Goal: Task Accomplishment & Management: Use online tool/utility

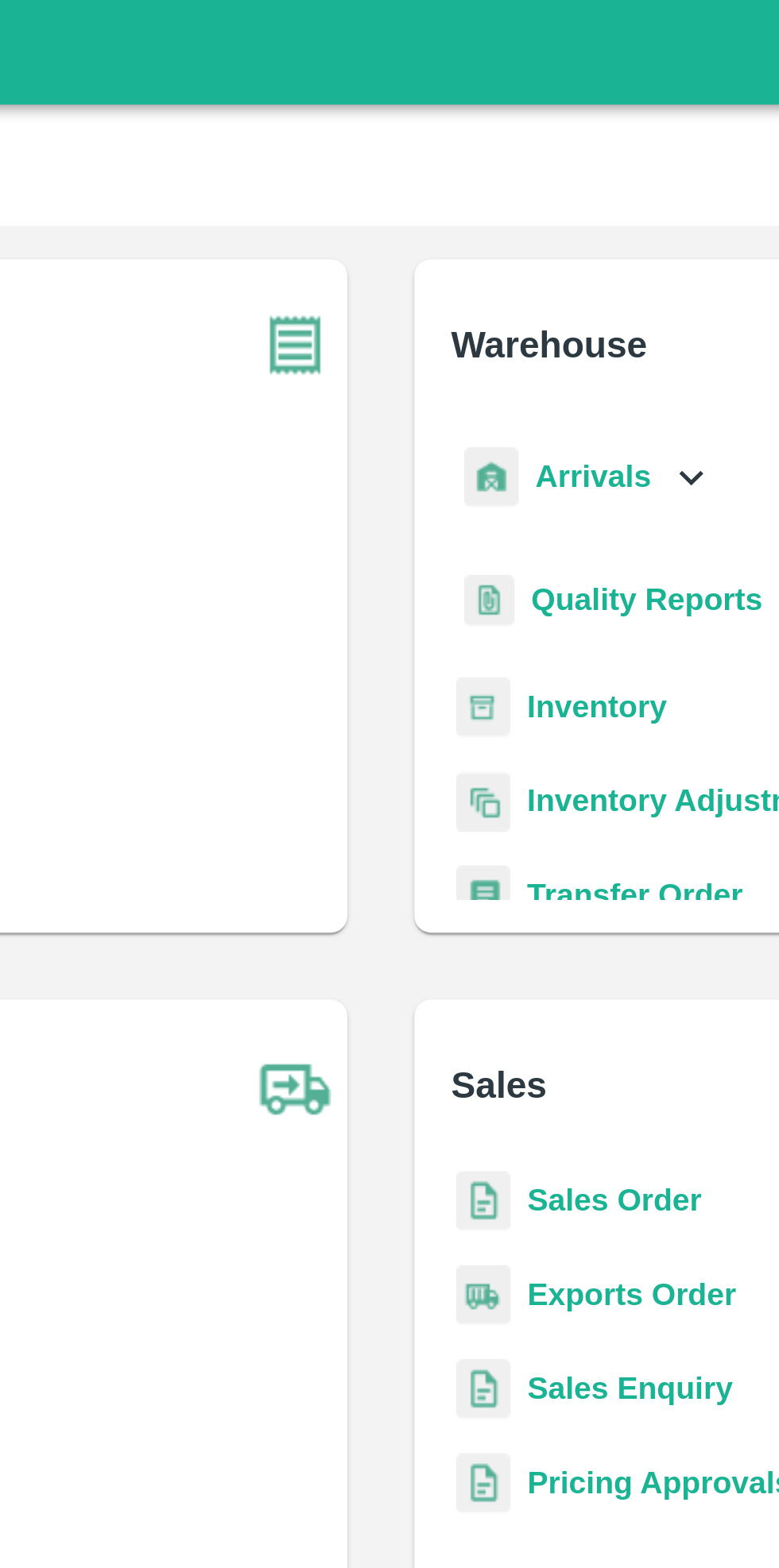
click at [500, 186] on icon at bounding box center [507, 181] width 18 height 18
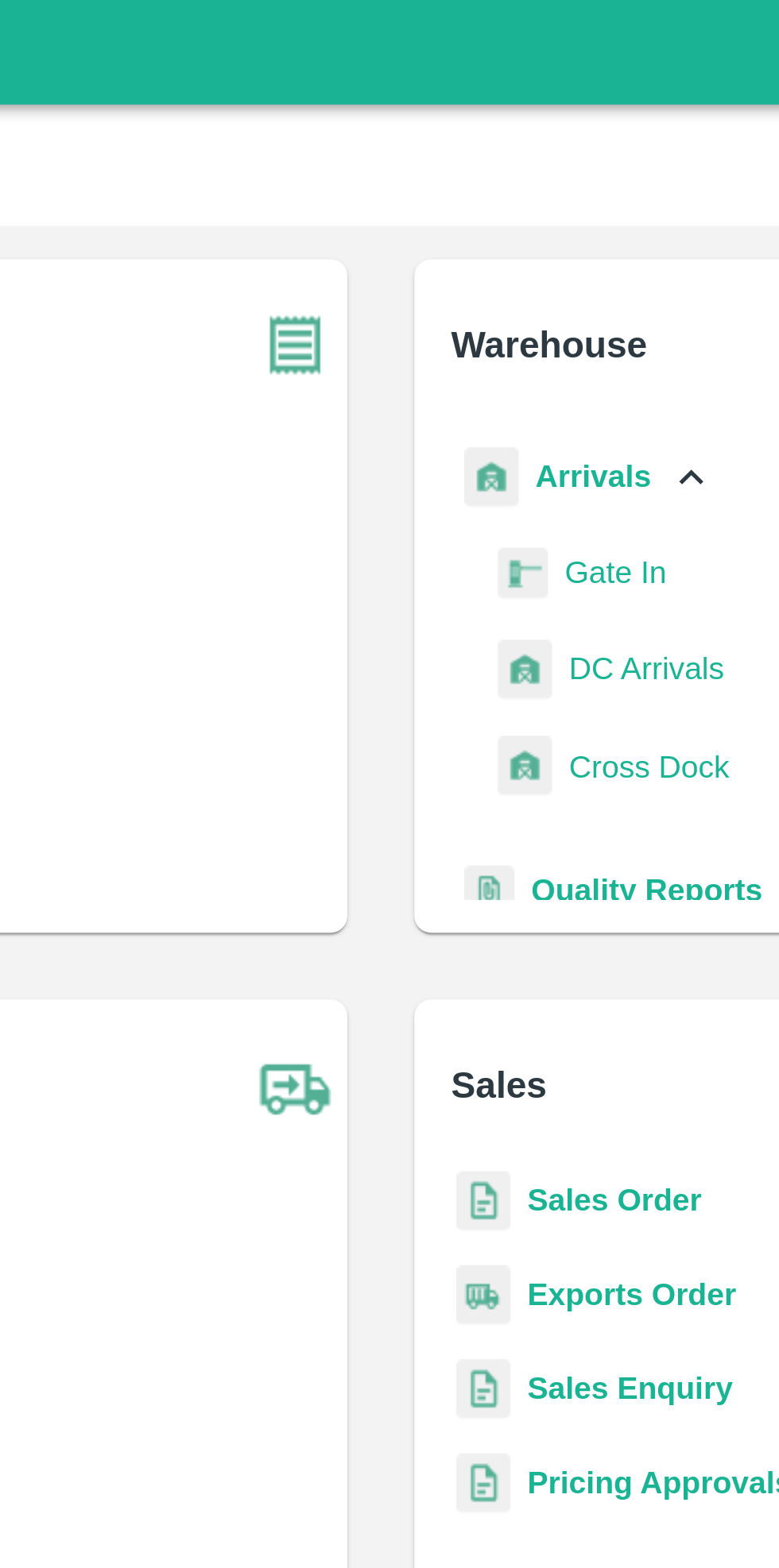
click at [498, 253] on span "DC Arrivals" at bounding box center [490, 254] width 58 height 18
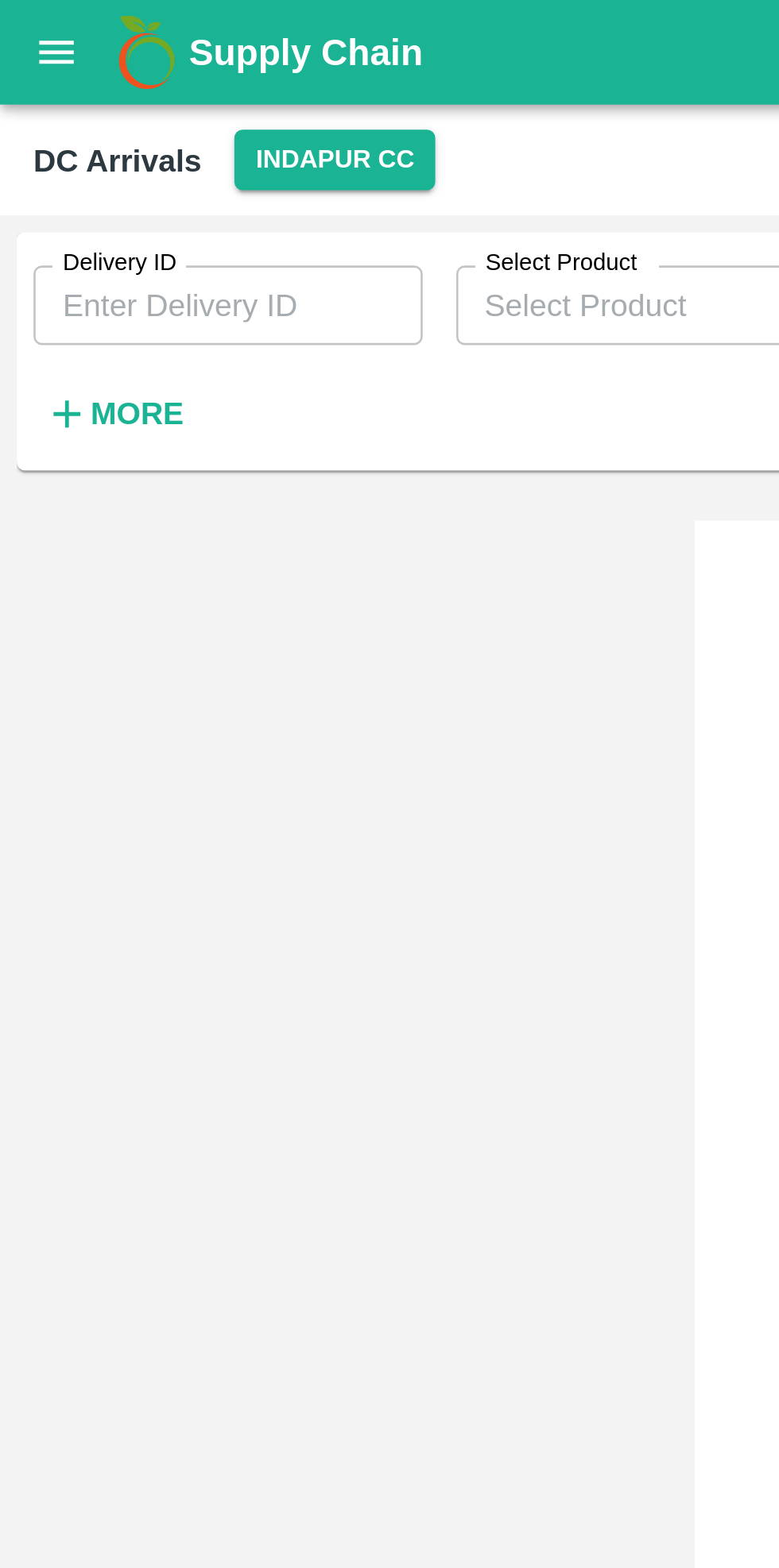
click at [121, 61] on button "Indapur CC" at bounding box center [127, 60] width 76 height 23
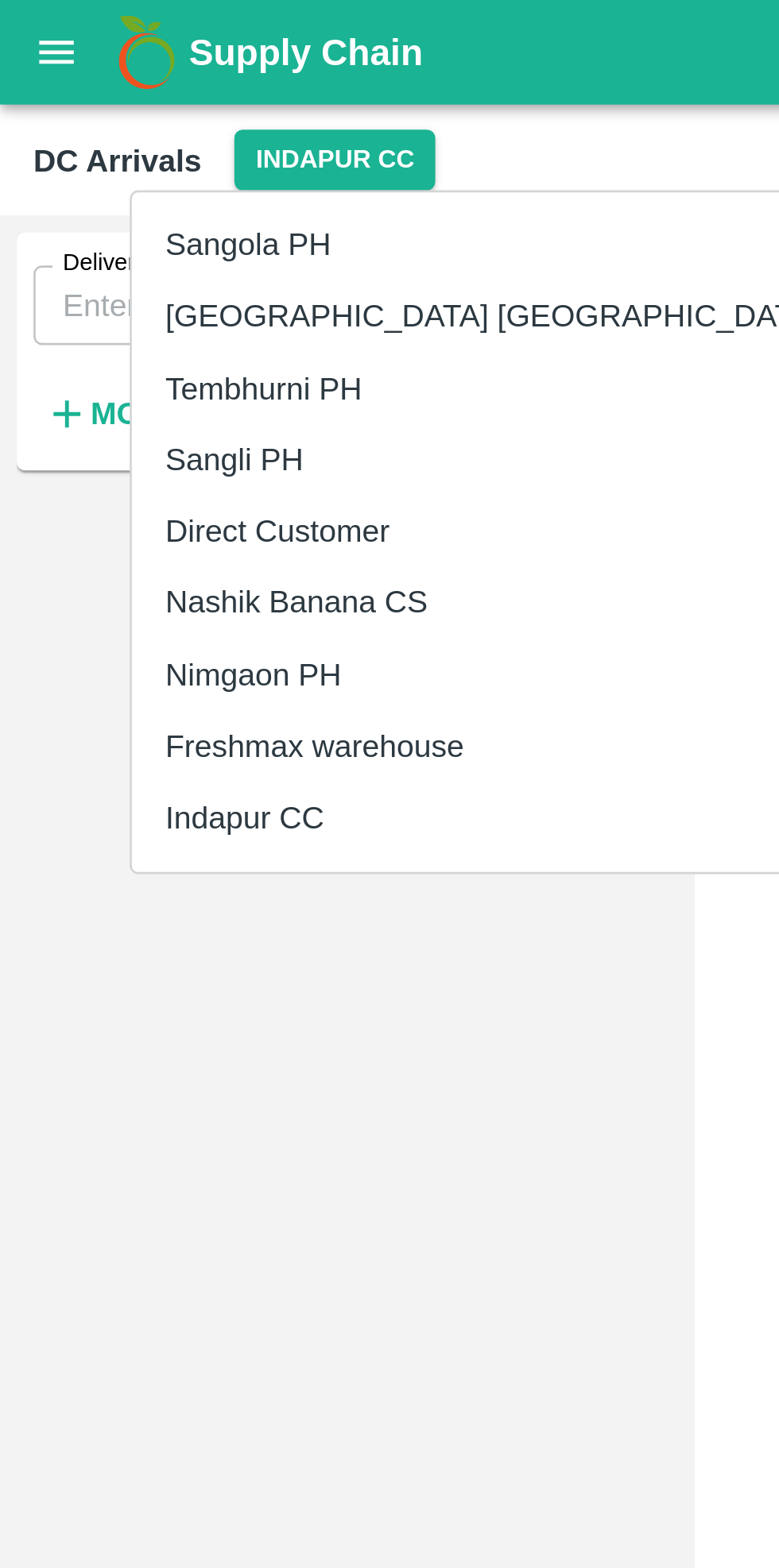
click at [124, 253] on li "Nimgaon PH" at bounding box center [187, 256] width 274 height 27
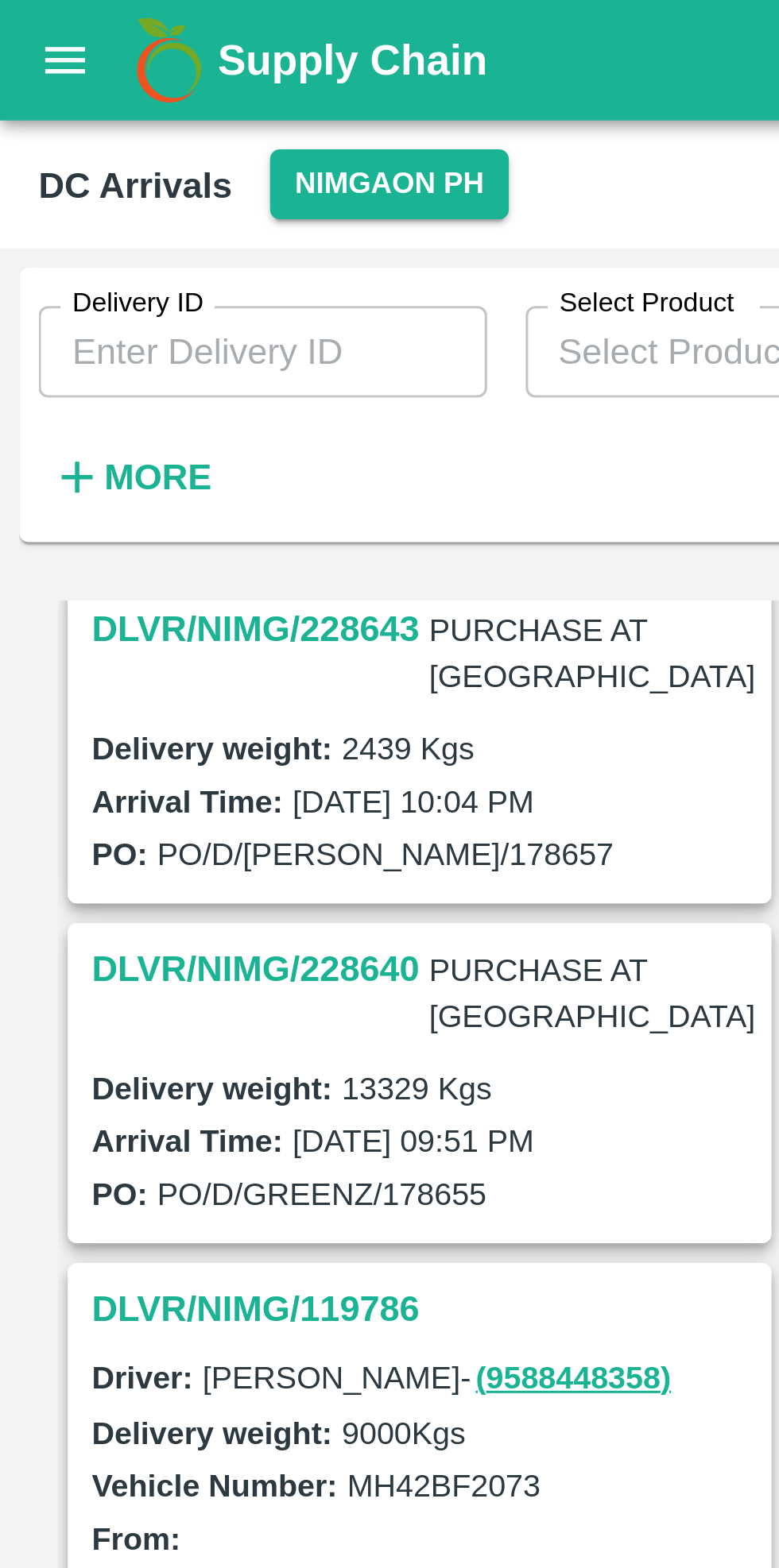
scroll to position [381, 0]
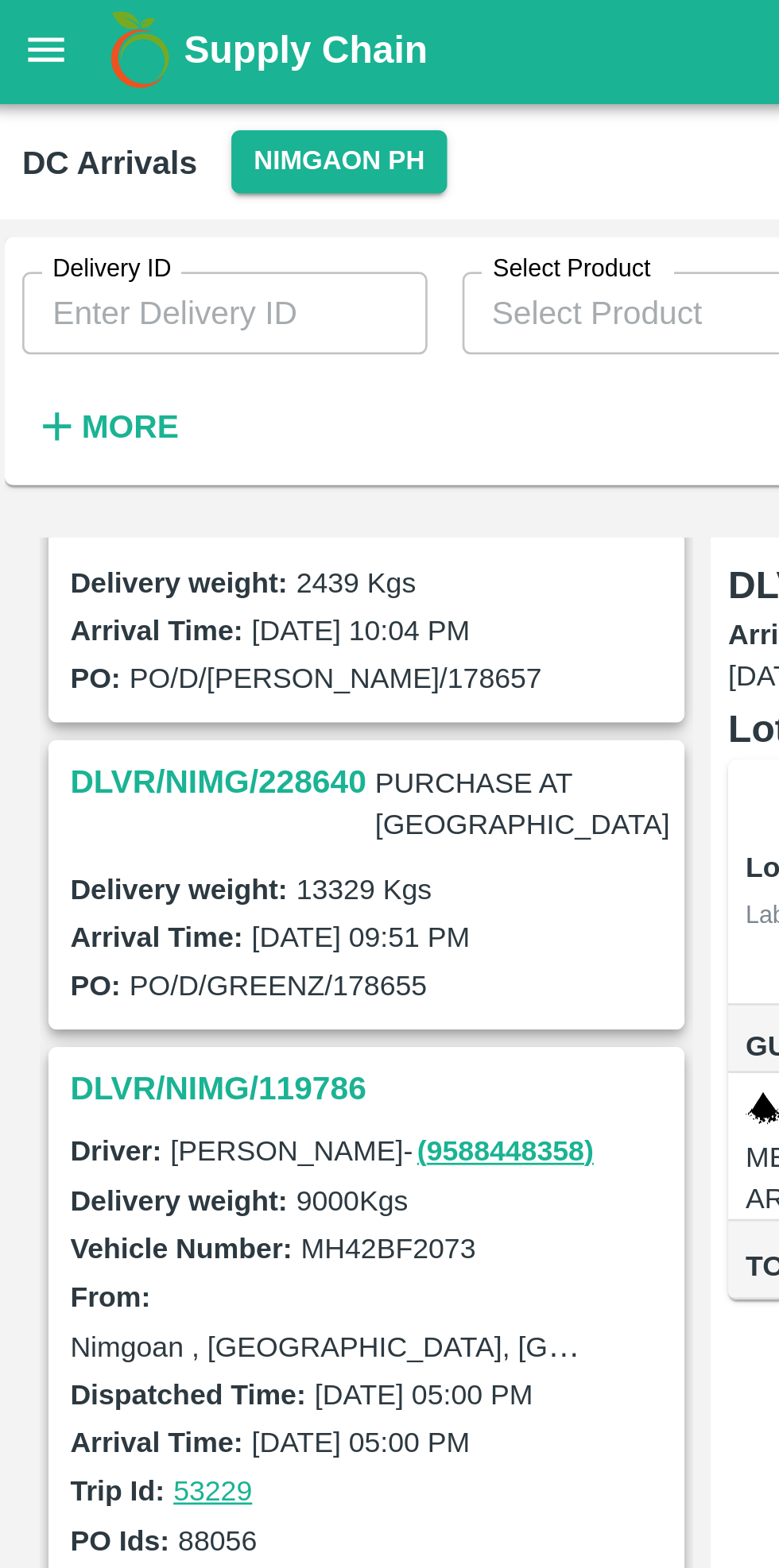
click at [79, 276] on h3 "DLVR/NIMG/228640" at bounding box center [84, 286] width 108 height 21
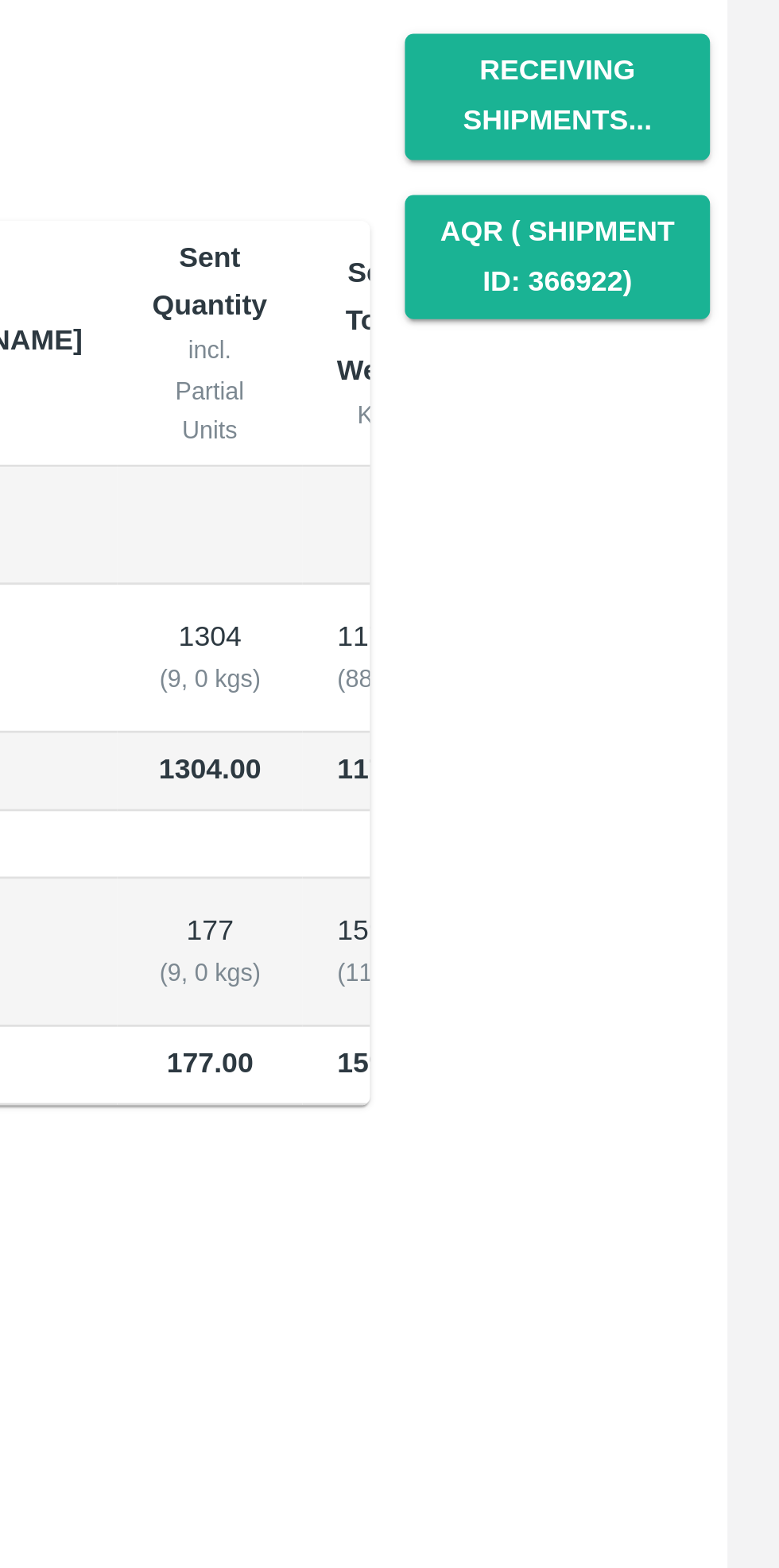
scroll to position [206, 0]
click at [703, 240] on button "Receiving Shipments..." at bounding box center [698, 233] width 111 height 46
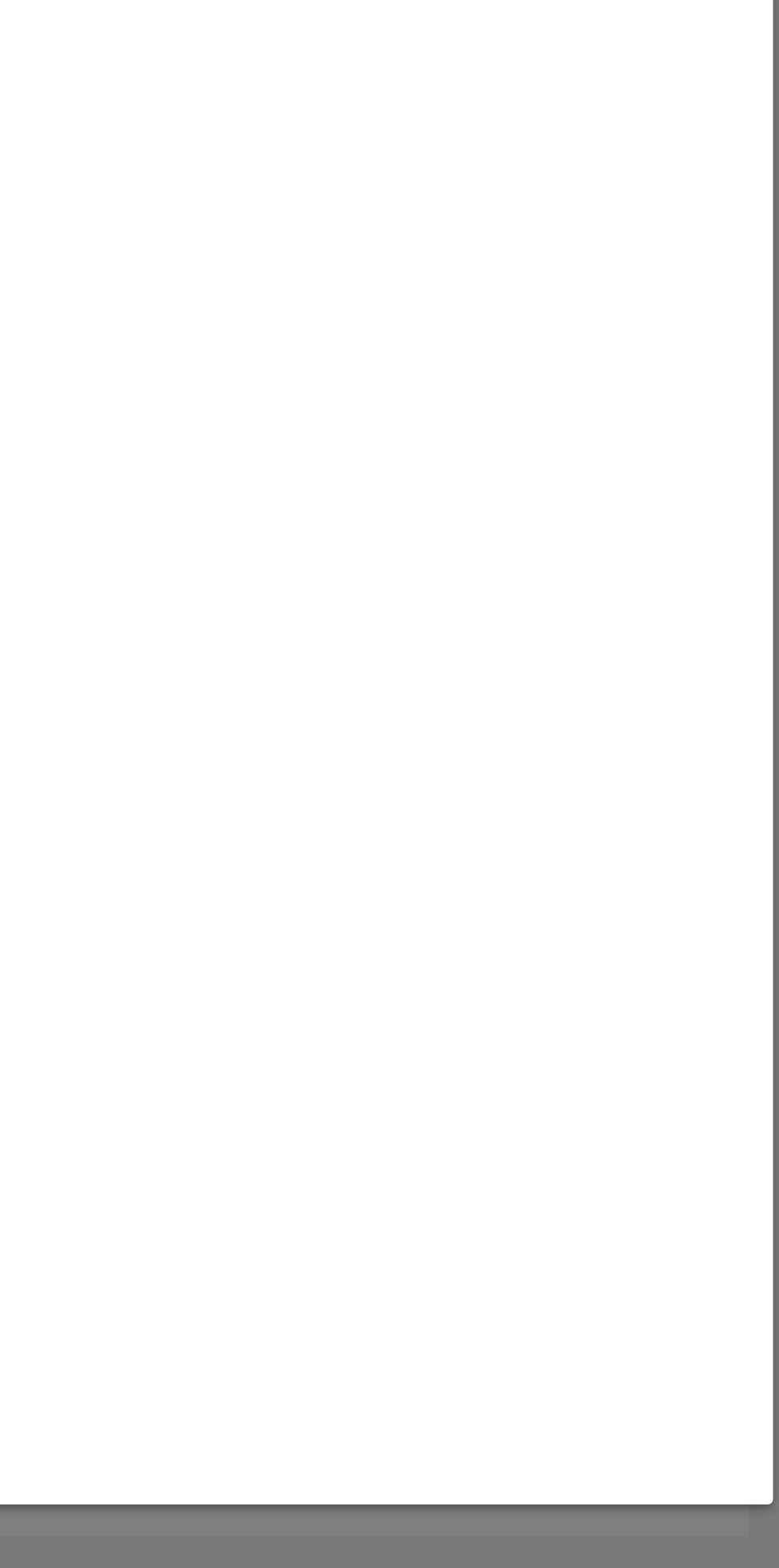
scroll to position [0, 0]
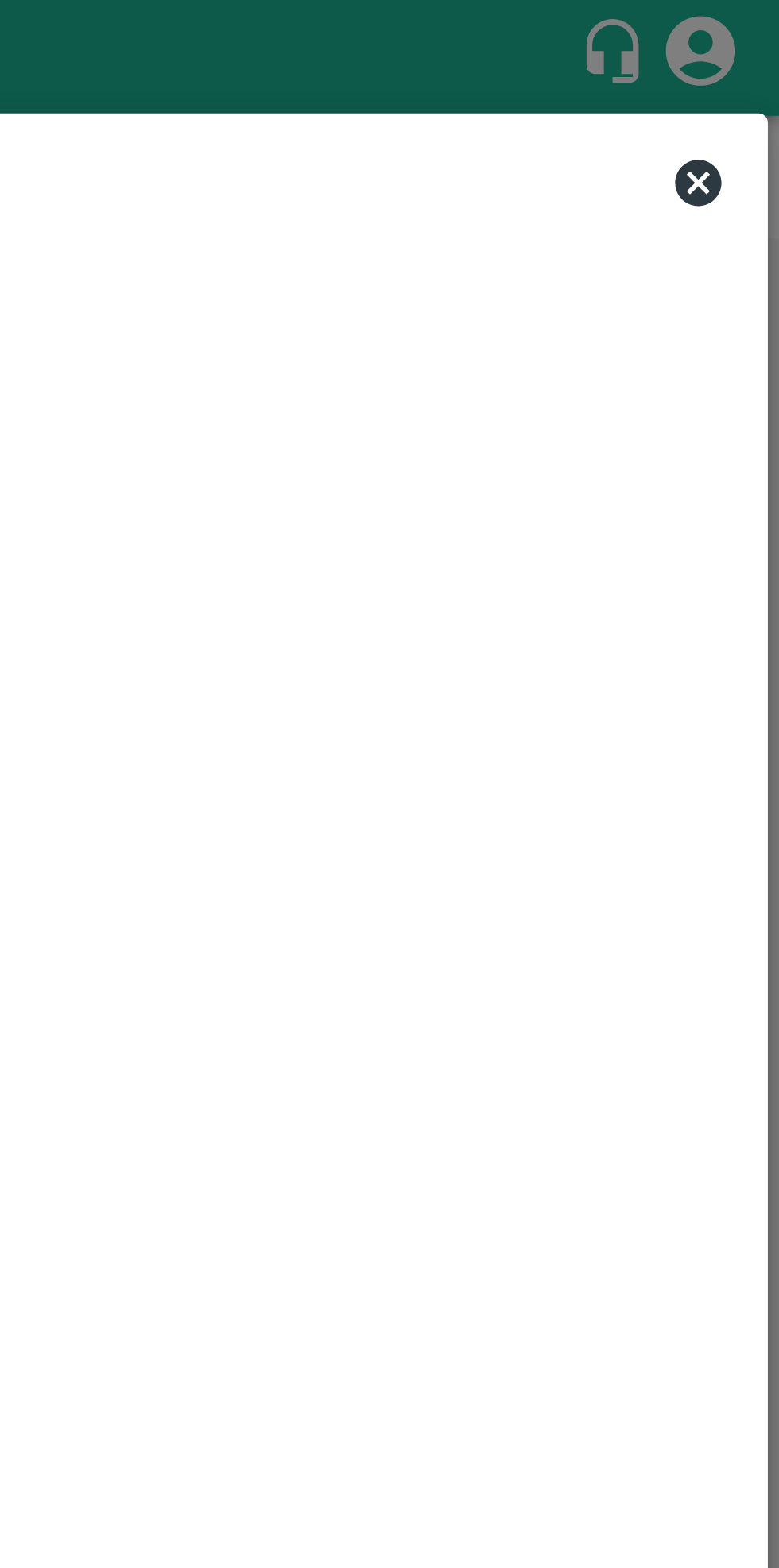
click at [752, 61] on icon at bounding box center [750, 62] width 19 height 19
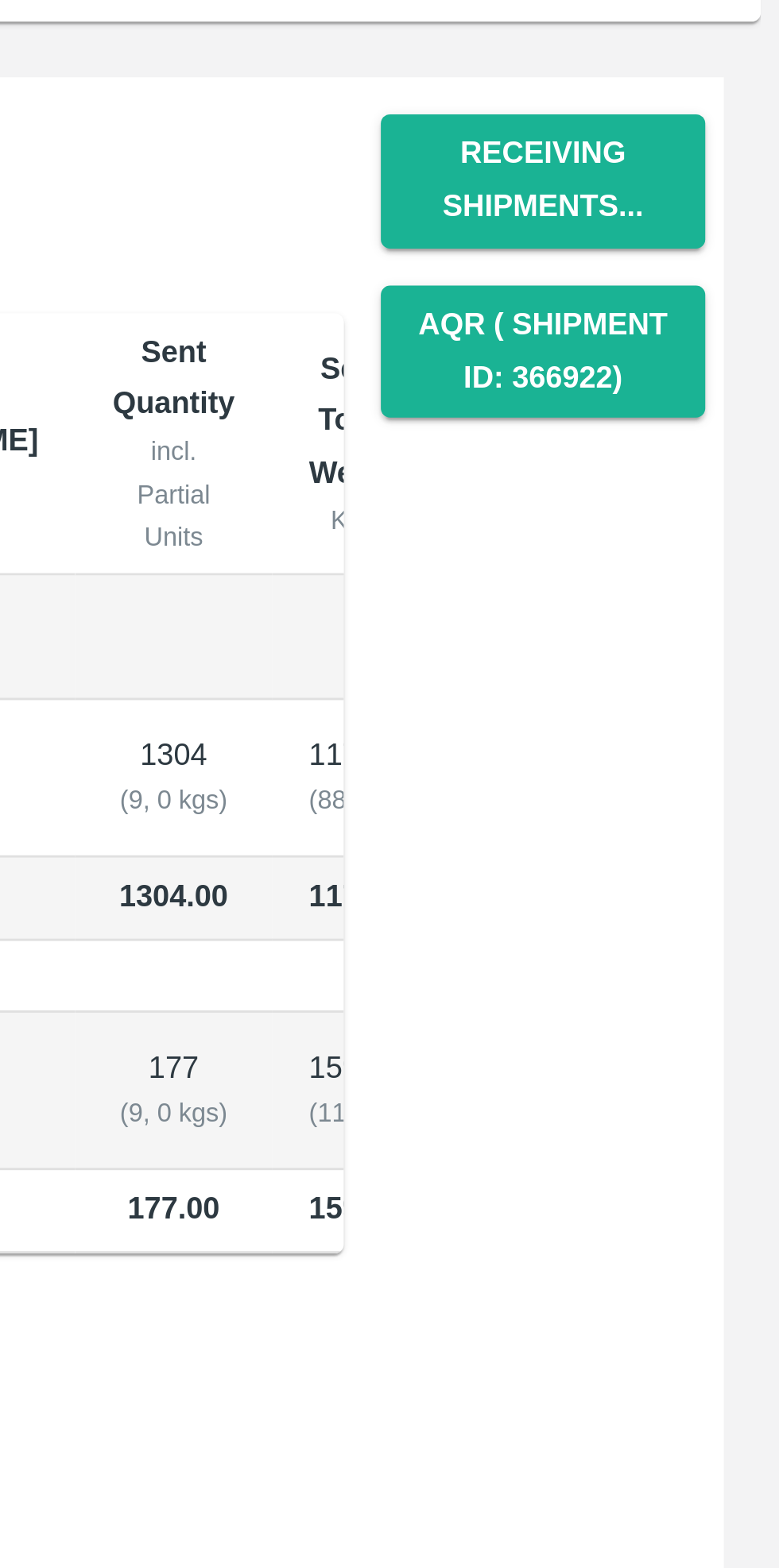
click at [704, 241] on button "Receiving Shipments..." at bounding box center [698, 233] width 111 height 46
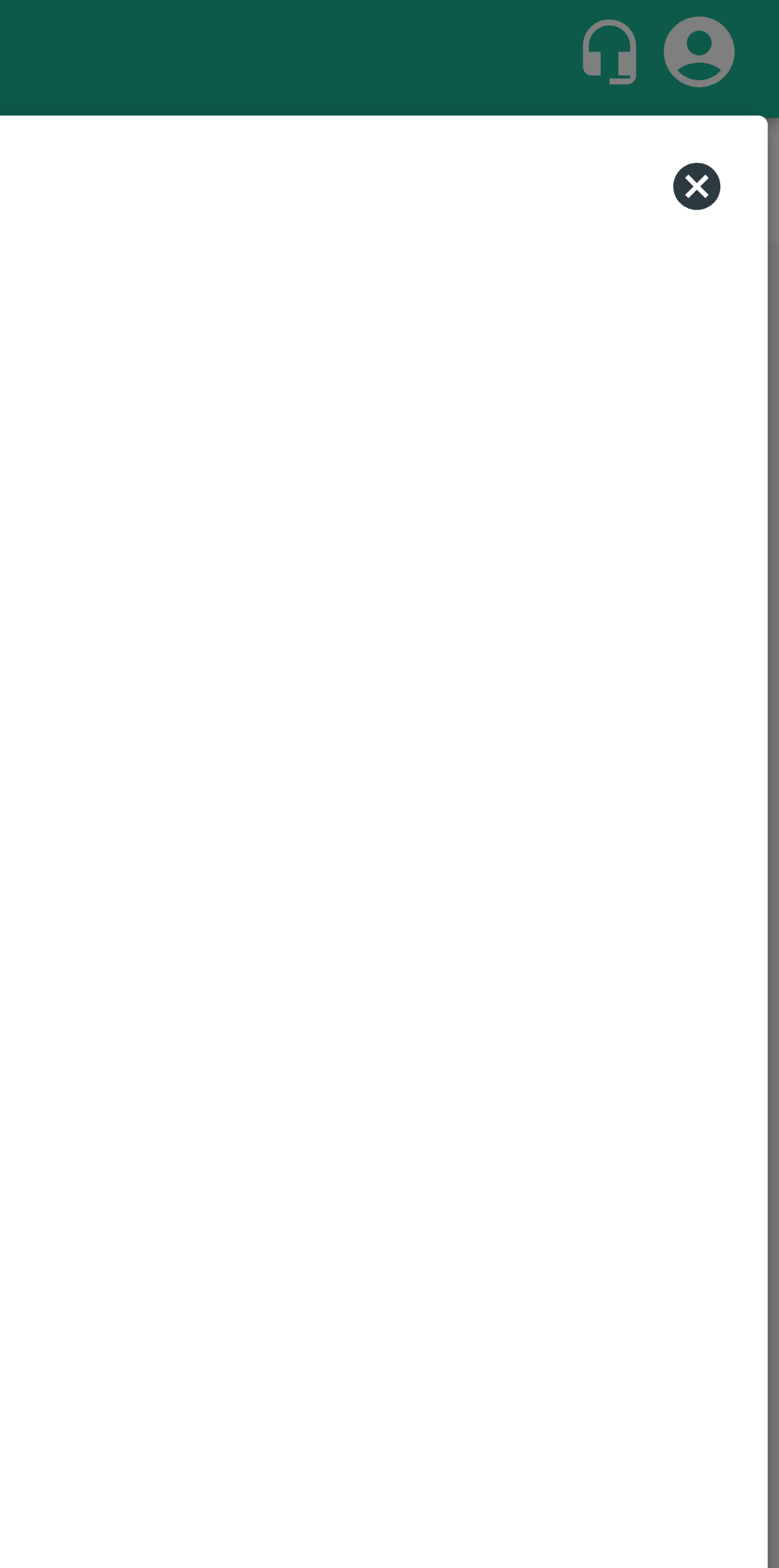
click at [748, 61] on icon at bounding box center [750, 62] width 19 height 19
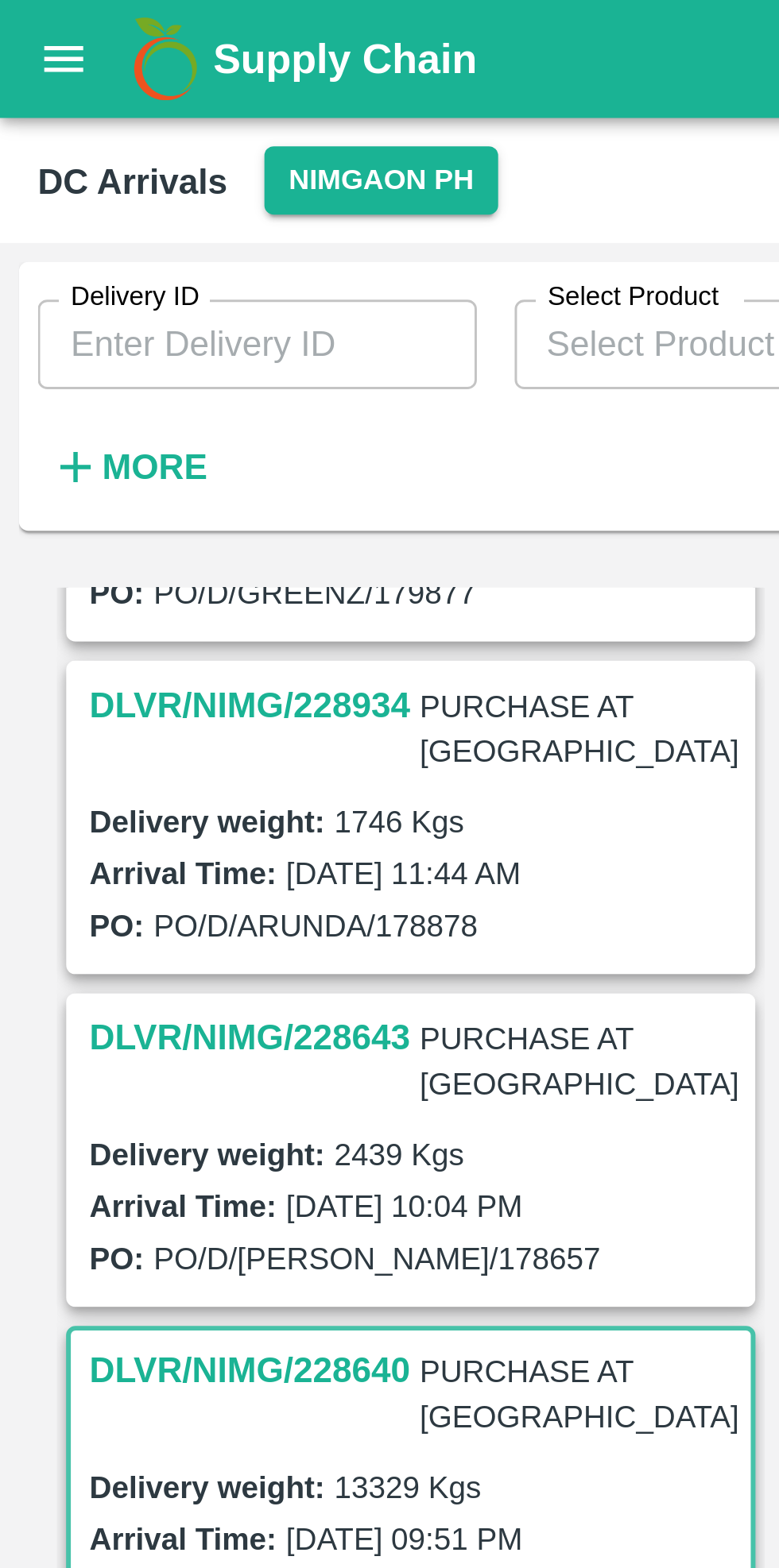
click at [16, 19] on icon "open drawer" at bounding box center [22, 20] width 18 height 18
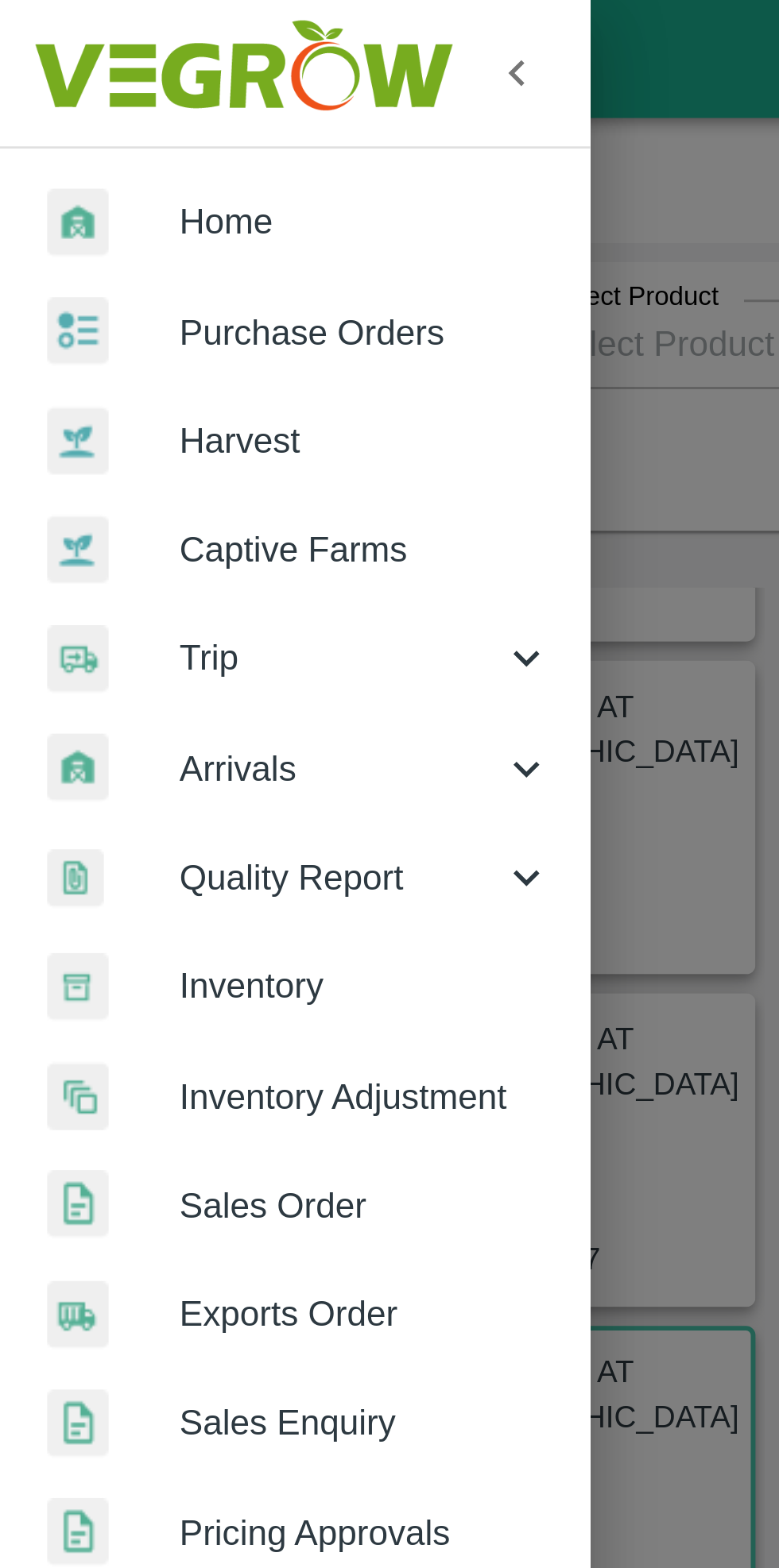
click at [126, 335] on span "Inventory" at bounding box center [123, 332] width 126 height 18
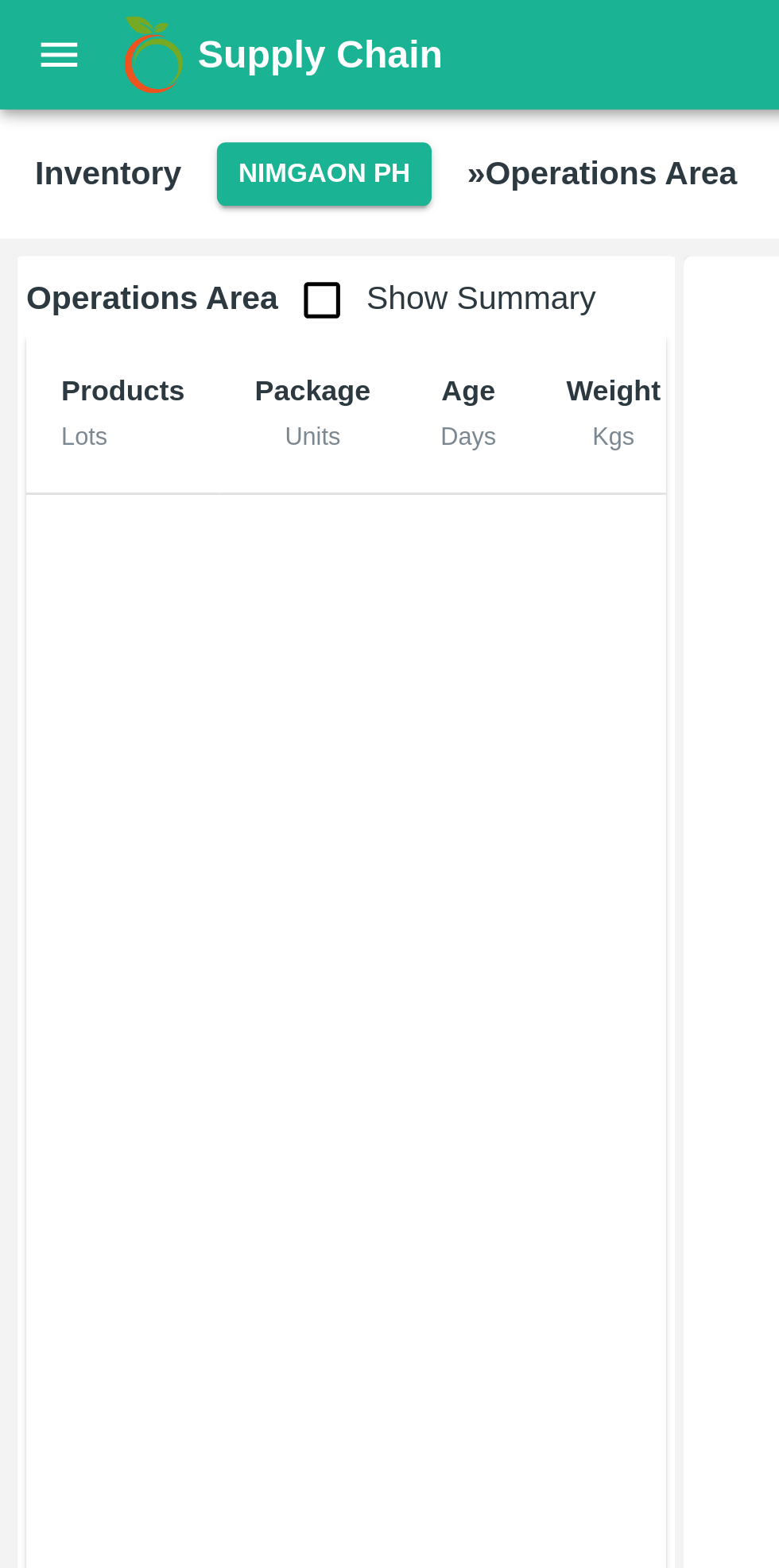
scroll to position [4, 0]
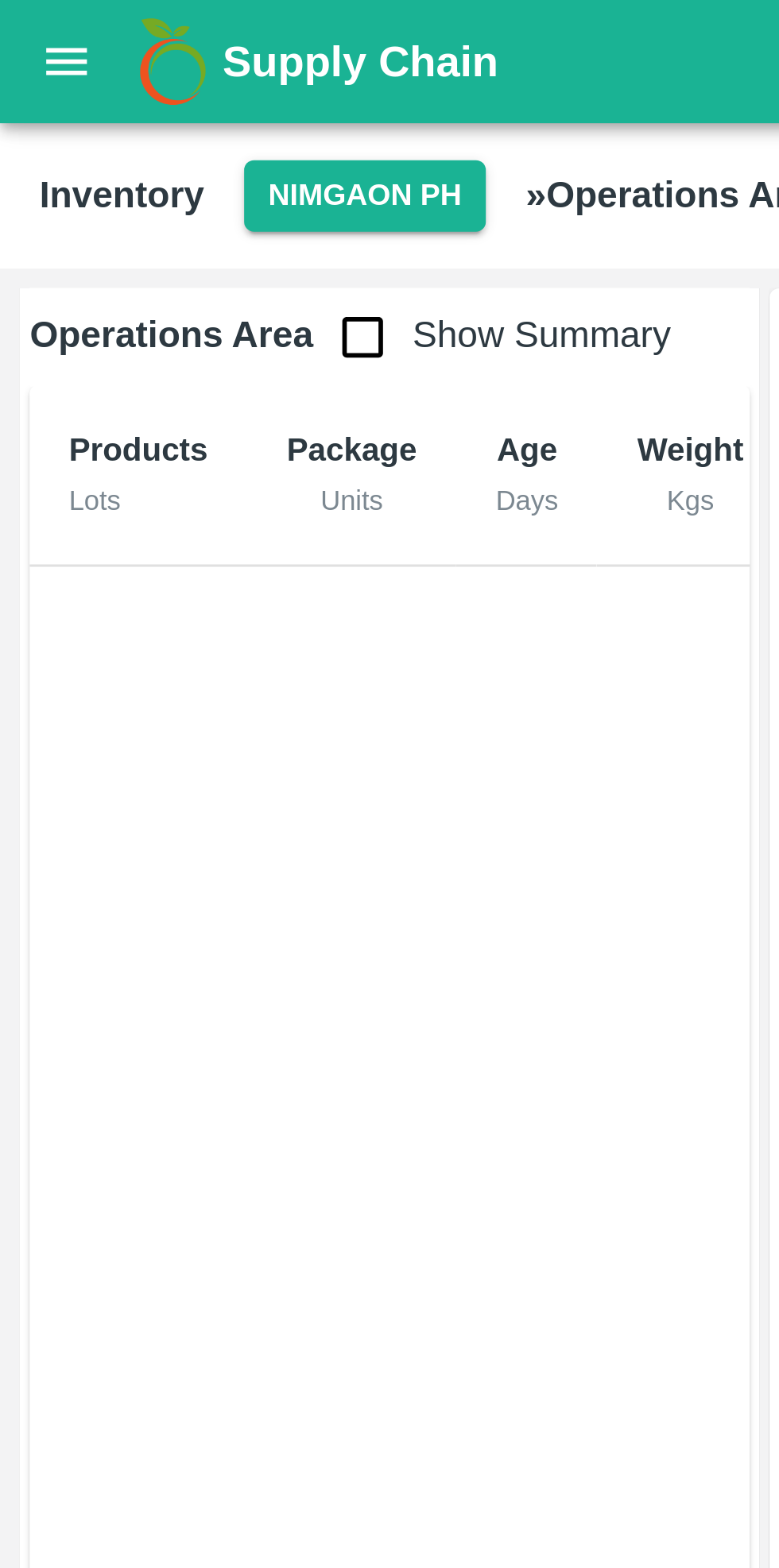
click at [17, 26] on icon "open drawer" at bounding box center [22, 20] width 18 height 18
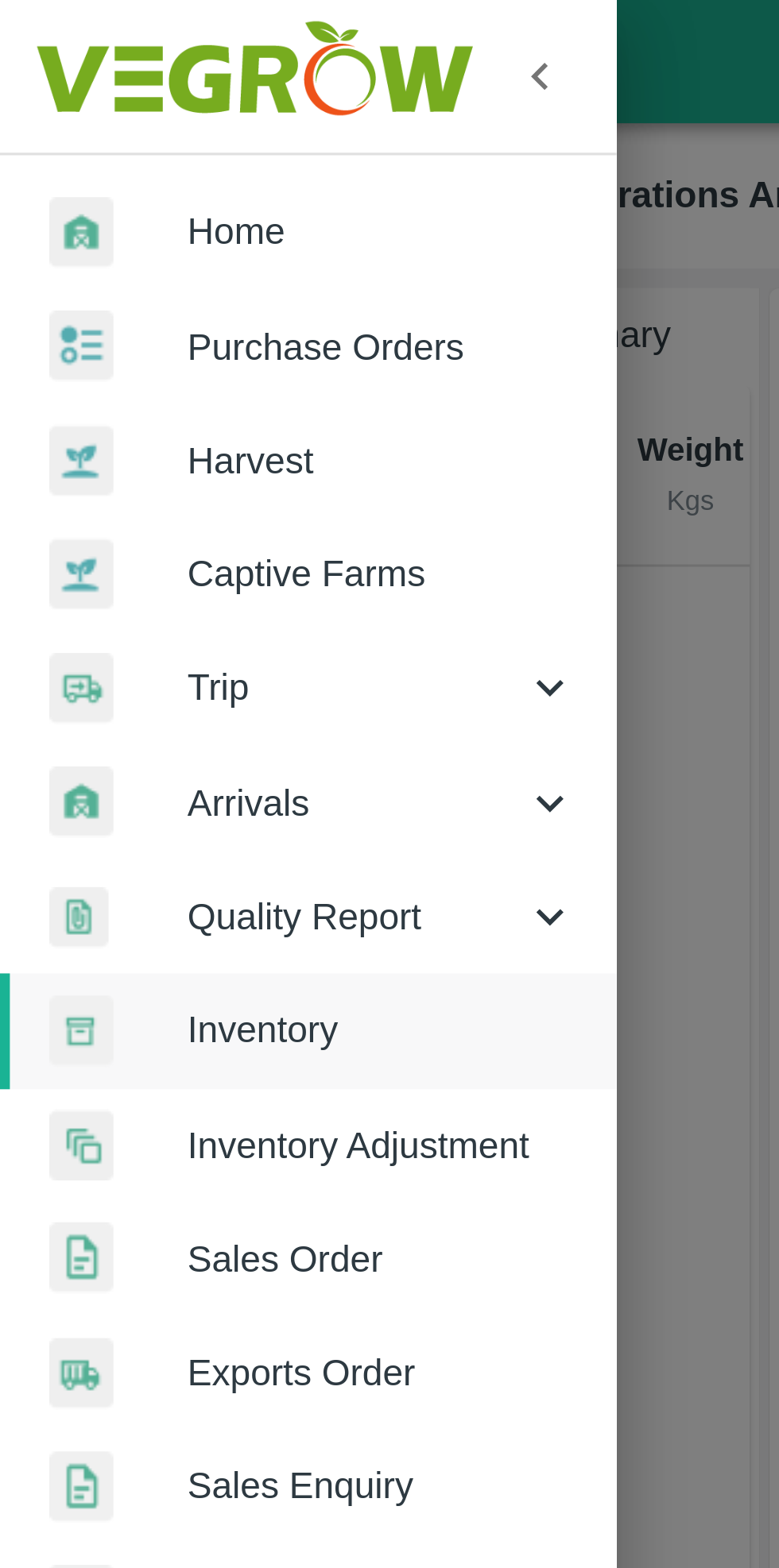
click at [180, 257] on icon at bounding box center [176, 259] width 9 height 6
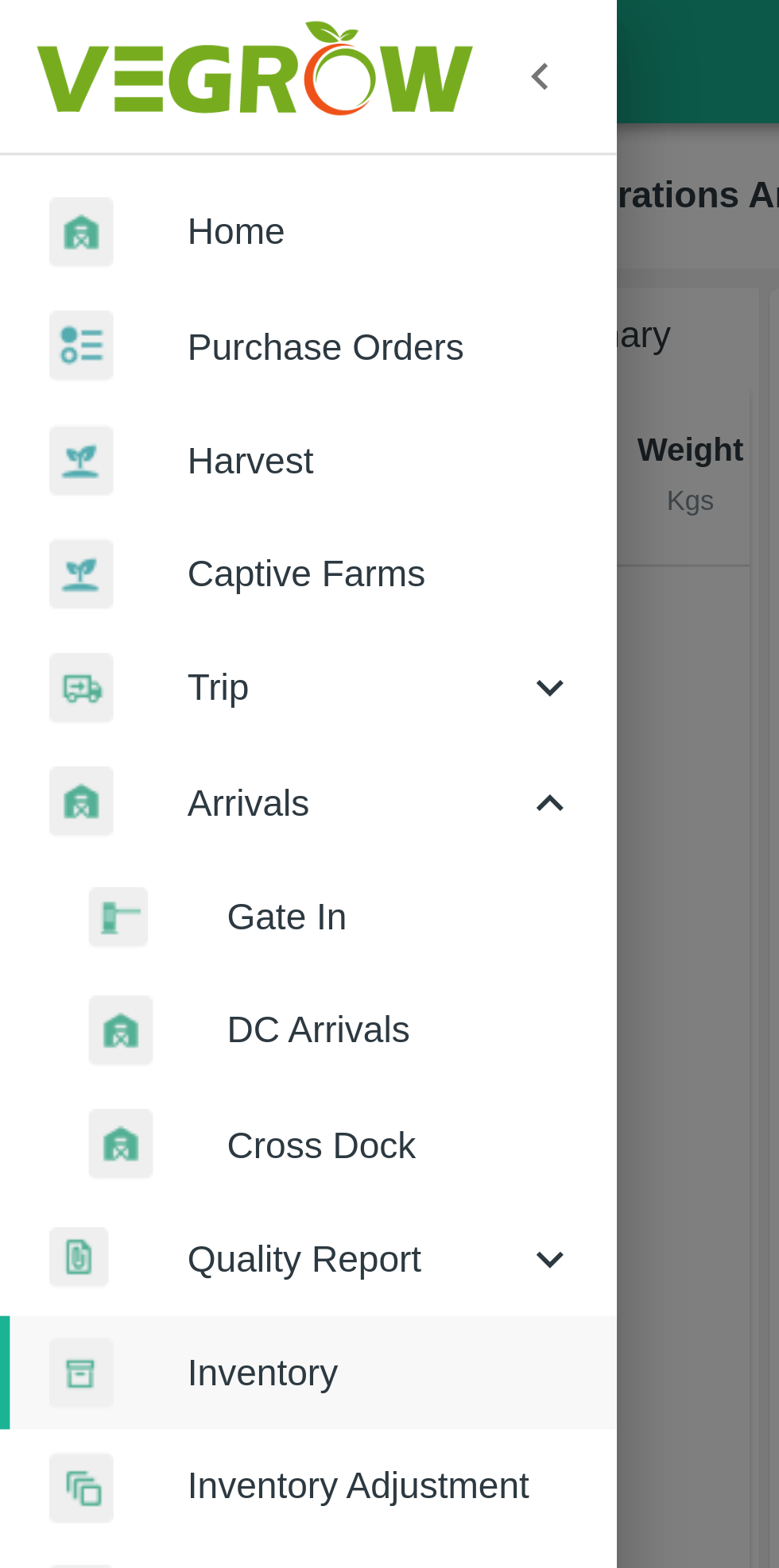
click at [131, 336] on span "DC Arrivals" at bounding box center [130, 332] width 113 height 18
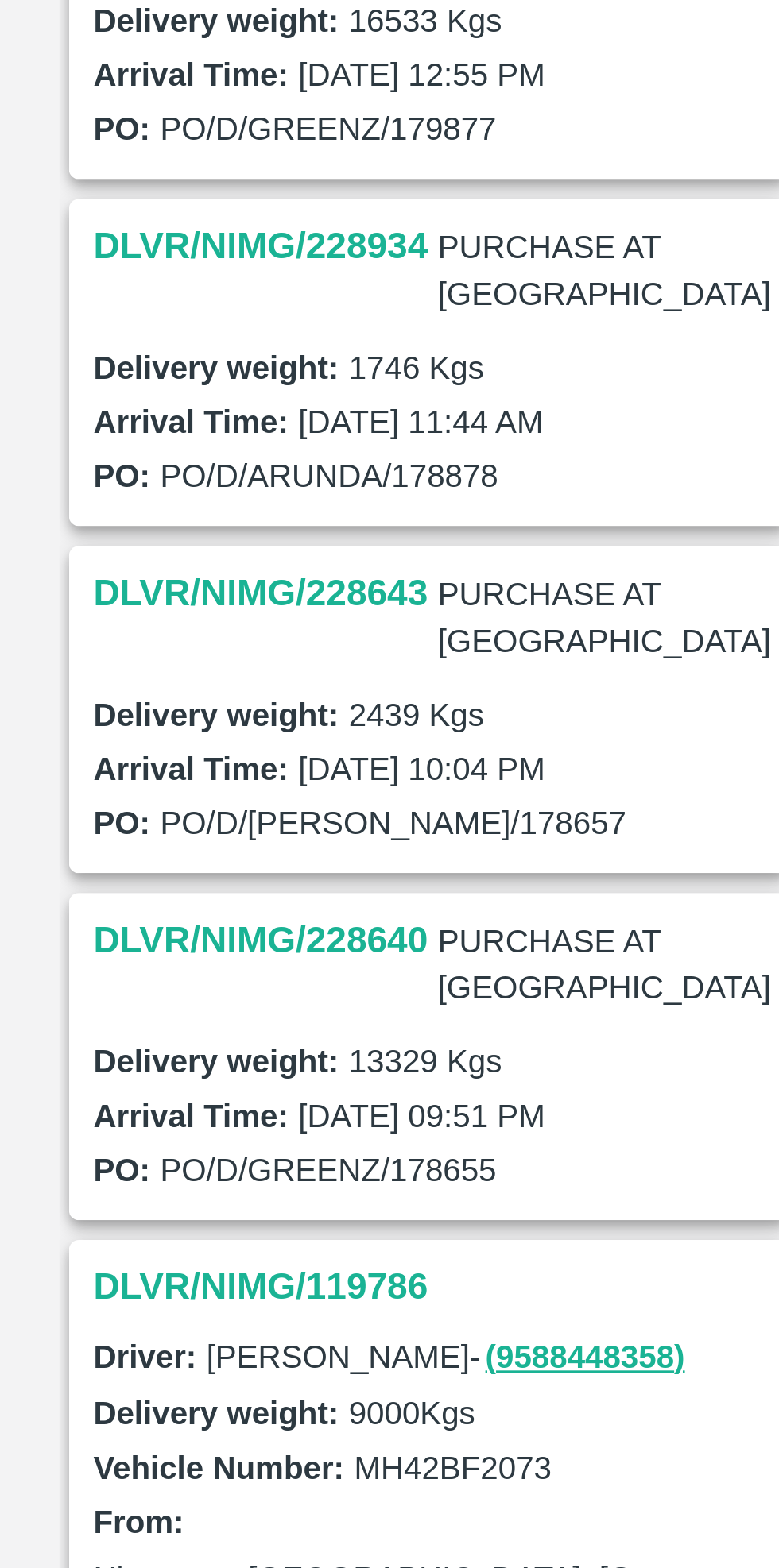
scroll to position [109, 0]
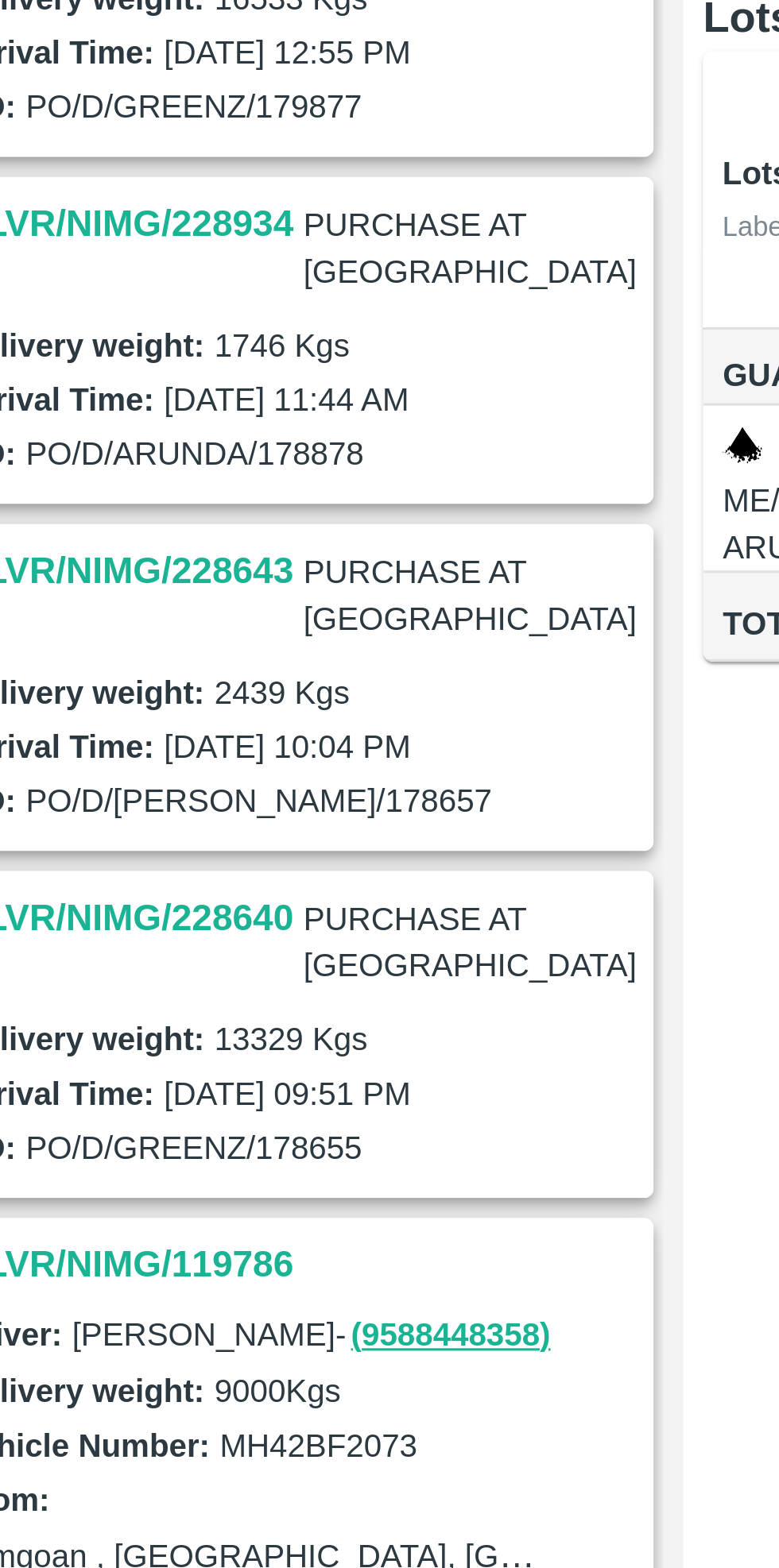
click at [74, 436] on h3 "DLVR/NIMG/228643" at bounding box center [84, 446] width 108 height 21
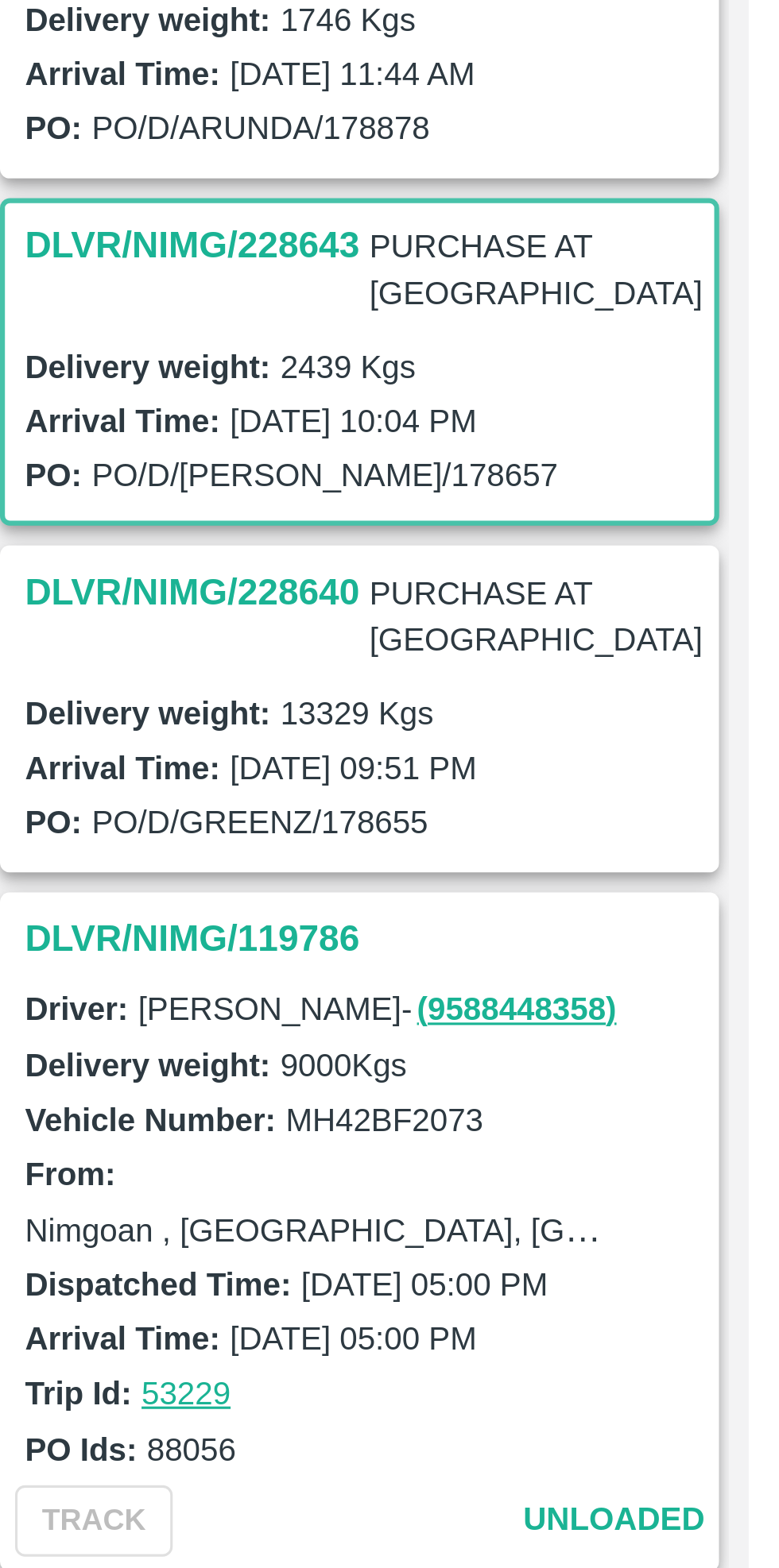
scroll to position [312, 0]
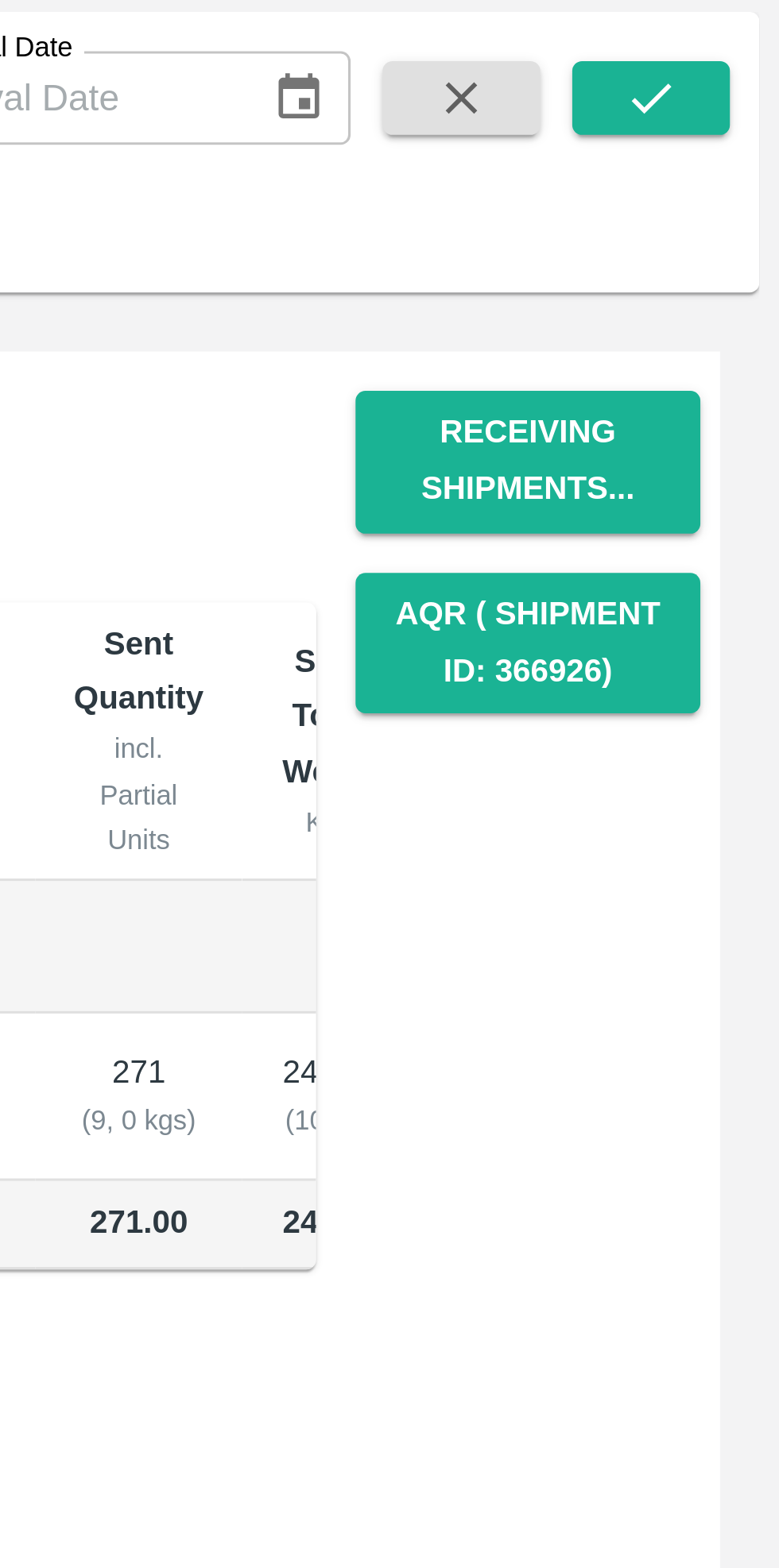
click at [715, 236] on button "Receiving Shipments..." at bounding box center [698, 233] width 111 height 46
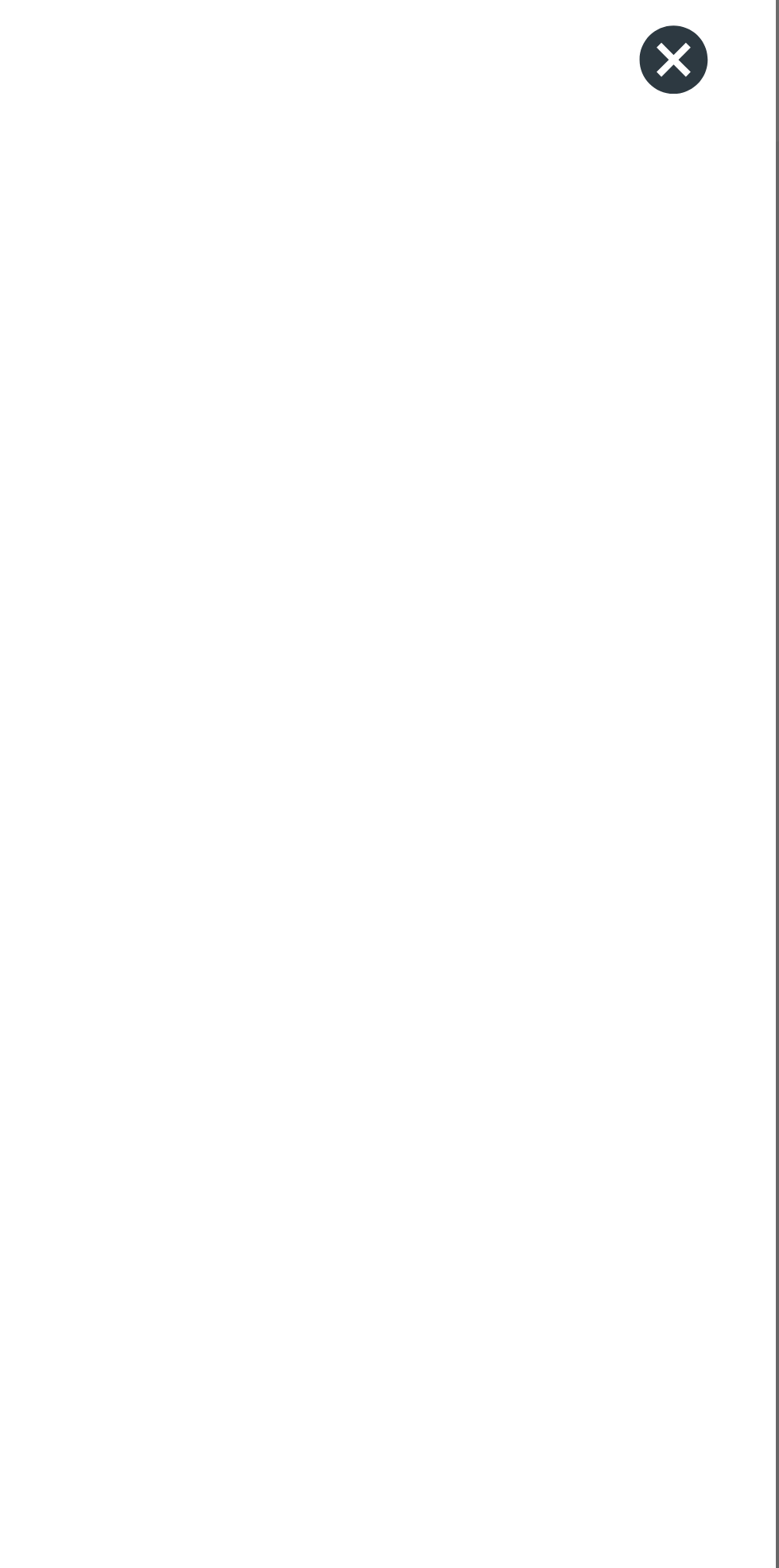
scroll to position [0, 0]
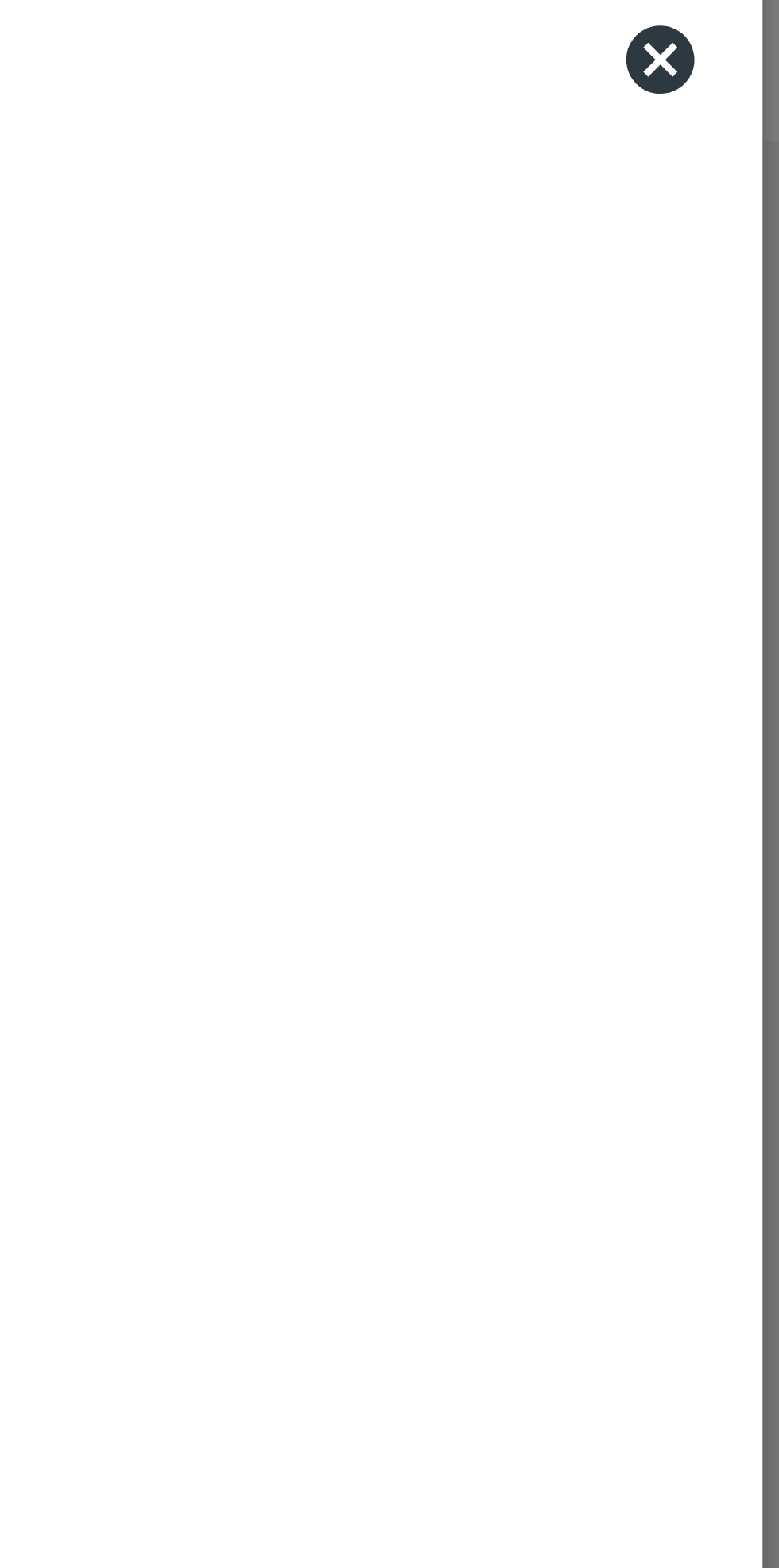
click at [749, 62] on icon at bounding box center [750, 62] width 19 height 19
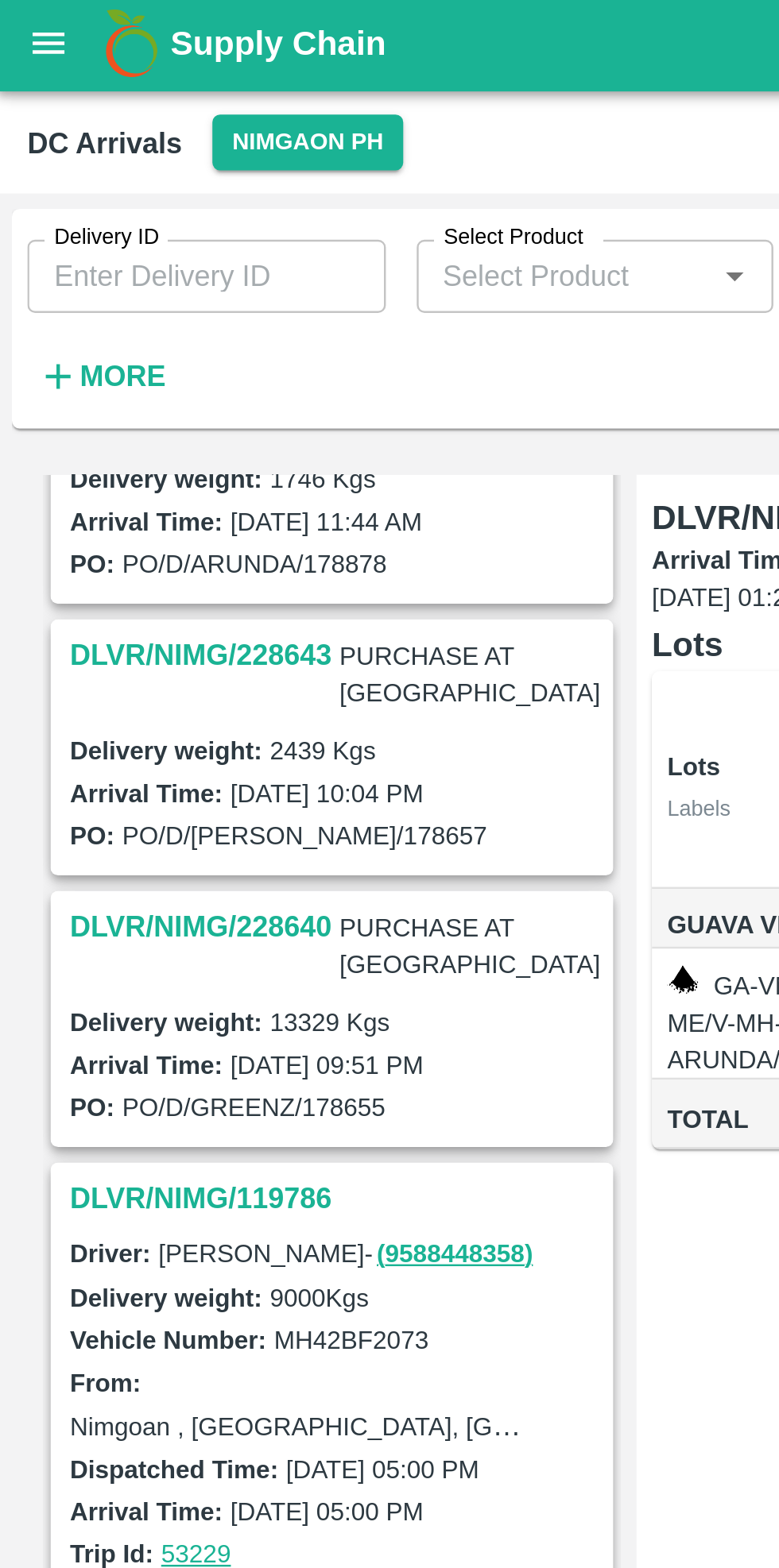
scroll to position [259, 0]
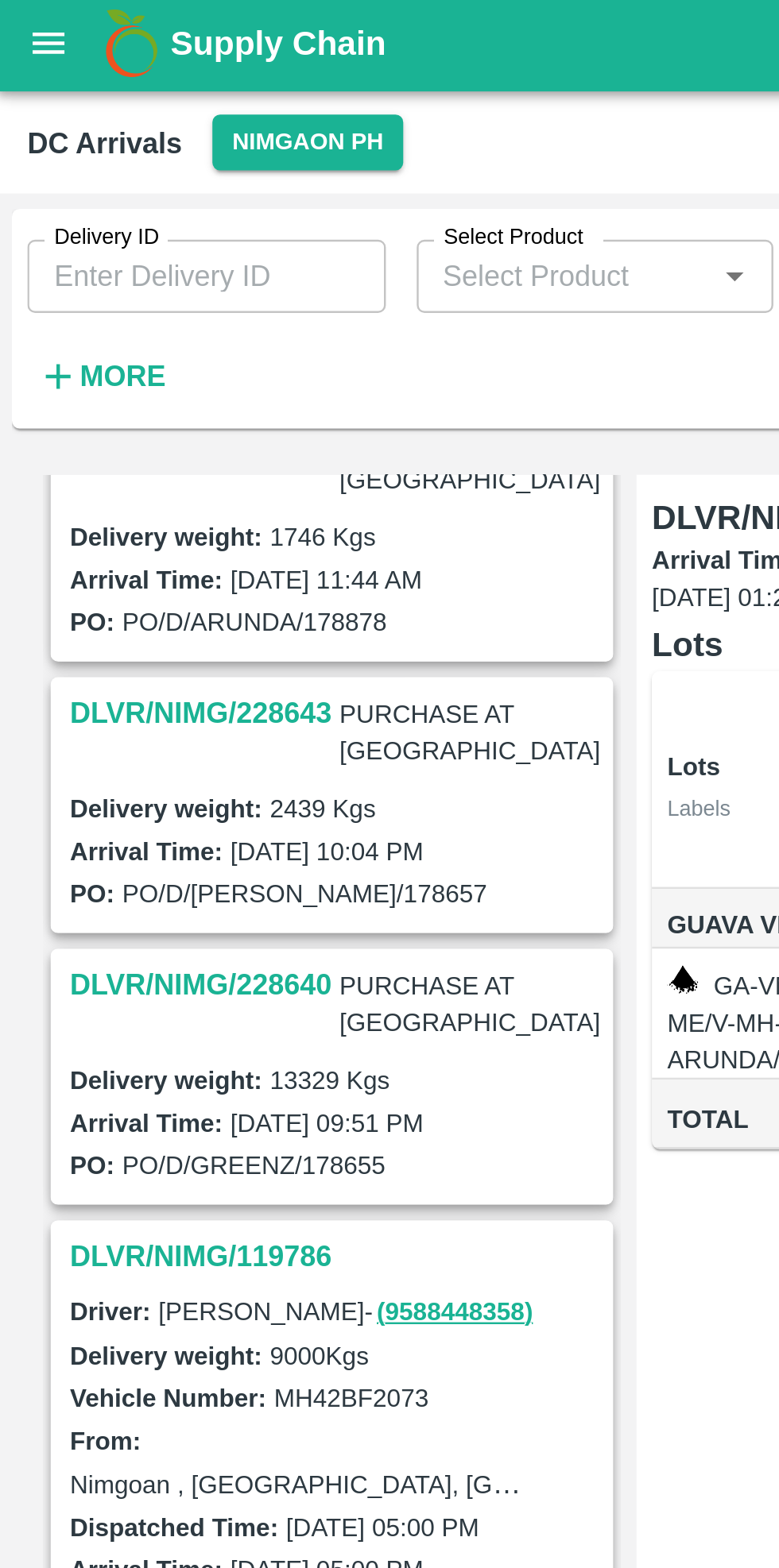
click at [76, 398] on h3 "DLVR/NIMG/228640" at bounding box center [84, 408] width 108 height 21
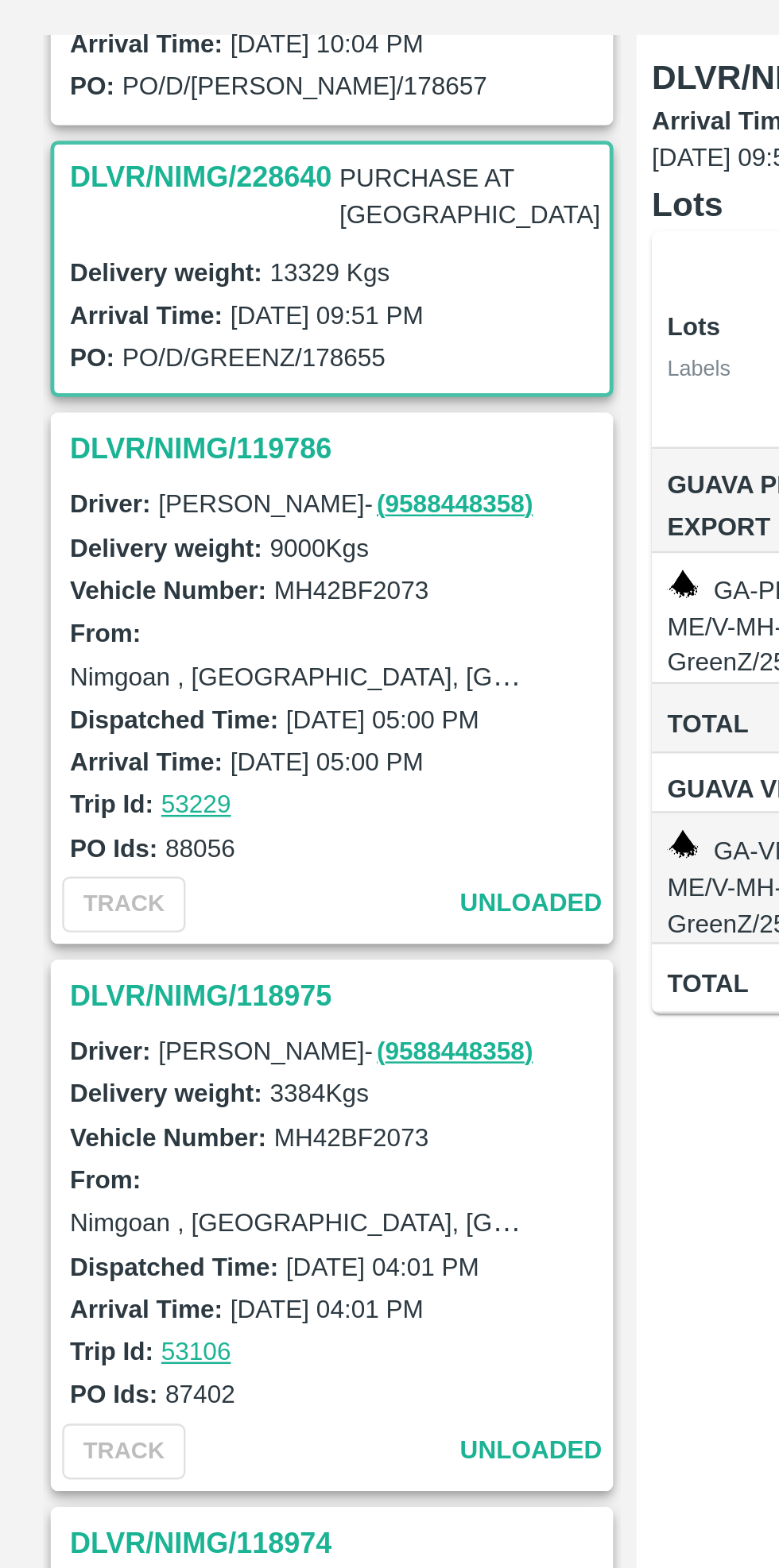
scroll to position [414, 0]
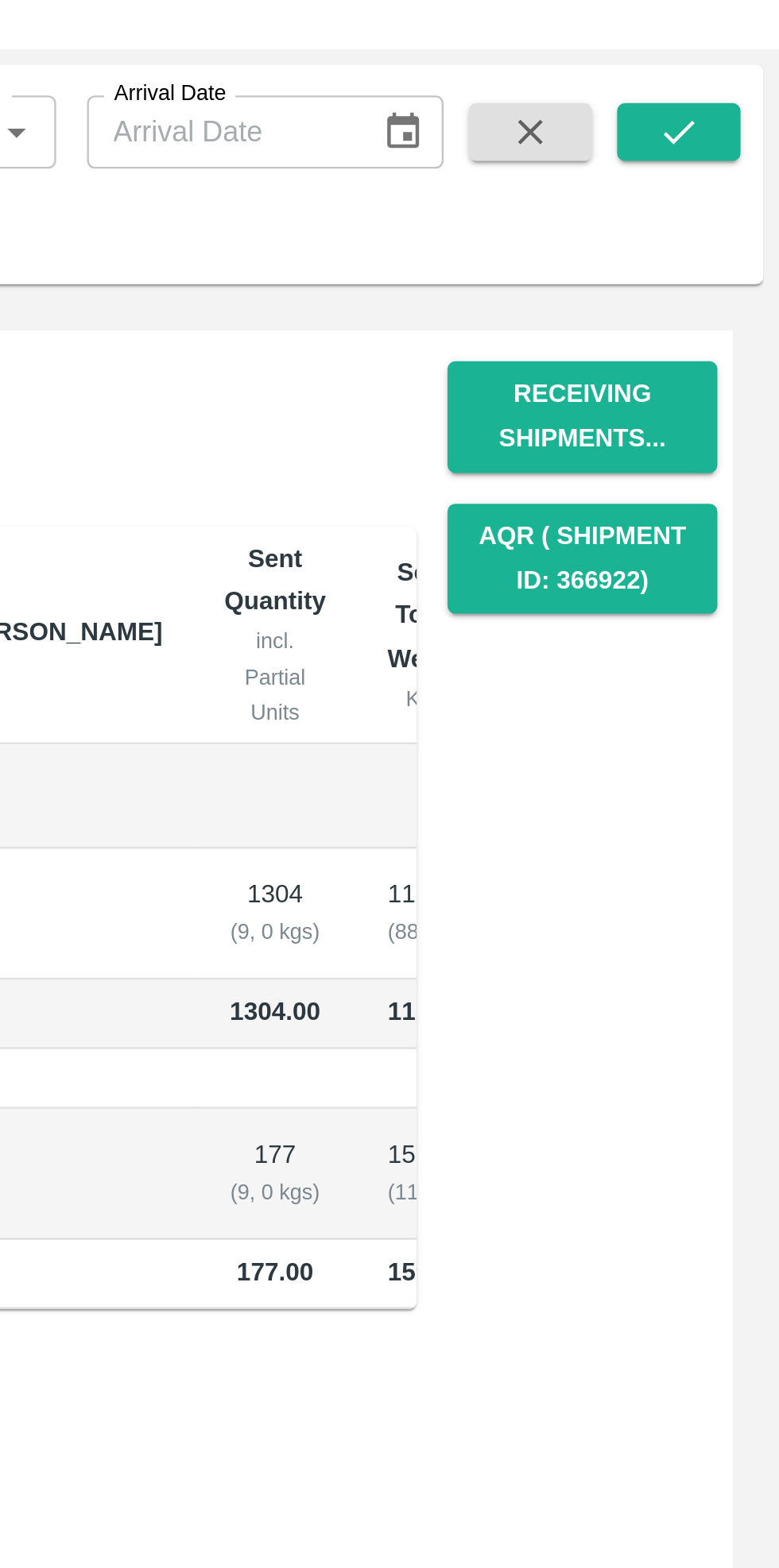
click at [711, 250] on button "Receiving Shipments..." at bounding box center [698, 233] width 111 height 46
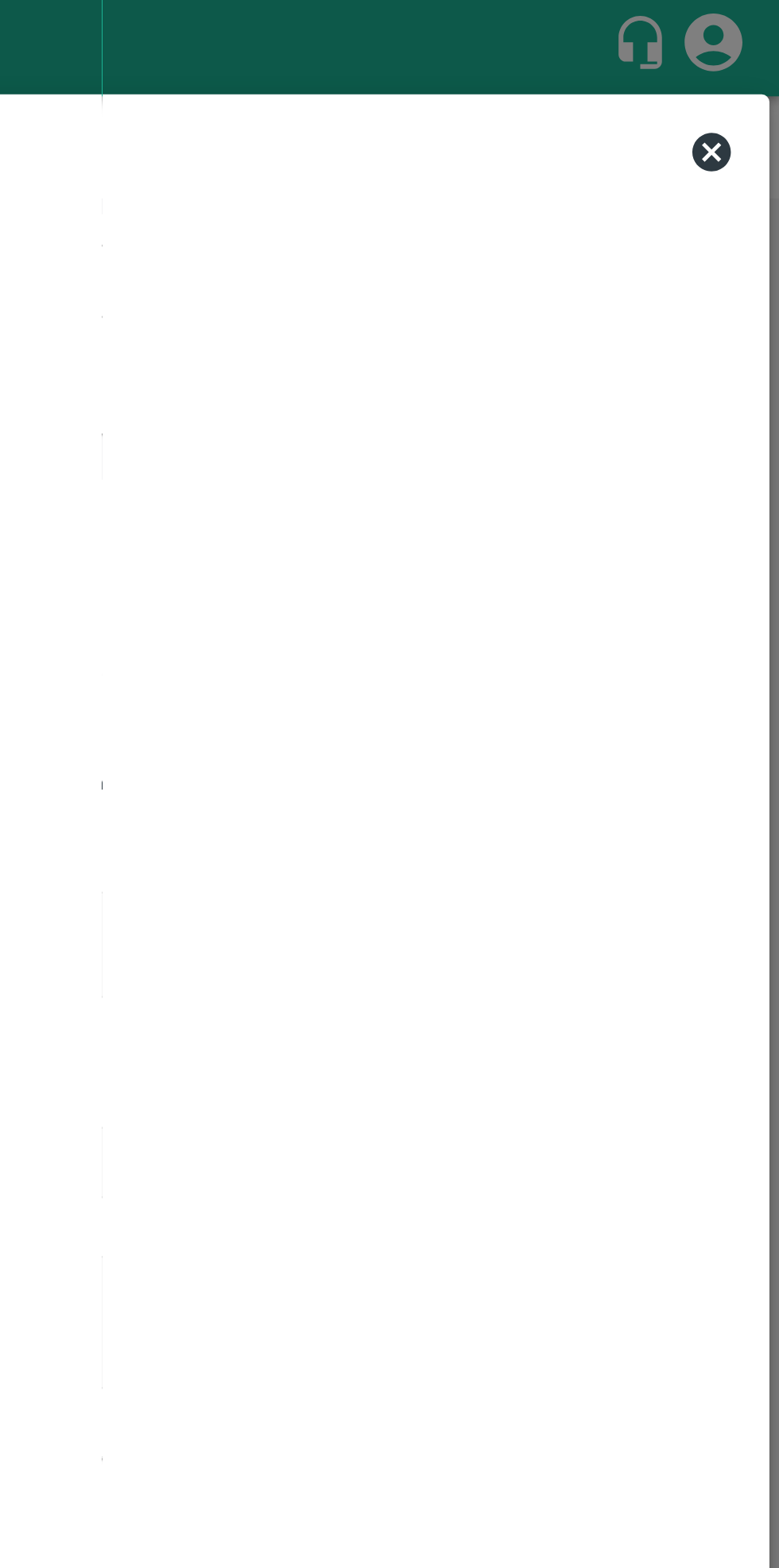
scroll to position [0, 0]
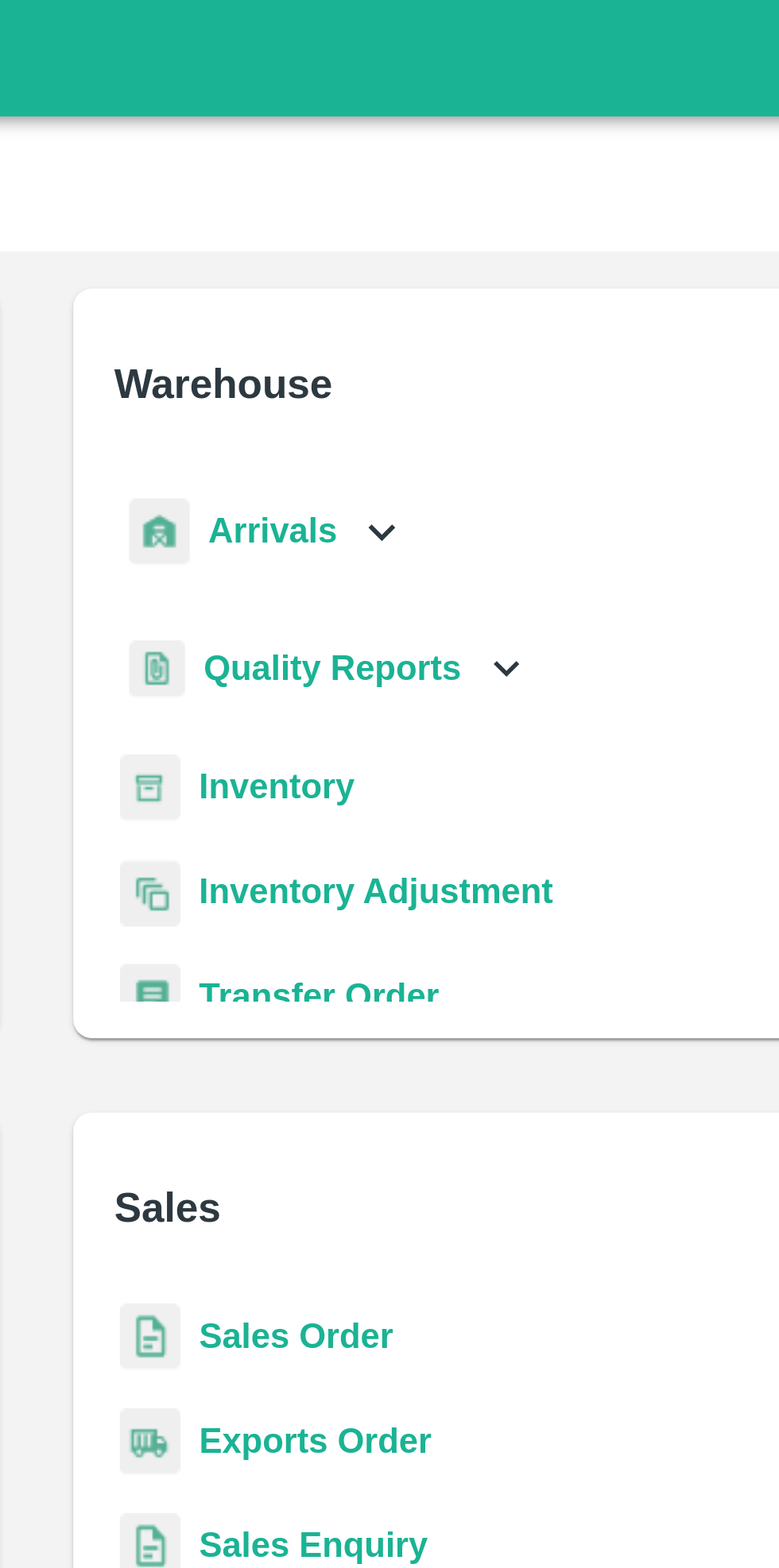
click at [510, 181] on icon at bounding box center [507, 181] width 18 height 18
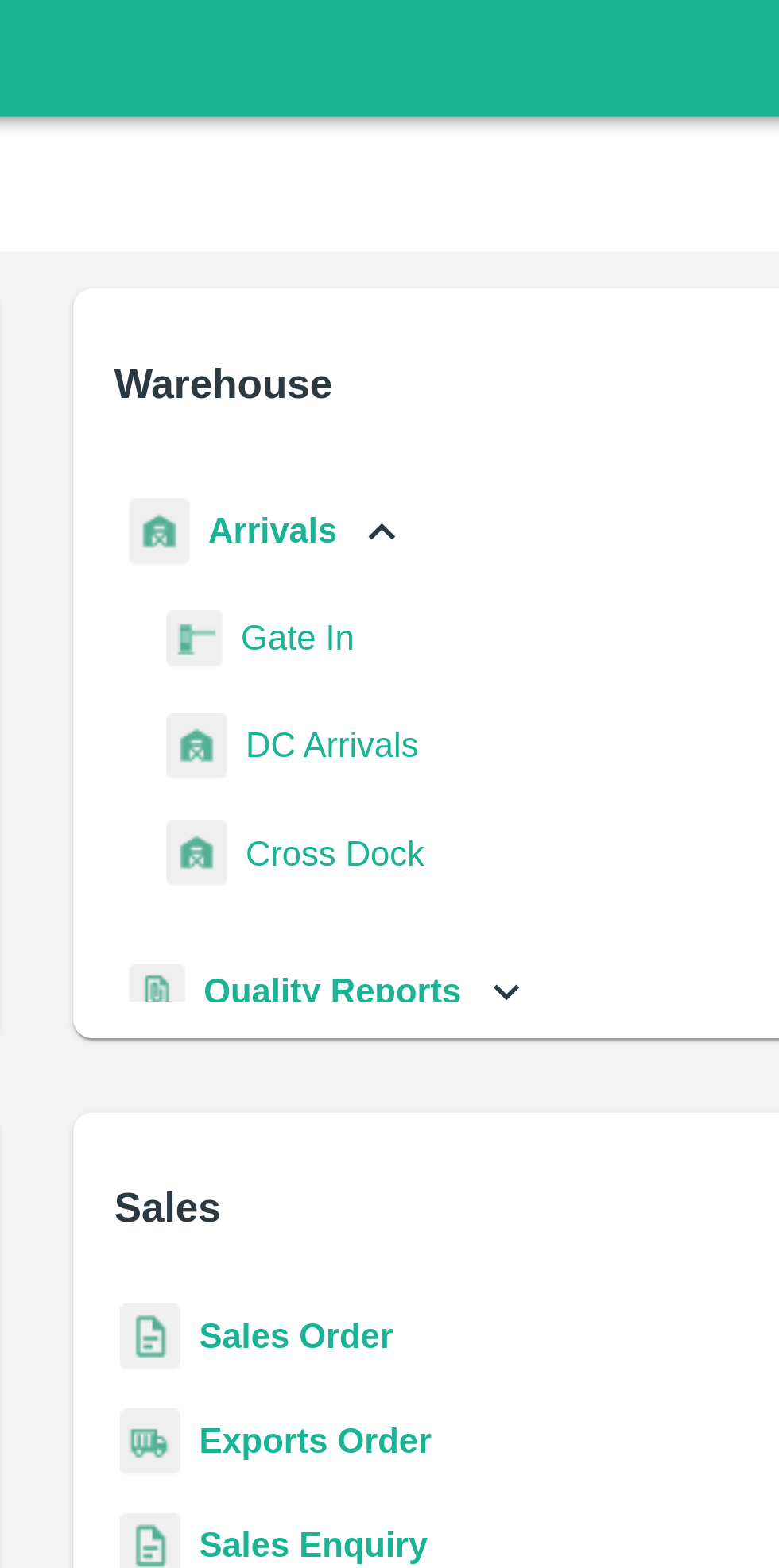
click at [511, 256] on span "DC Arrivals" at bounding box center [490, 254] width 58 height 18
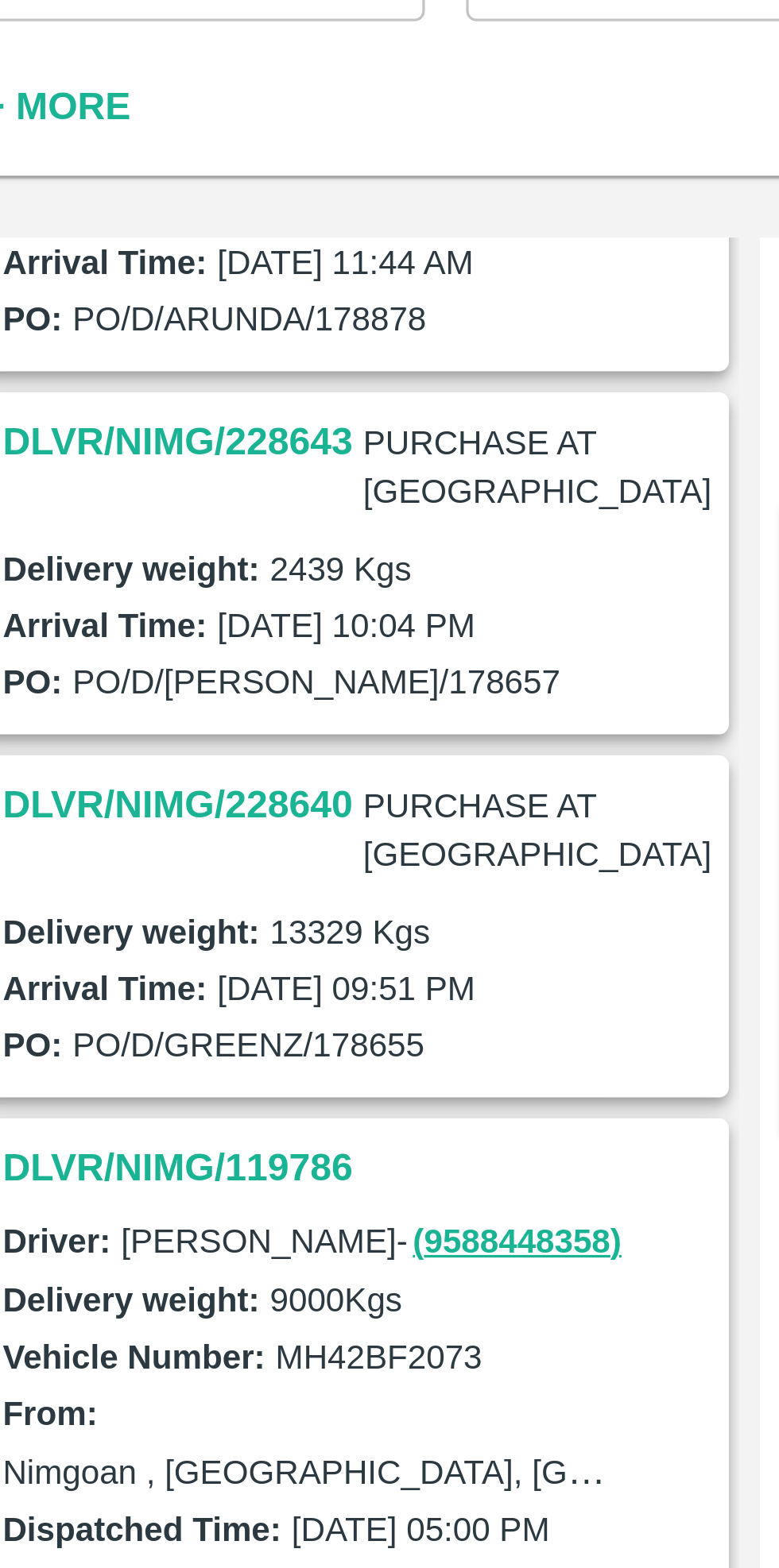
click at [83, 362] on h3 "DLVR/NIMG/228640" at bounding box center [84, 372] width 108 height 21
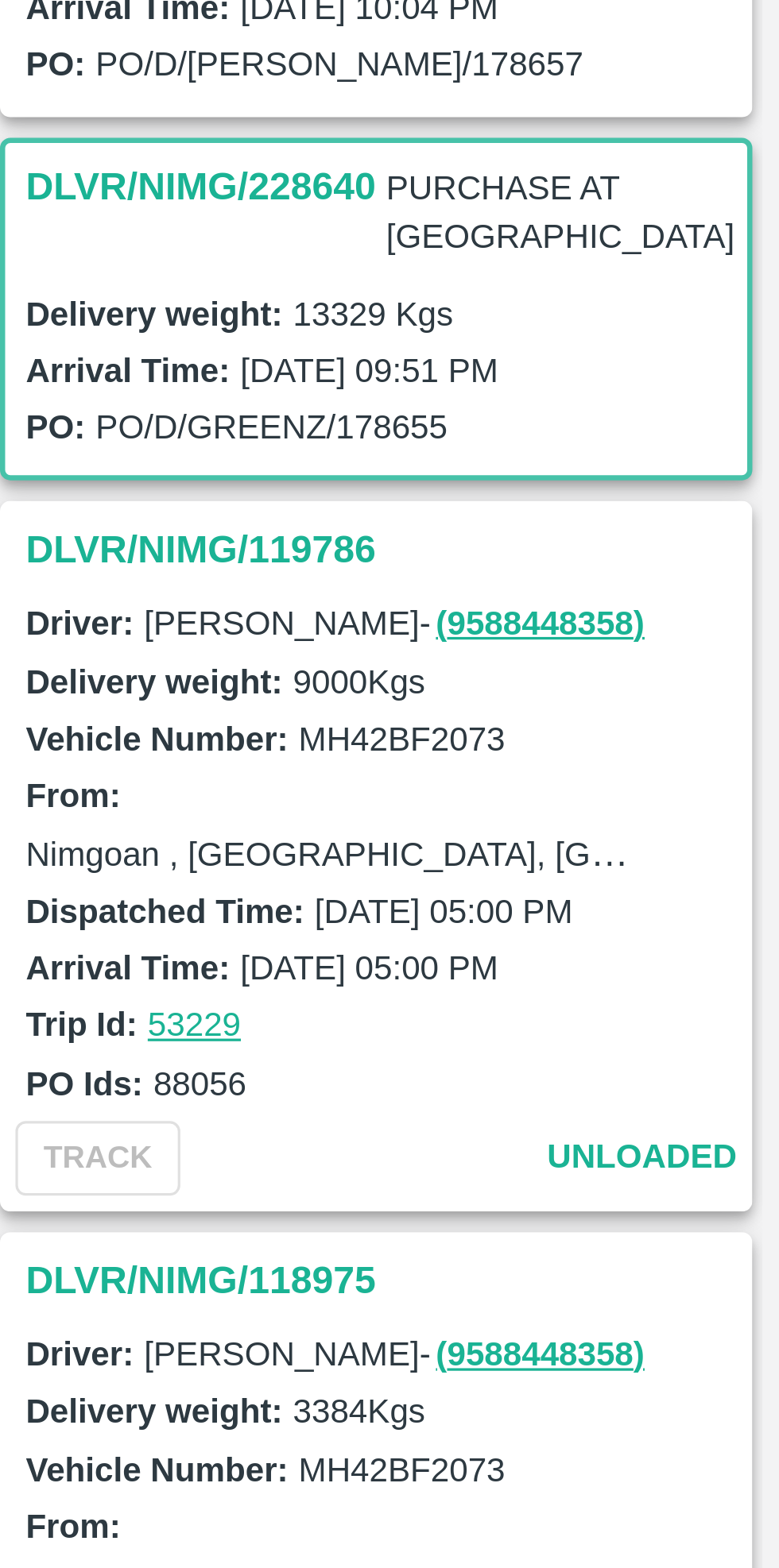
scroll to position [414, 0]
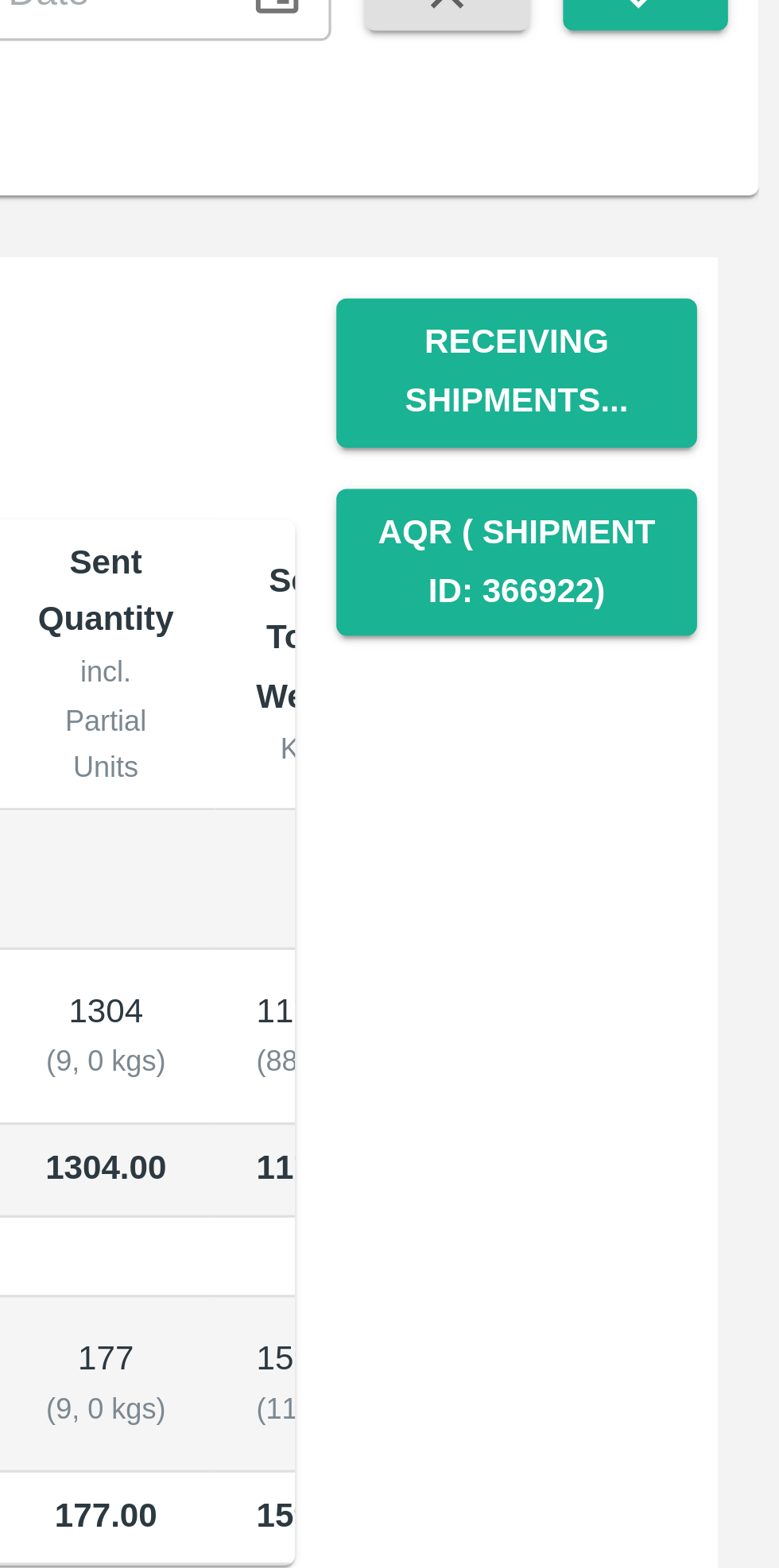
click at [704, 232] on button "Receiving Shipments..." at bounding box center [698, 233] width 111 height 46
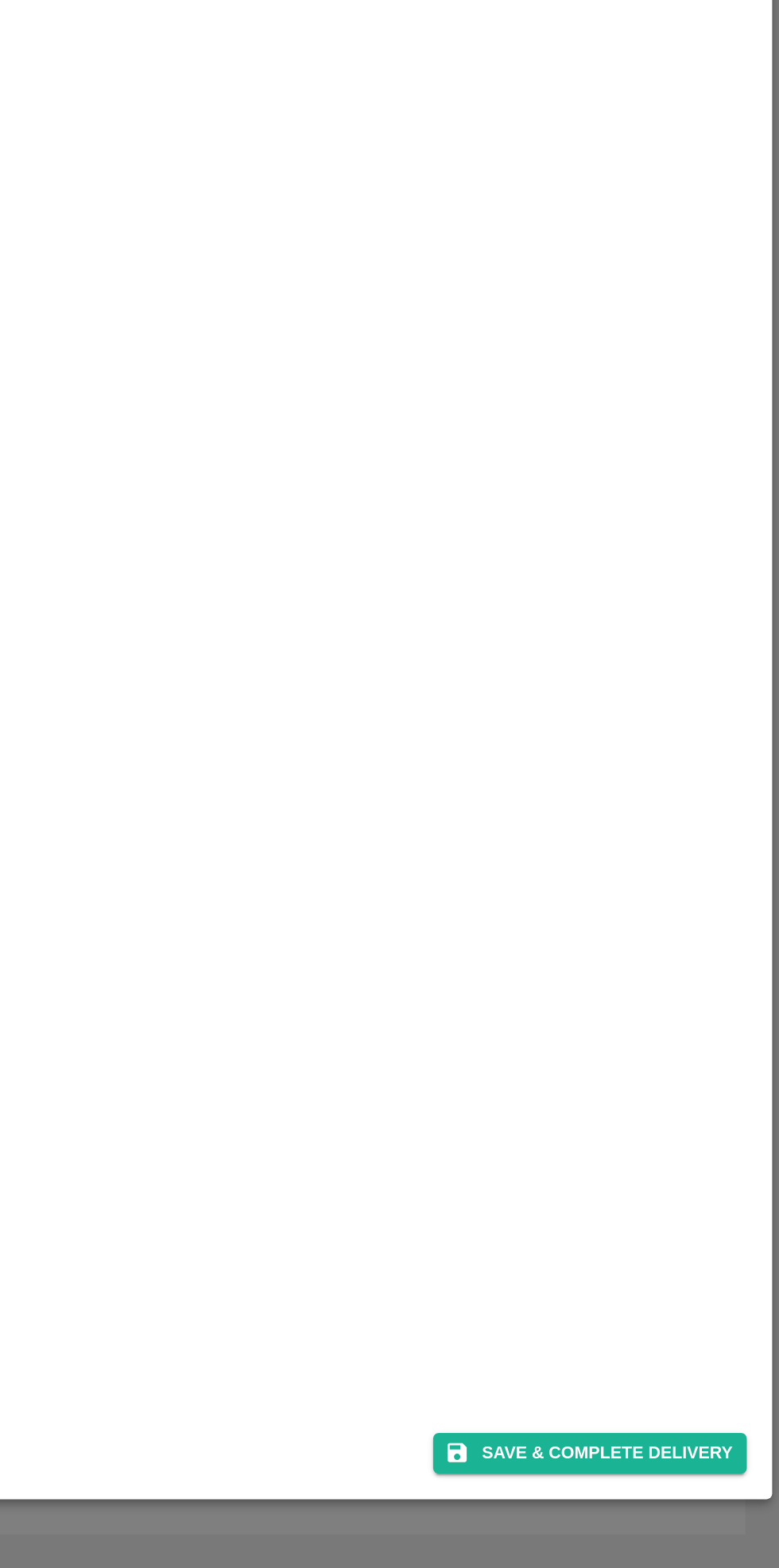
click at [680, 1456] on button "Save & Complete Delivery" at bounding box center [672, 1503] width 176 height 23
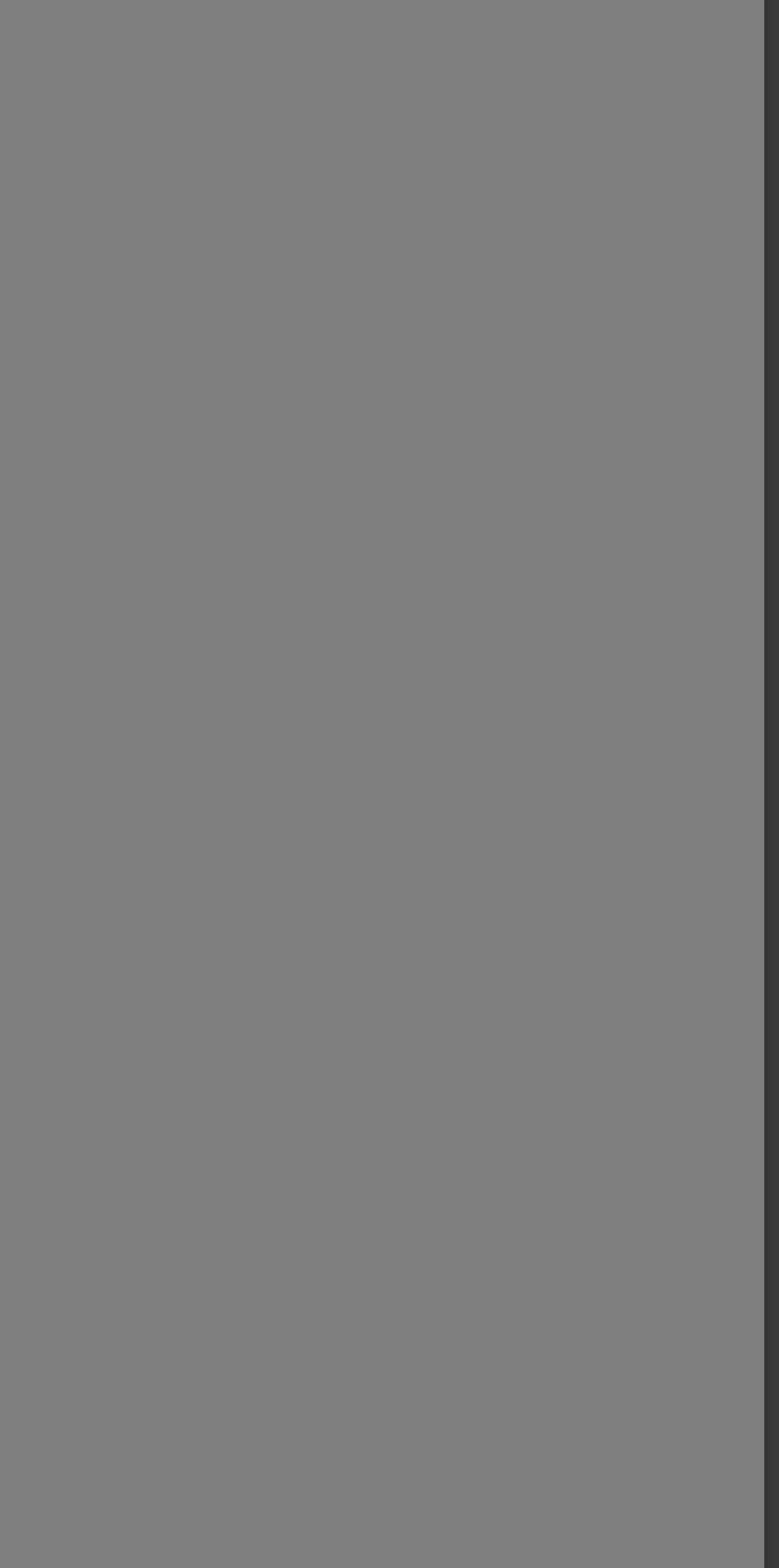
scroll to position [0, 0]
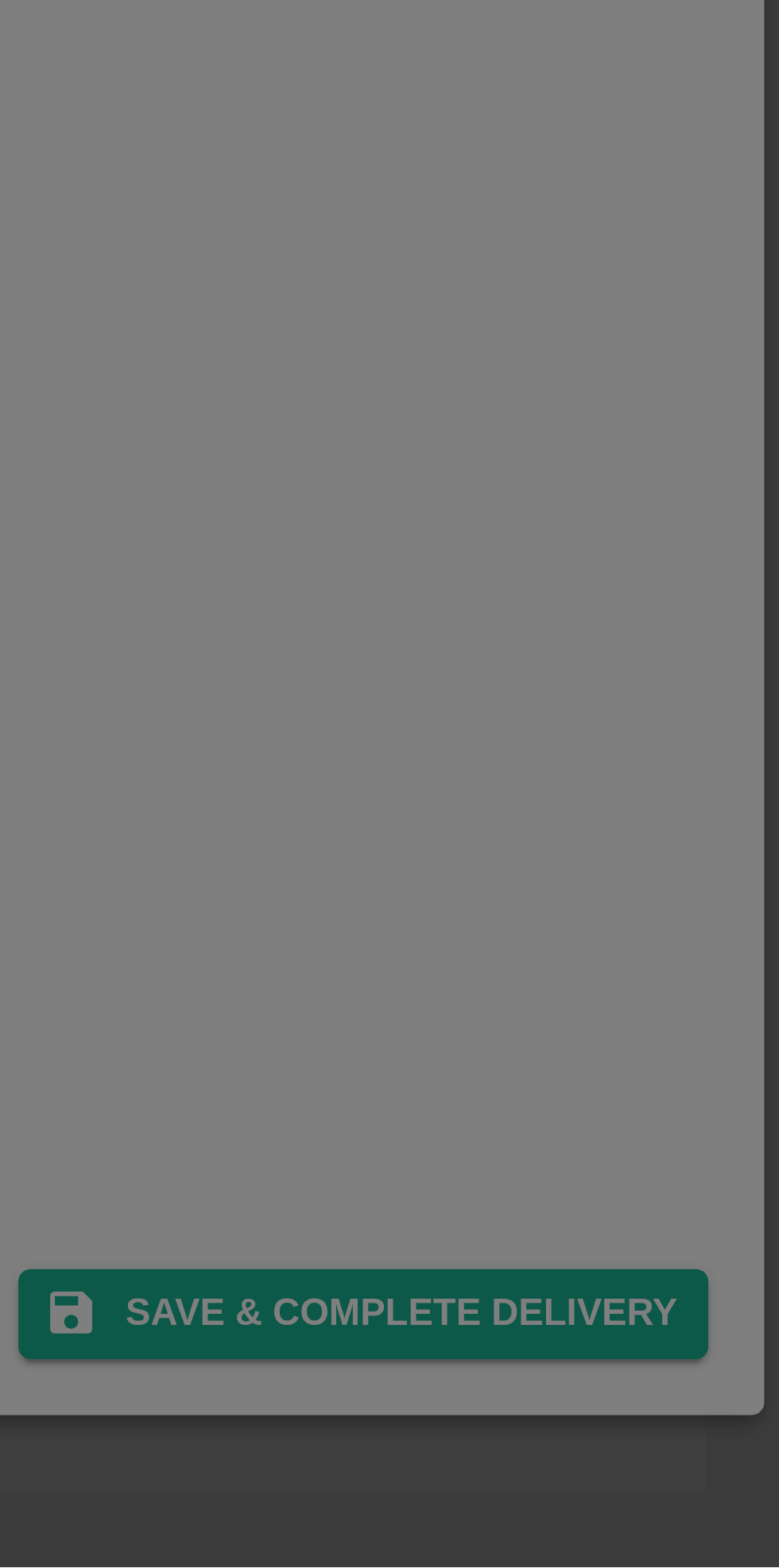
click at [696, 1456] on div "Confirm Complete Delivery Are you sure you want to complete this delivery Cance…" at bounding box center [389, 784] width 779 height 1568
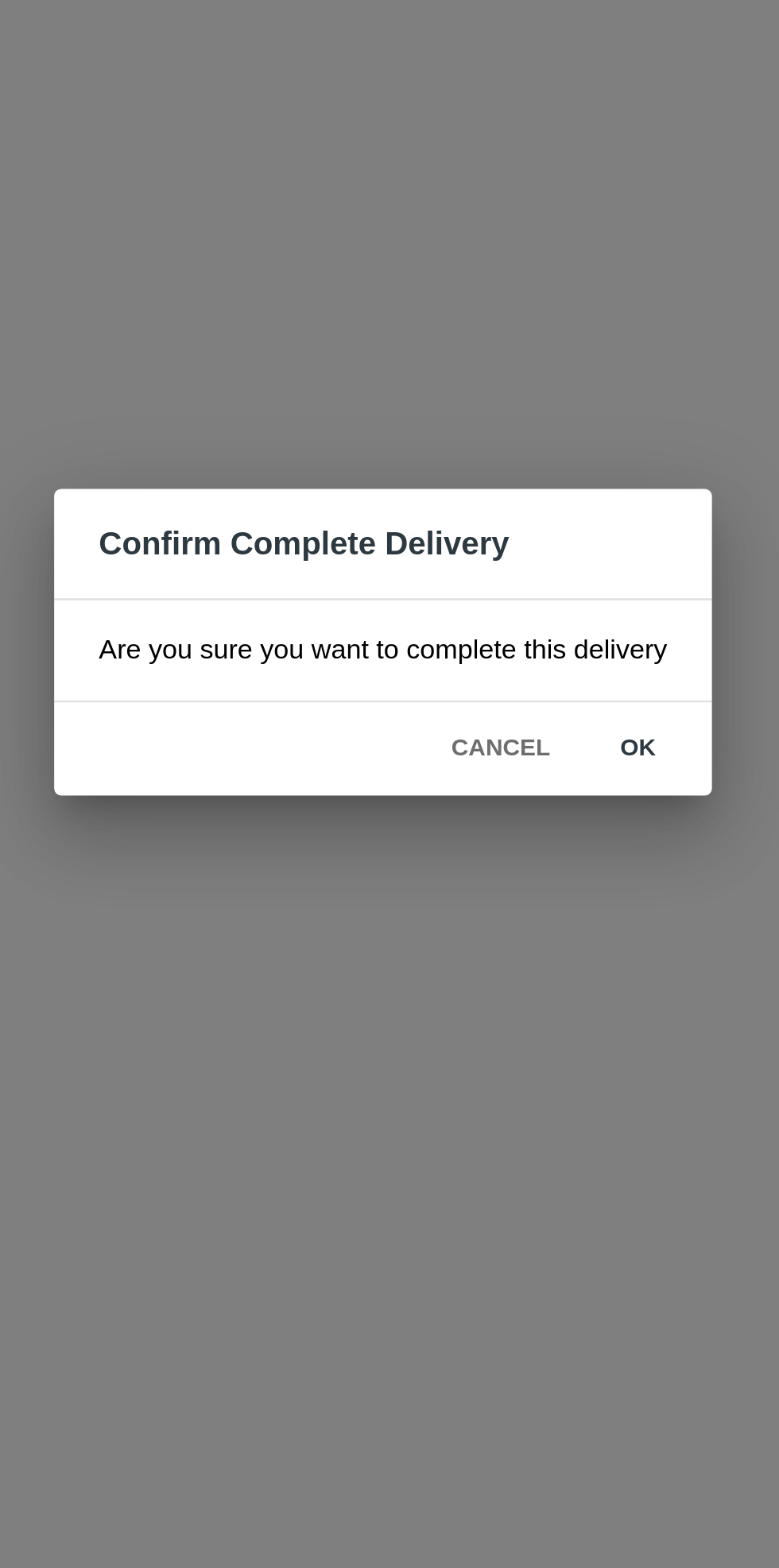
click at [501, 826] on button "ok" at bounding box center [500, 830] width 50 height 28
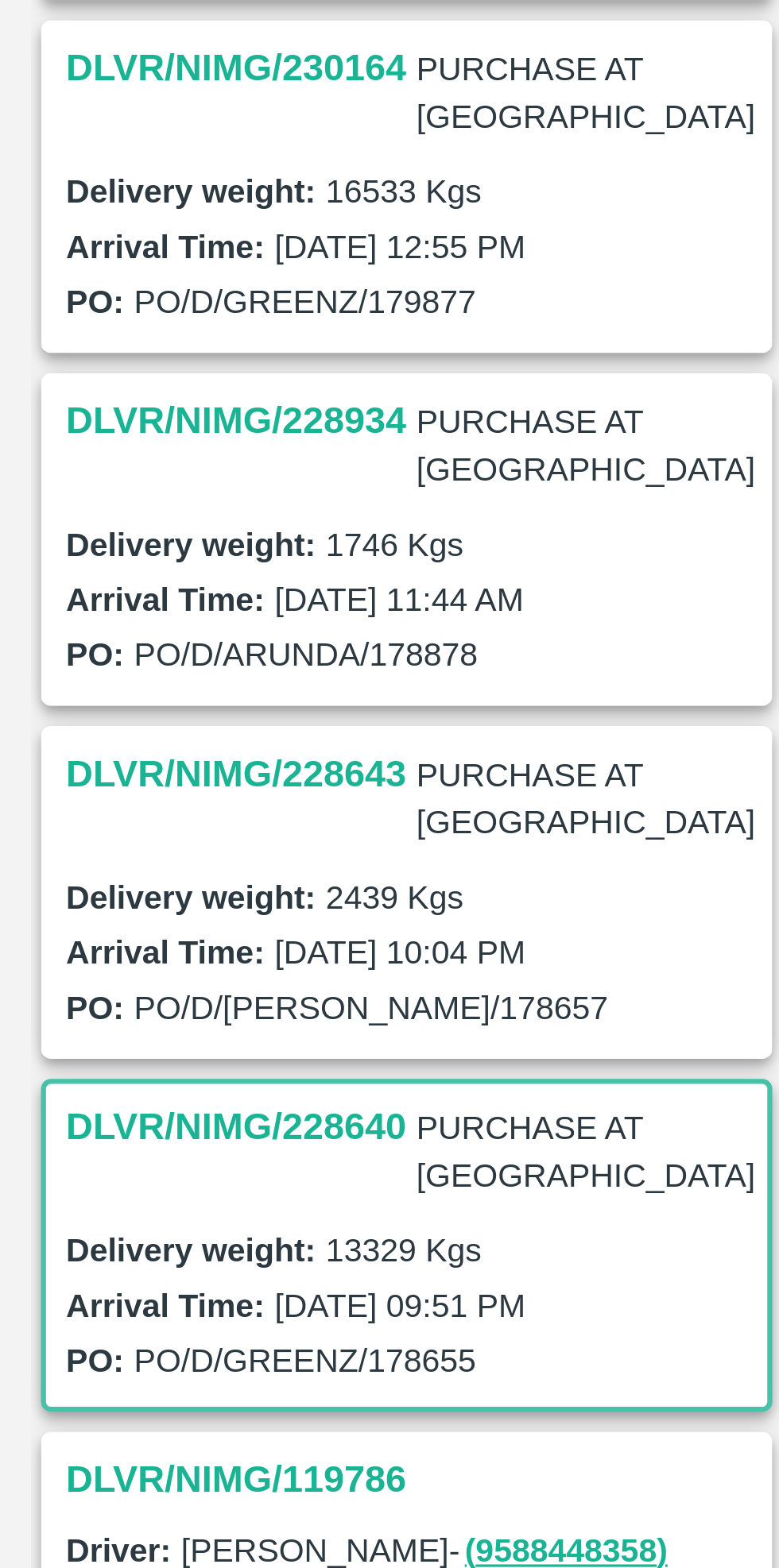
scroll to position [107, 0]
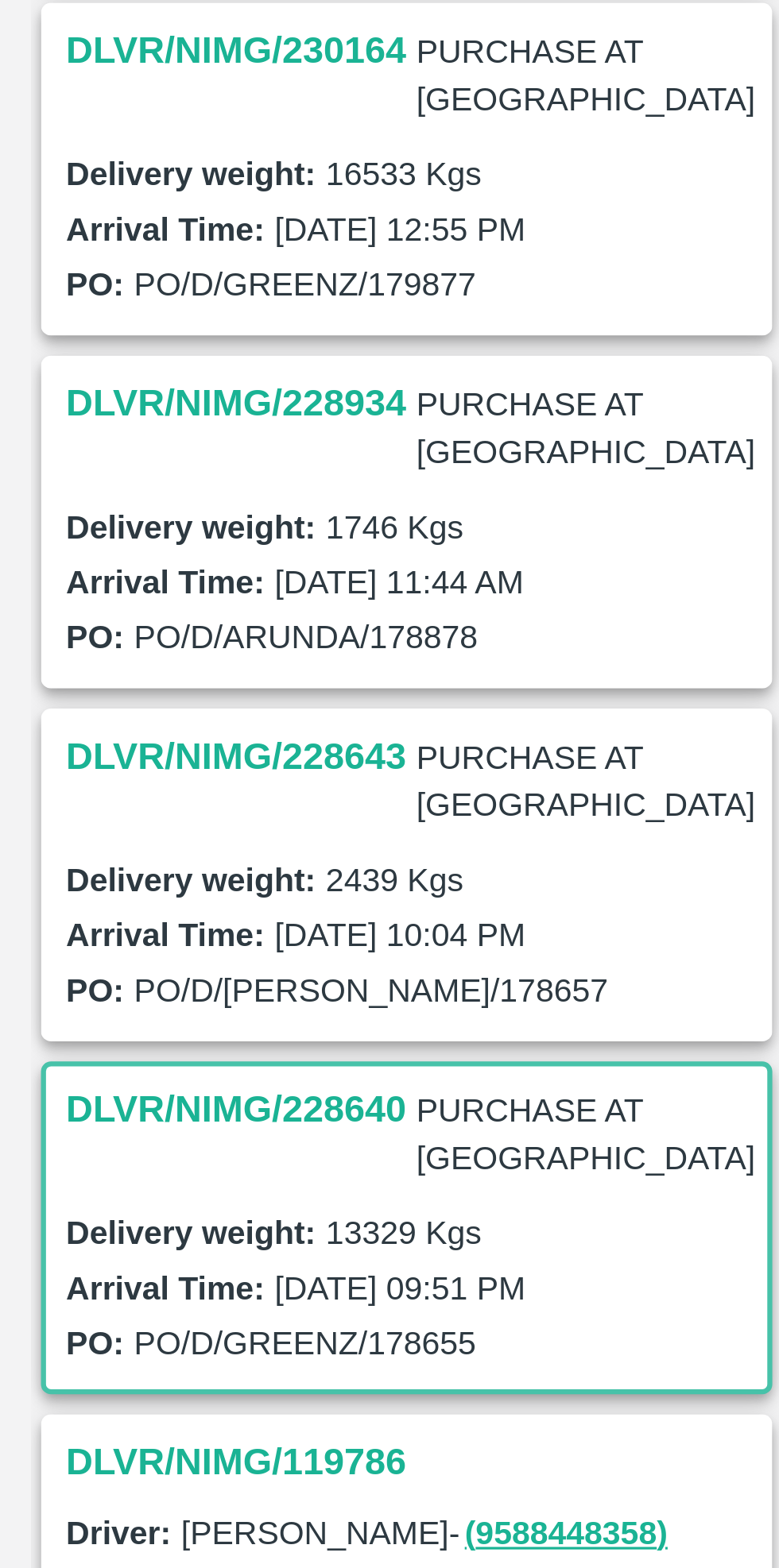
click at [70, 438] on h3 "DLVR/NIMG/228643" at bounding box center [84, 448] width 108 height 21
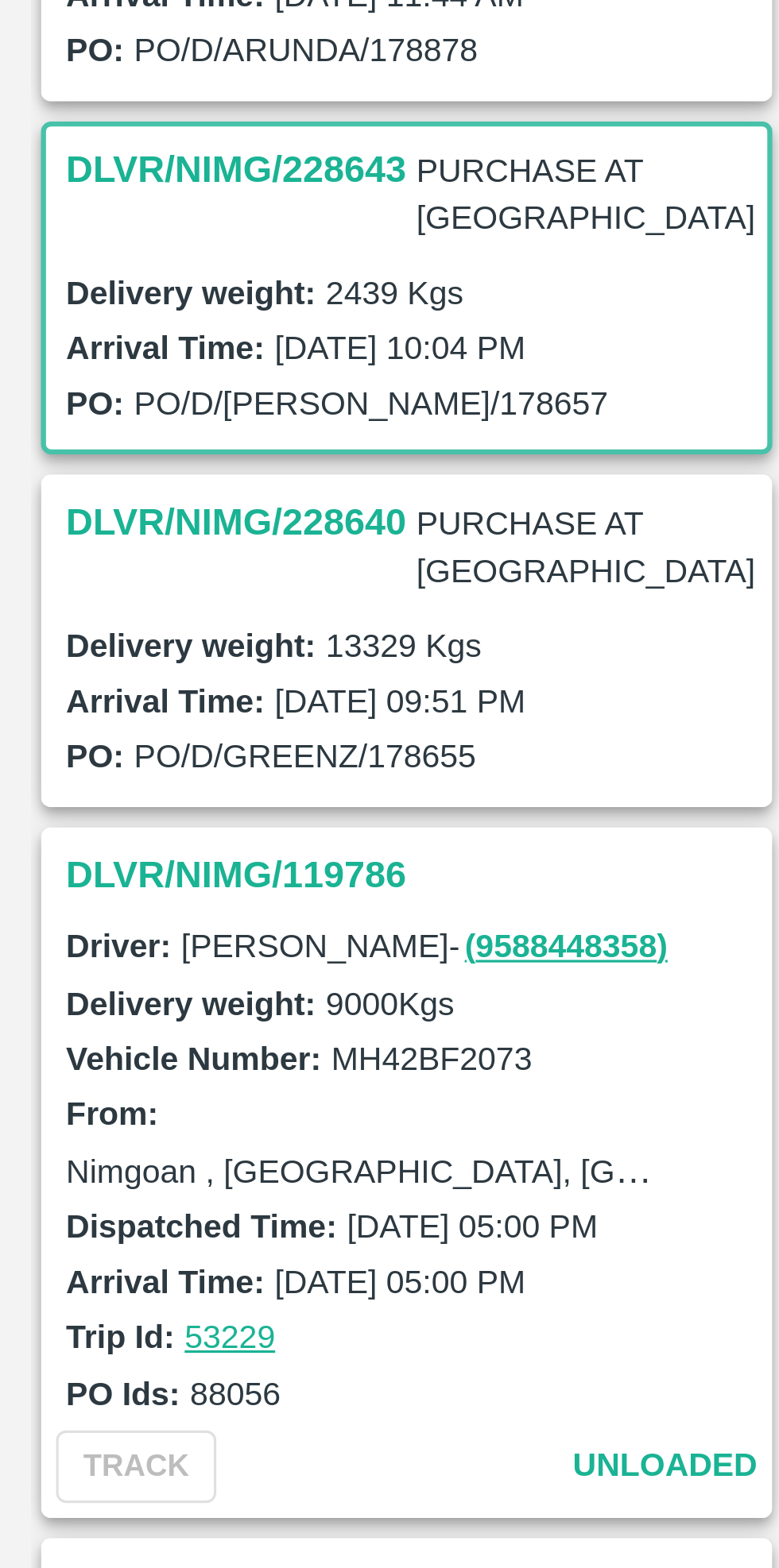
scroll to position [312, 0]
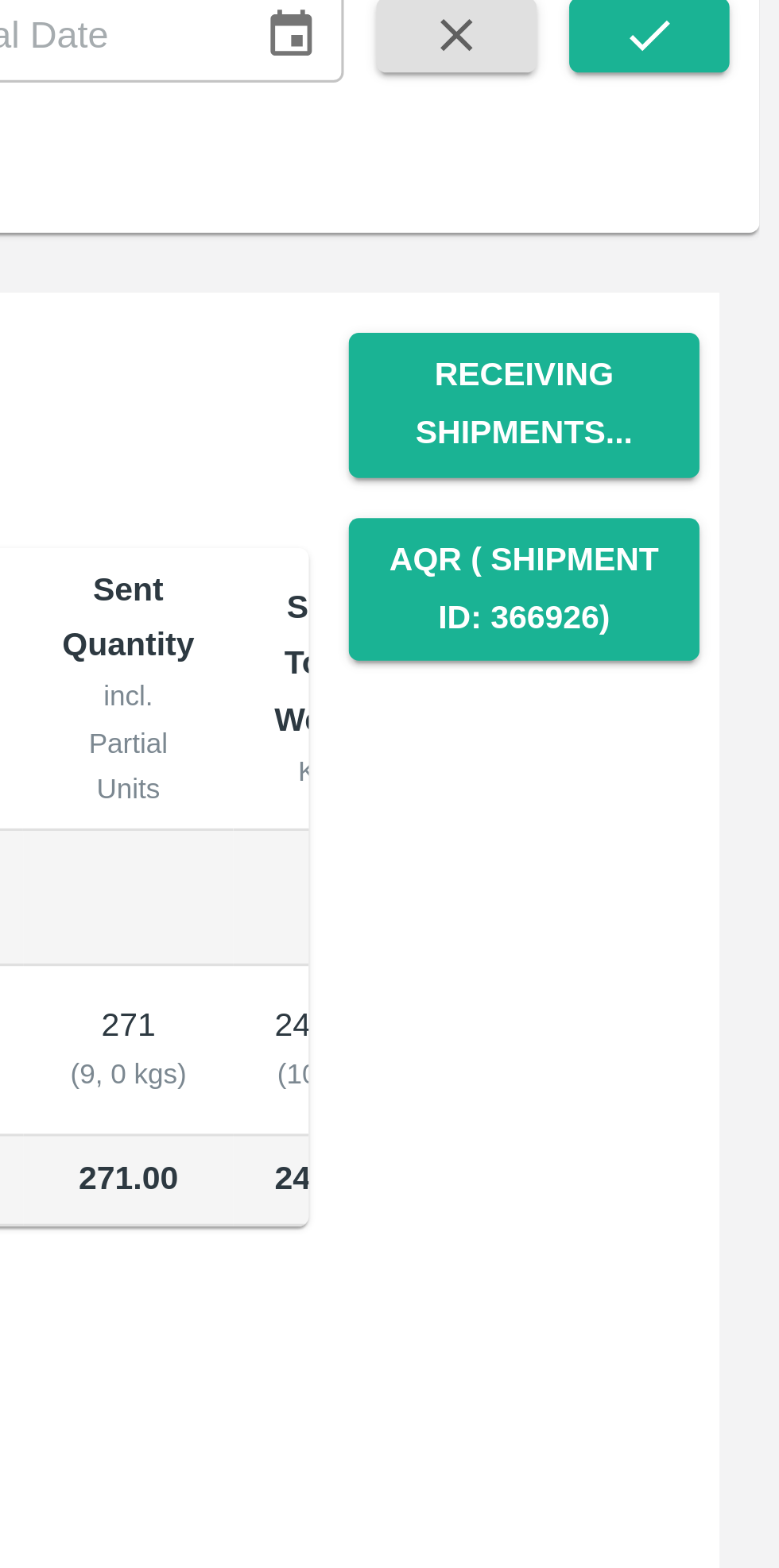
click at [712, 231] on button "Receiving Shipments..." at bounding box center [698, 233] width 111 height 46
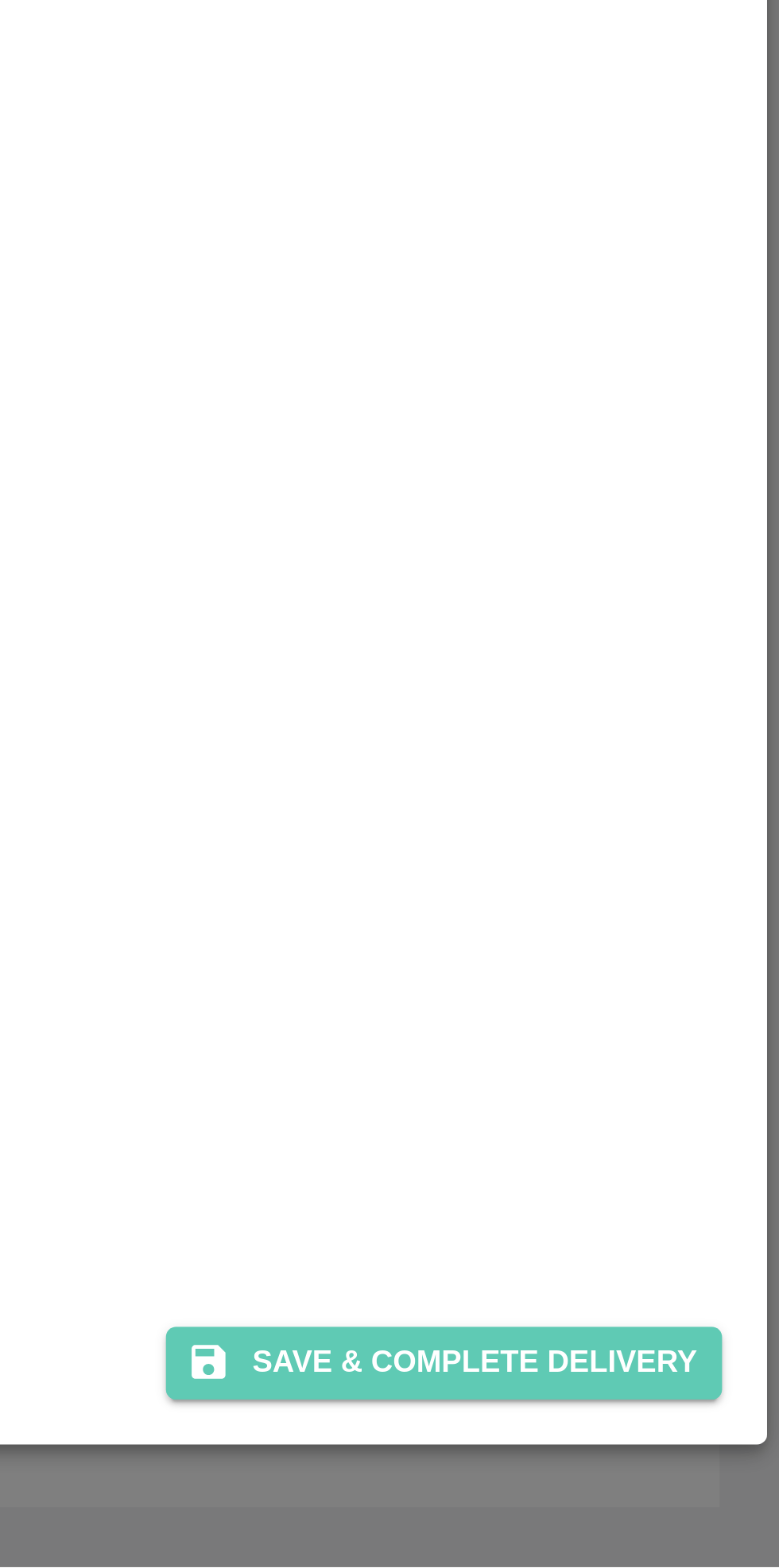
click at [692, 1456] on button "Save & Complete Delivery" at bounding box center [672, 1503] width 176 height 23
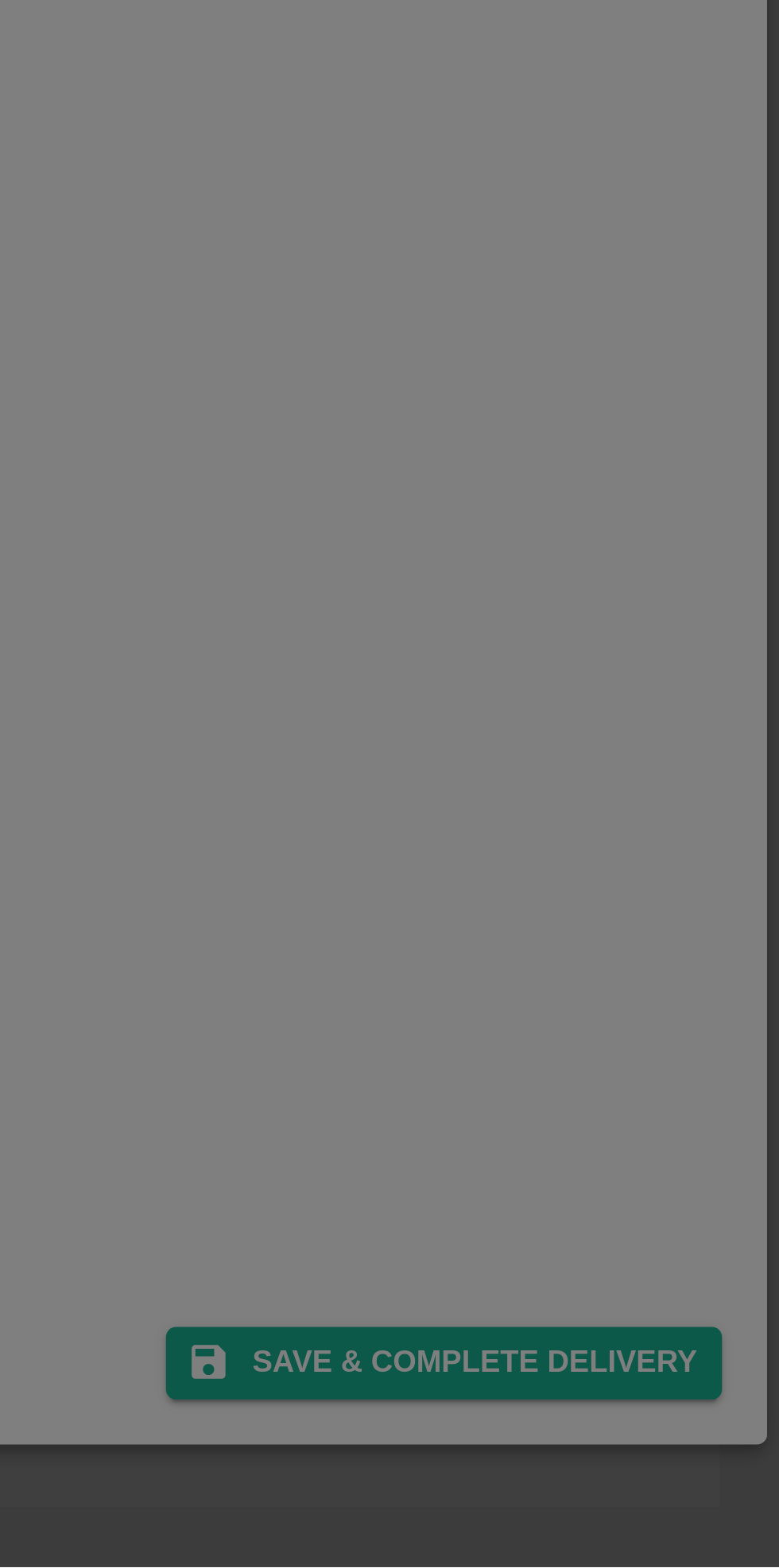
scroll to position [0, 0]
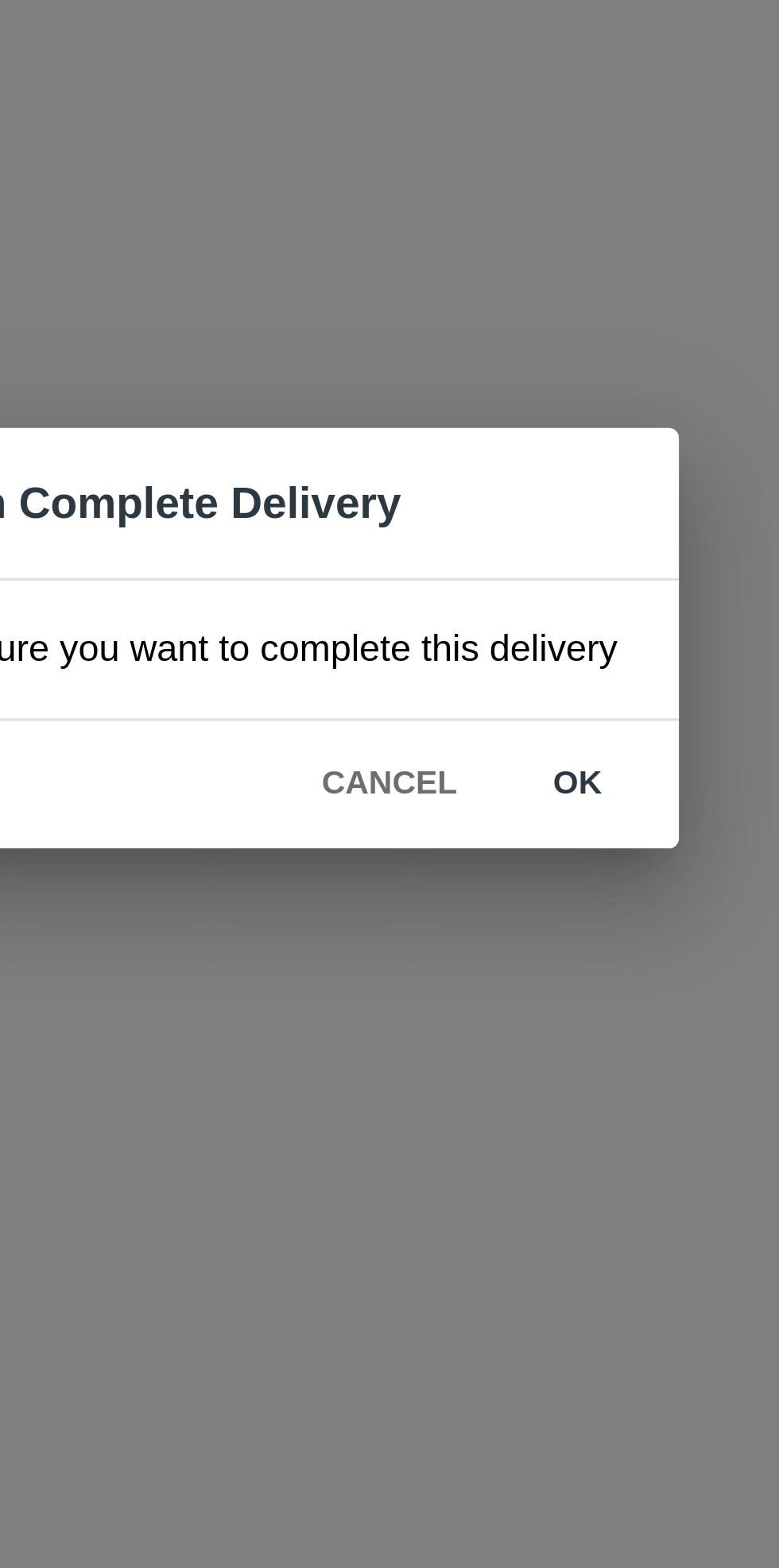
click at [509, 831] on button "ok" at bounding box center [500, 830] width 50 height 28
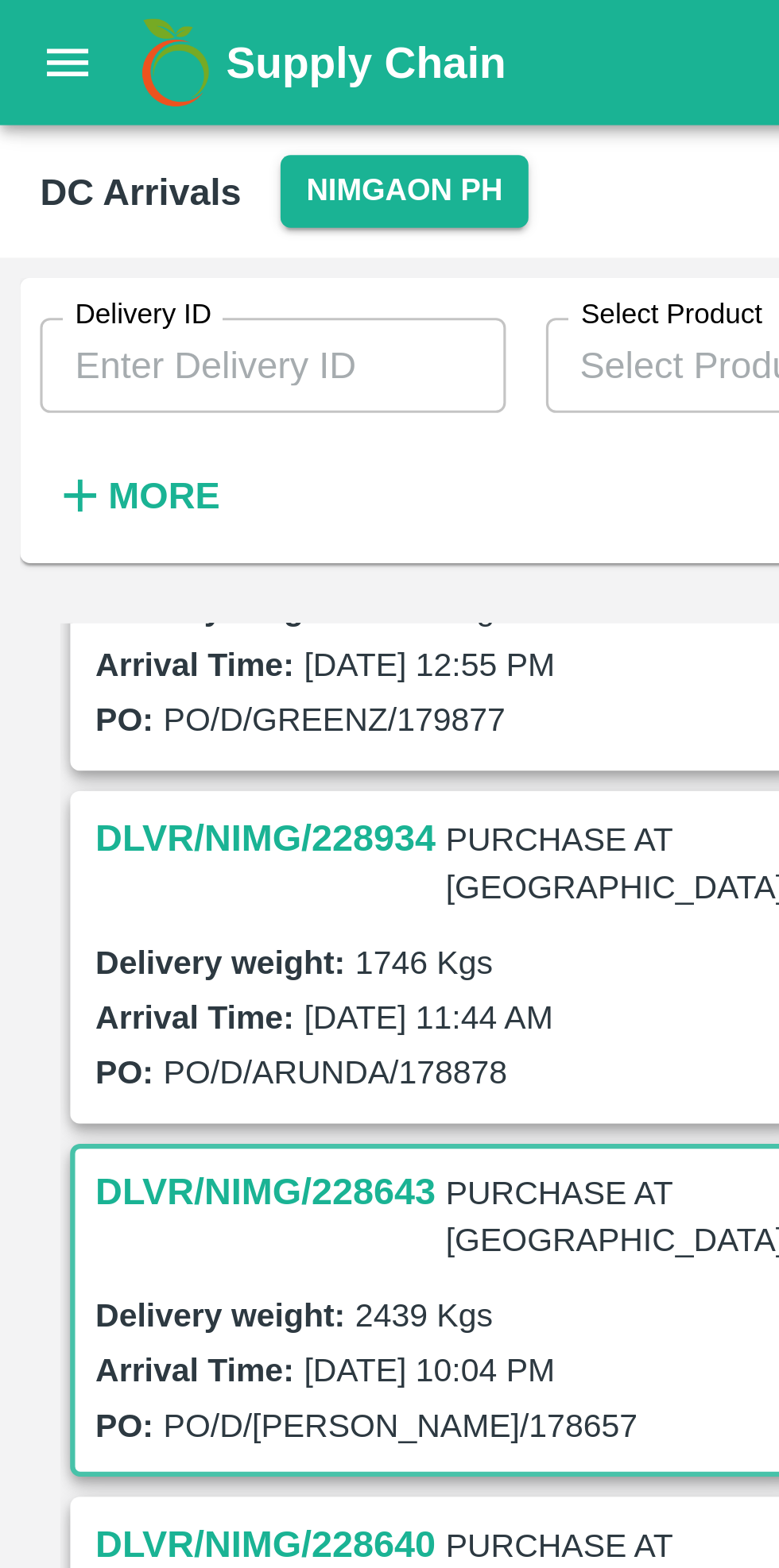
scroll to position [175, 0]
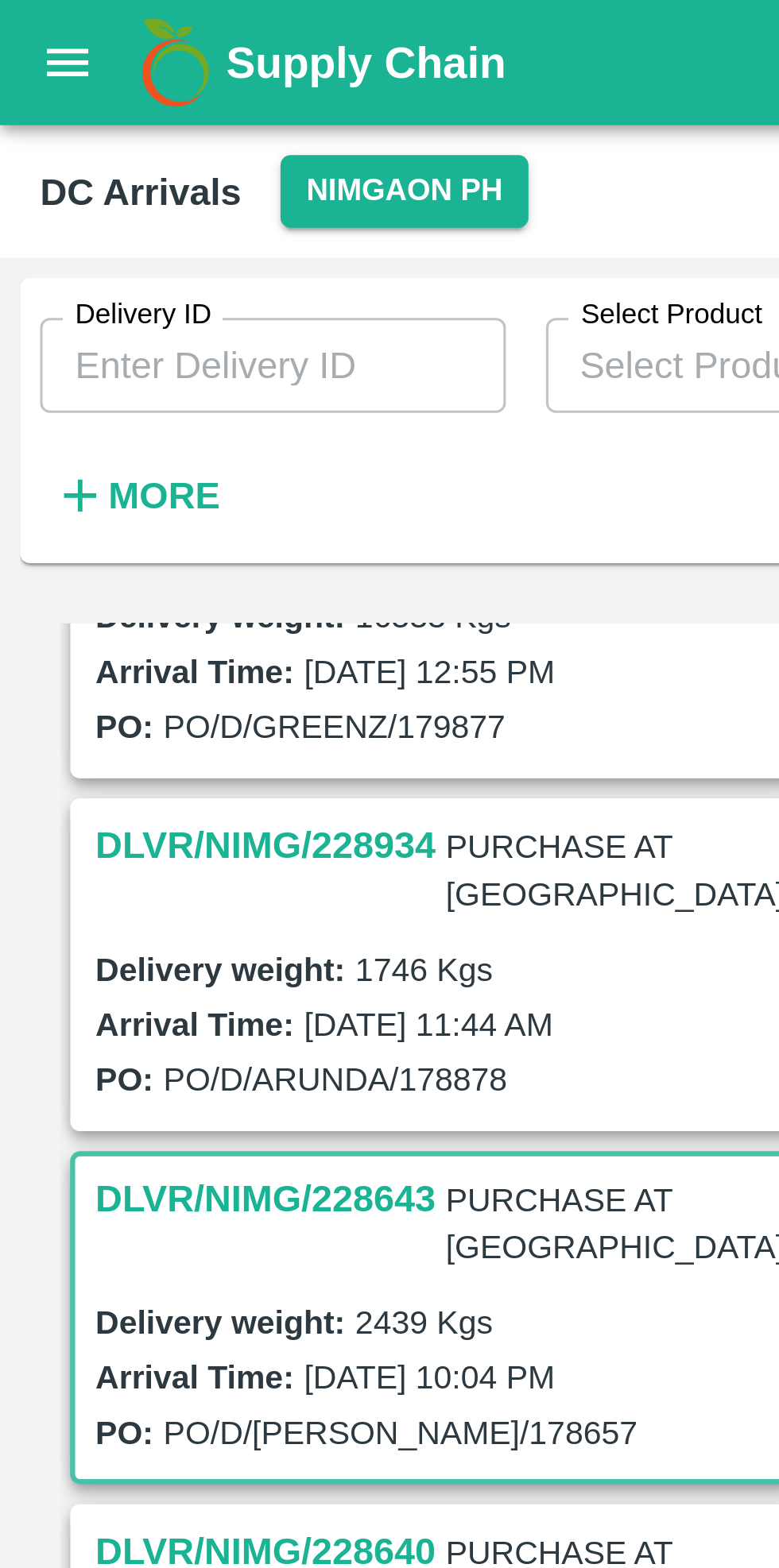
click at [70, 258] on h3 "DLVR/NIMG/228934" at bounding box center [84, 268] width 108 height 21
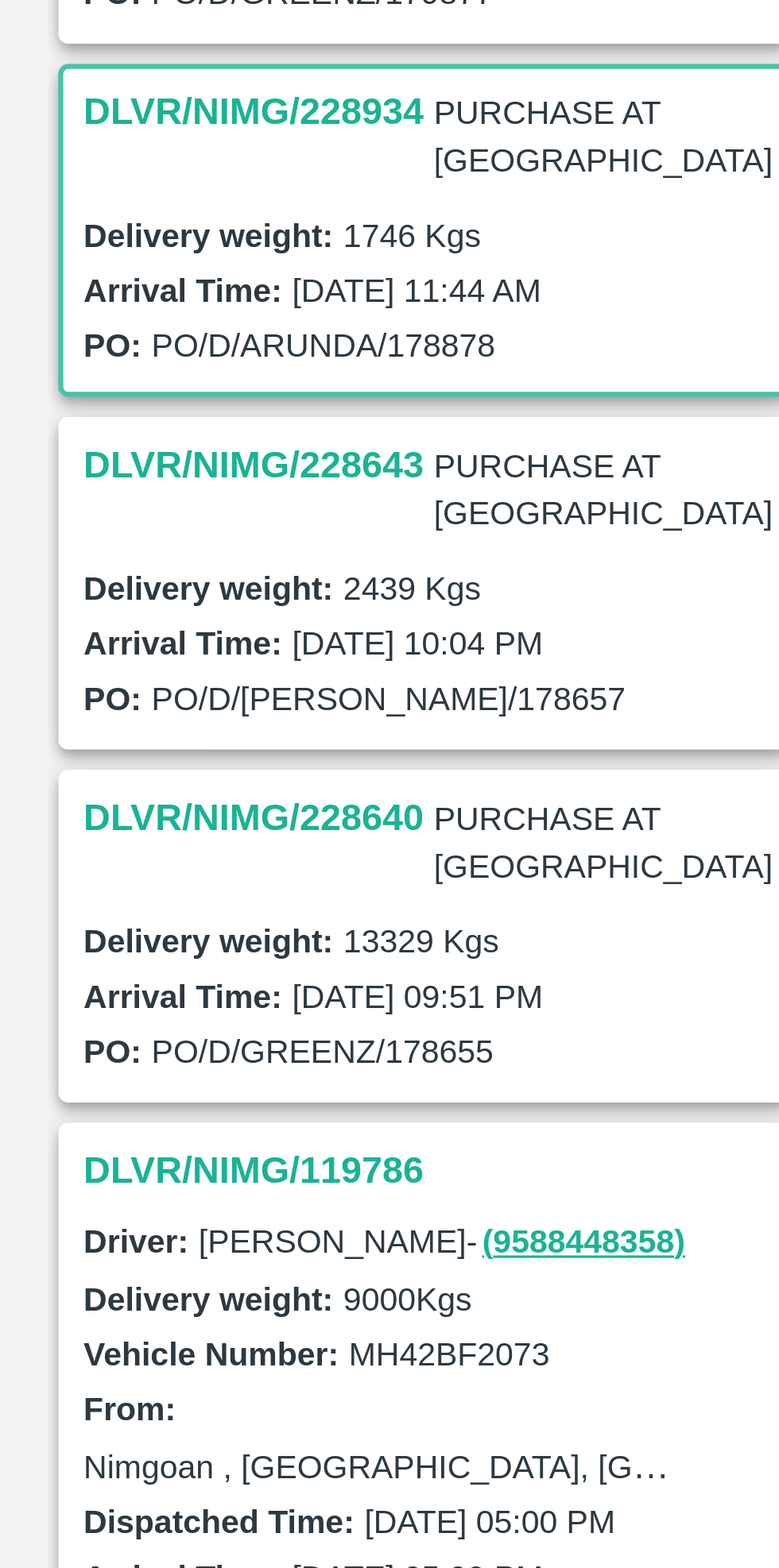
scroll to position [198, 0]
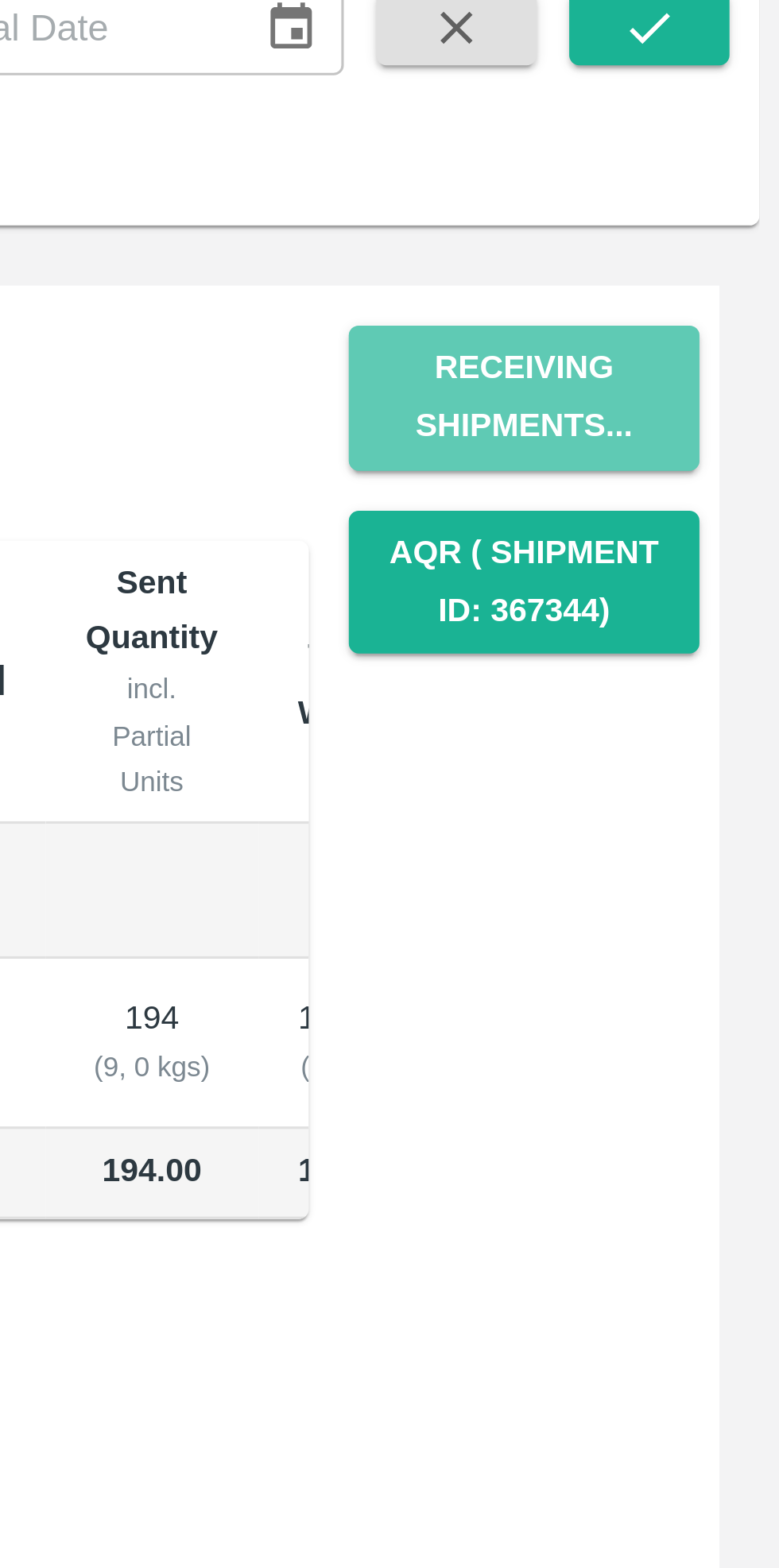
click at [702, 235] on button "Receiving Shipments..." at bounding box center [698, 233] width 111 height 46
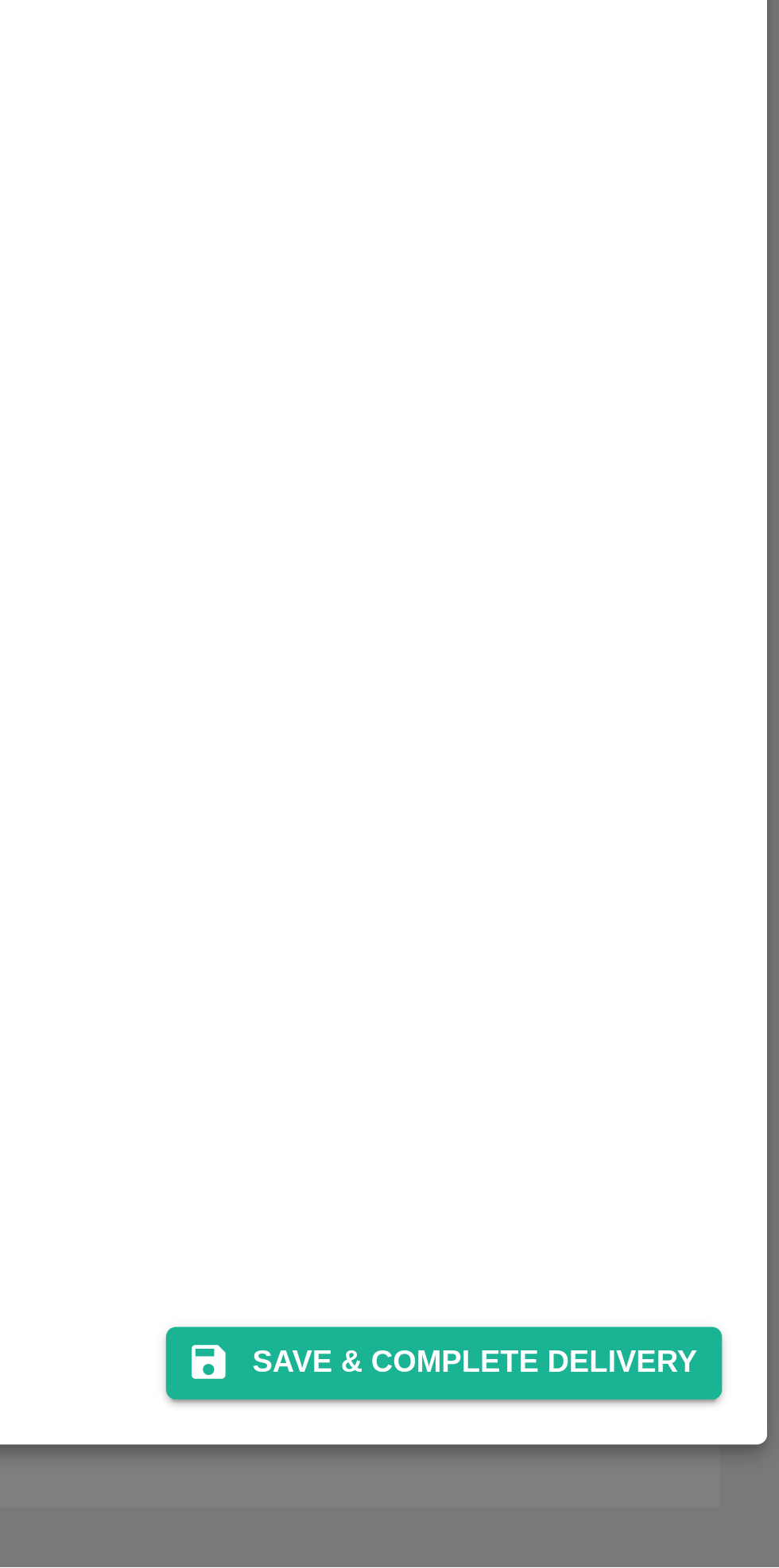
click at [692, 1456] on button "Save & Complete Delivery" at bounding box center [672, 1503] width 176 height 23
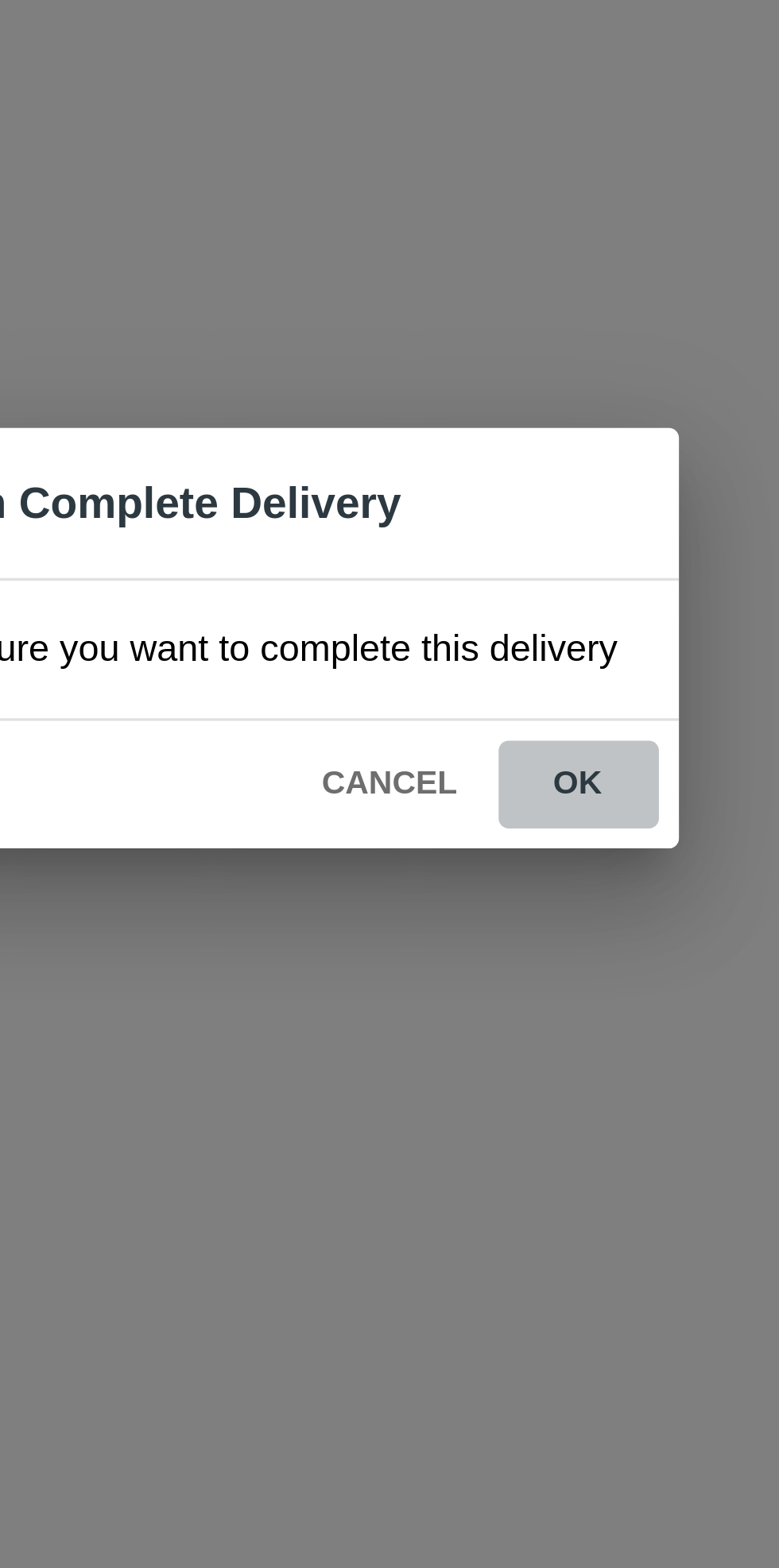
click at [499, 823] on button "ok" at bounding box center [500, 830] width 50 height 28
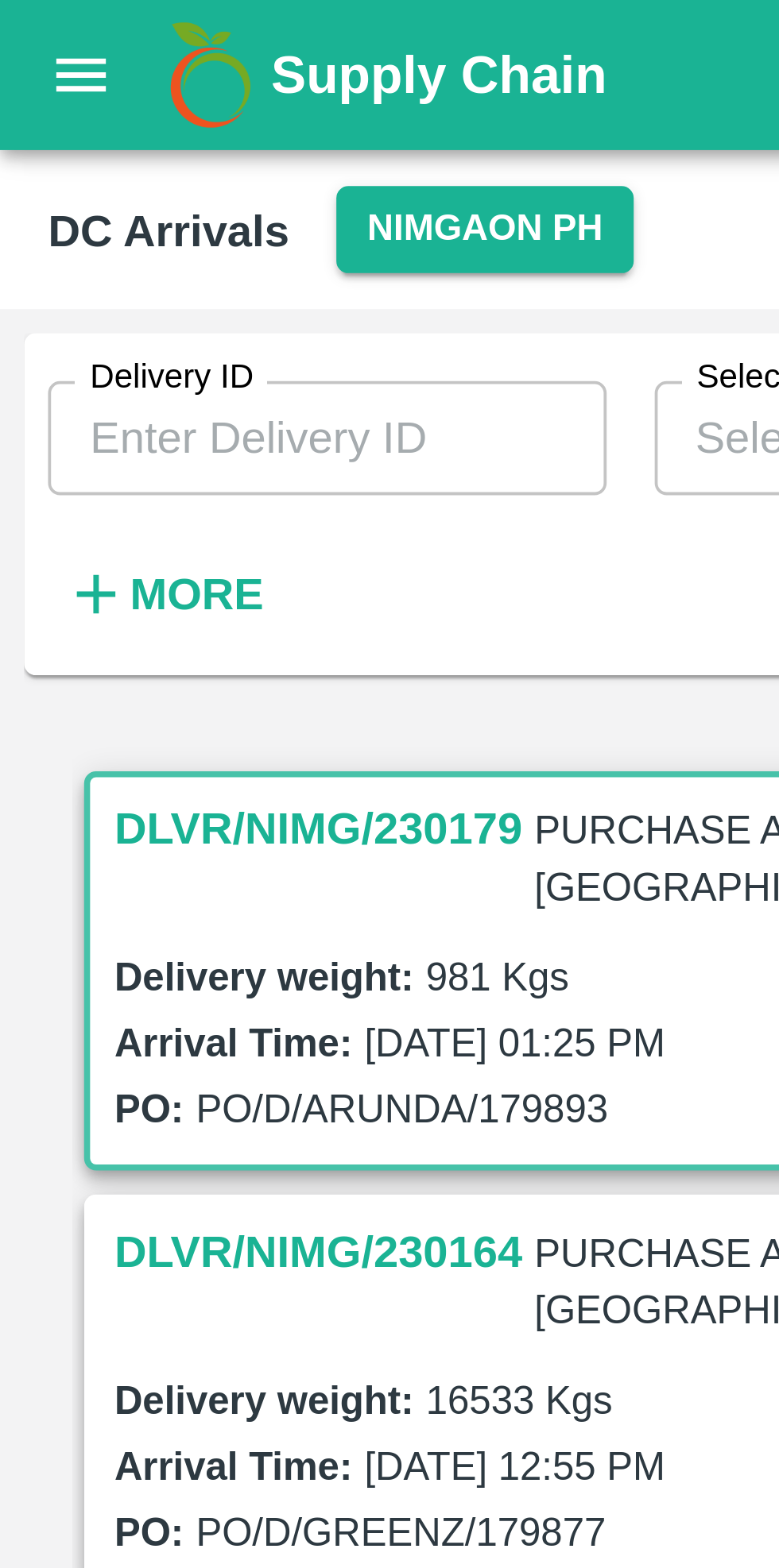
click at [16, 26] on icon "open drawer" at bounding box center [22, 20] width 18 height 18
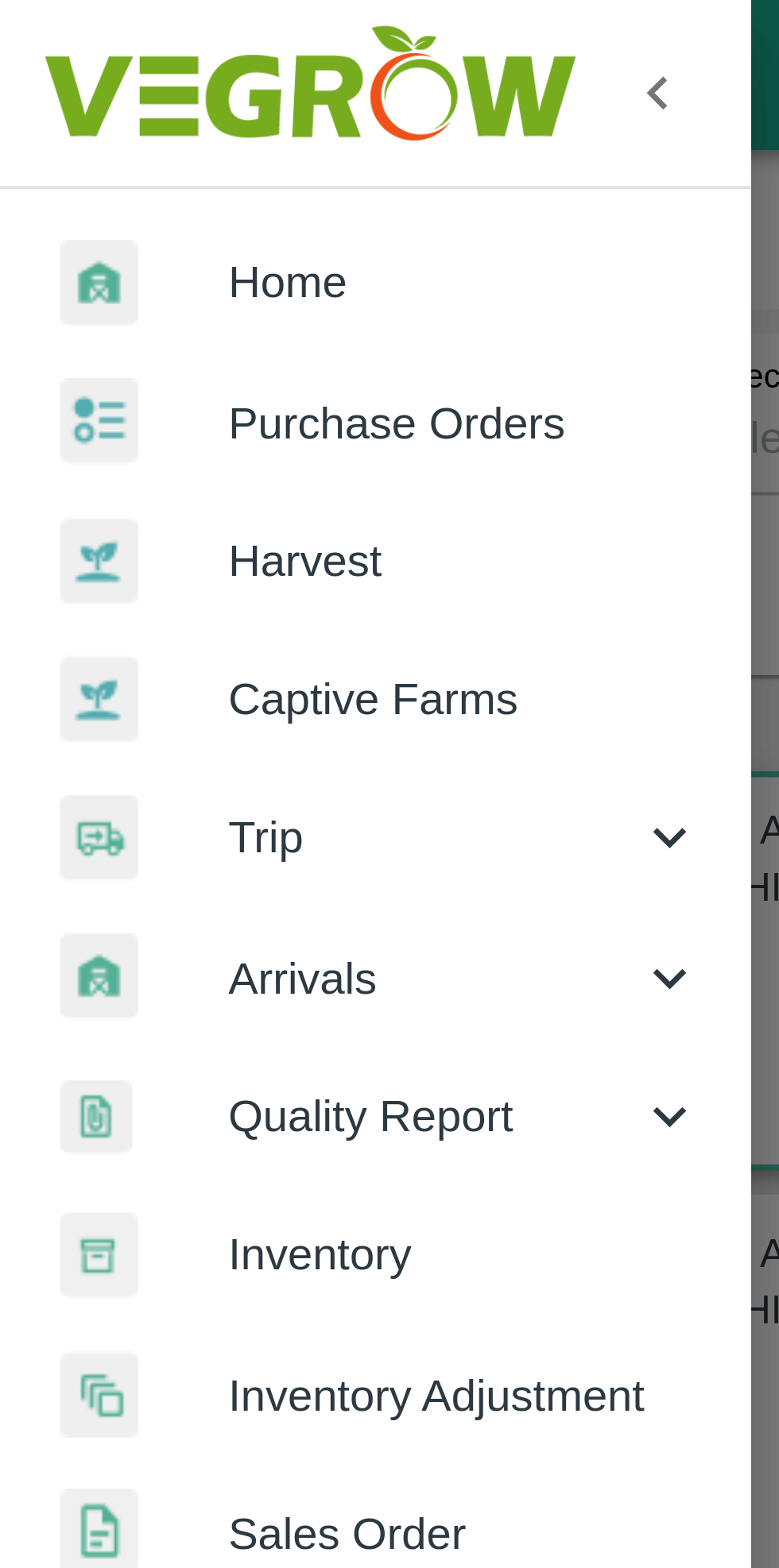
click at [206, 128] on div at bounding box center [389, 784] width 779 height 1568
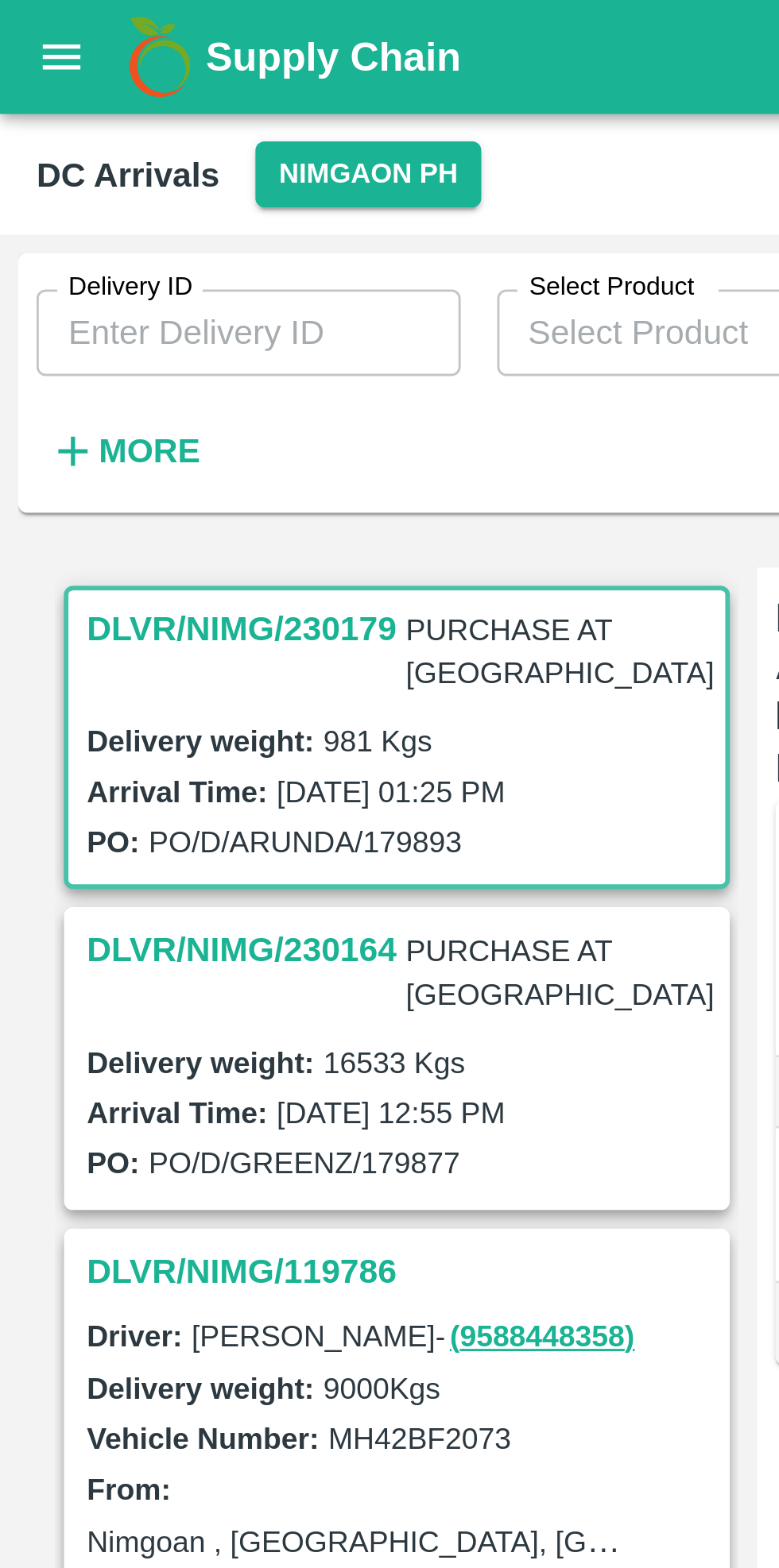
click at [18, 26] on icon "open drawer" at bounding box center [22, 20] width 18 height 18
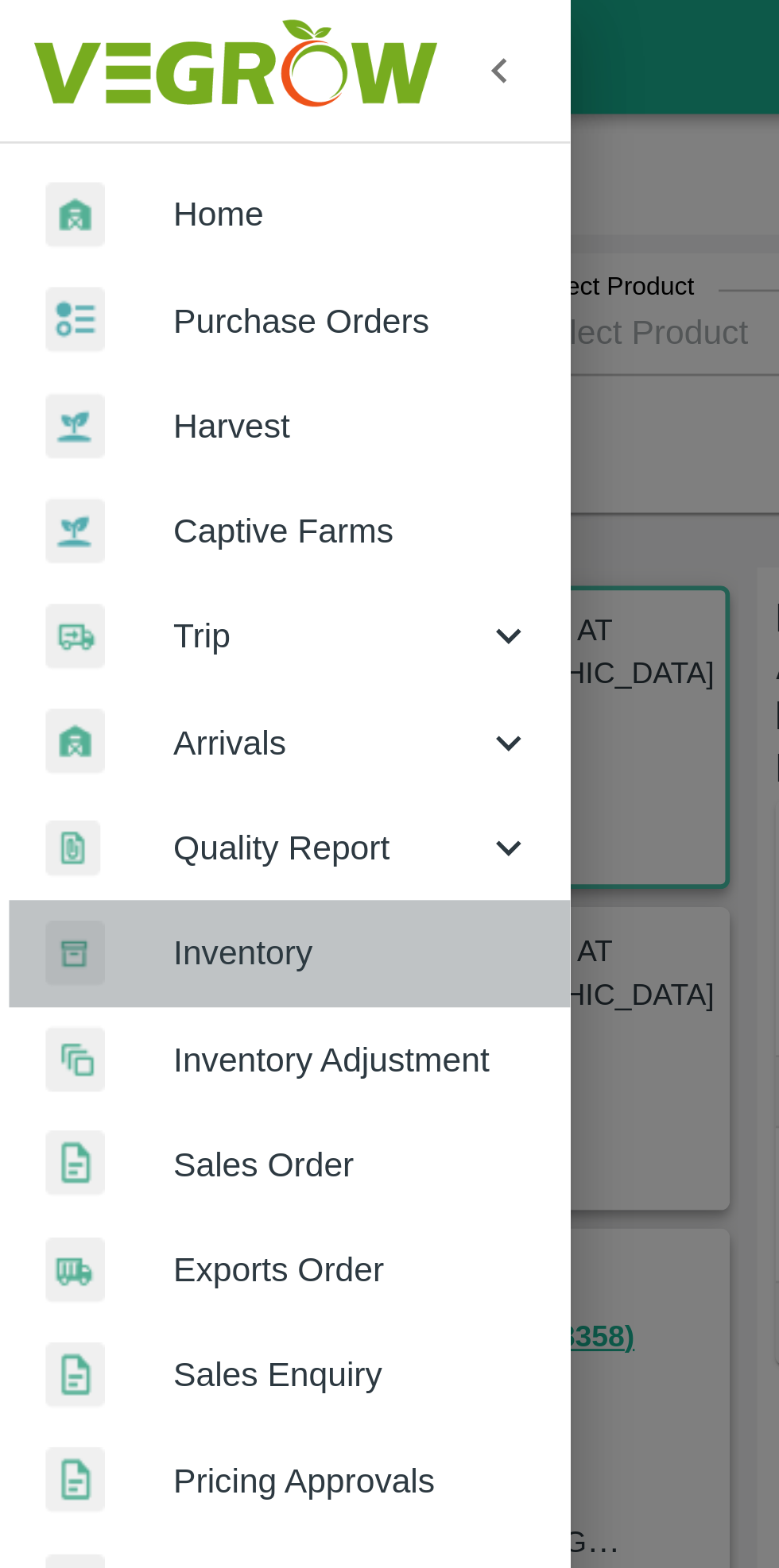
click at [116, 332] on span "Inventory" at bounding box center [123, 332] width 126 height 18
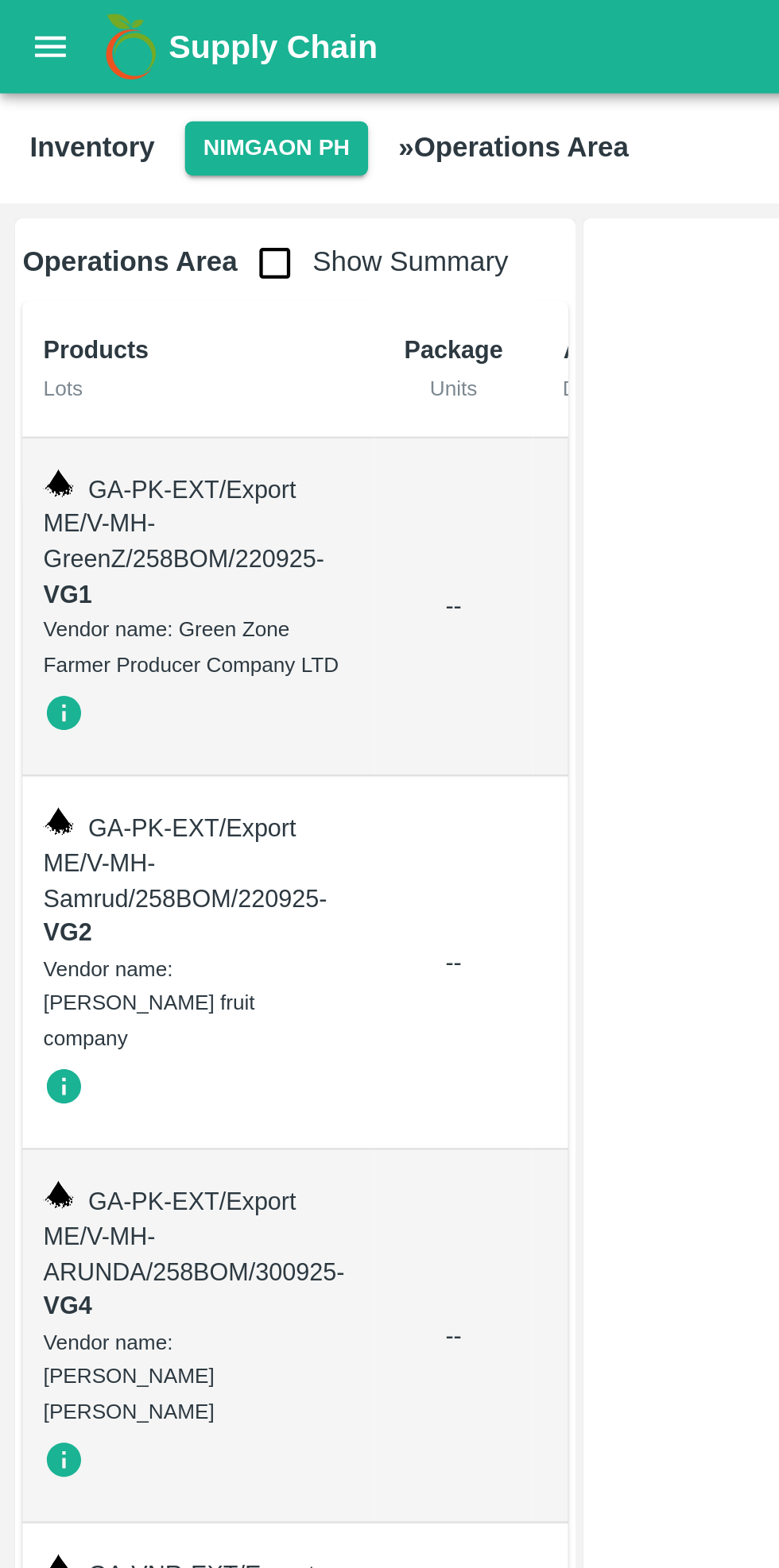
click at [111, 103] on input "checkbox" at bounding box center [117, 112] width 32 height 32
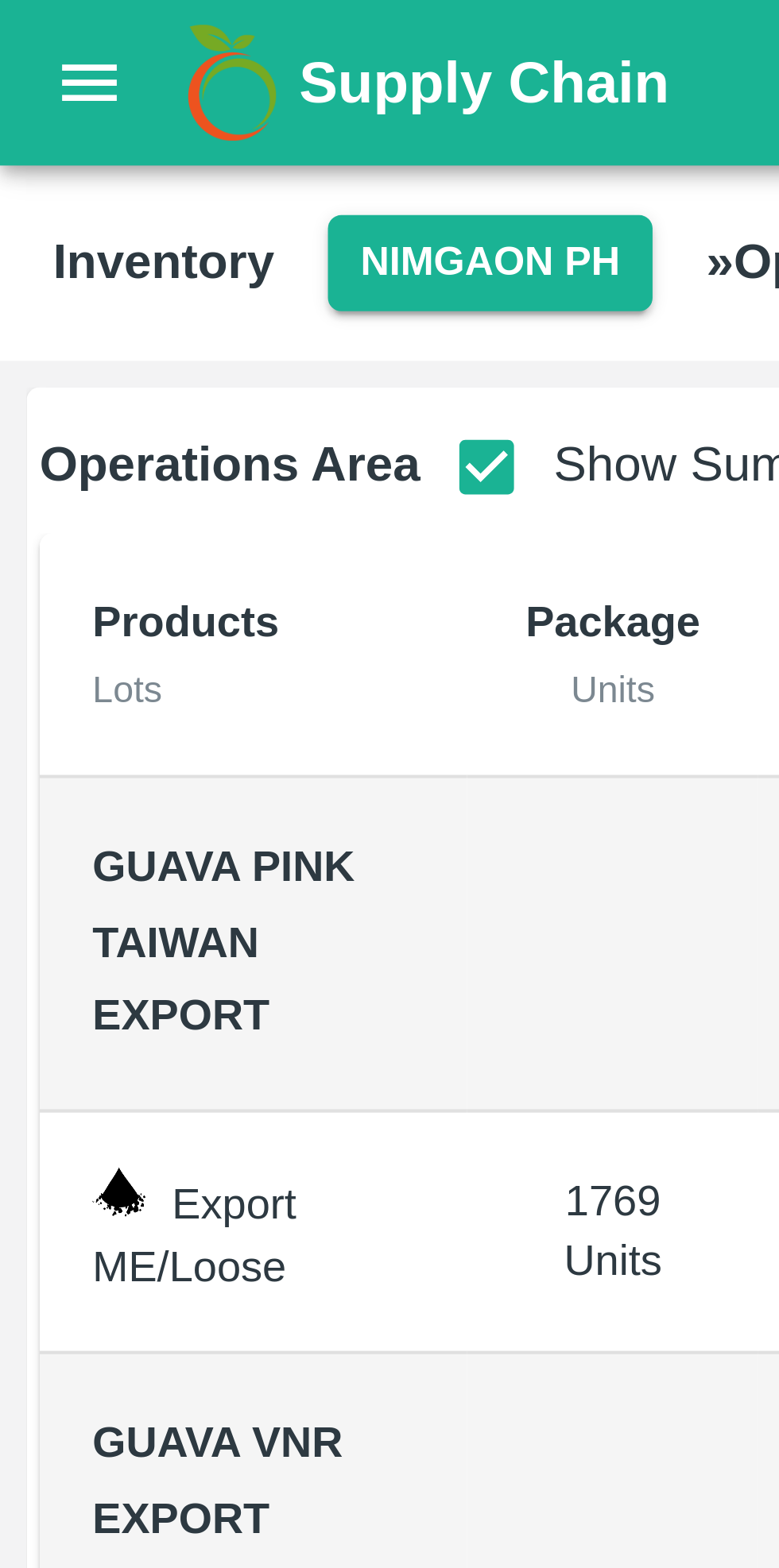
click at [108, 111] on input "checkbox" at bounding box center [117, 112] width 32 height 32
checkbox input "false"
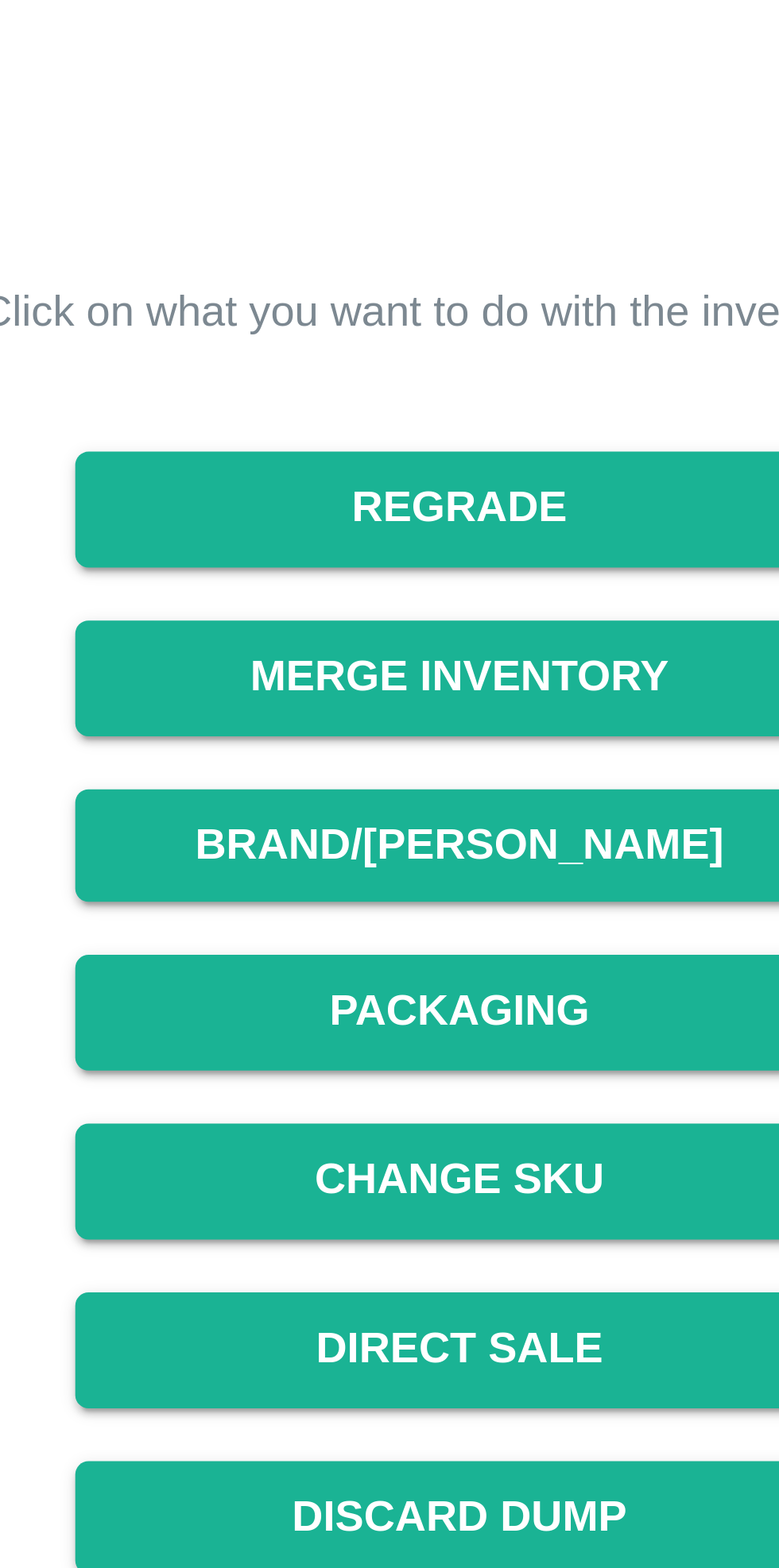
click at [488, 366] on button "Packaging" at bounding box center [509, 366] width 183 height 28
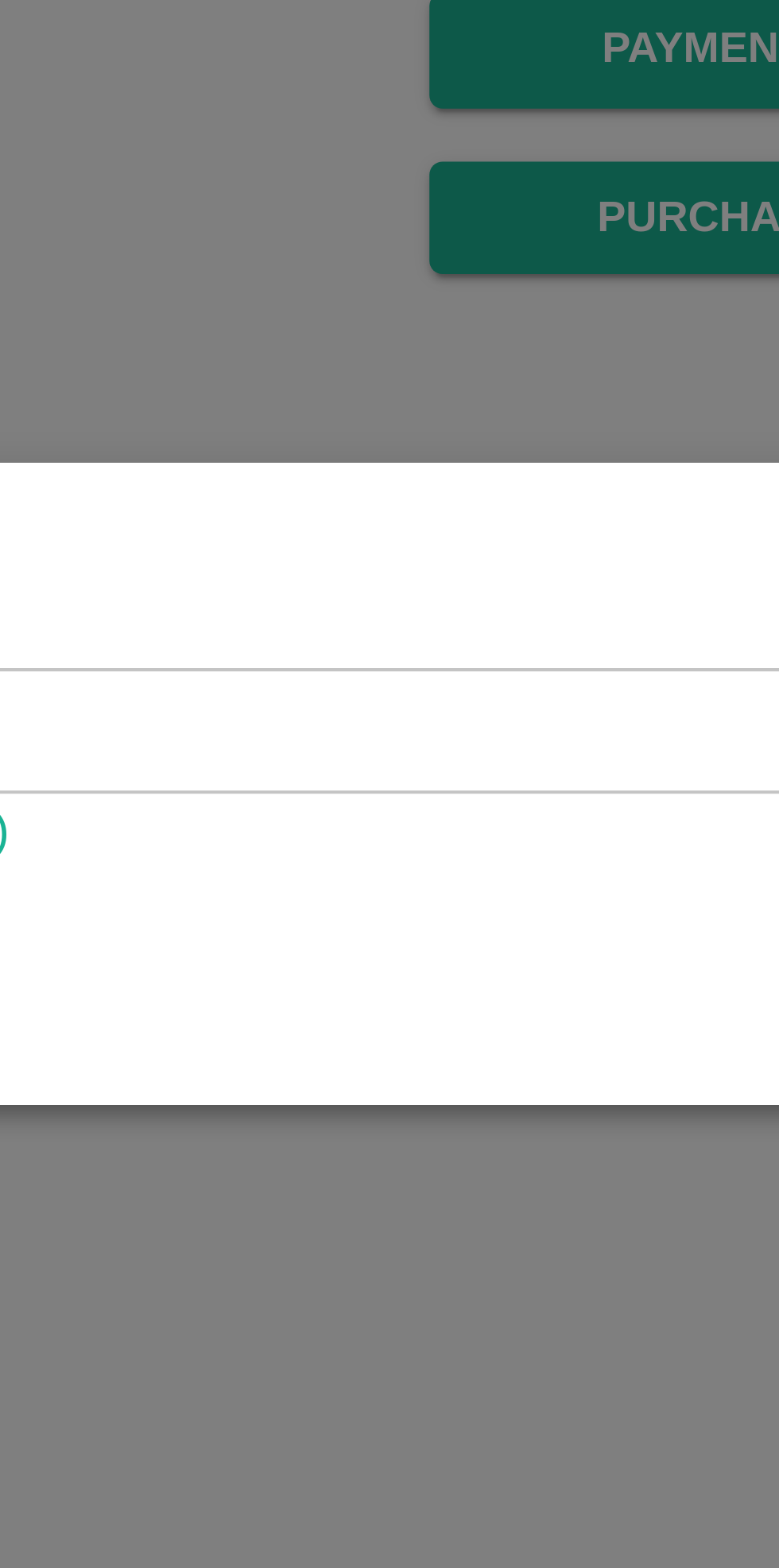
click at [354, 769] on div "Product   * Product Packaging Activity( 0 Processing)" at bounding box center [390, 781] width 493 height 61
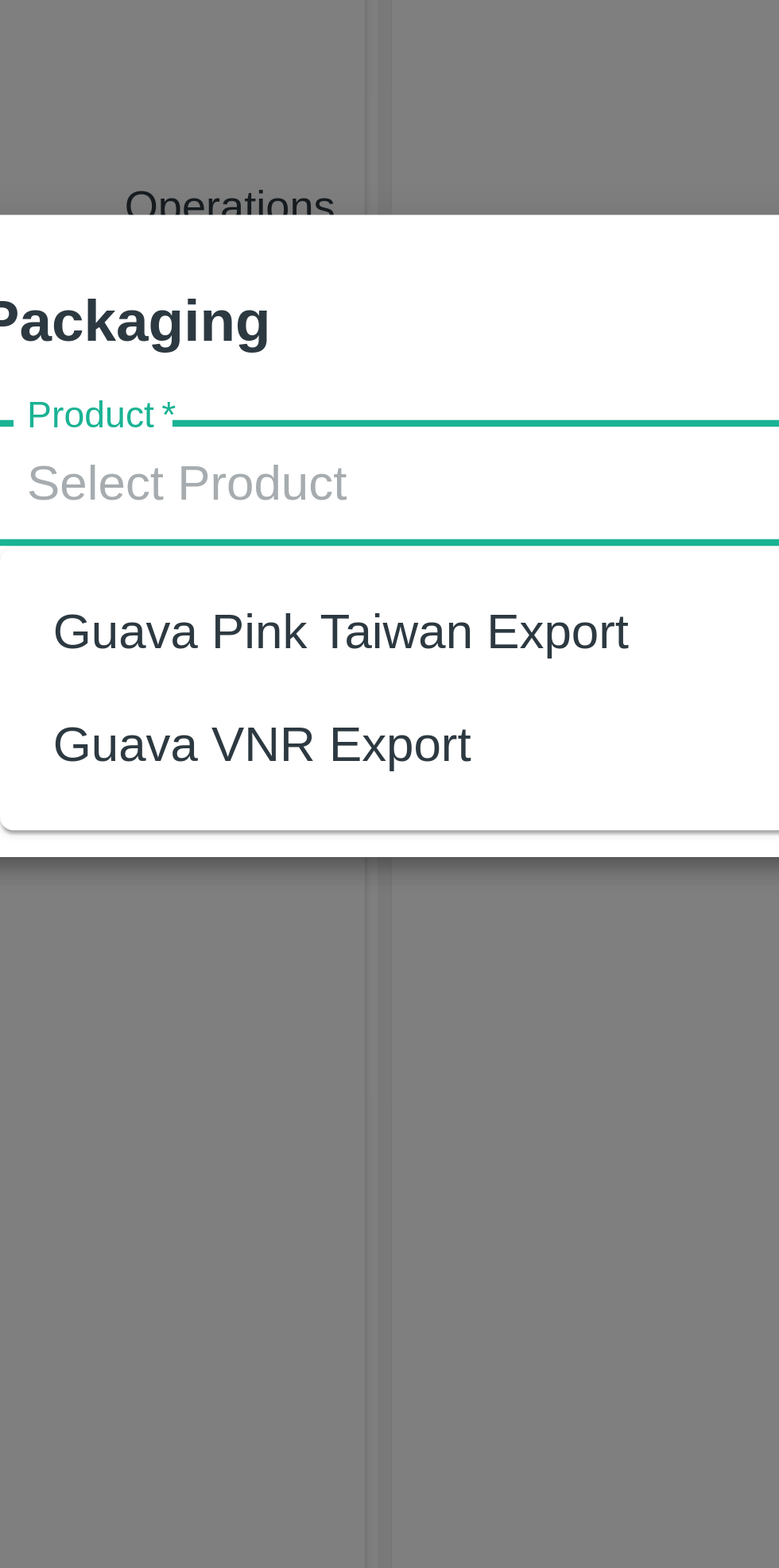
click at [188, 804] on div "Guava Pink Taiwan Export" at bounding box center [237, 807] width 139 height 18
type input "Guava Pink Taiwan Export"
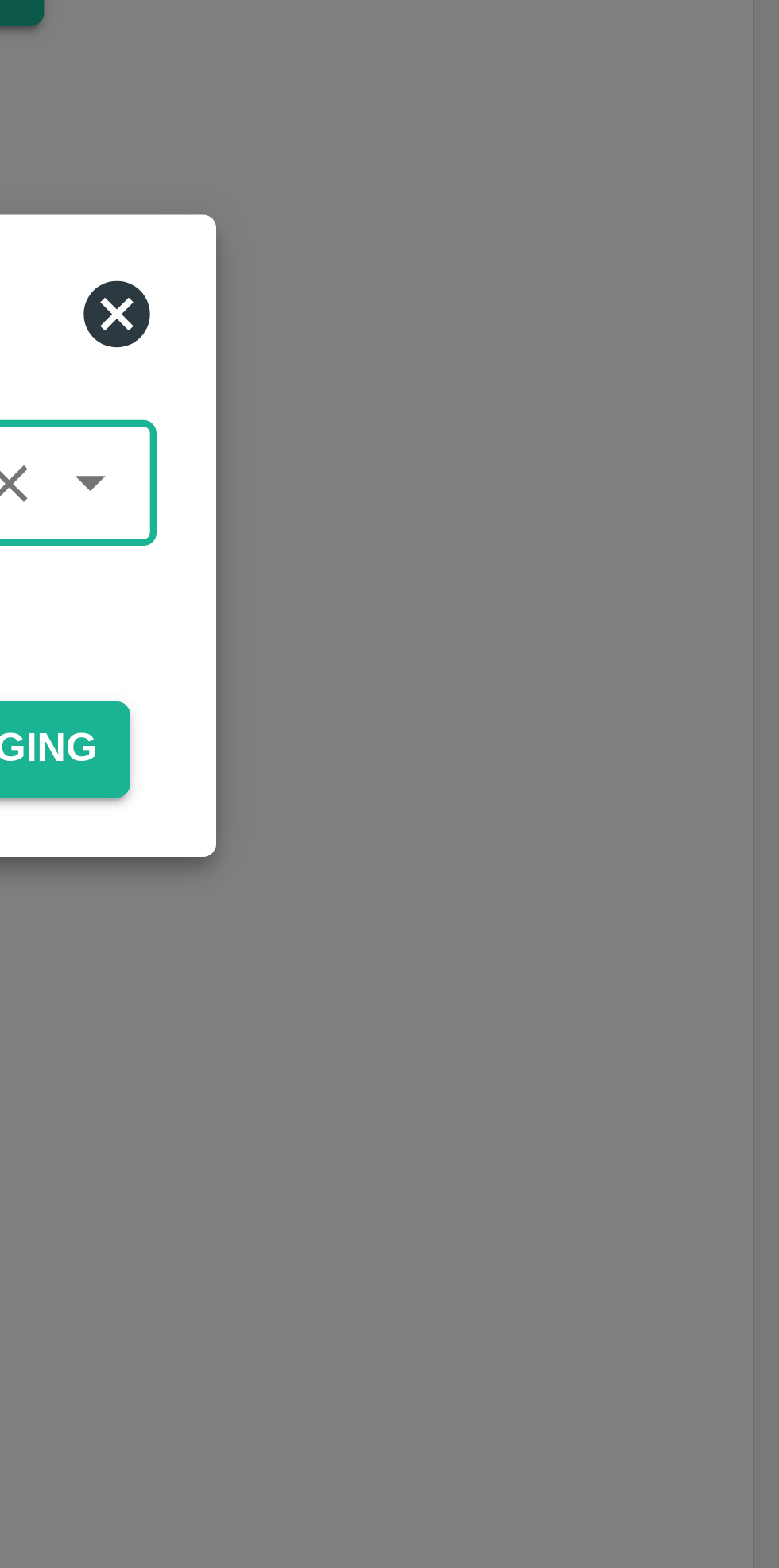
click at [603, 840] on button "Start Packaging" at bounding box center [571, 835] width 105 height 23
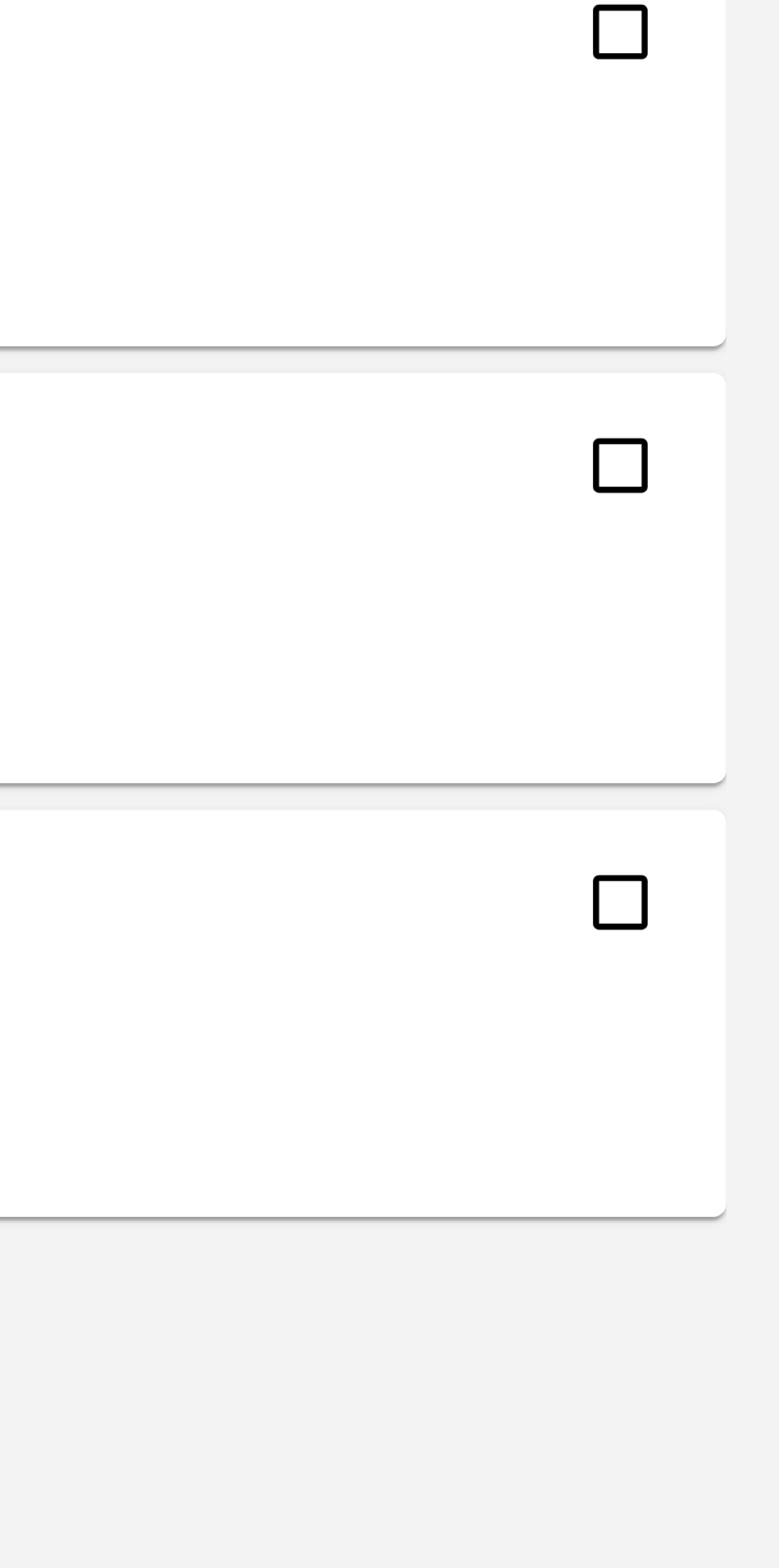
click at [740, 421] on input "checkbox" at bounding box center [740, 420] width 32 height 32
checkbox input "true"
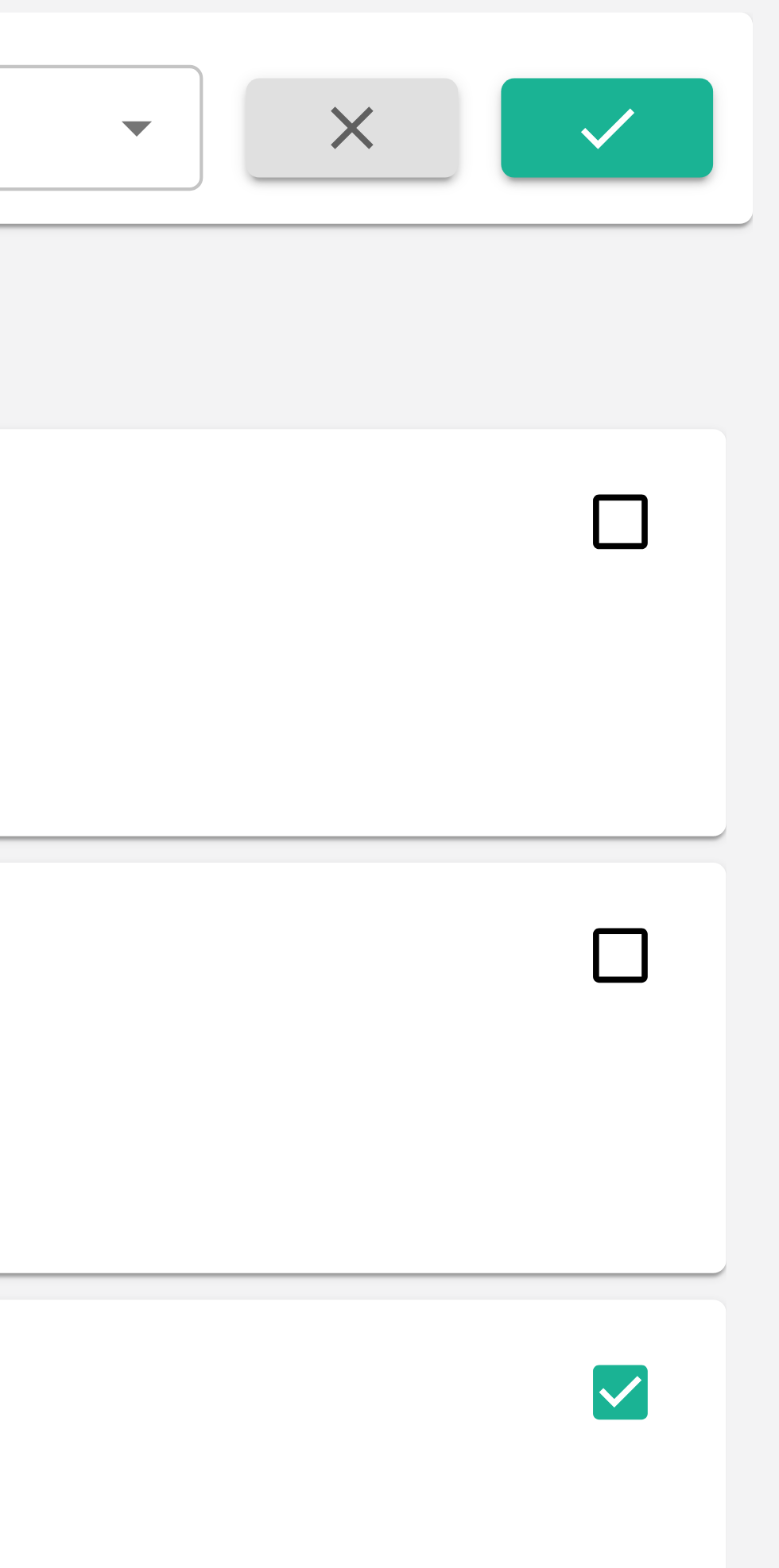
click at [738, 311] on input "checkbox" at bounding box center [740, 316] width 32 height 32
checkbox input "true"
click at [742, 214] on input "checkbox" at bounding box center [740, 212] width 32 height 32
checkbox input "true"
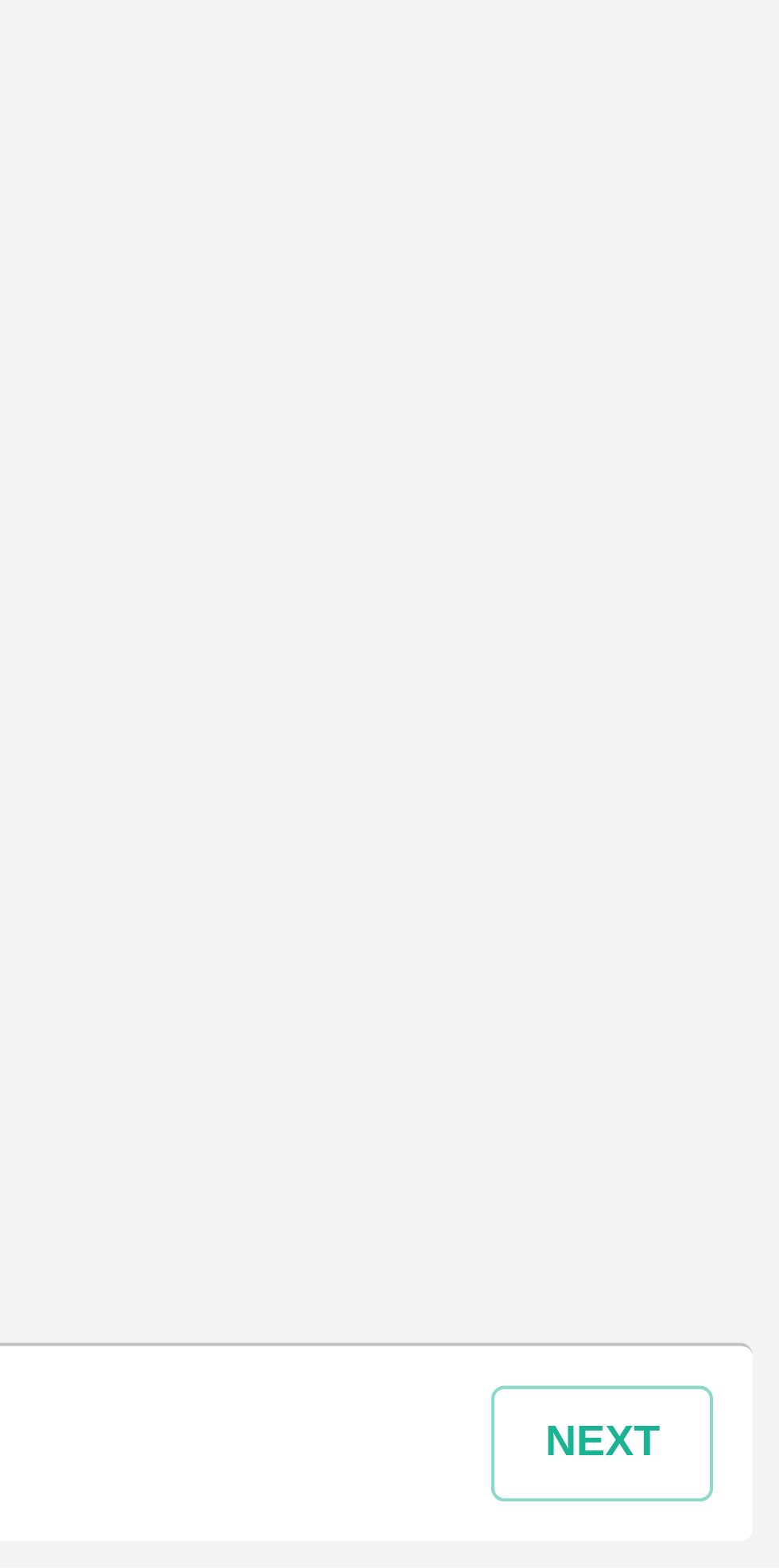
click at [740, 1536] on button "next" at bounding box center [736, 1538] width 53 height 28
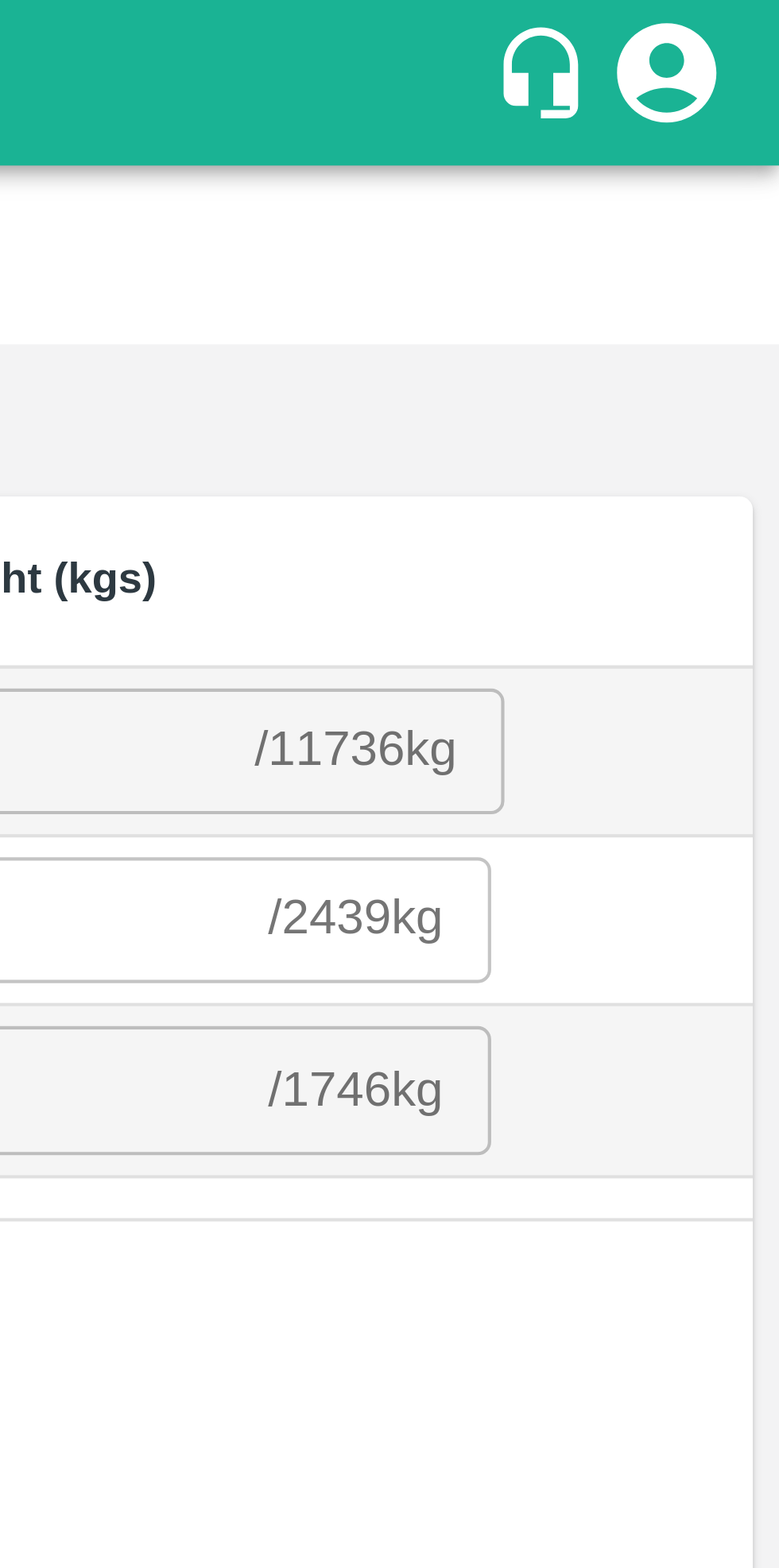
click at [634, 181] on input "number" at bounding box center [566, 180] width 162 height 31
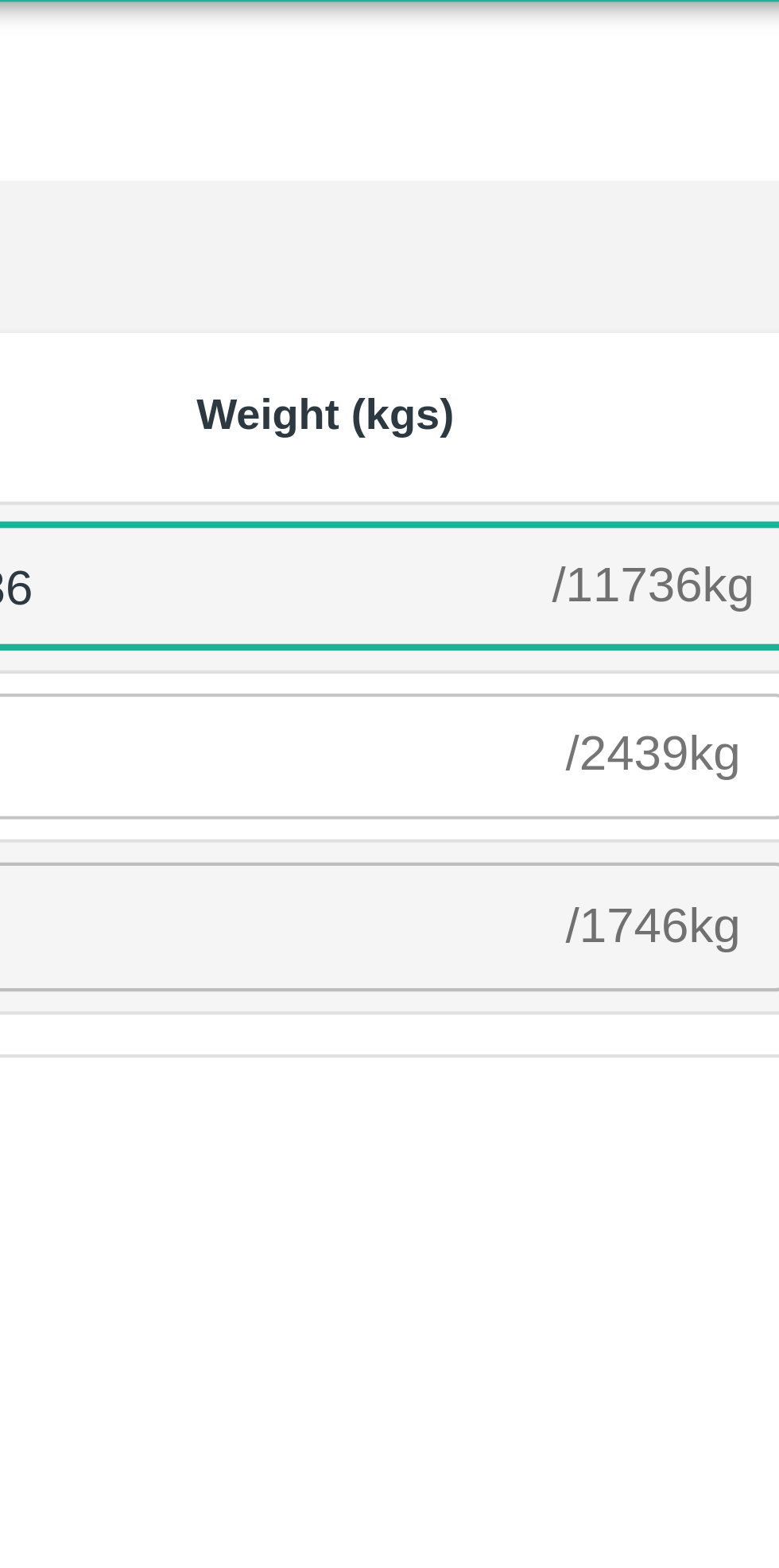
type input "11736"
click at [611, 226] on input "number" at bounding box center [569, 221] width 162 height 31
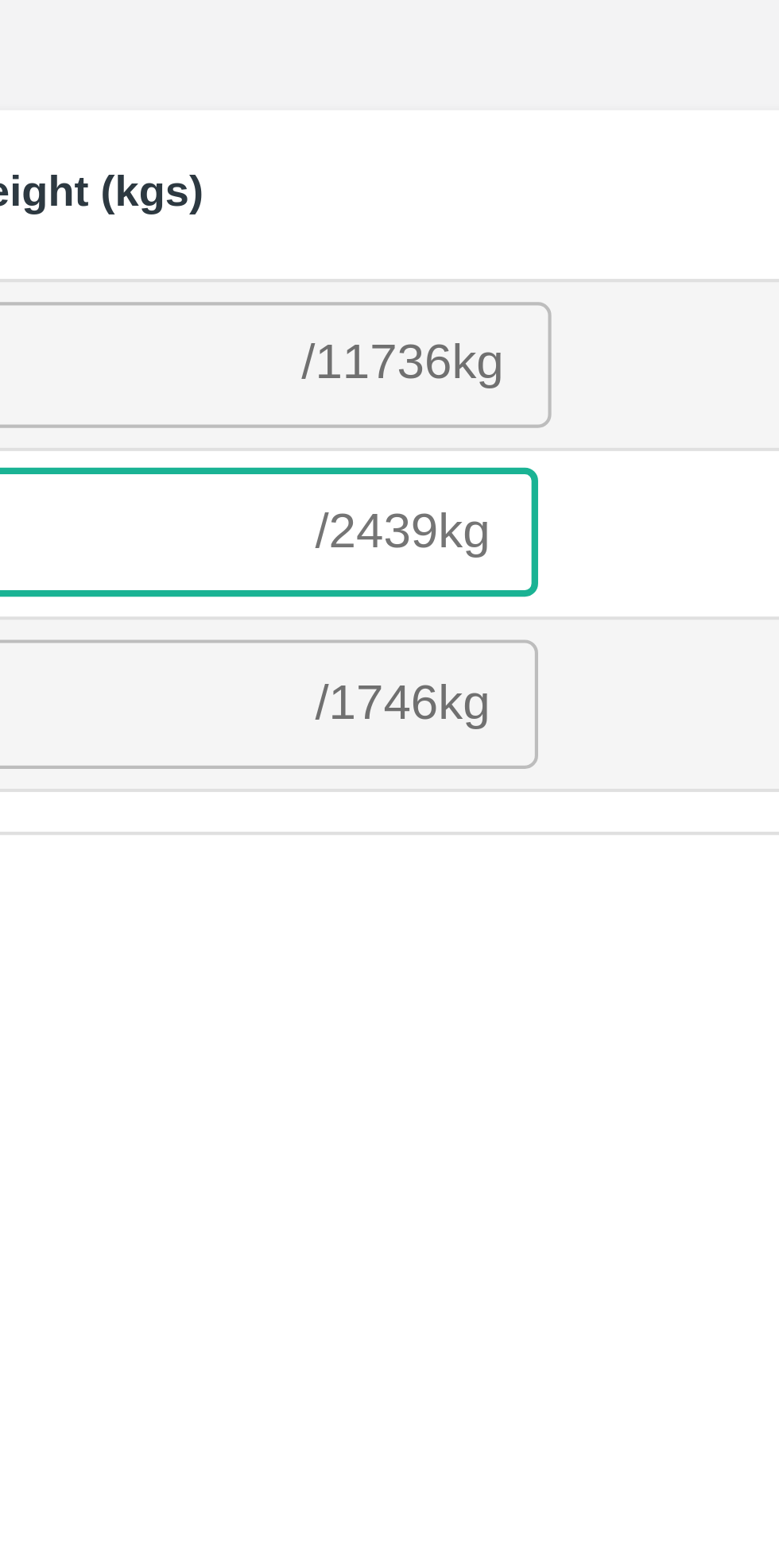
type input "2439"
click at [624, 272] on input "number" at bounding box center [569, 261] width 162 height 31
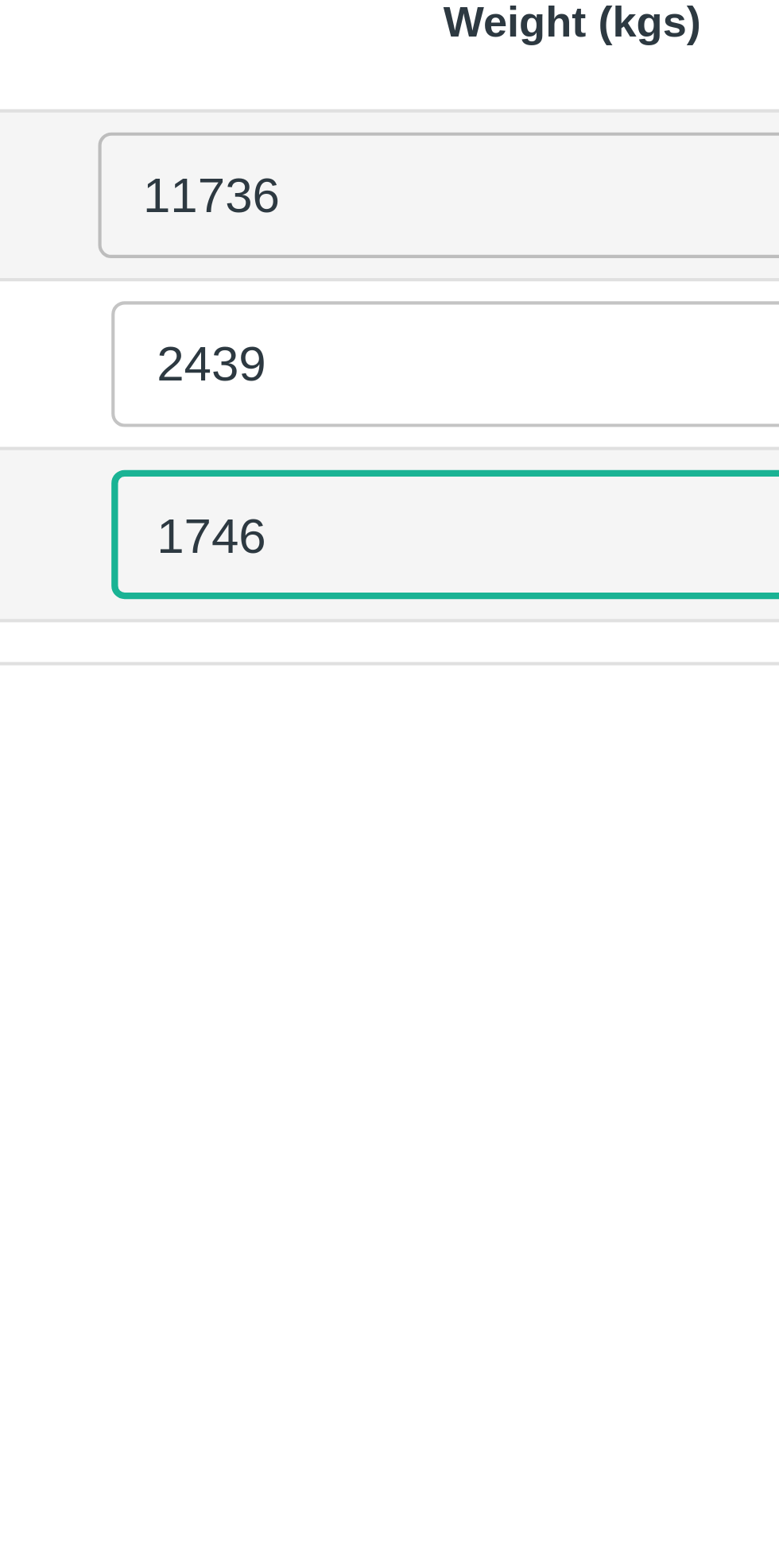
type input "1746"
click at [547, 339] on div "SKU (Packaging) Age (Days) Weight (kgs) GA-PK-EXT/Export ME/V-MH-GreenZ/258BOM/…" at bounding box center [389, 816] width 766 height 1395
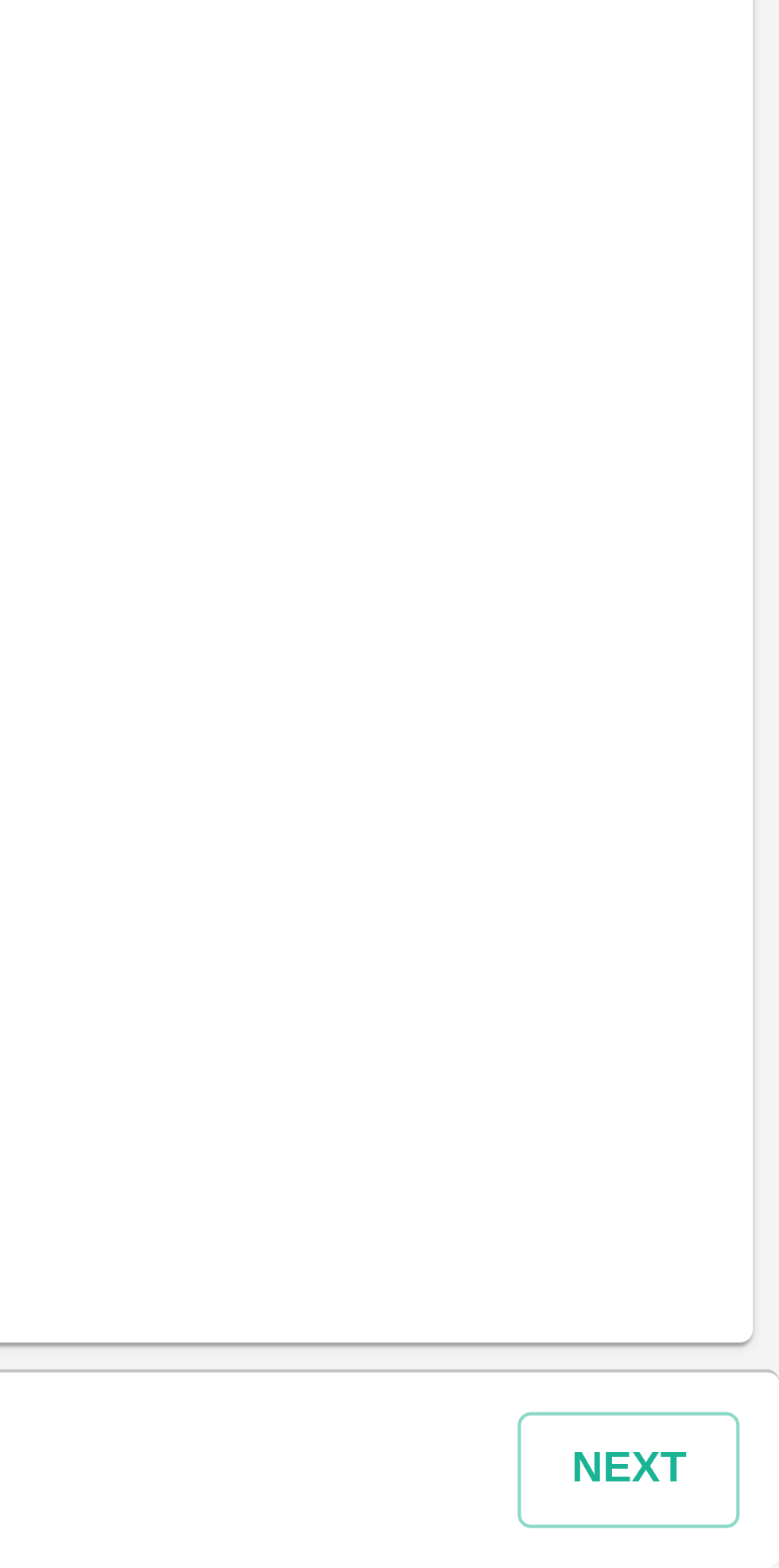
click at [748, 1546] on button "Next" at bounding box center [742, 1544] width 53 height 28
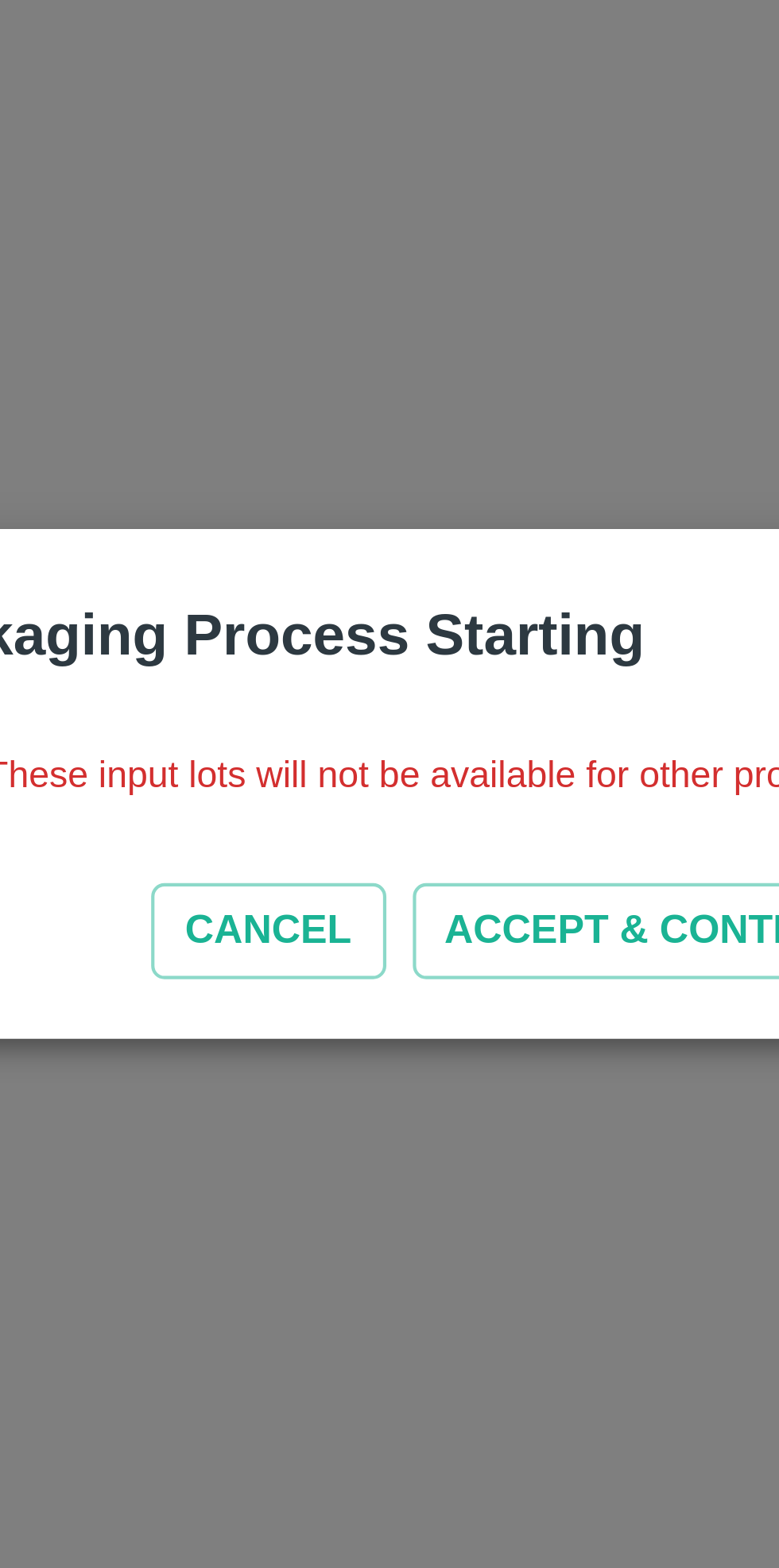
click at [441, 819] on button "ACCEPT & CONTINUE" at bounding box center [453, 819] width 118 height 23
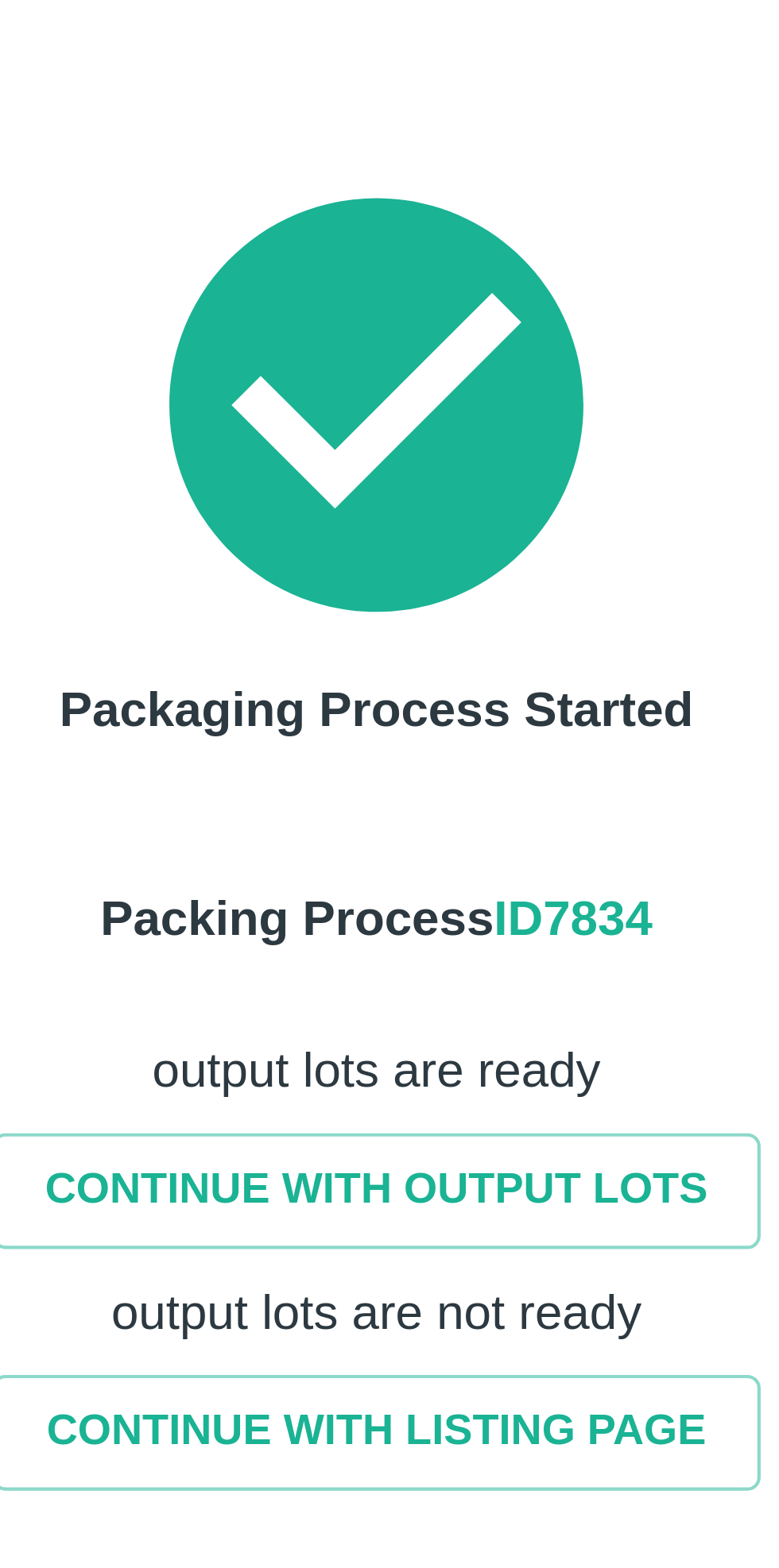
click at [407, 938] on link "CONTINUE WITH LISTING PAGE" at bounding box center [385, 940] width 183 height 28
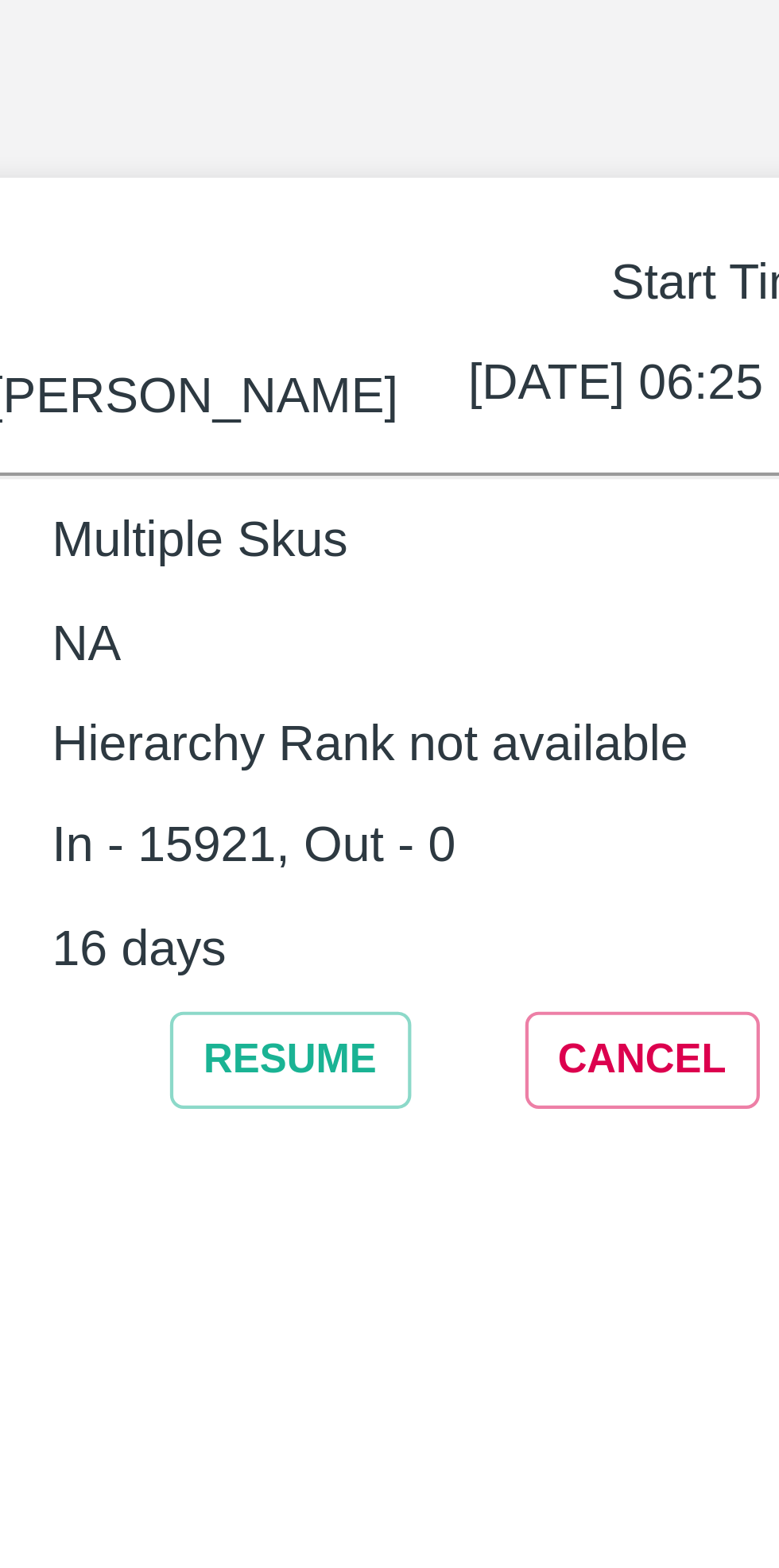
click at [411, 340] on button "Resume" at bounding box center [418, 342] width 57 height 23
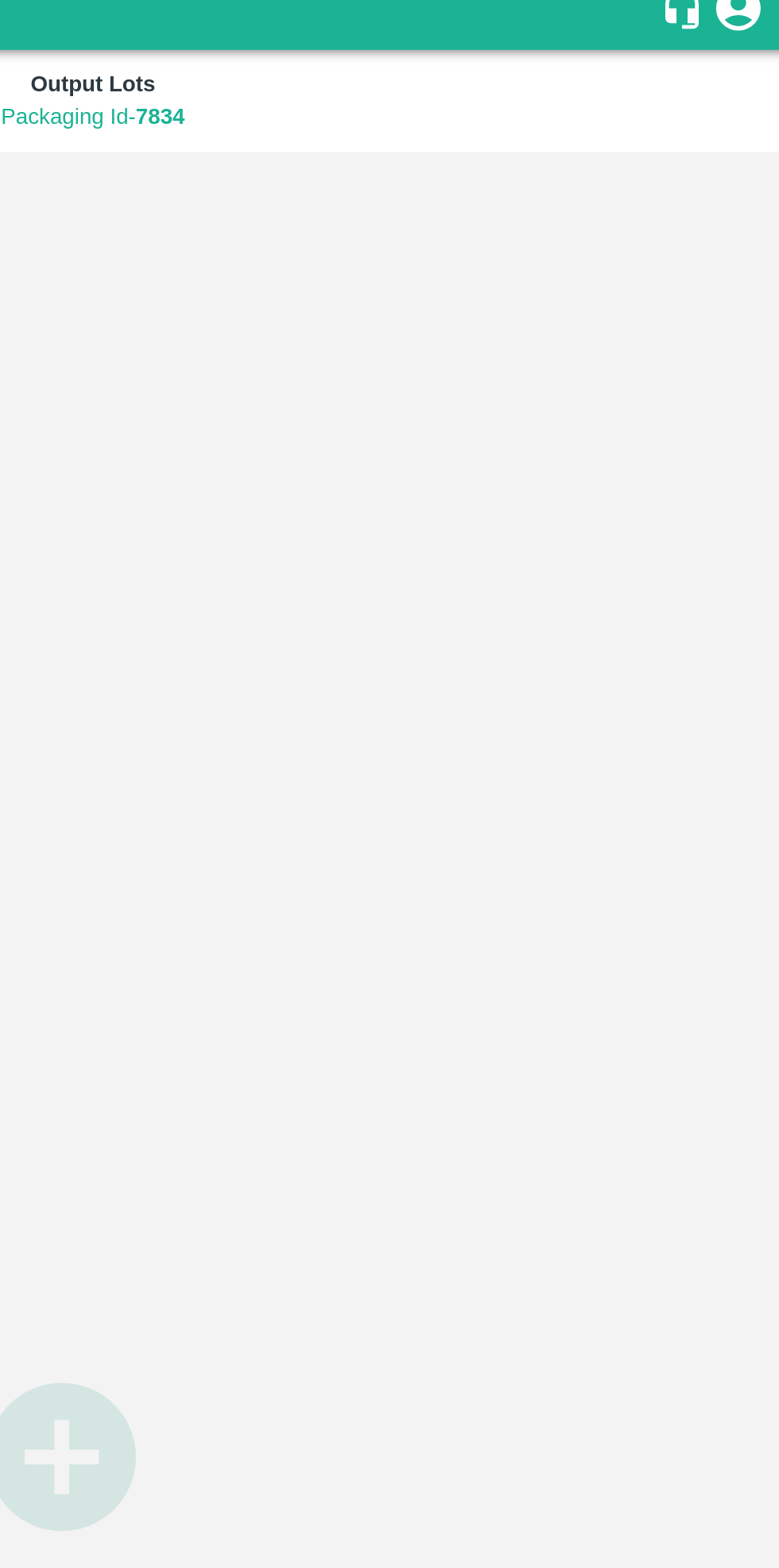
click at [405, 795] on icon "button" at bounding box center [389, 793] width 95 height 95
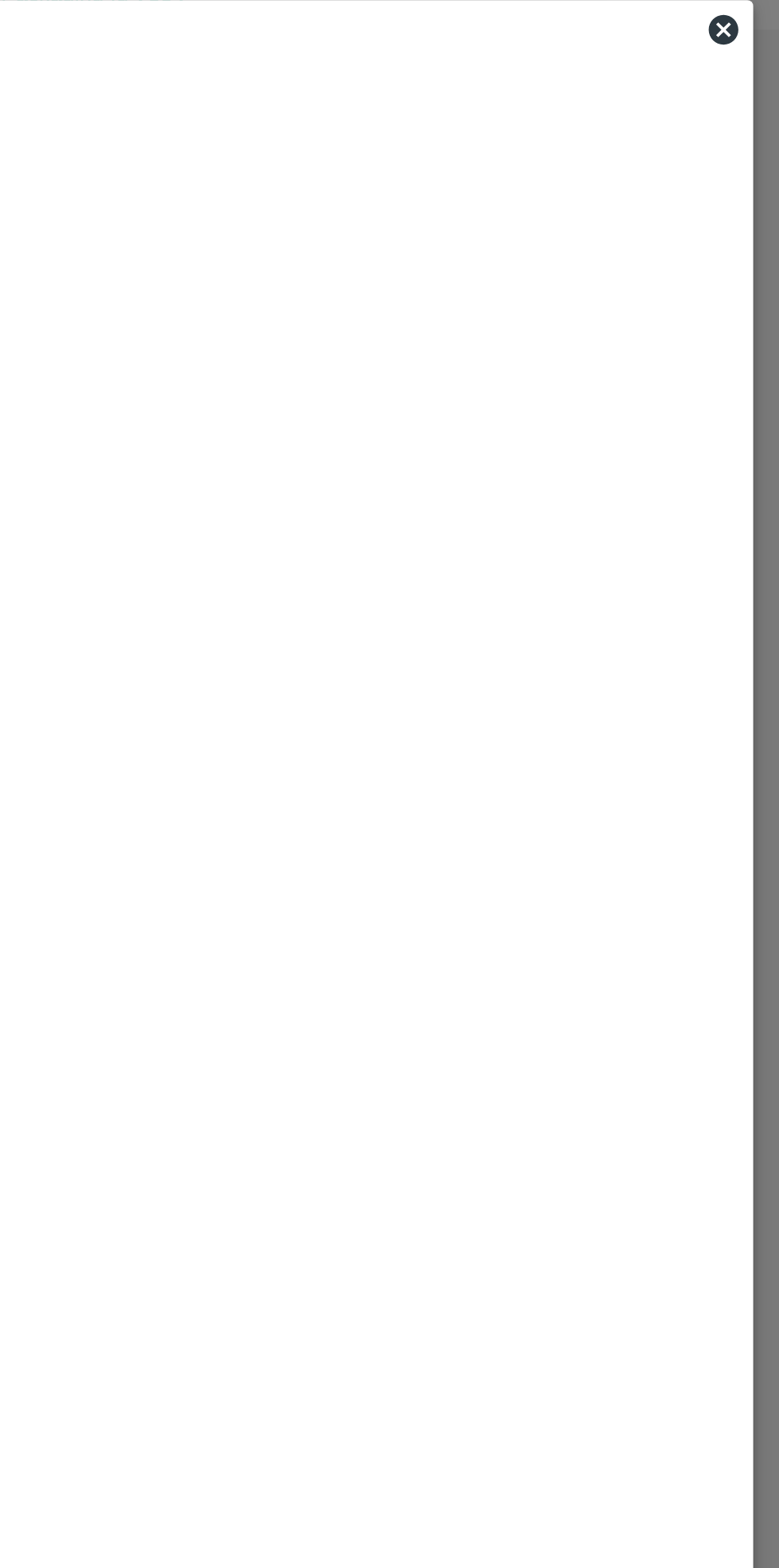
type input "Guava Pink Taiwan Export"
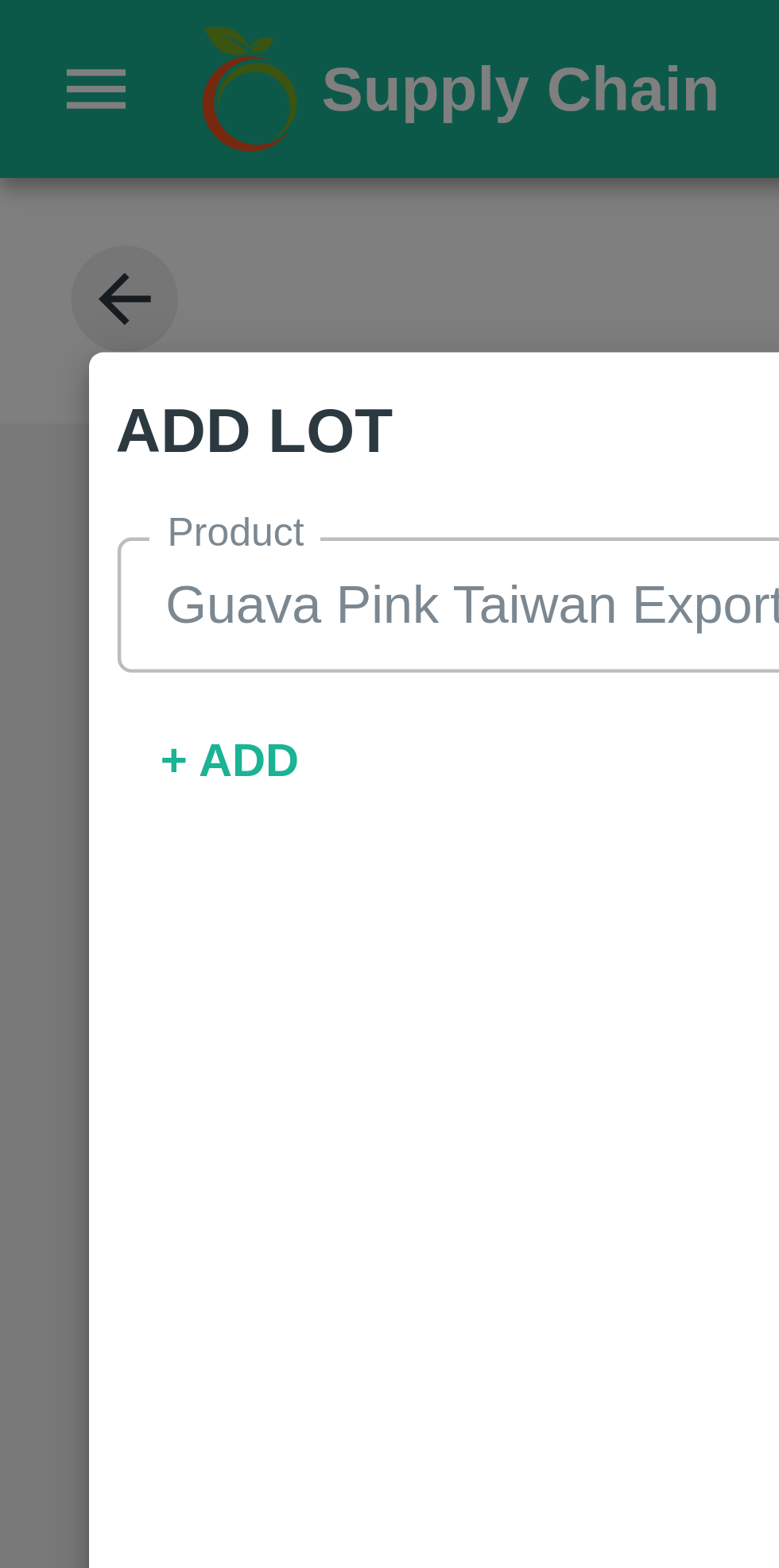
click at [55, 170] on button "+ ADD" at bounding box center [50, 170] width 50 height 28
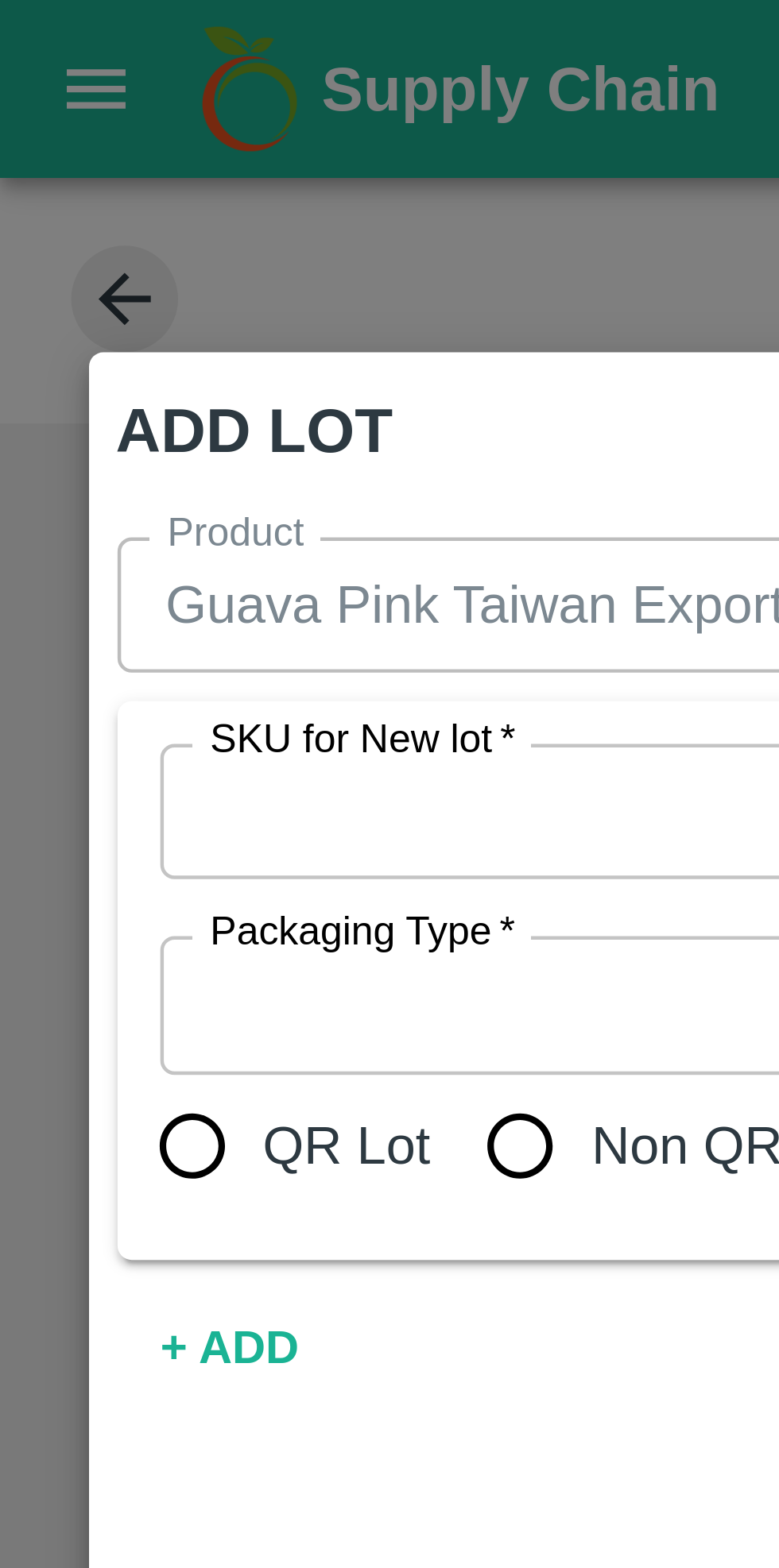
click at [131, 179] on input "SKU for New lot   *" at bounding box center [347, 181] width 614 height 21
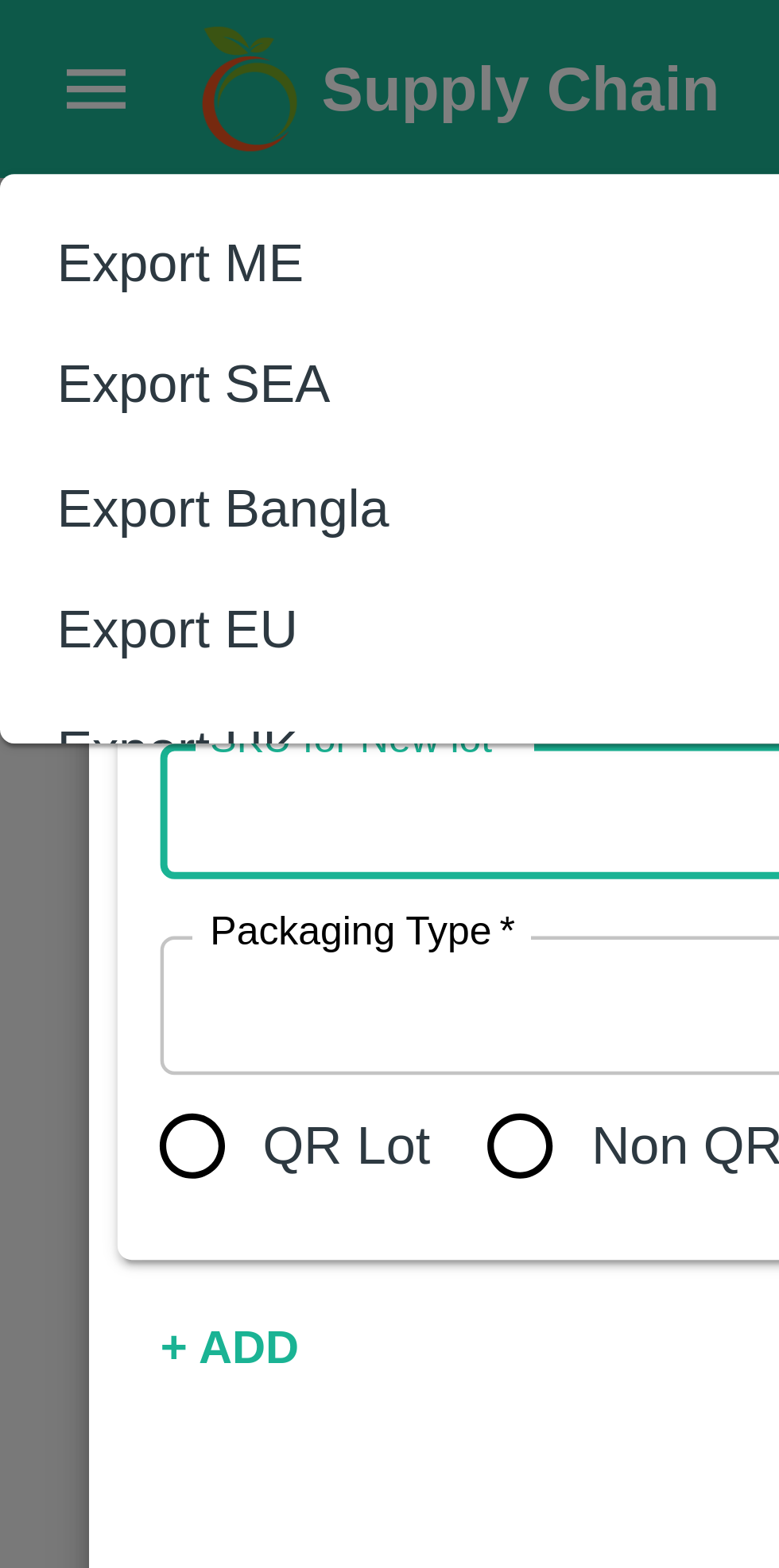
click at [62, 58] on div "Export ME" at bounding box center [40, 59] width 54 height 18
type input "Export ME"
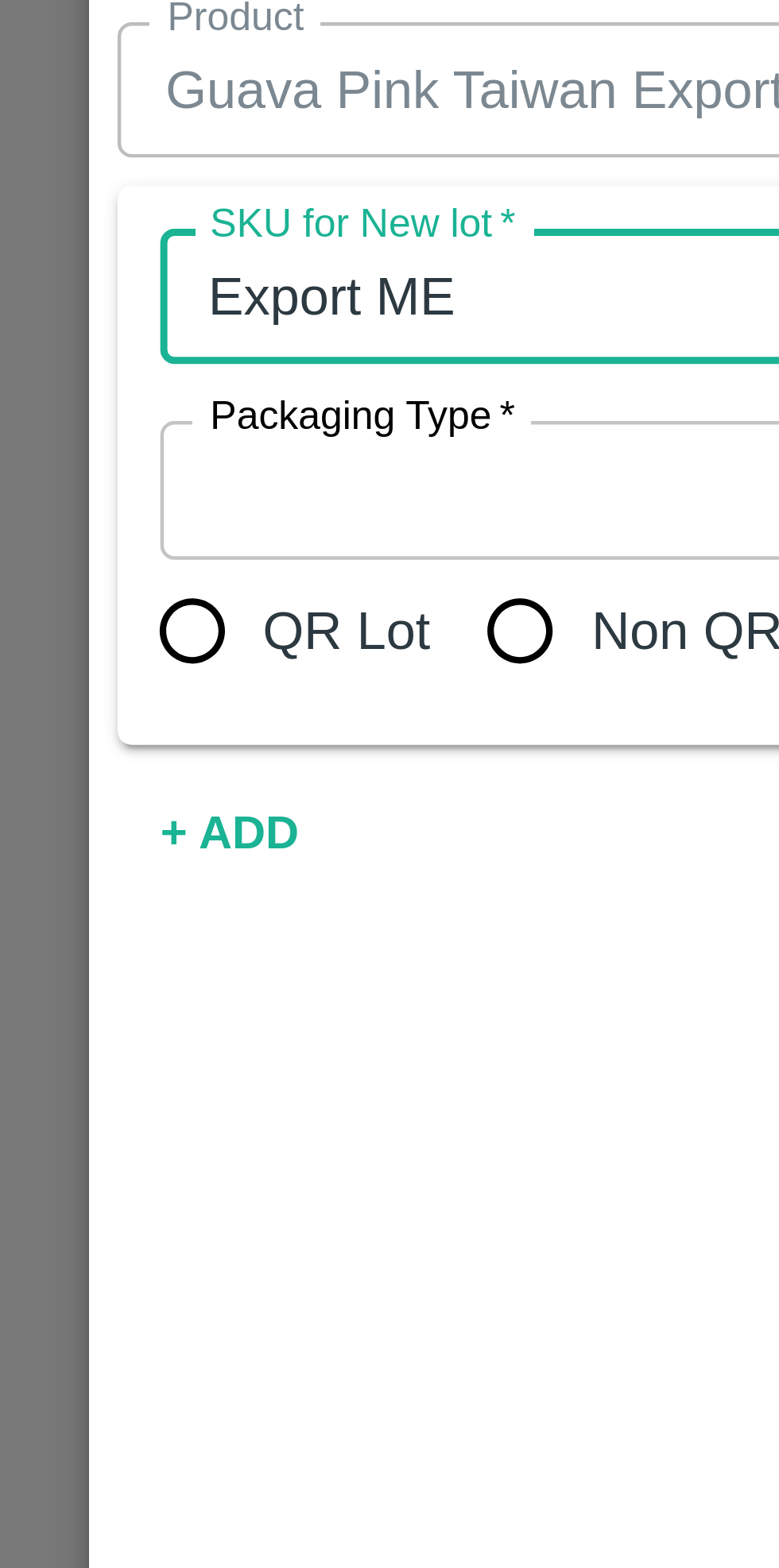
click at [115, 221] on input "Packaging Type   *" at bounding box center [181, 224] width 282 height 21
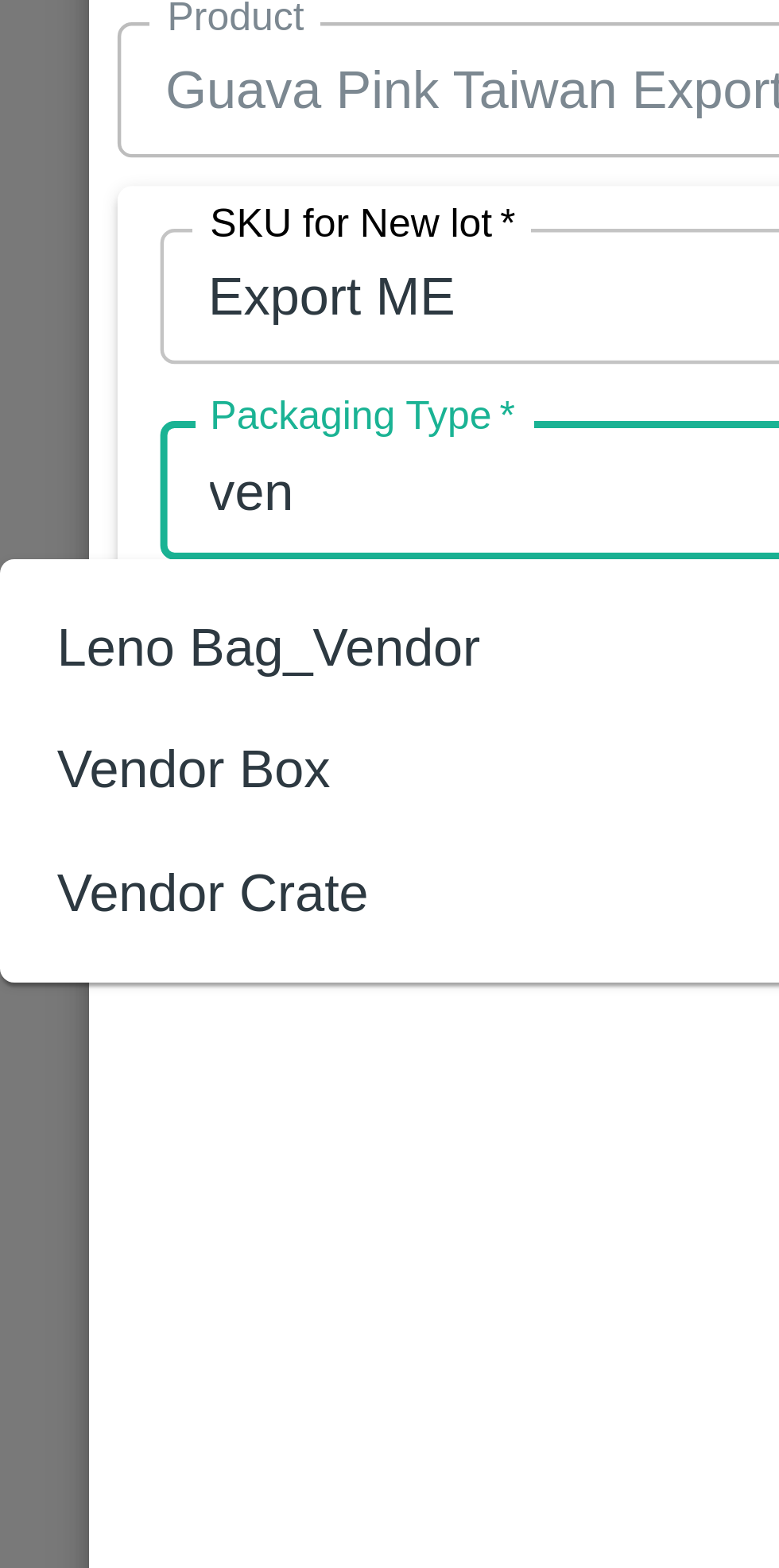
click at [86, 288] on div "Vendor Box" at bounding box center [158, 286] width 318 height 27
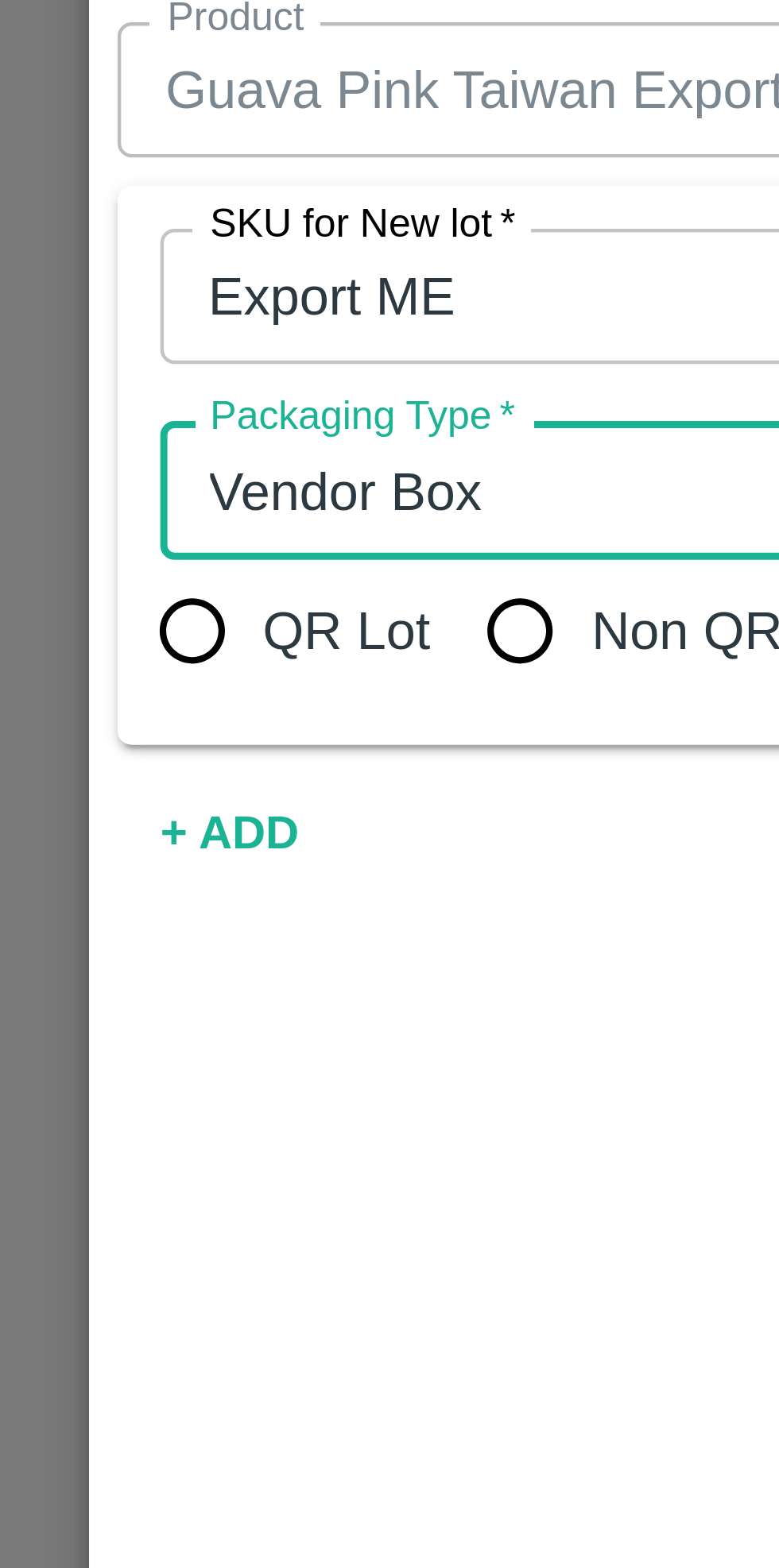
type input "Vendor Box"
click at [116, 252] on input "Non QR Lot" at bounding box center [116, 256] width 32 height 32
radio input "true"
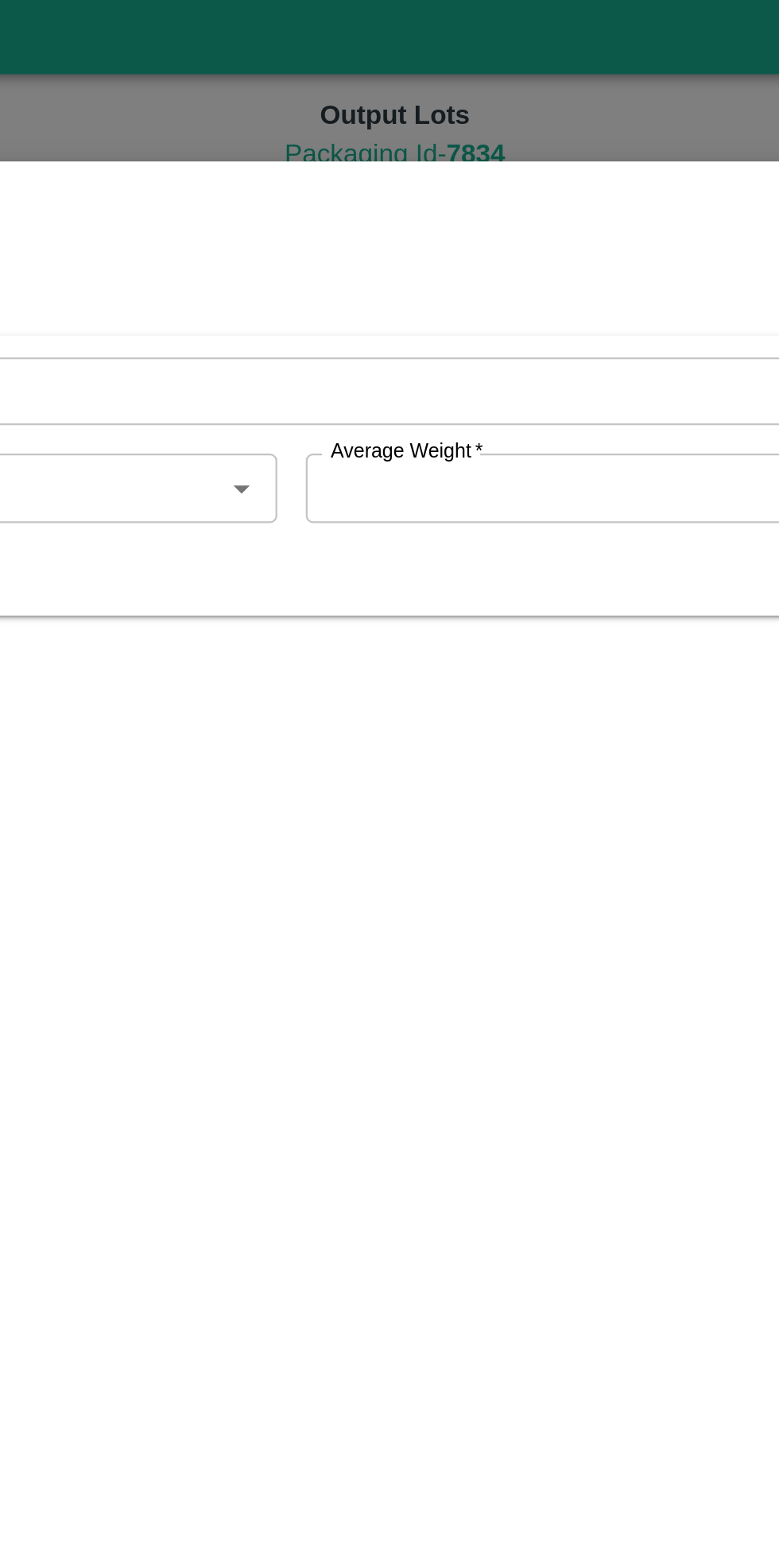
click at [434, 224] on input "Average Weight   *" at bounding box center [499, 224] width 266 height 31
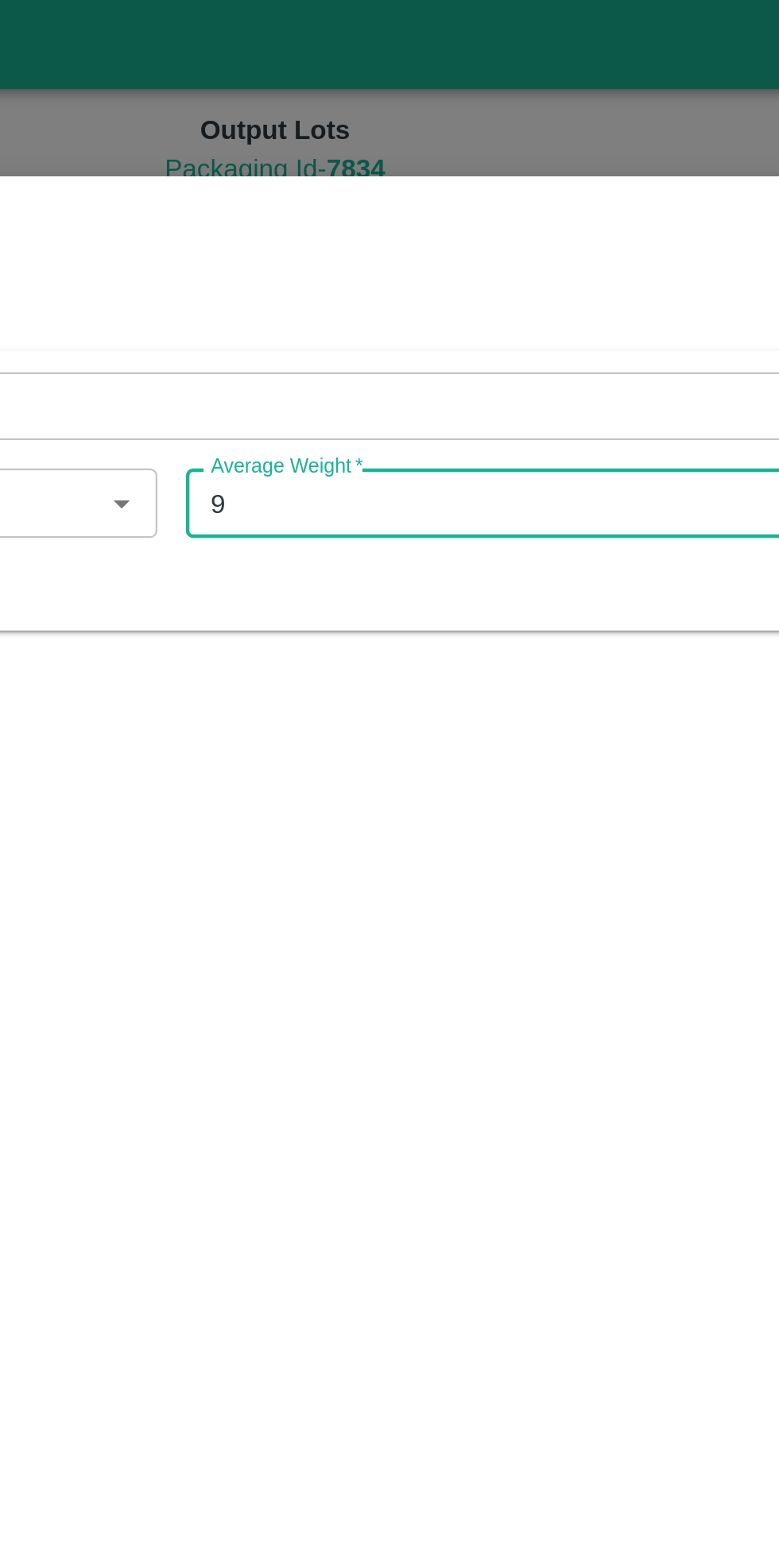
type input "9"
click at [520, 377] on div "Product Guava Pink Taiwan Export Product SKU for New lot   * SKU for New lot   …" at bounding box center [390, 779] width 740 height 1330
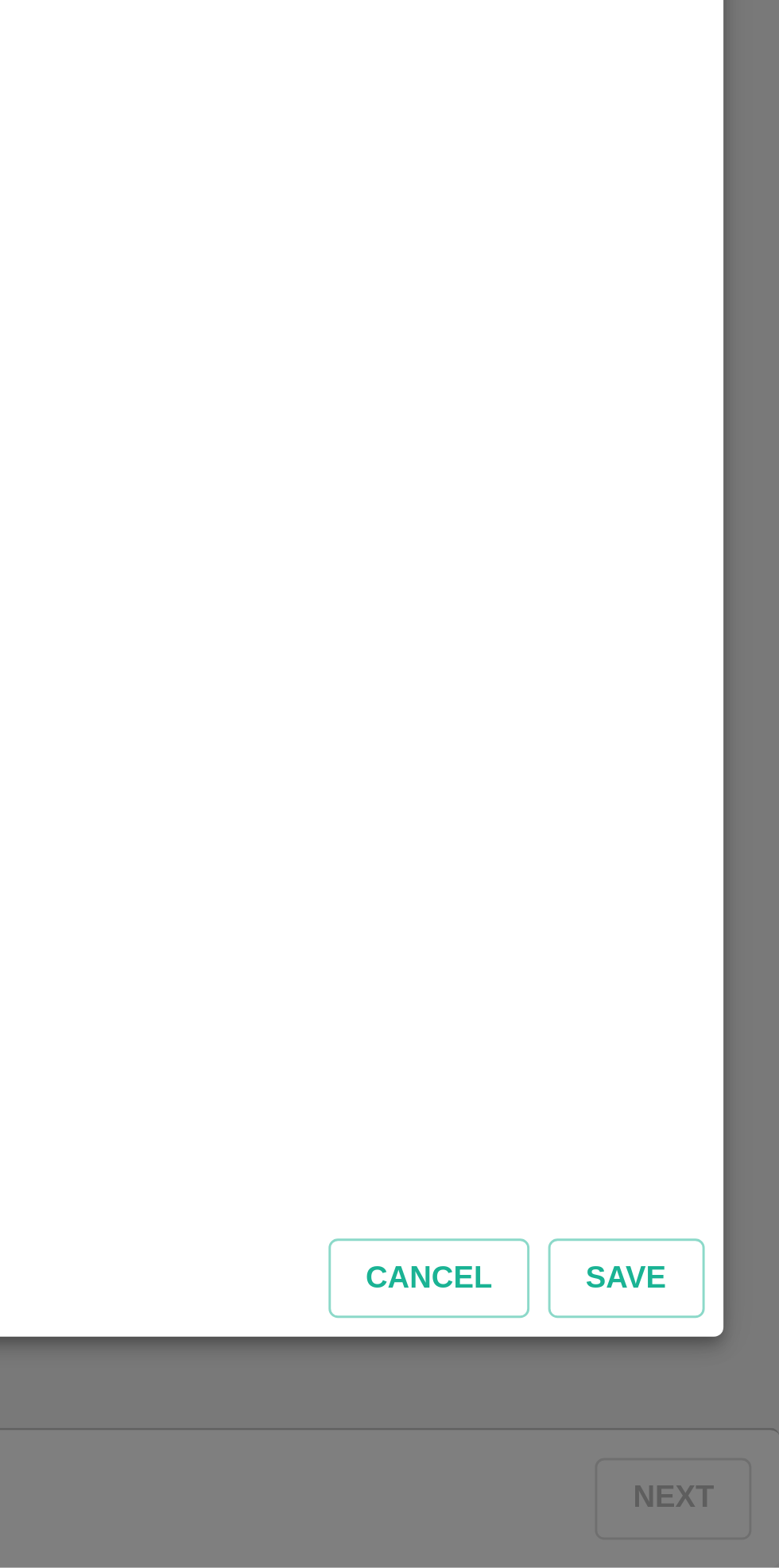
click at [729, 1470] on button "Save" at bounding box center [726, 1470] width 52 height 28
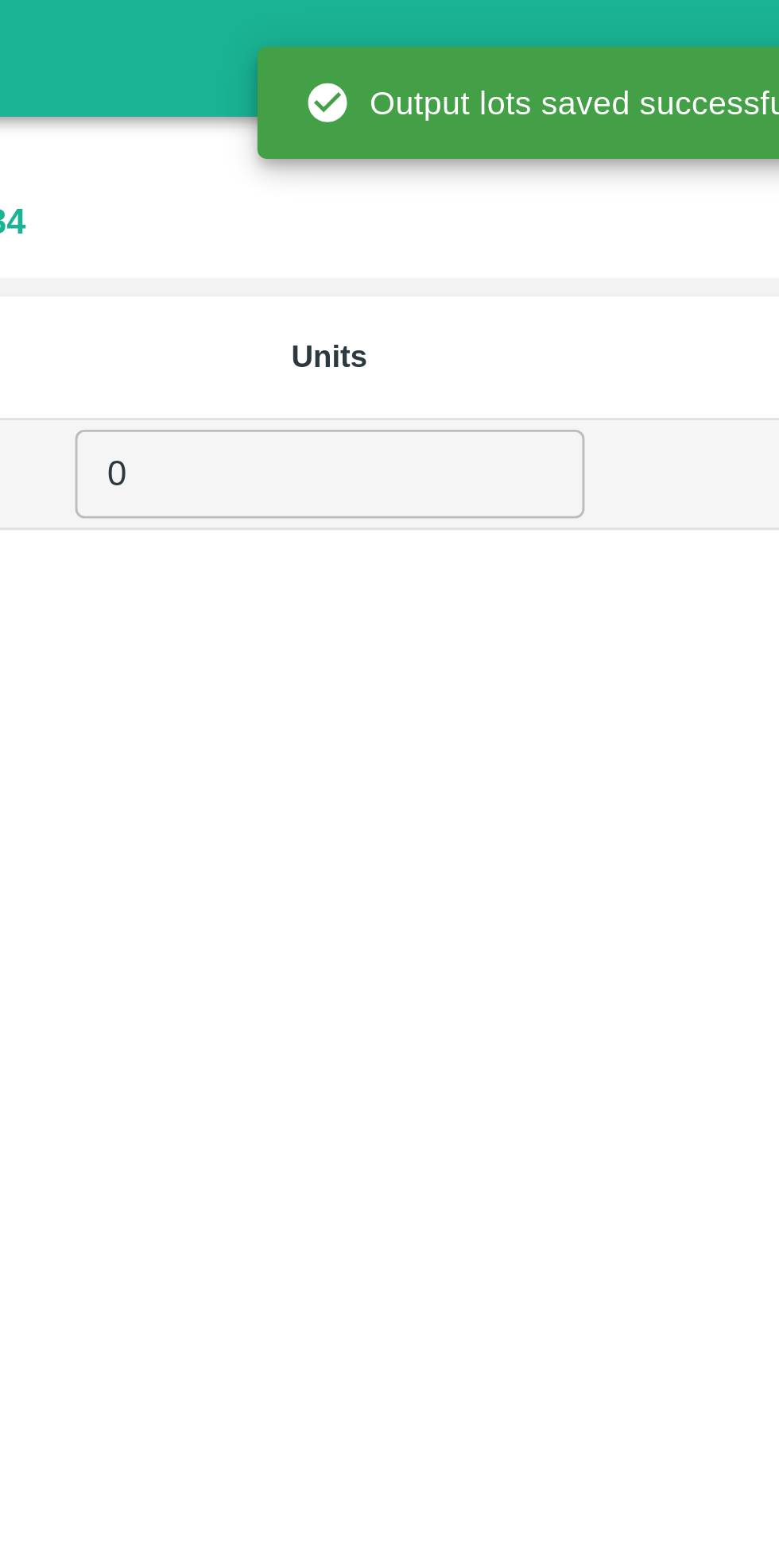
click at [512, 165] on input "0" at bounding box center [558, 161] width 173 height 31
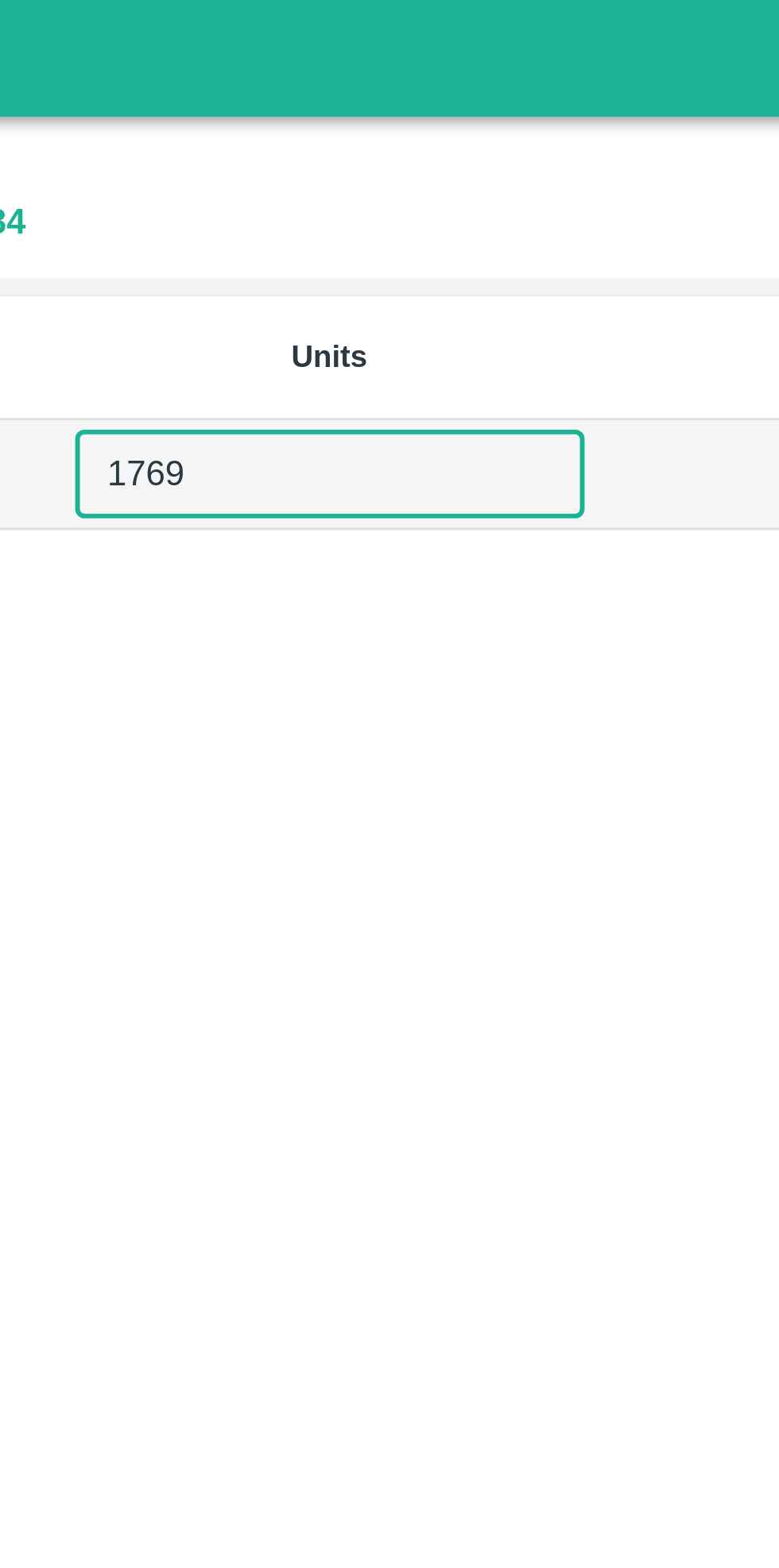
type input "1769"
click at [517, 289] on div "SKU Packaging Average Weight Units Export ME 9 1769 ​" at bounding box center [389, 793] width 766 height 1386
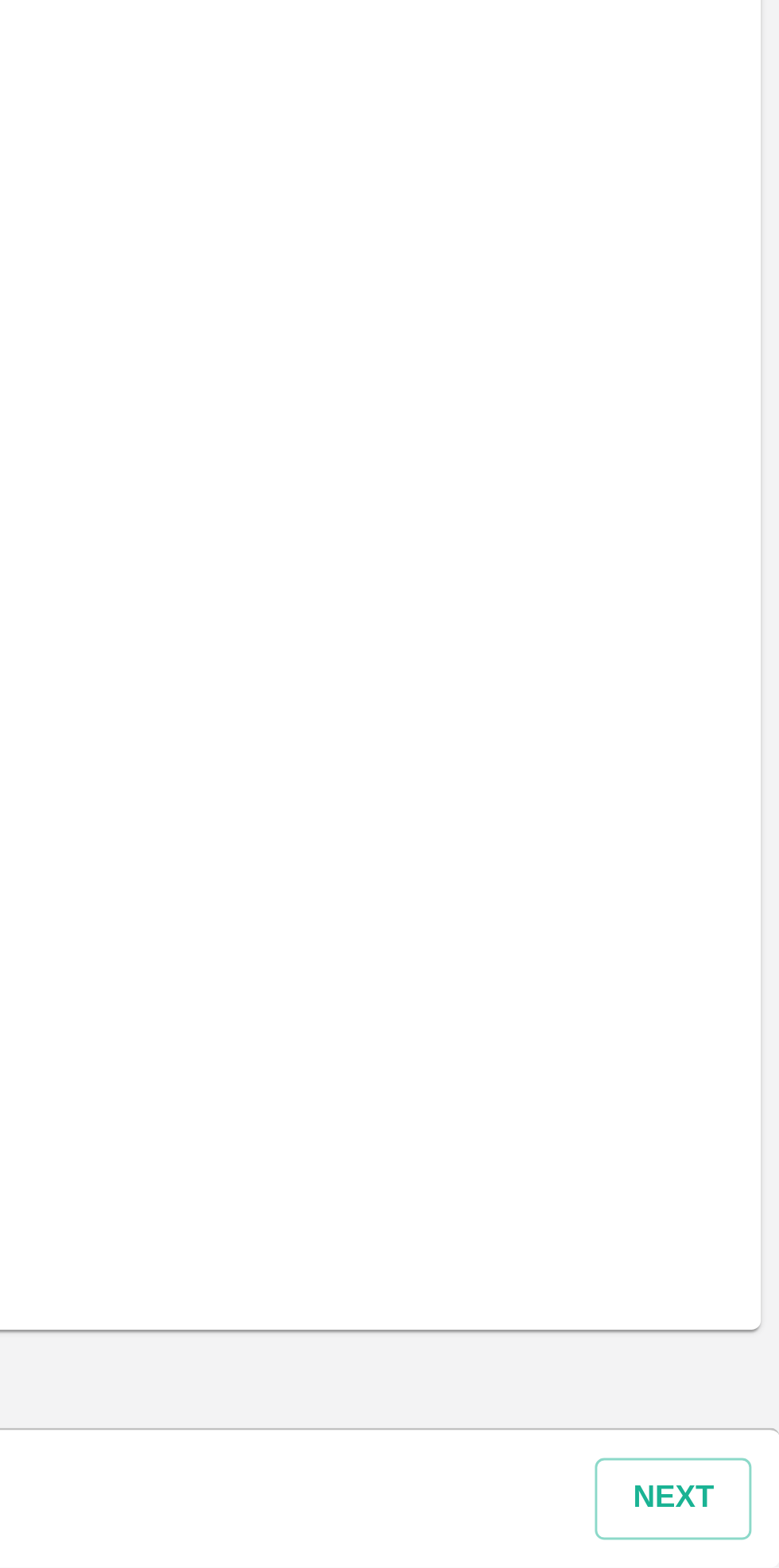
click at [746, 1542] on button "Next" at bounding box center [742, 1544] width 53 height 28
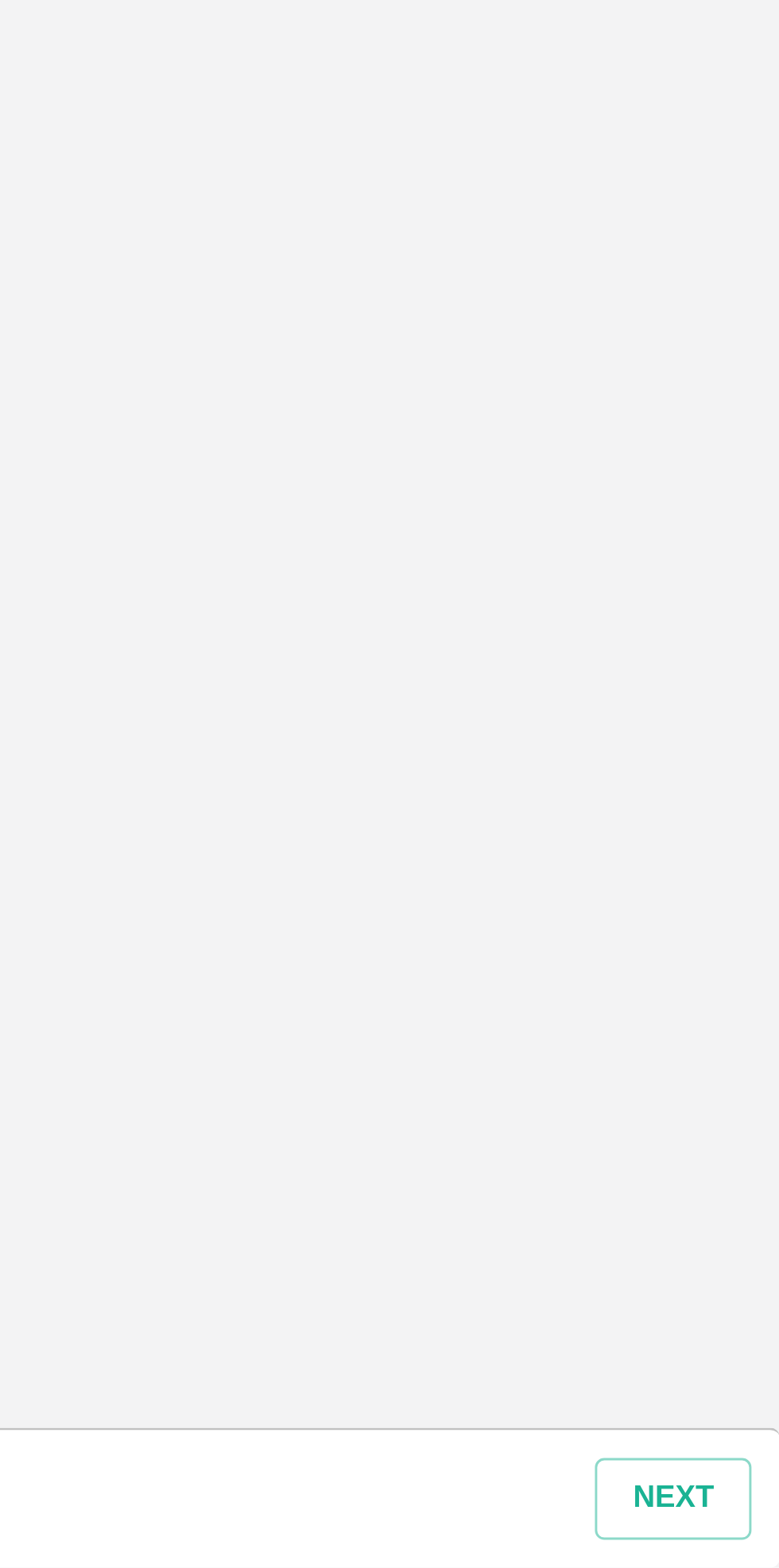
click at [744, 1533] on button "Next" at bounding box center [742, 1544] width 53 height 28
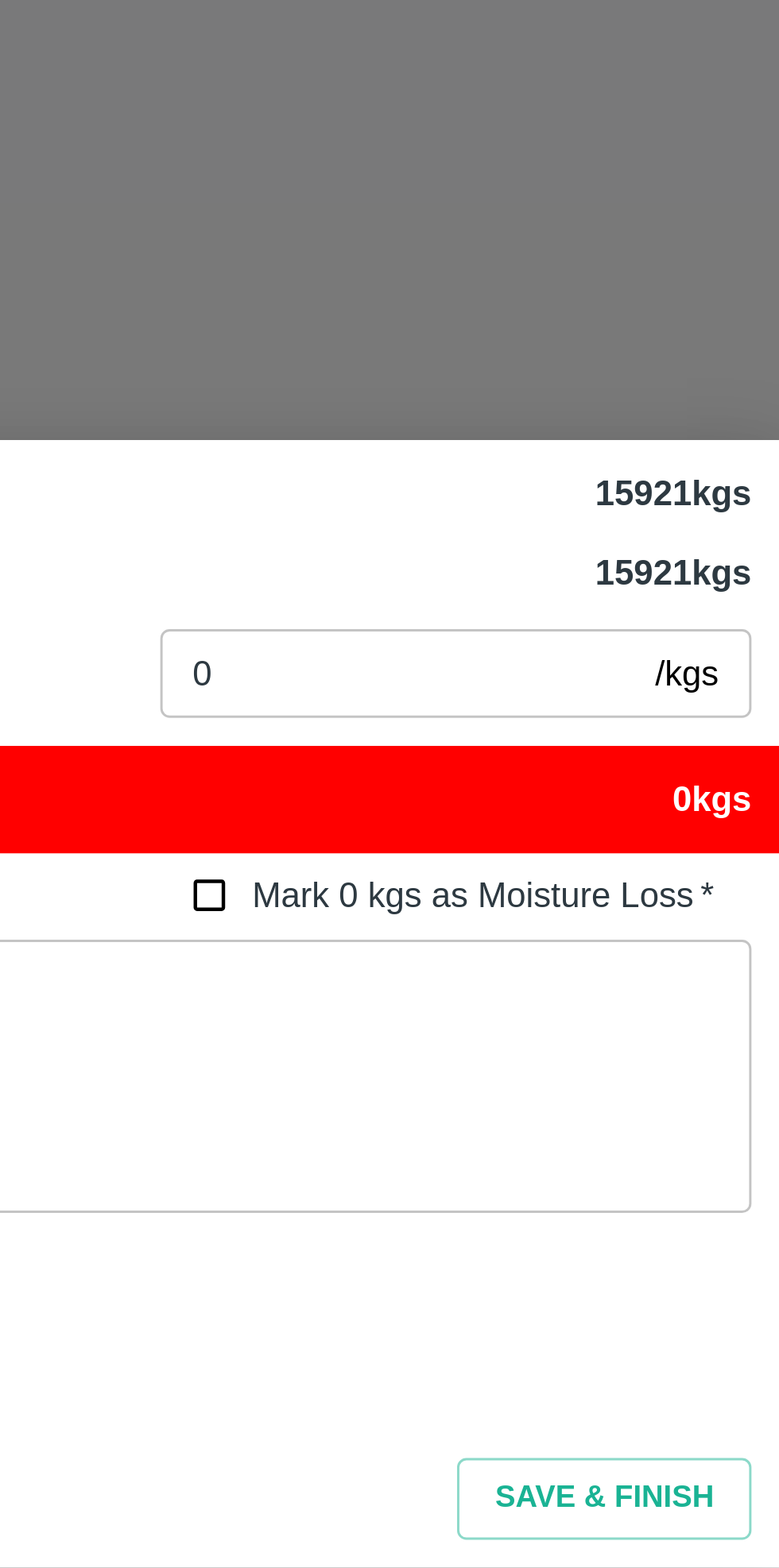
click at [584, 1337] on input "Mark 0 kgs as Moisture Loss   *" at bounding box center [586, 1339] width 30 height 30
checkbox input "true"
click at [723, 1547] on button "Save & Finish" at bounding box center [719, 1544] width 100 height 28
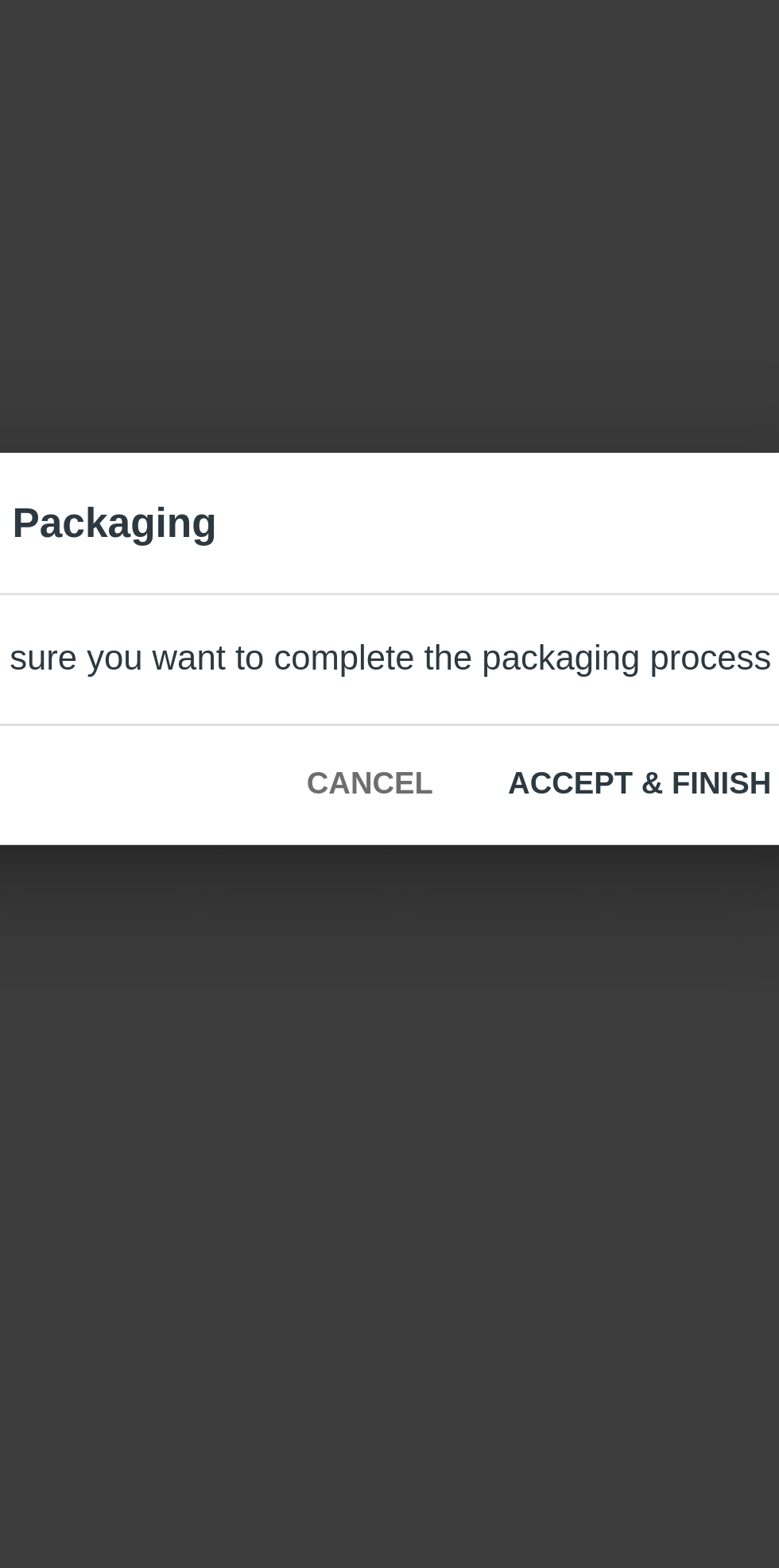
click at [494, 826] on button "ACCEPT & FINISH" at bounding box center [496, 830] width 115 height 28
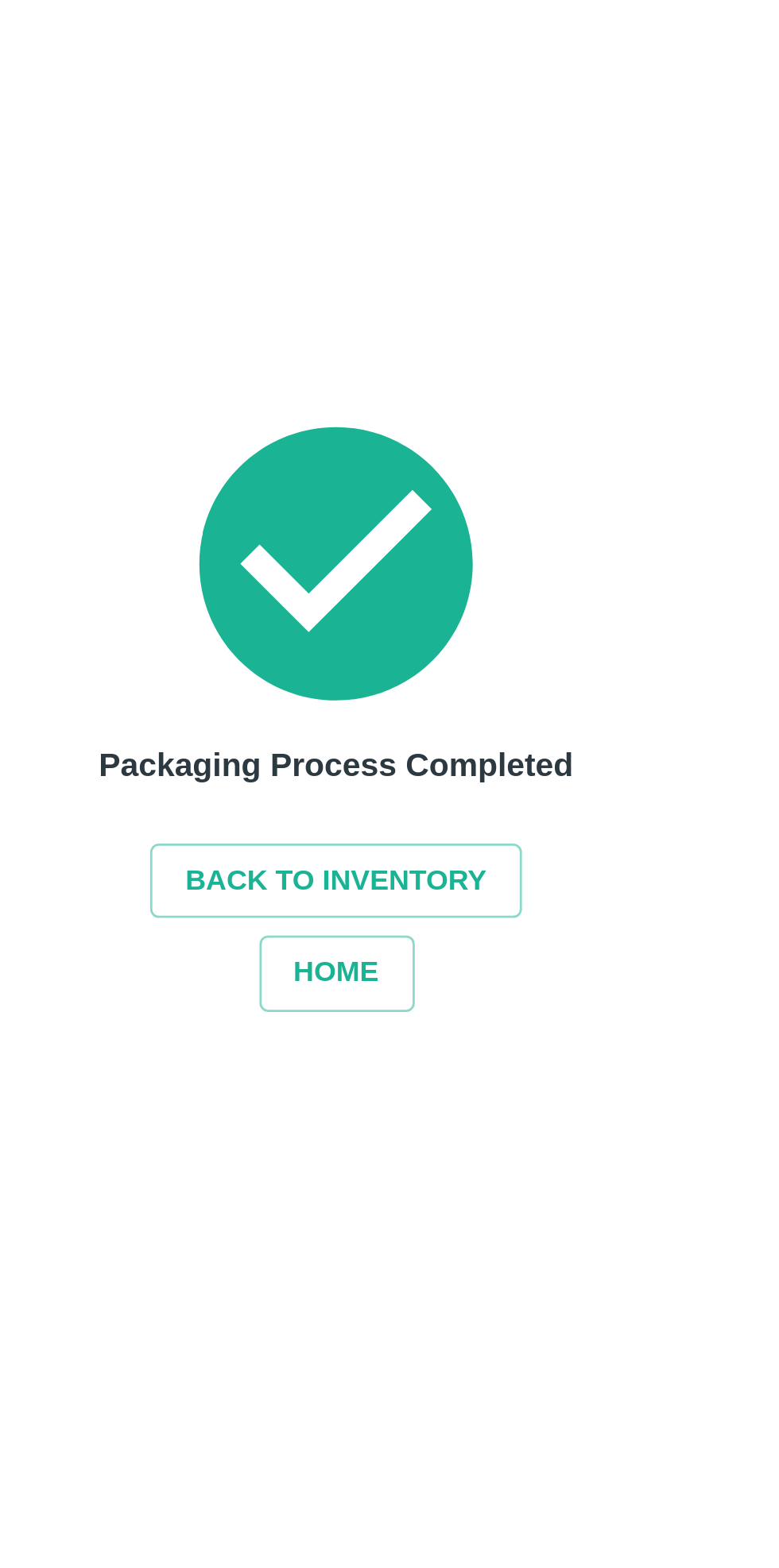
click at [369, 852] on button "Back to Inventory" at bounding box center [386, 851] width 136 height 28
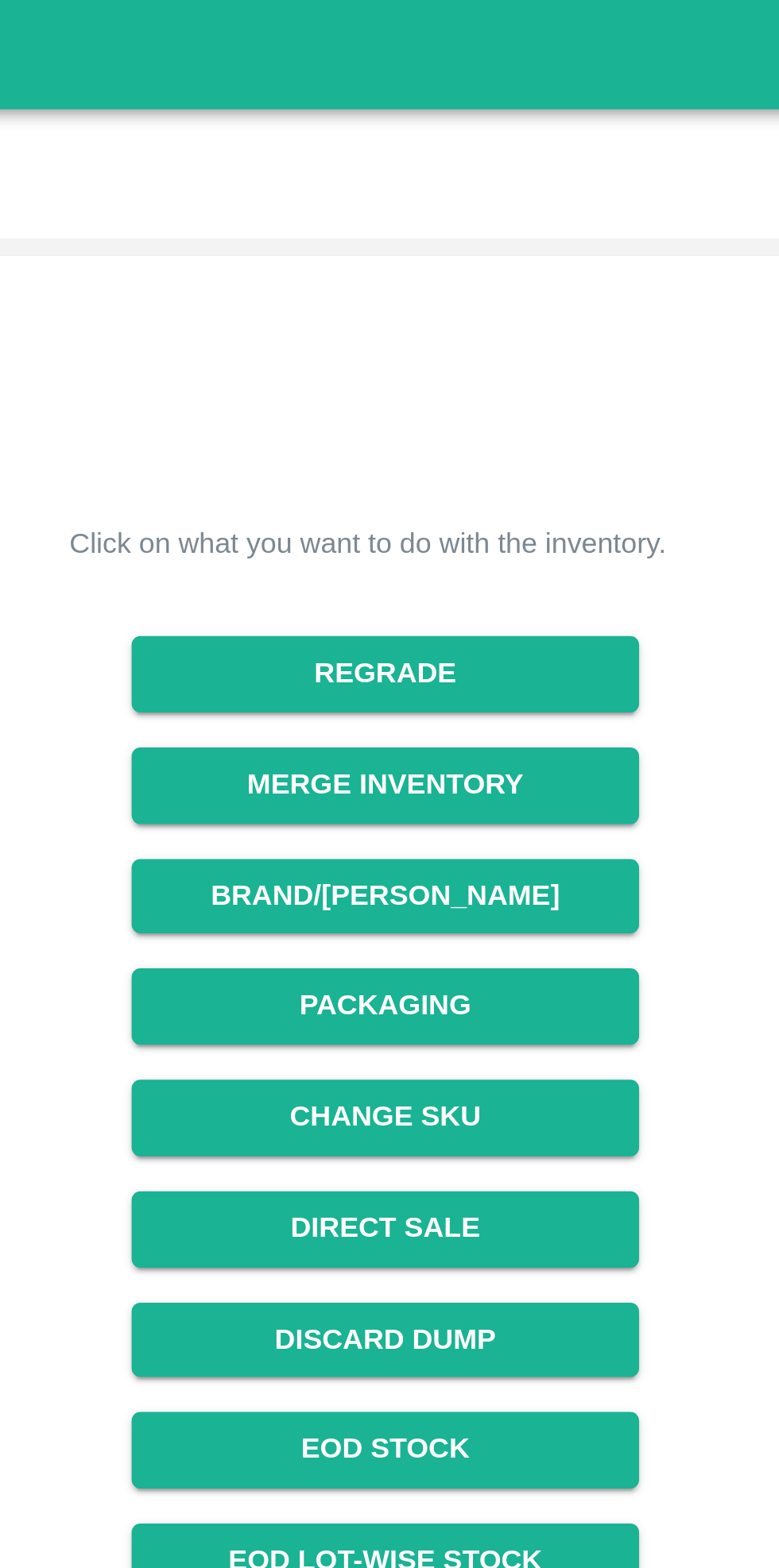
click at [490, 365] on button "Packaging" at bounding box center [509, 366] width 183 height 28
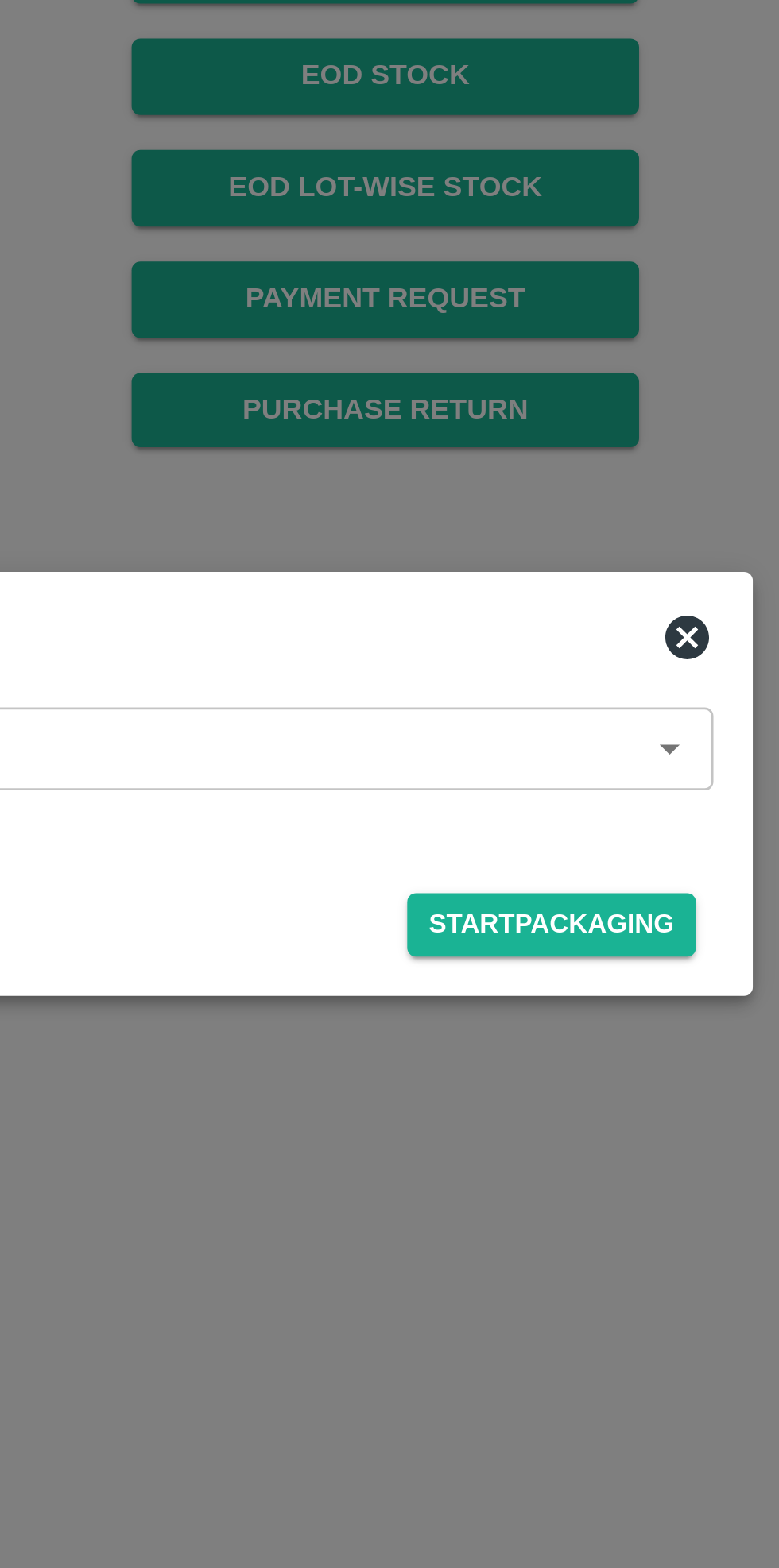
click at [453, 773] on div "Packaging Product   * Product Packaging Activity( 0 Processing) Start Packaging" at bounding box center [389, 784] width 779 height 1568
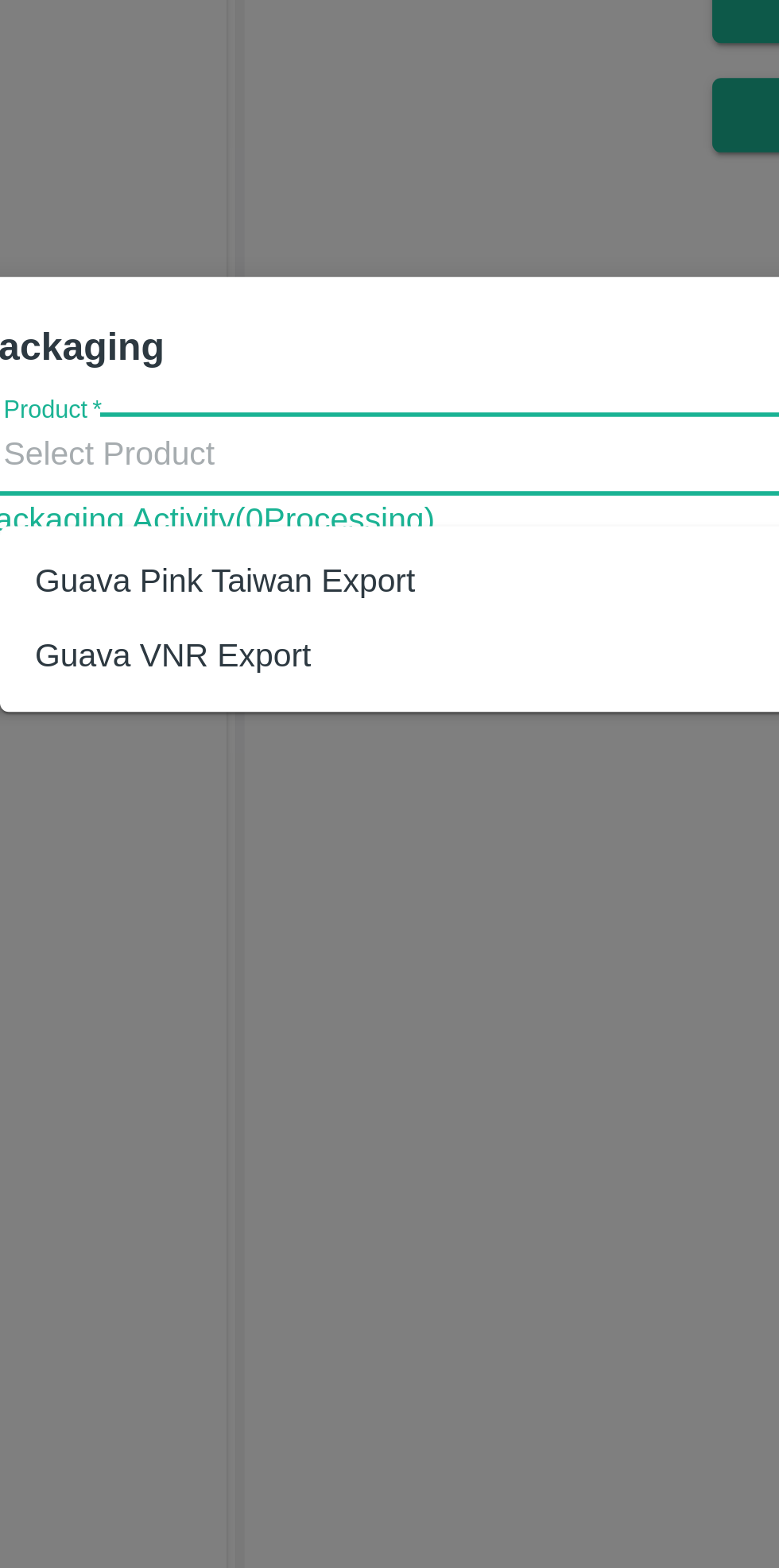
click at [217, 853] on div "Guava VNR Export" at bounding box center [399, 844] width 480 height 27
type input "Guava VNR Export"
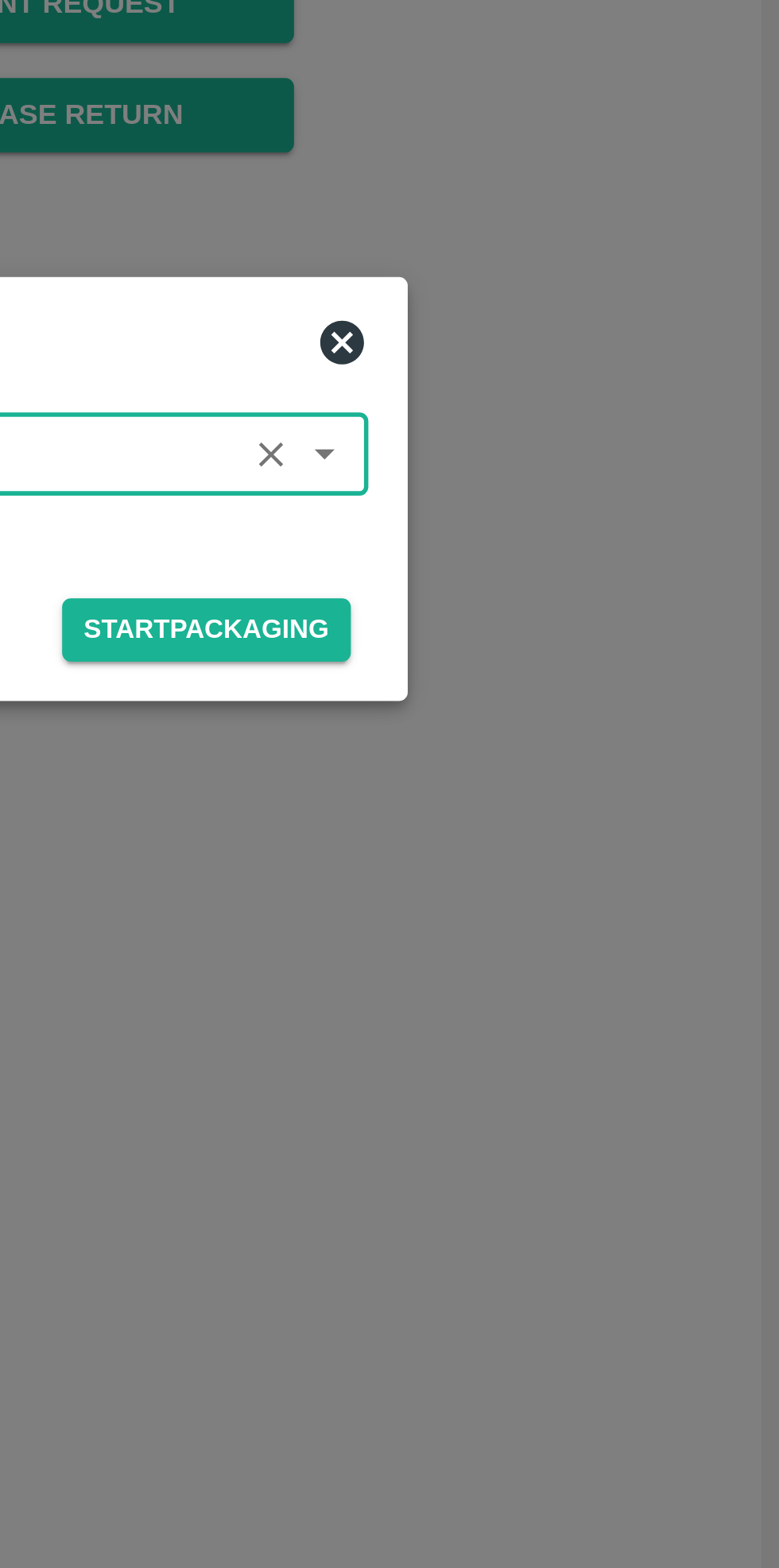
click at [565, 834] on button "Start Packaging" at bounding box center [571, 835] width 105 height 23
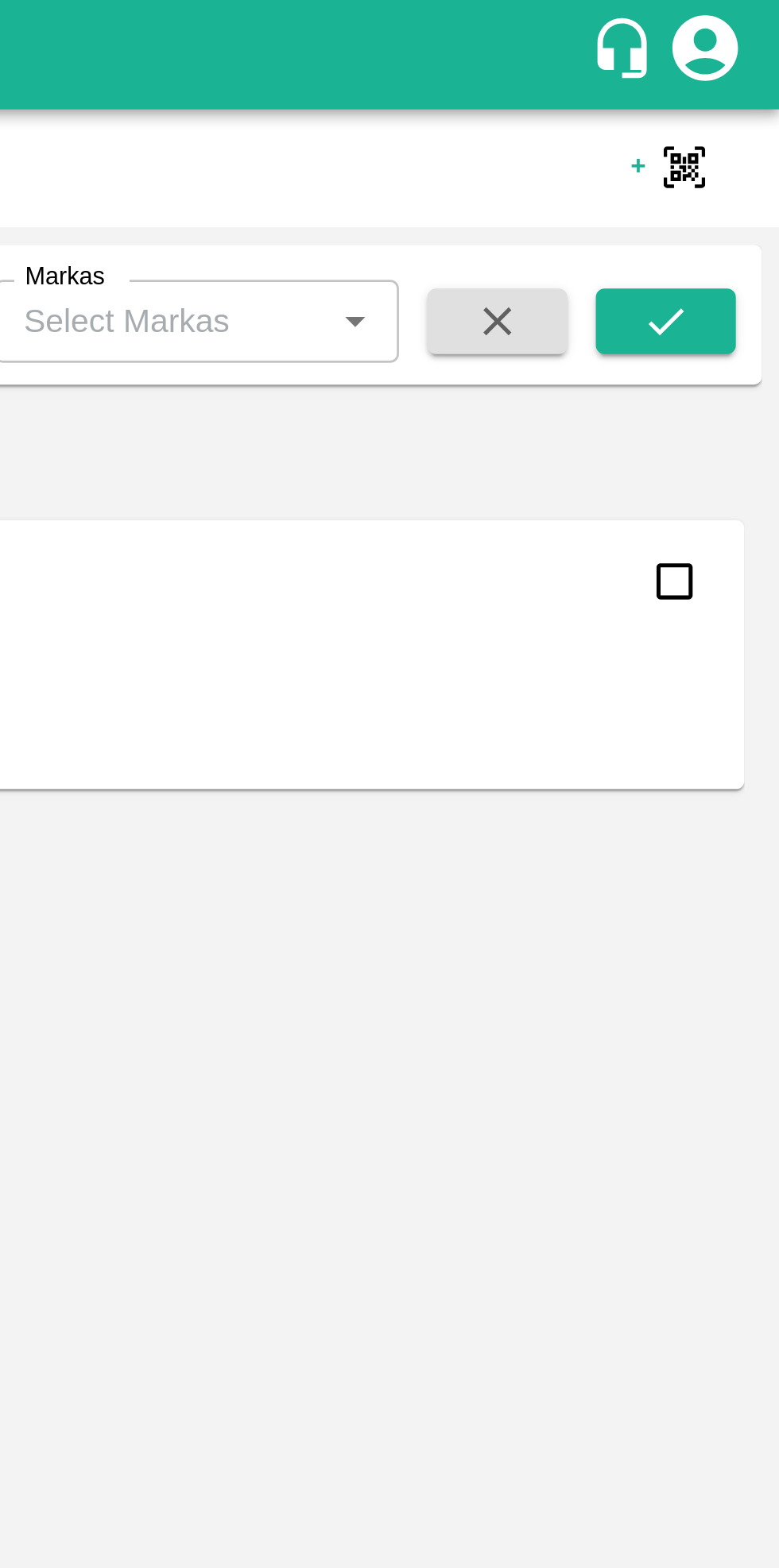
click at [745, 208] on input "checkbox" at bounding box center [740, 212] width 32 height 32
checkbox input "true"
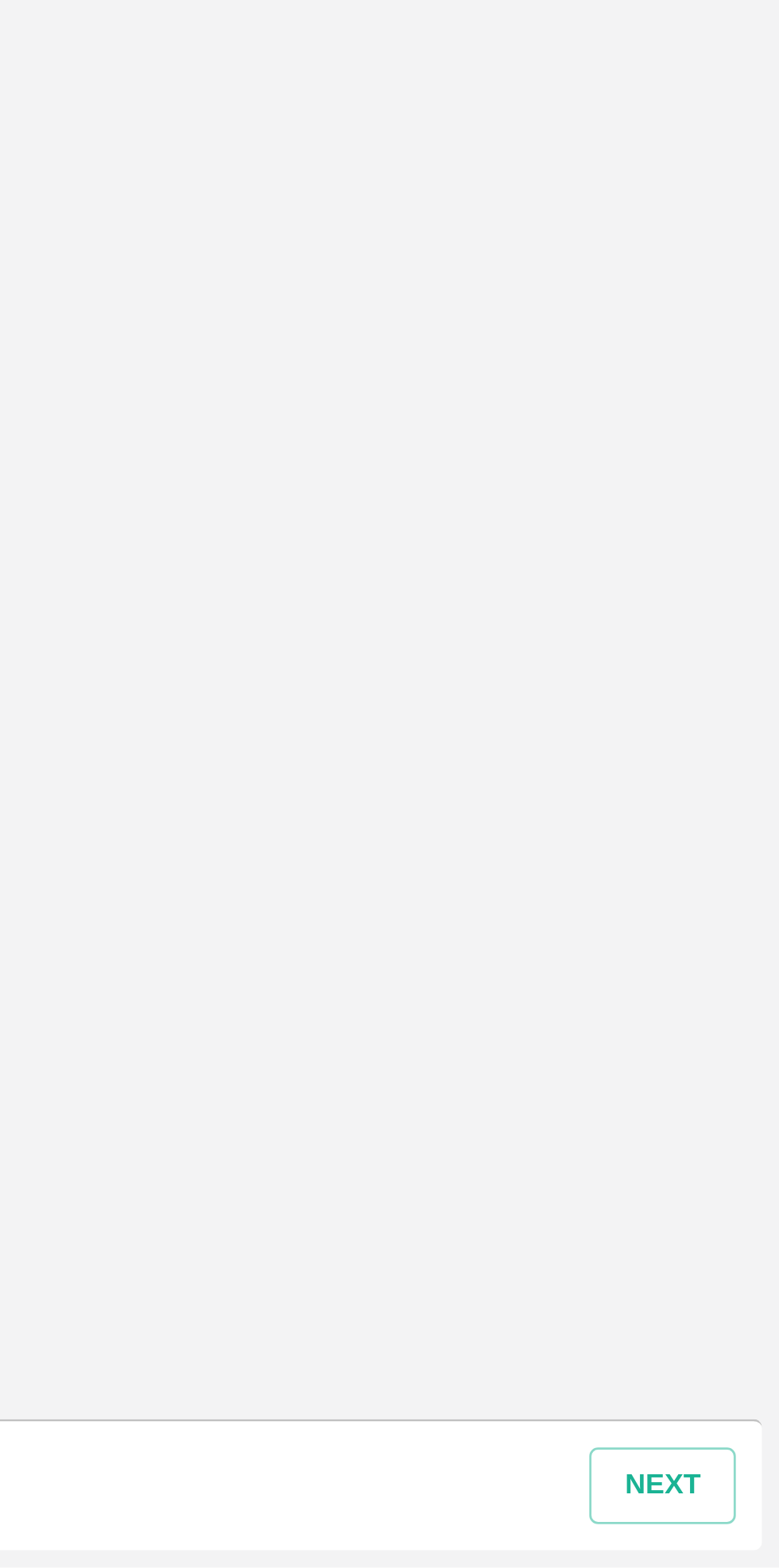
click at [738, 1545] on button "next" at bounding box center [736, 1538] width 53 height 28
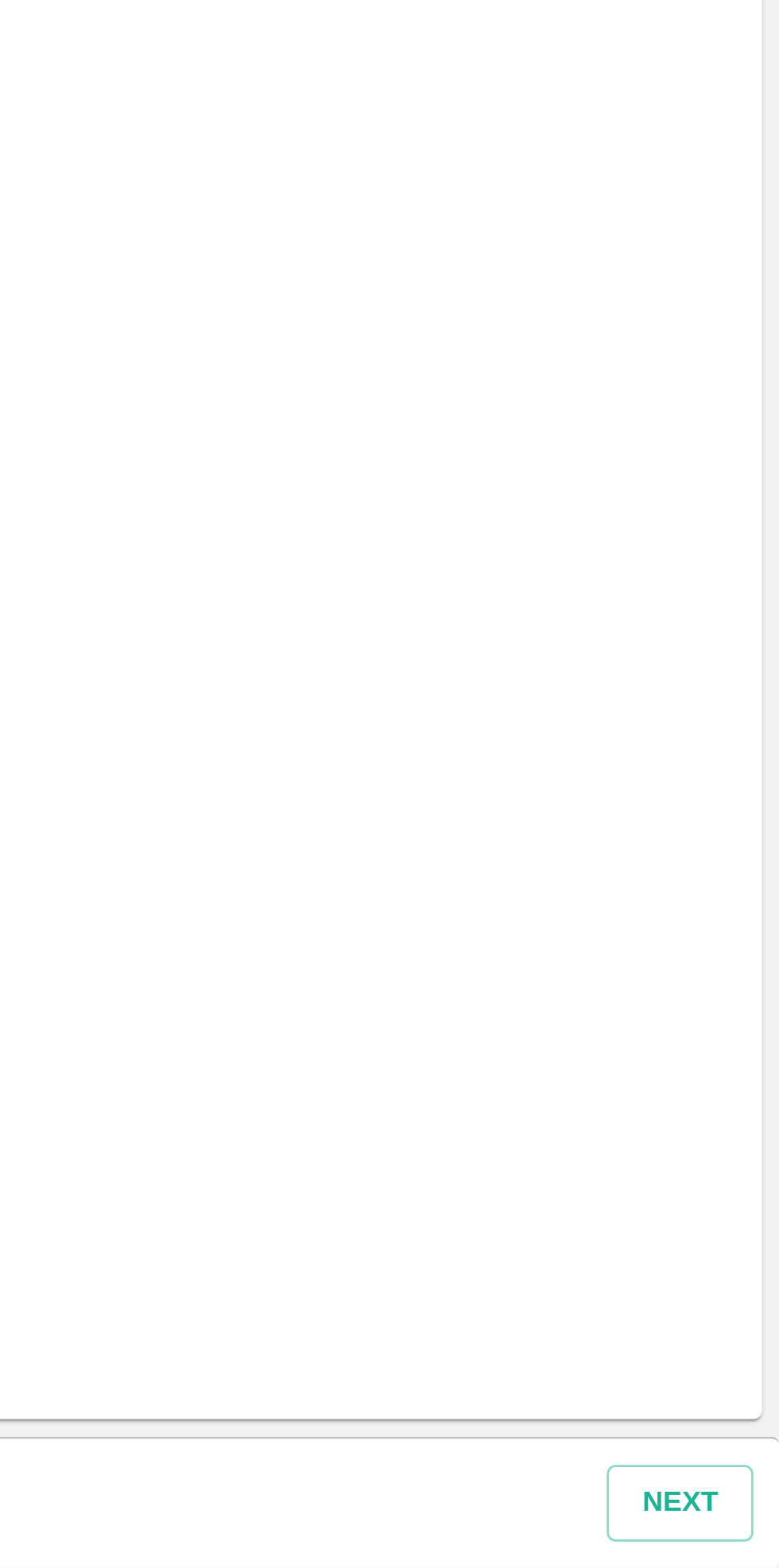
click at [740, 1544] on button "Next" at bounding box center [742, 1544] width 53 height 28
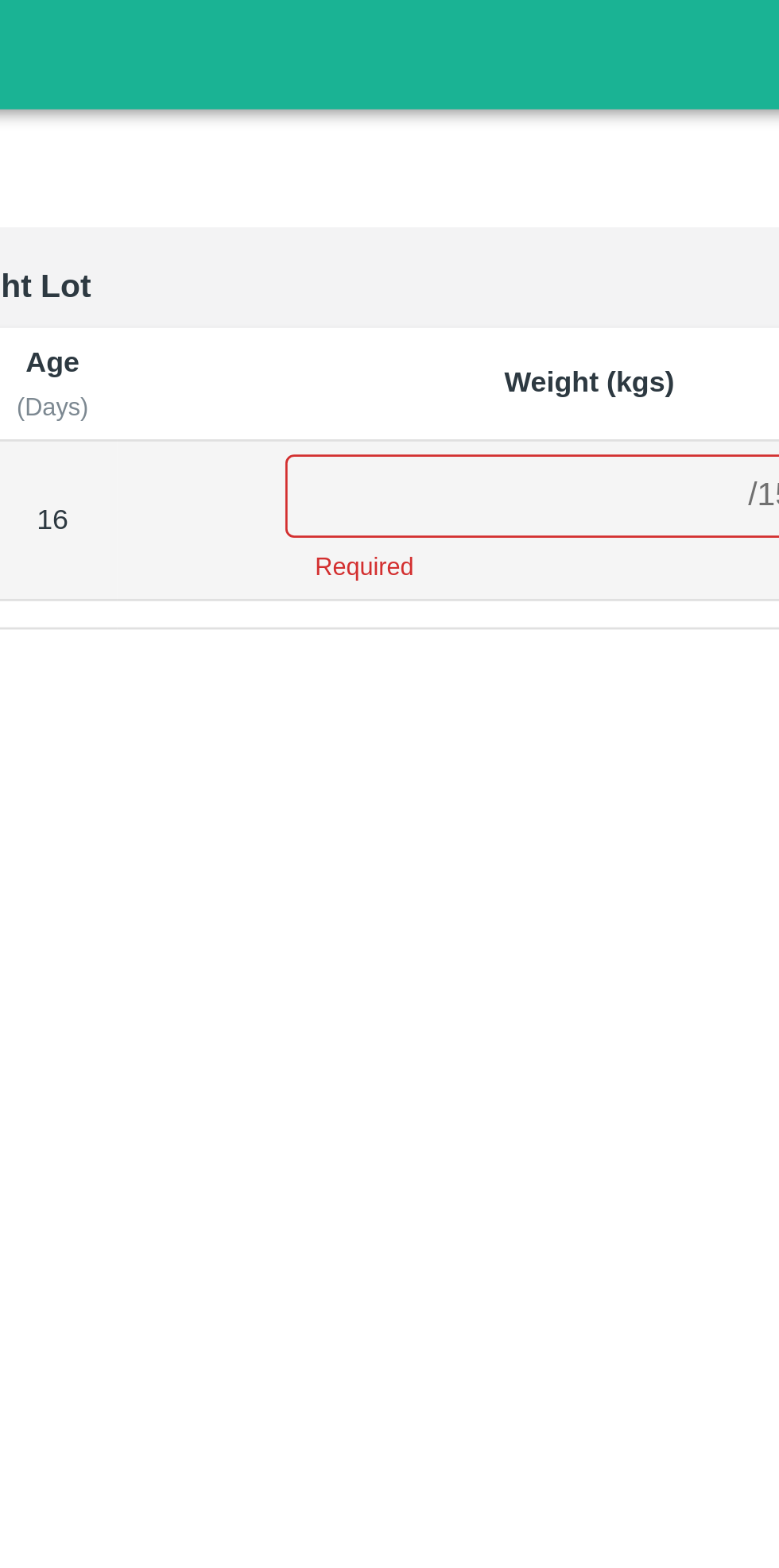
click at [523, 184] on input "number" at bounding box center [571, 180] width 162 height 31
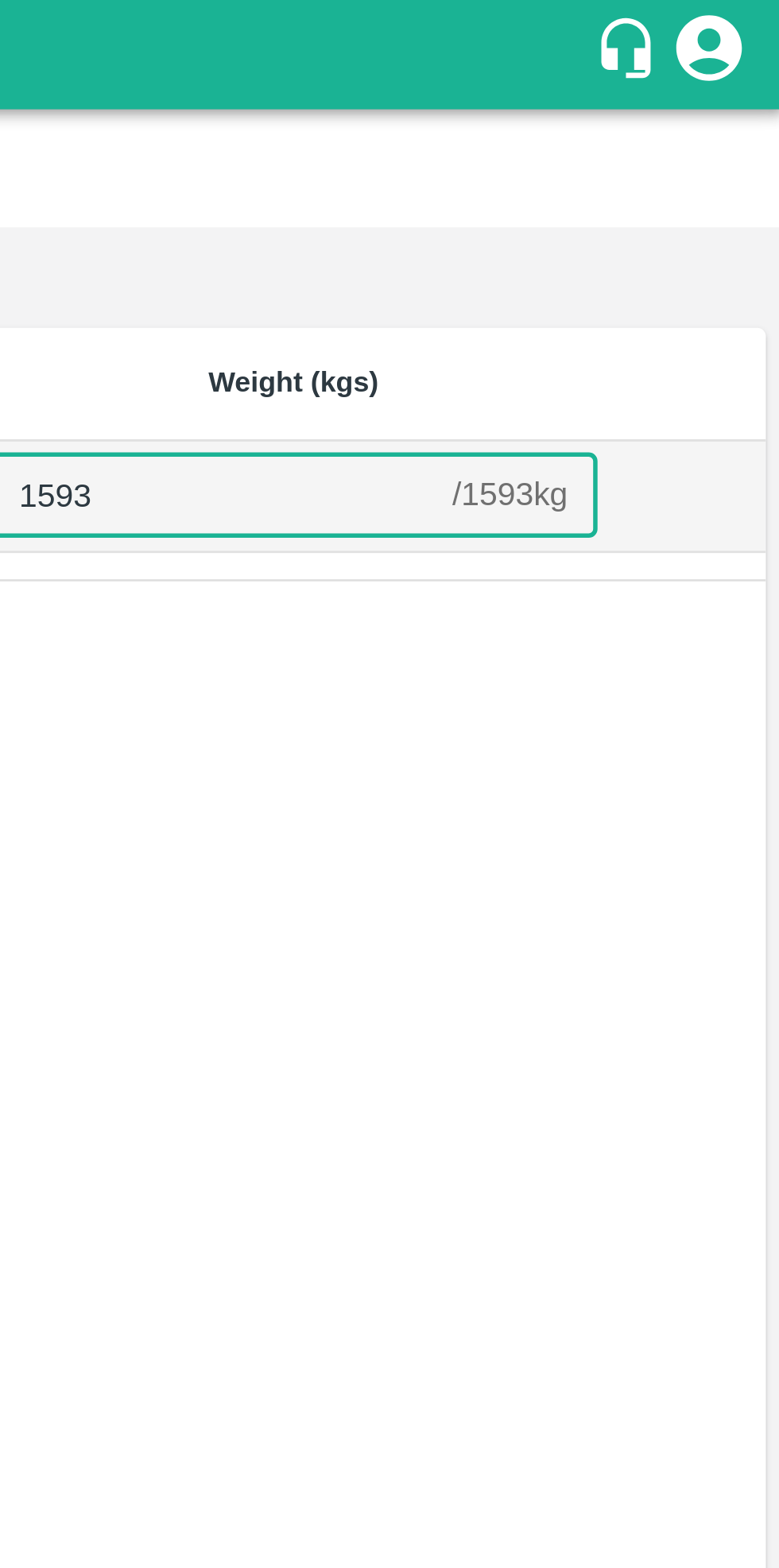
type input "1593"
click at [583, 294] on div "SKU (Packaging) Age (Days) Weight (kgs) GA-VNR-EXT/Export ME/V-MH-GreenZ/258BOM…" at bounding box center [389, 816] width 766 height 1395
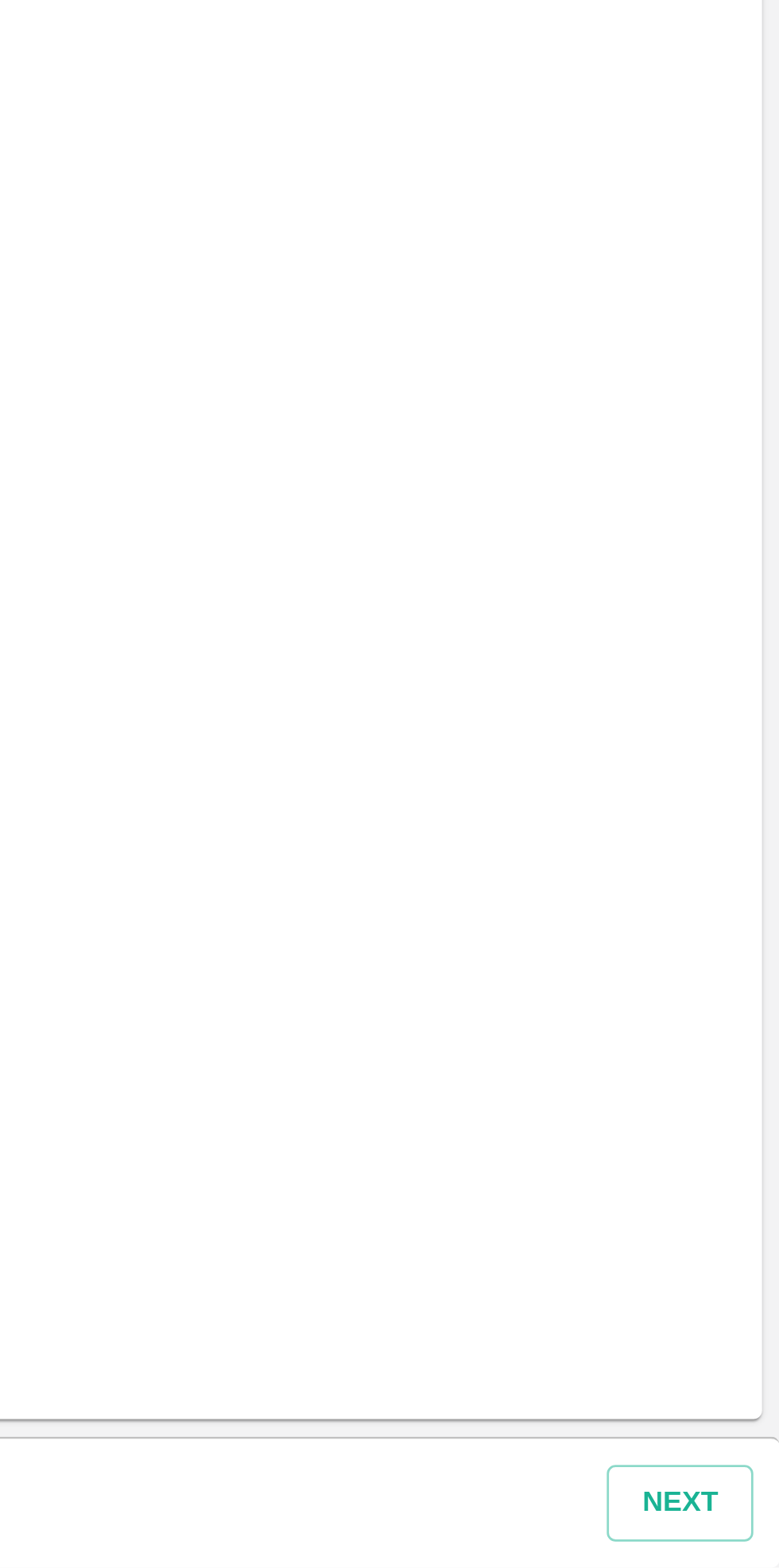
click at [736, 1542] on button "Next" at bounding box center [742, 1544] width 53 height 28
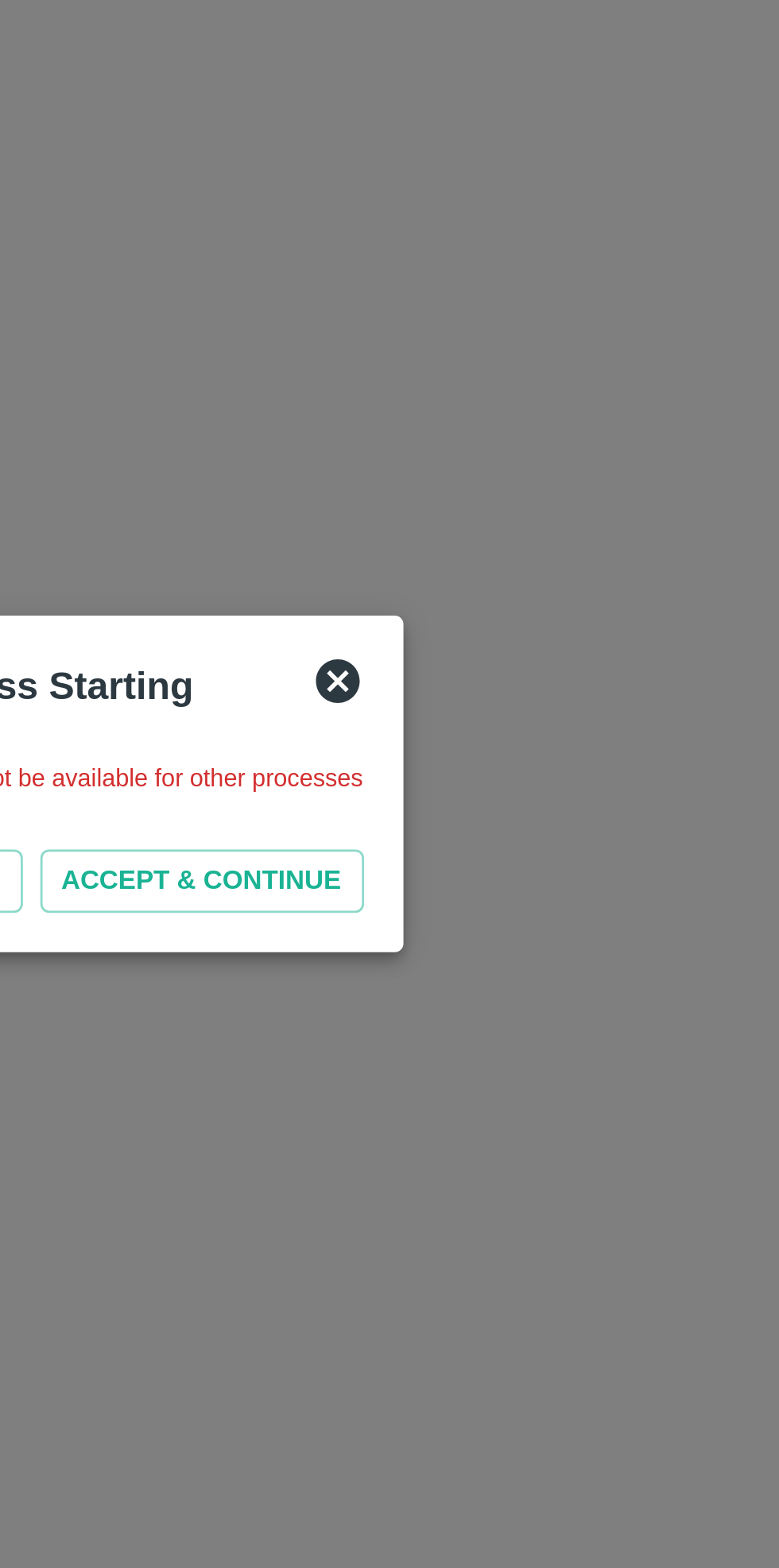
click at [458, 826] on button "ACCEPT & CONTINUE" at bounding box center [453, 819] width 118 height 23
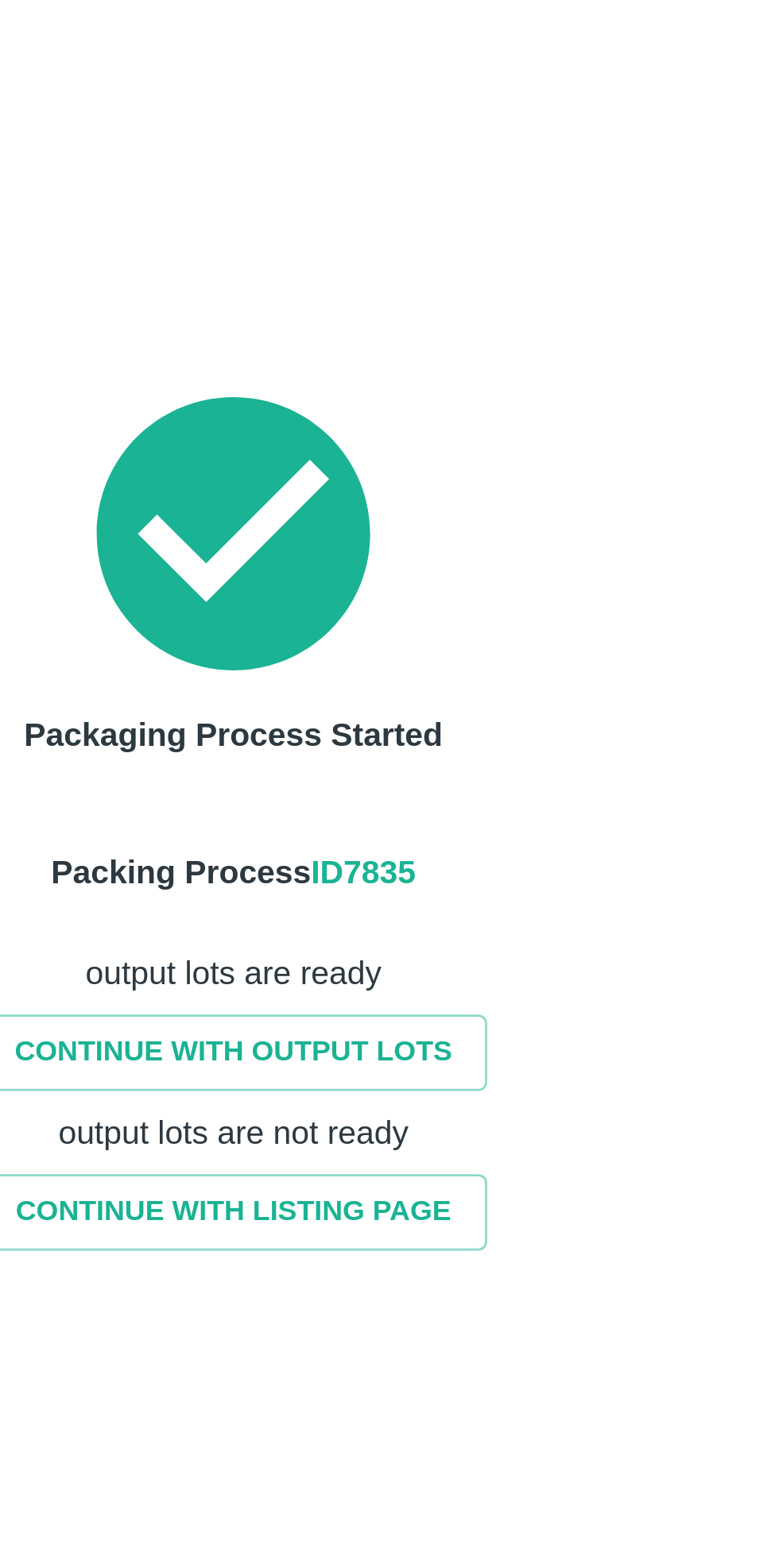
click at [406, 876] on link "CONTINUE WITH OUTPUT LOTS" at bounding box center [386, 882] width 184 height 28
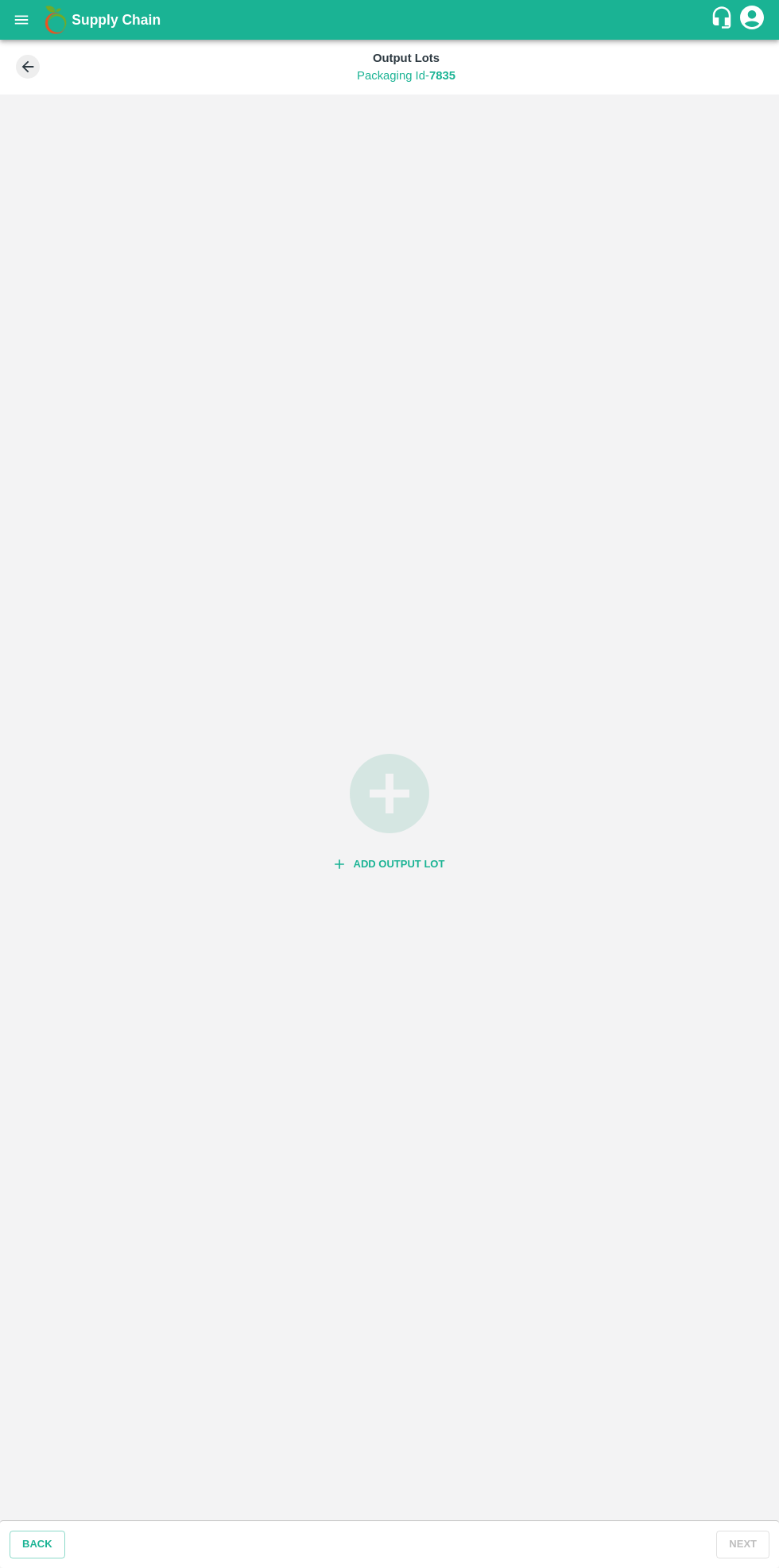
click at [395, 841] on icon "button" at bounding box center [389, 793] width 95 height 95
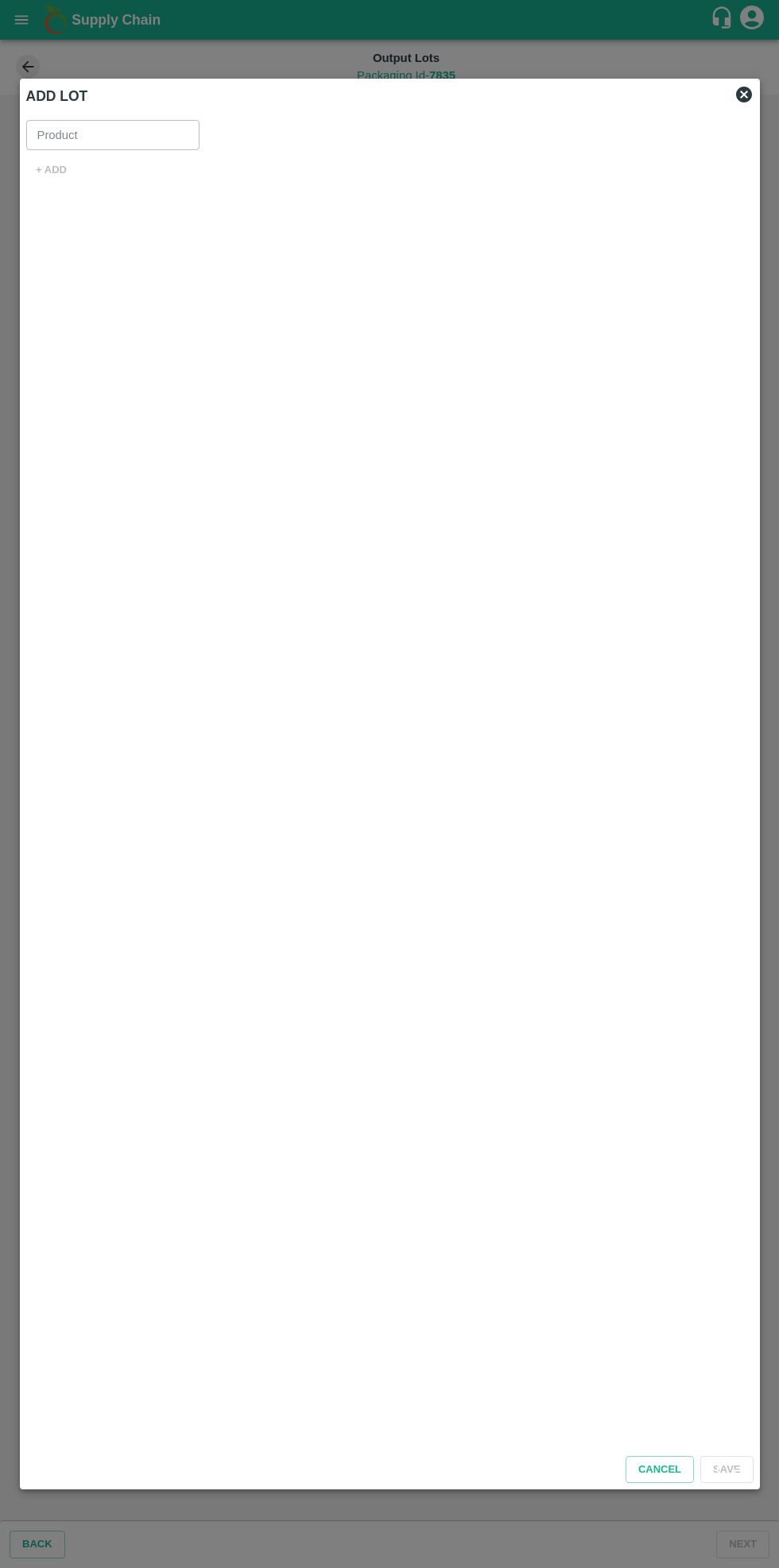
type input "Guava VNR Export"
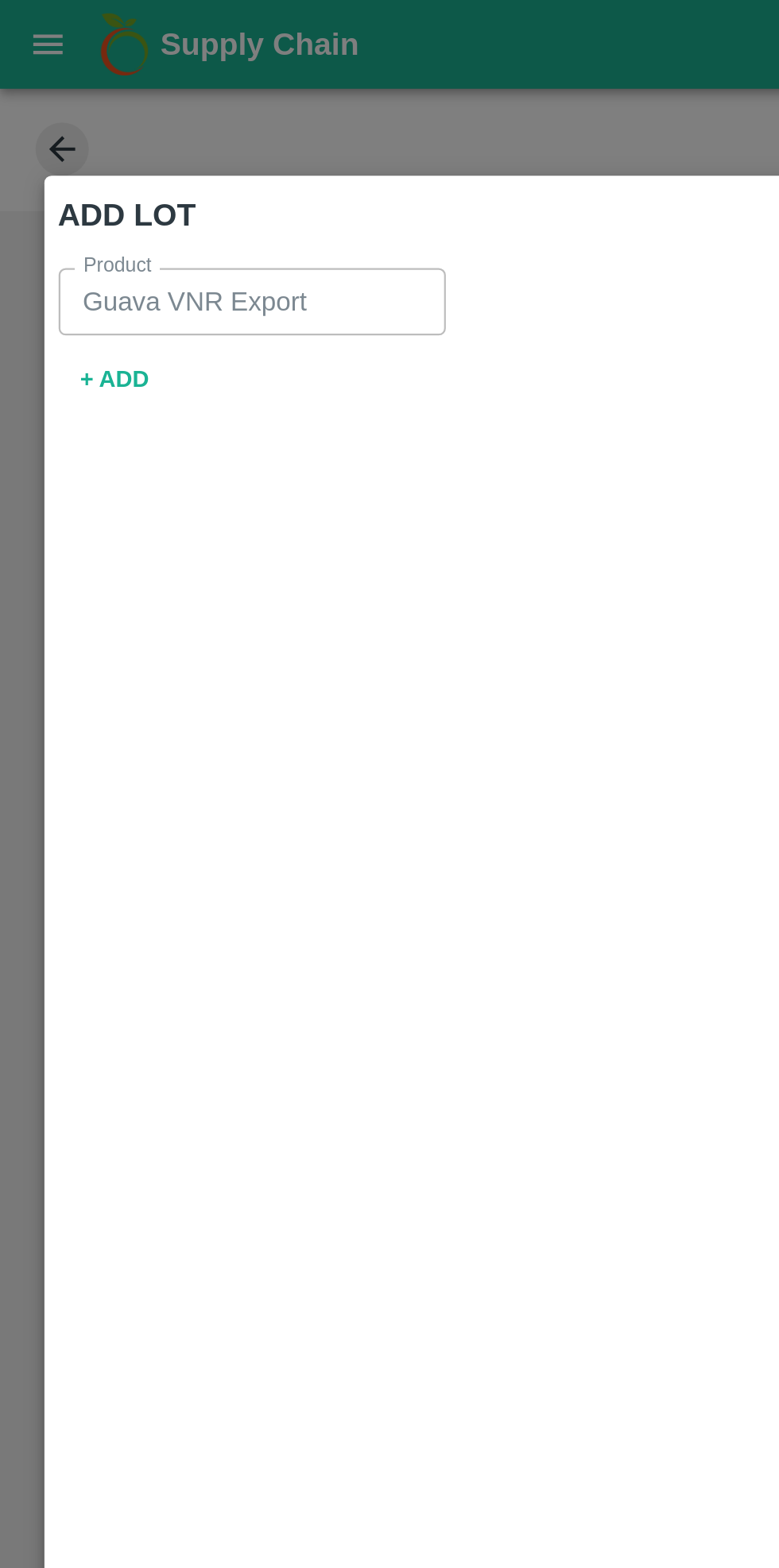
click at [71, 163] on button "+ ADD" at bounding box center [50, 170] width 50 height 28
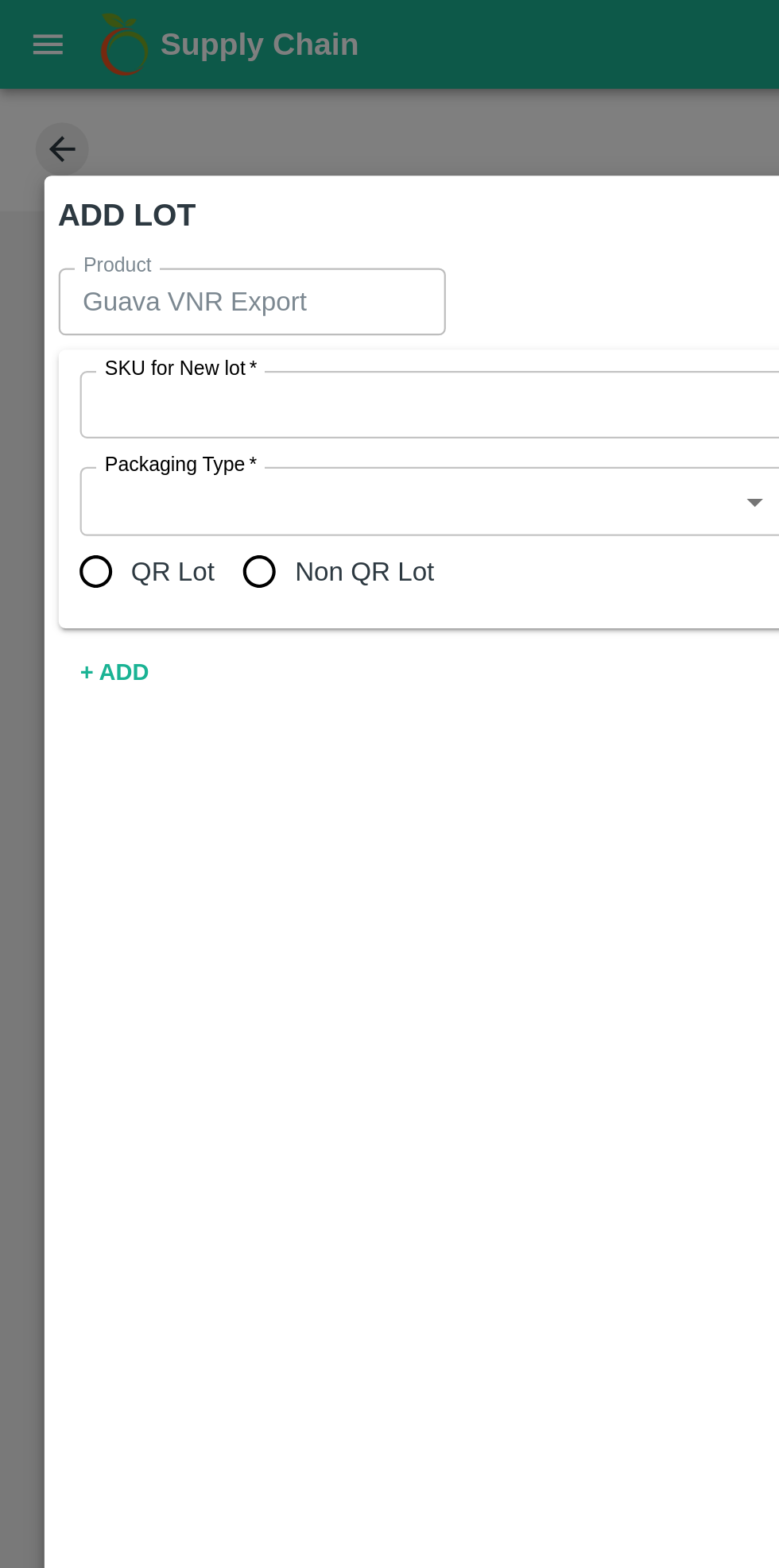
click at [198, 186] on input "SKU for New lot   *" at bounding box center [347, 181] width 614 height 21
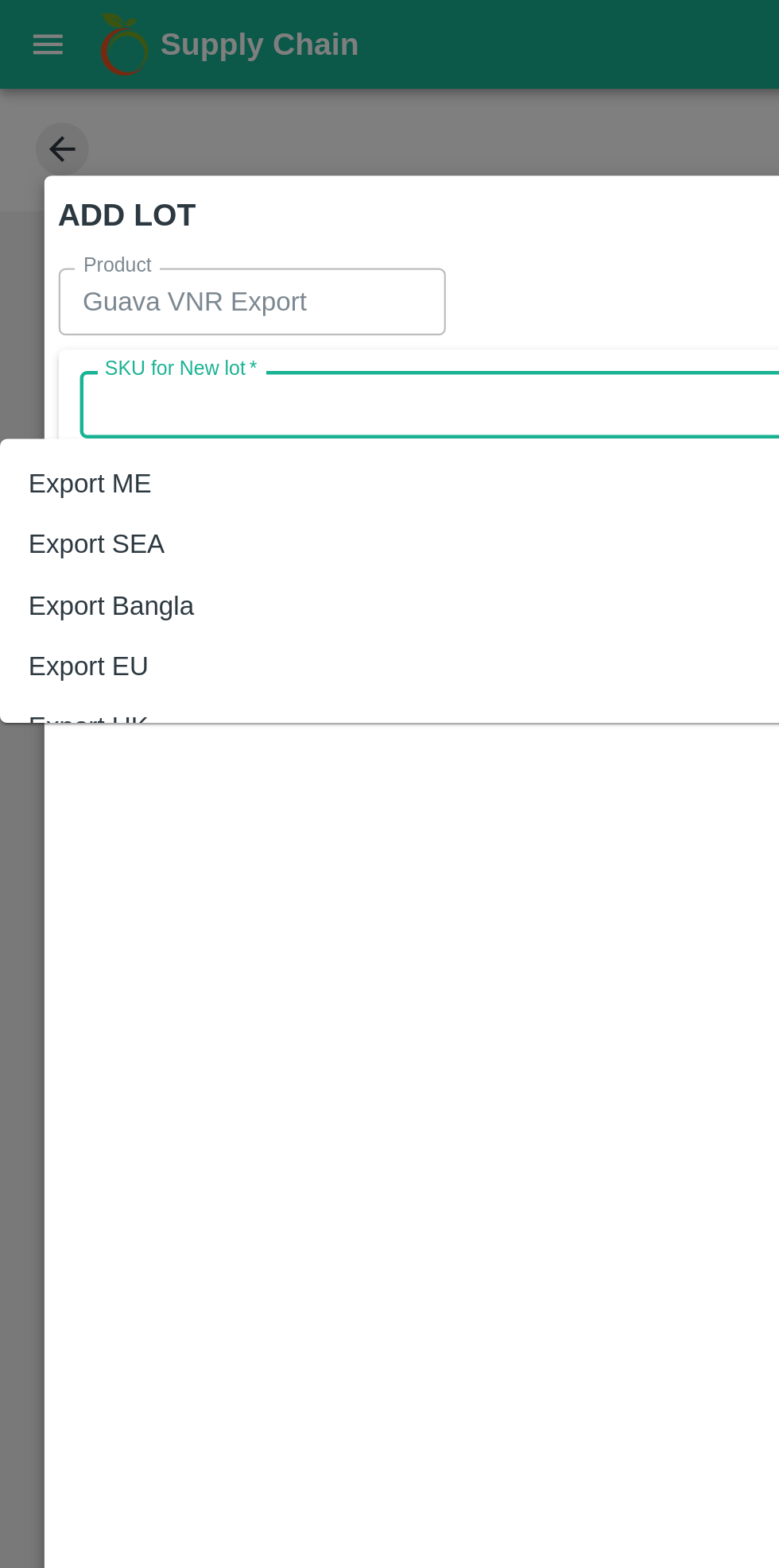
click at [125, 215] on div "Export ME" at bounding box center [325, 216] width 649 height 27
type input "Export ME"
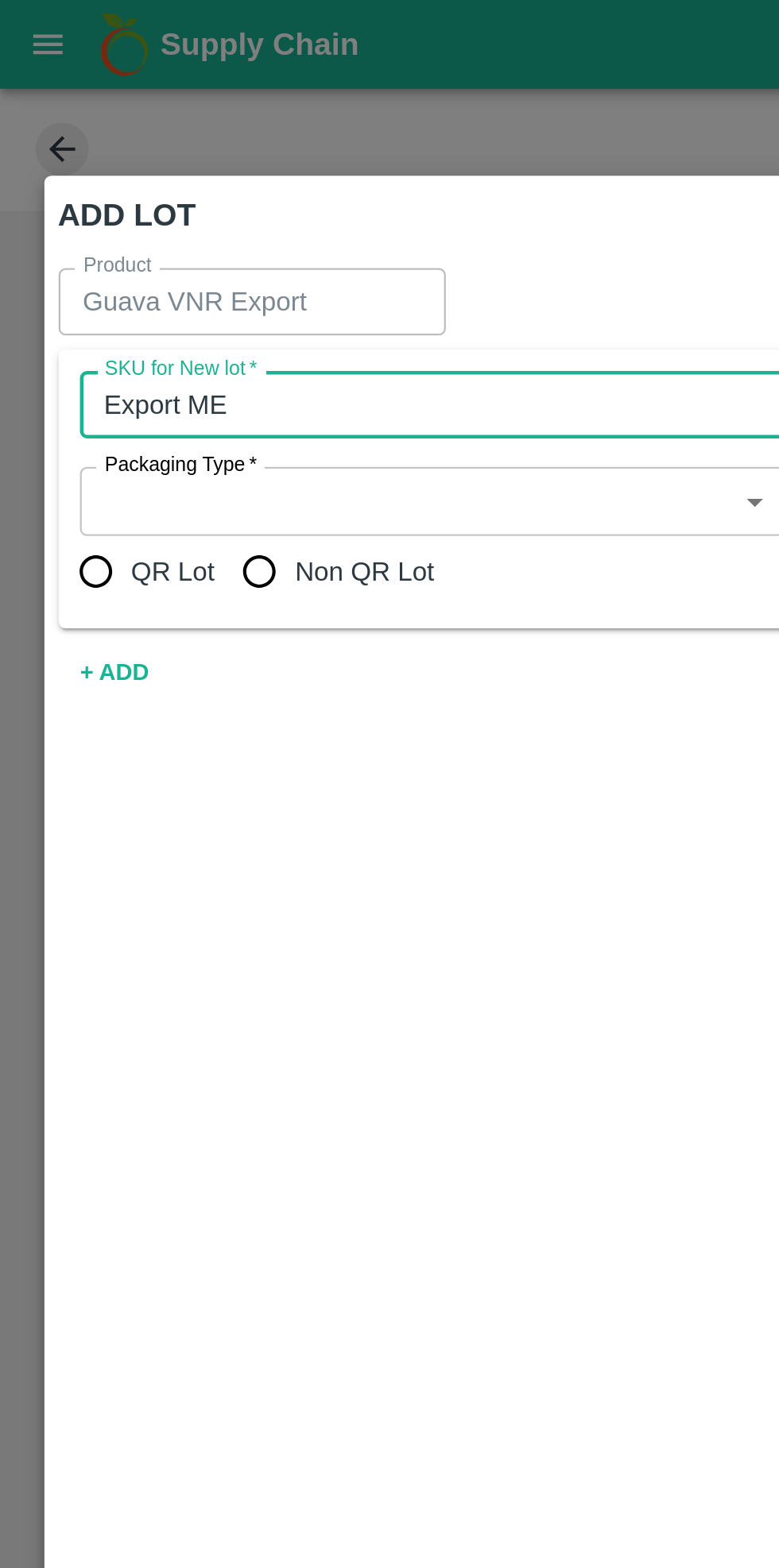
click at [204, 220] on input "Packaging Type   *" at bounding box center [181, 224] width 282 height 21
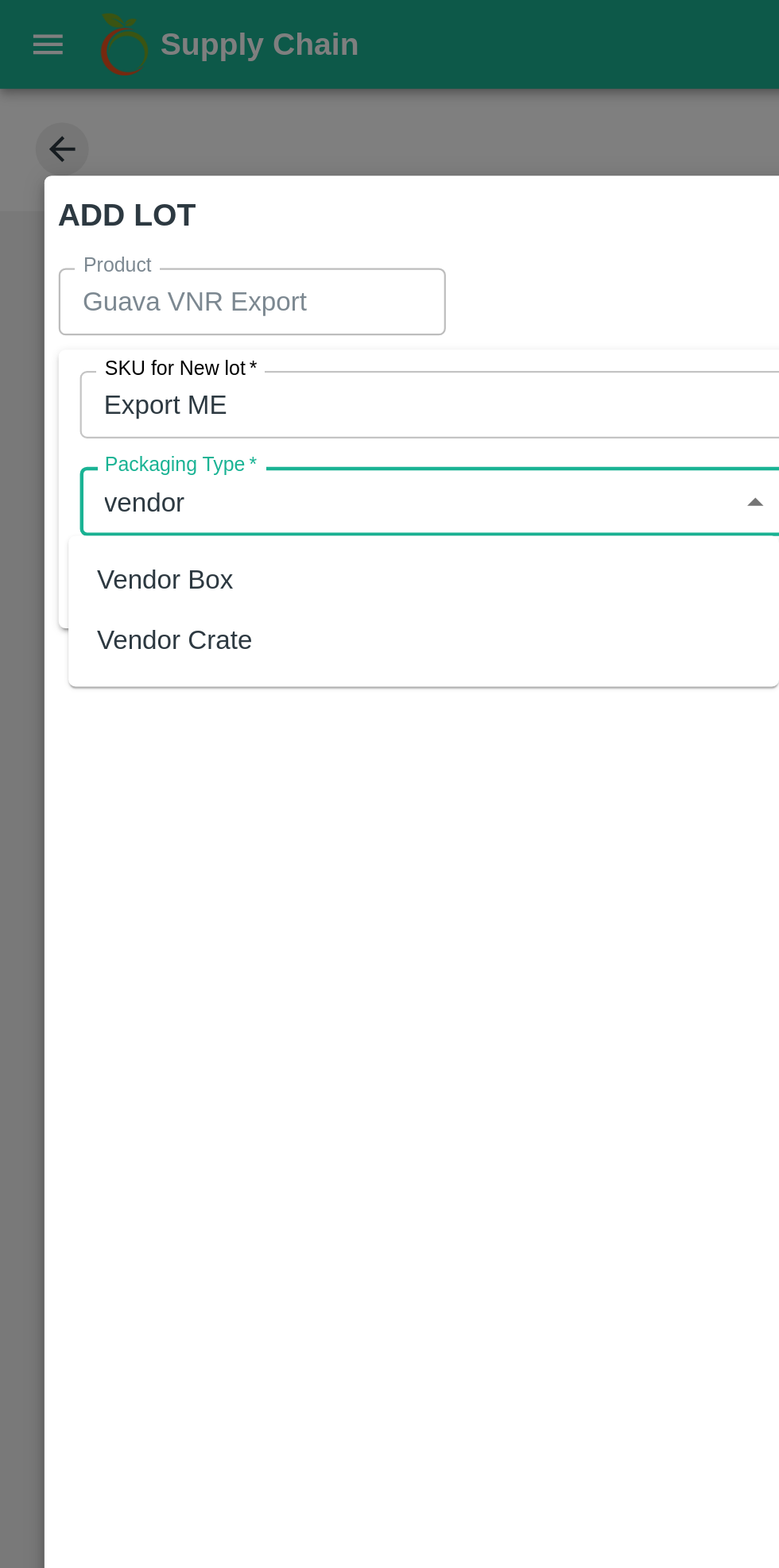
click at [157, 264] on div "Vendor Box" at bounding box center [189, 259] width 318 height 27
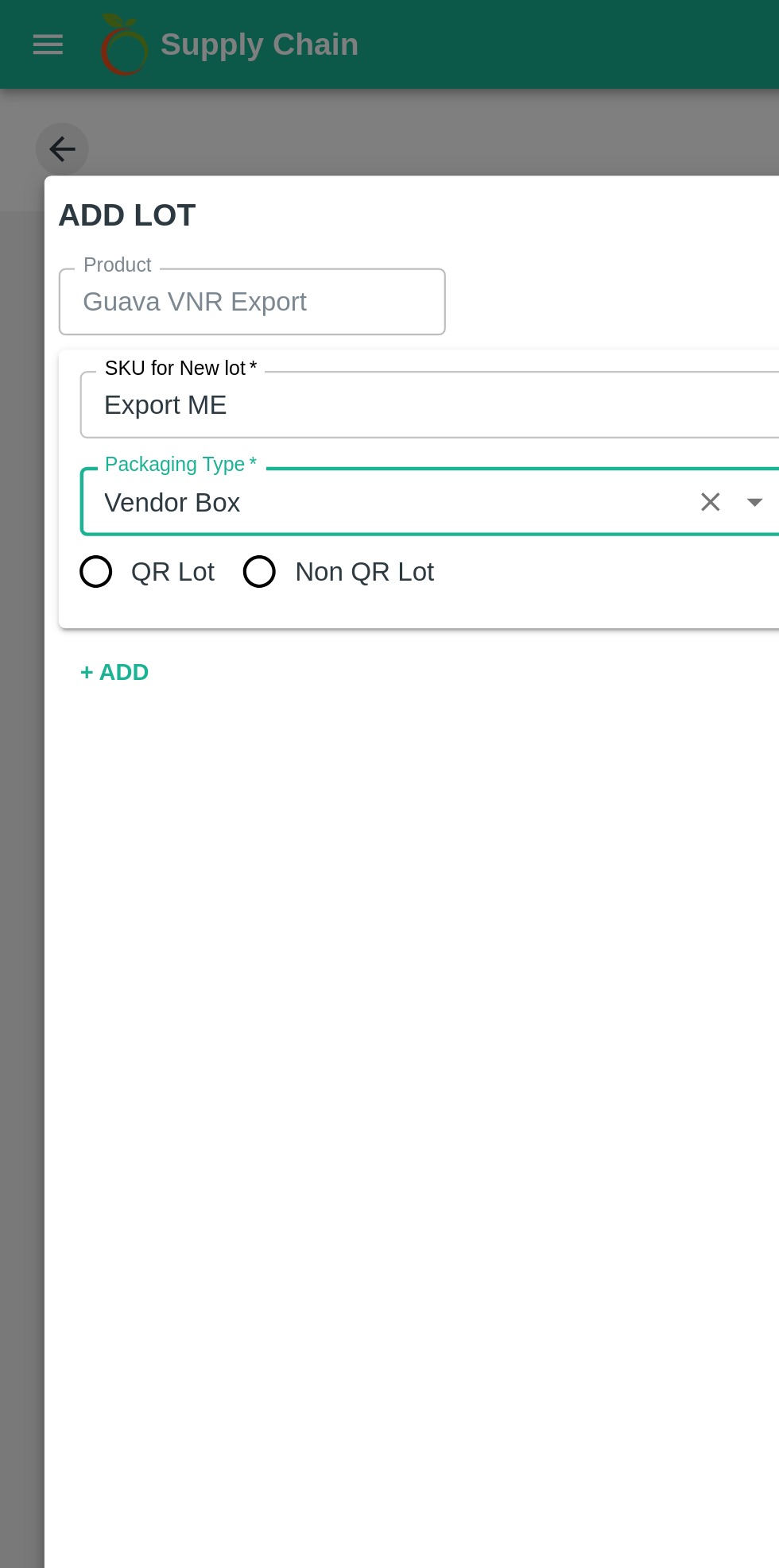
type input "Vendor Box"
click at [116, 249] on input "Non QR Lot" at bounding box center [116, 256] width 32 height 32
radio input "true"
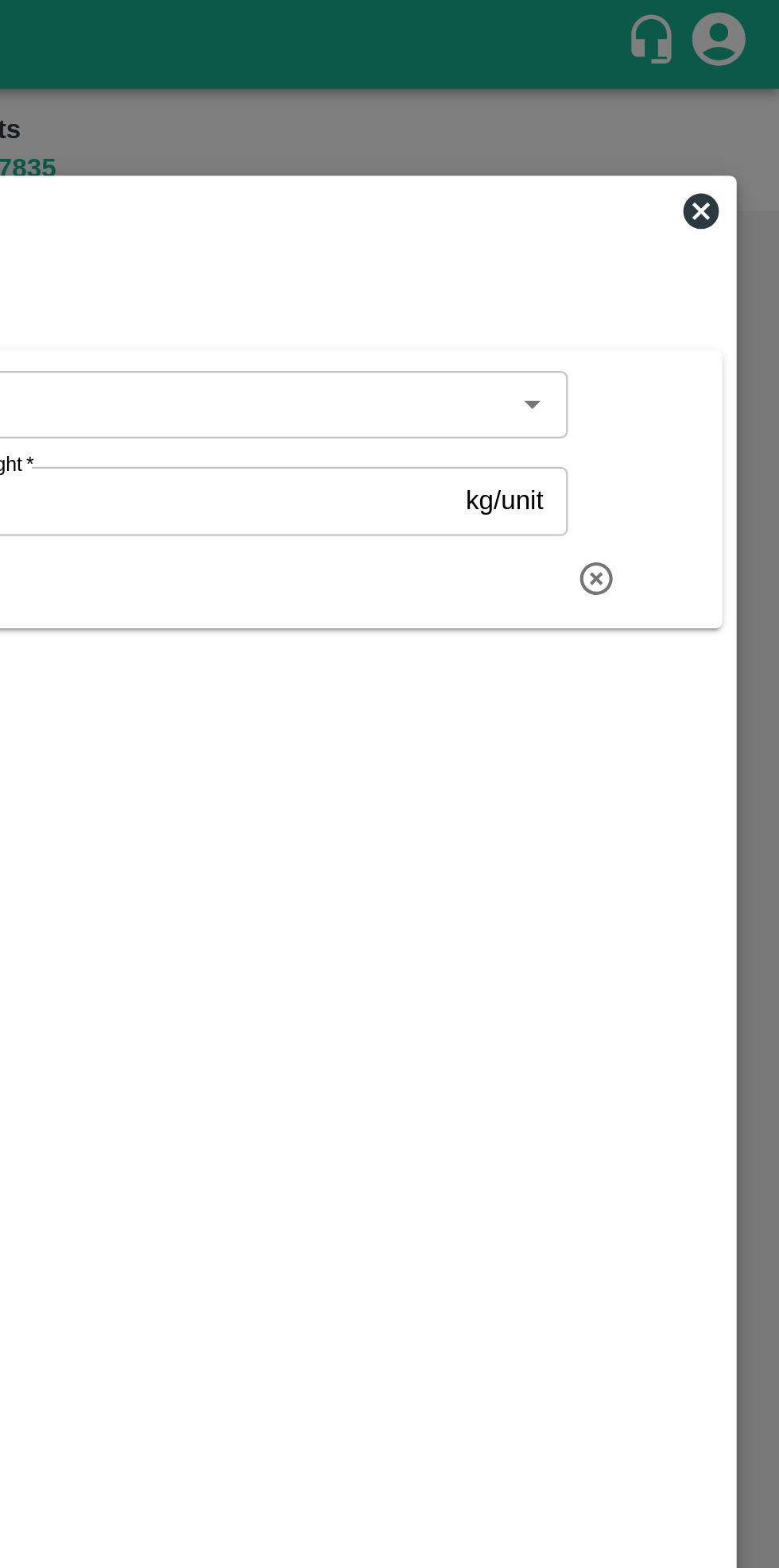
click at [531, 223] on input "Average Weight   *" at bounding box center [499, 224] width 266 height 31
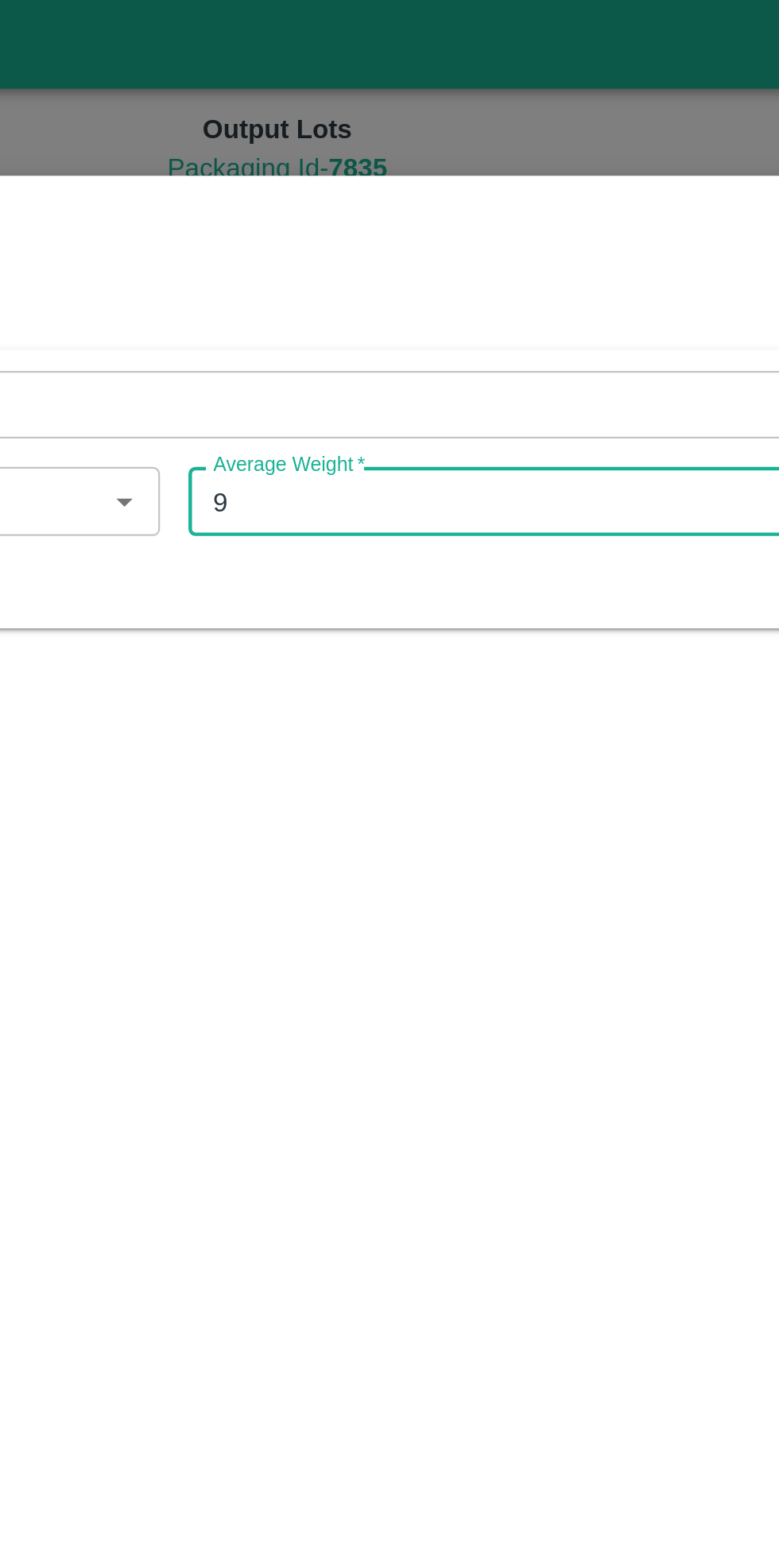
type input "9"
click at [519, 354] on div "Product Guava VNR Export Product SKU for New lot   * SKU for New lot   * Packag…" at bounding box center [390, 779] width 740 height 1330
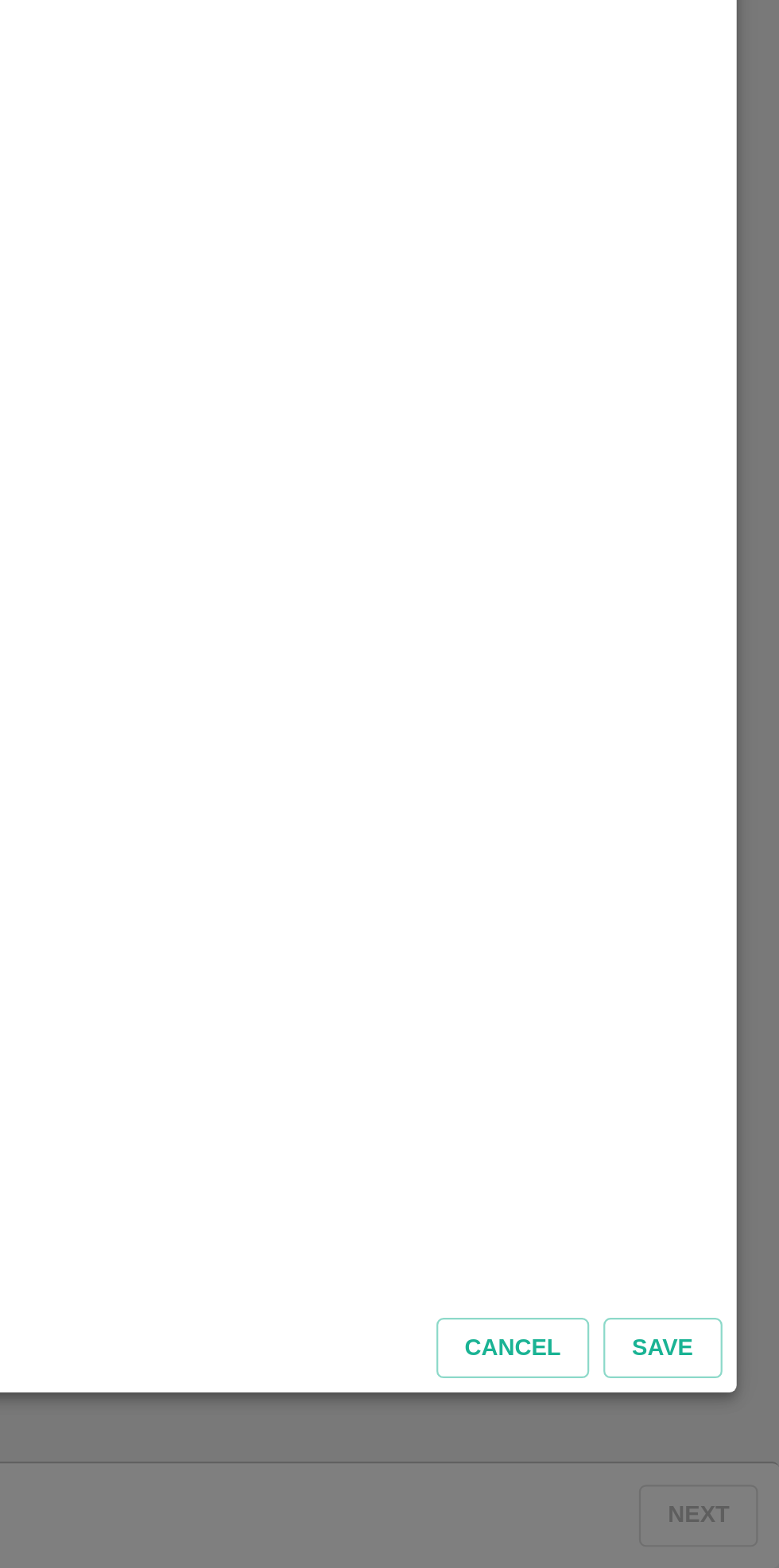
click at [728, 1474] on button "Save" at bounding box center [726, 1470] width 52 height 28
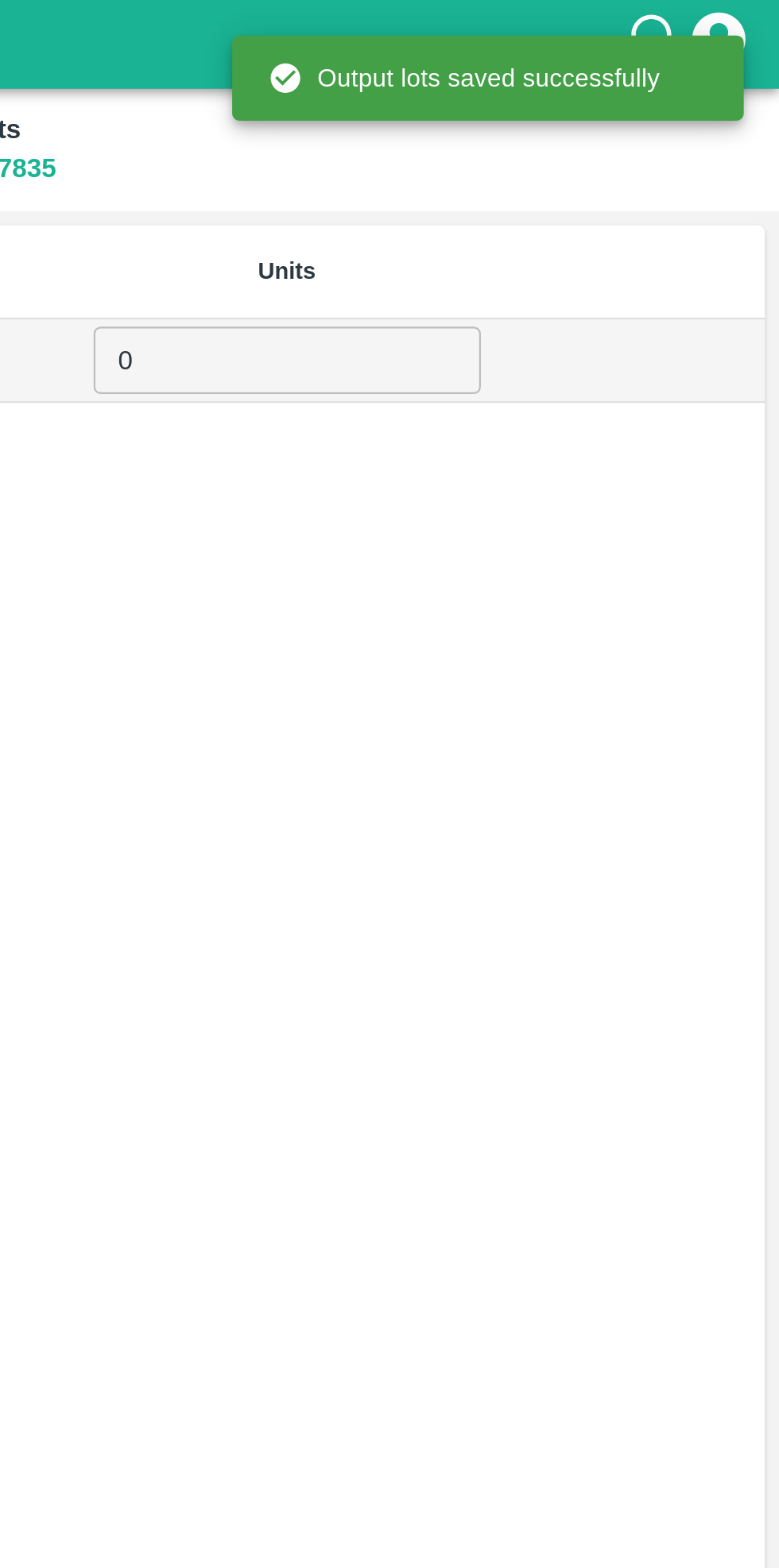
click at [534, 167] on input "0" at bounding box center [558, 161] width 173 height 31
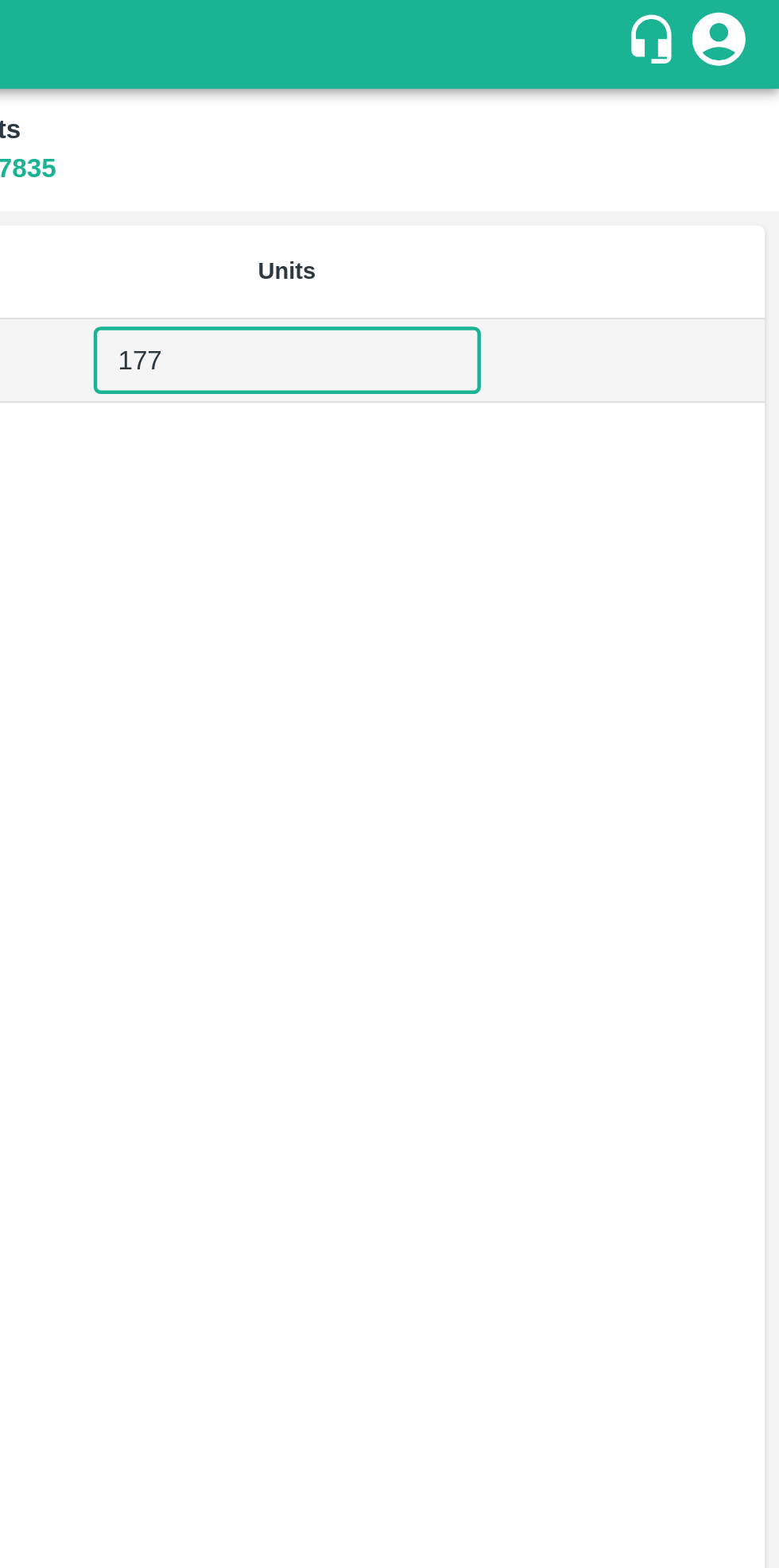
type input "177"
click at [643, 340] on div "SKU Packaging Average Weight Units Export ME 9 177 ​" at bounding box center [389, 793] width 766 height 1386
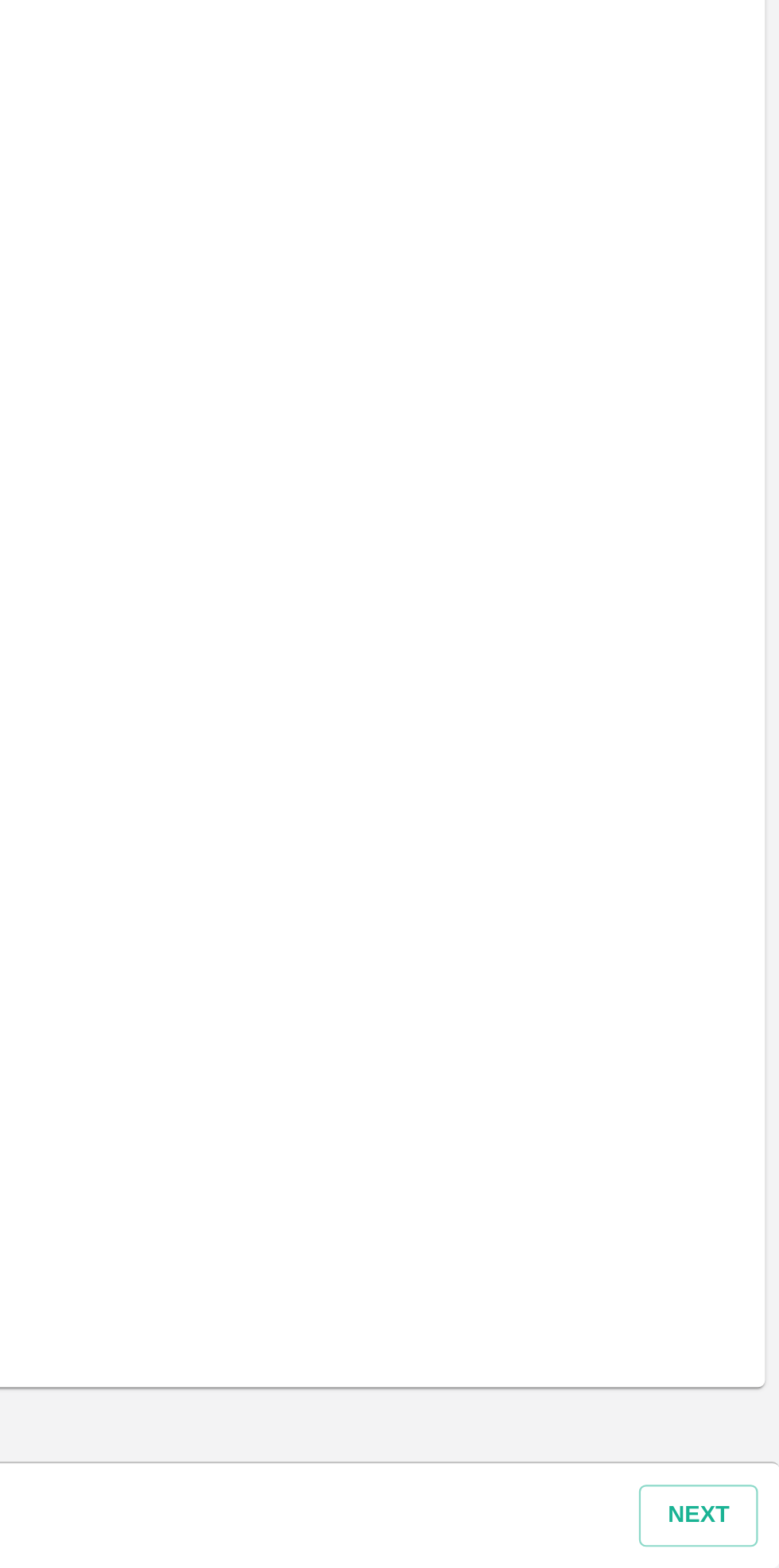
click at [737, 1548] on button "Next" at bounding box center [742, 1544] width 53 height 28
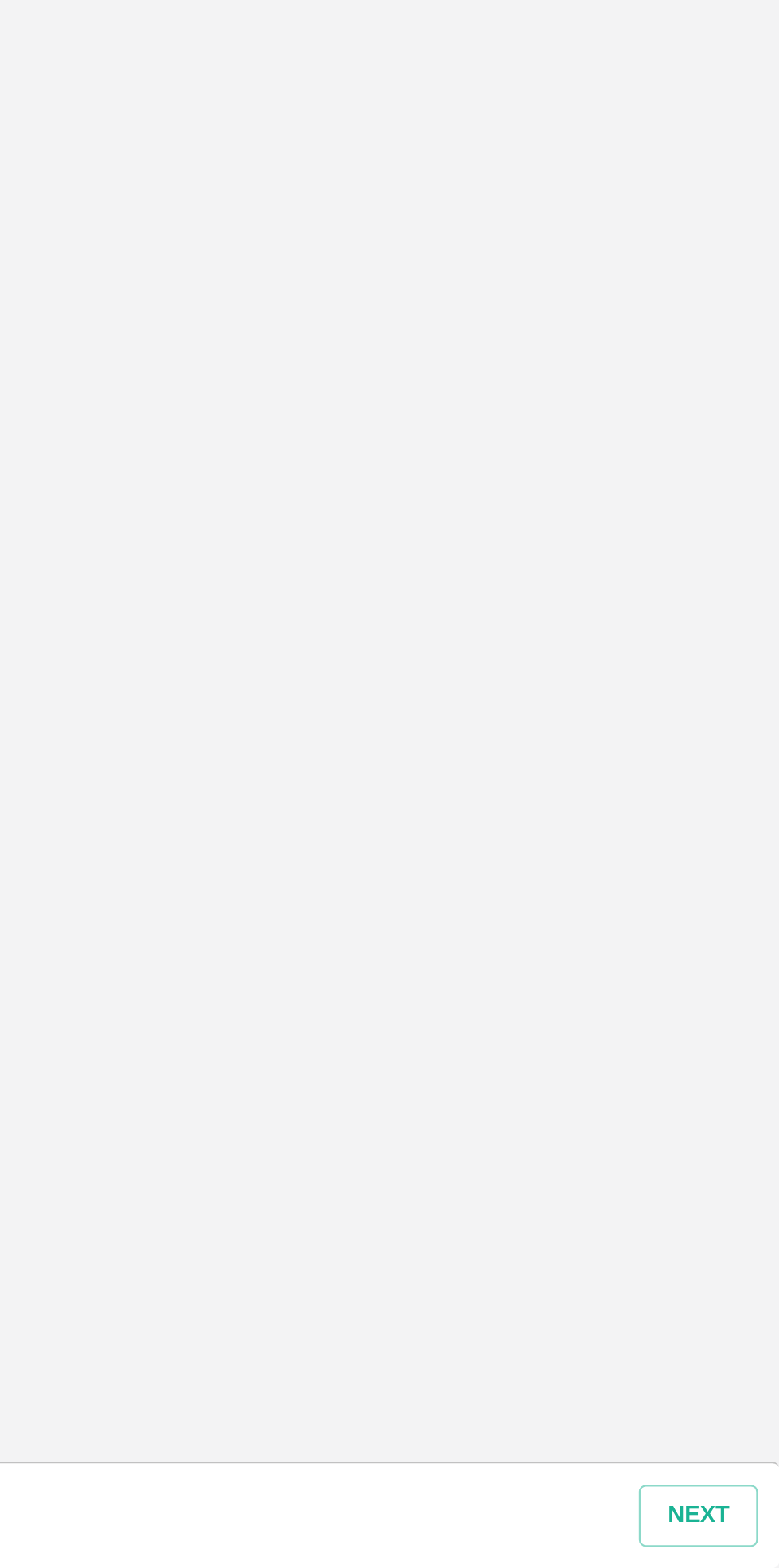
click at [743, 1542] on button "Next" at bounding box center [742, 1544] width 53 height 28
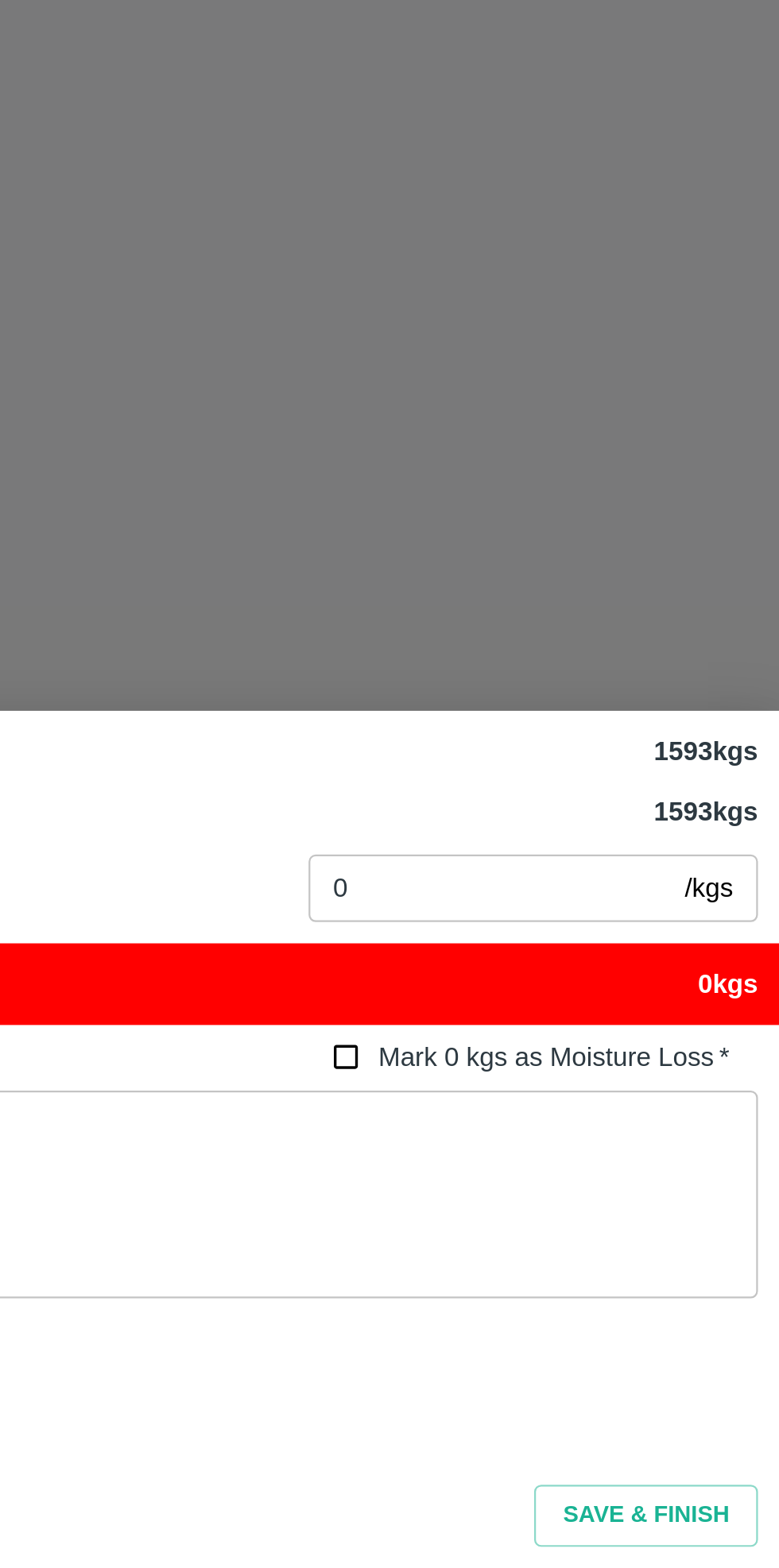
click at [583, 1348] on input "Mark 0 kgs as Moisture Loss   *" at bounding box center [586, 1339] width 30 height 30
checkbox input "true"
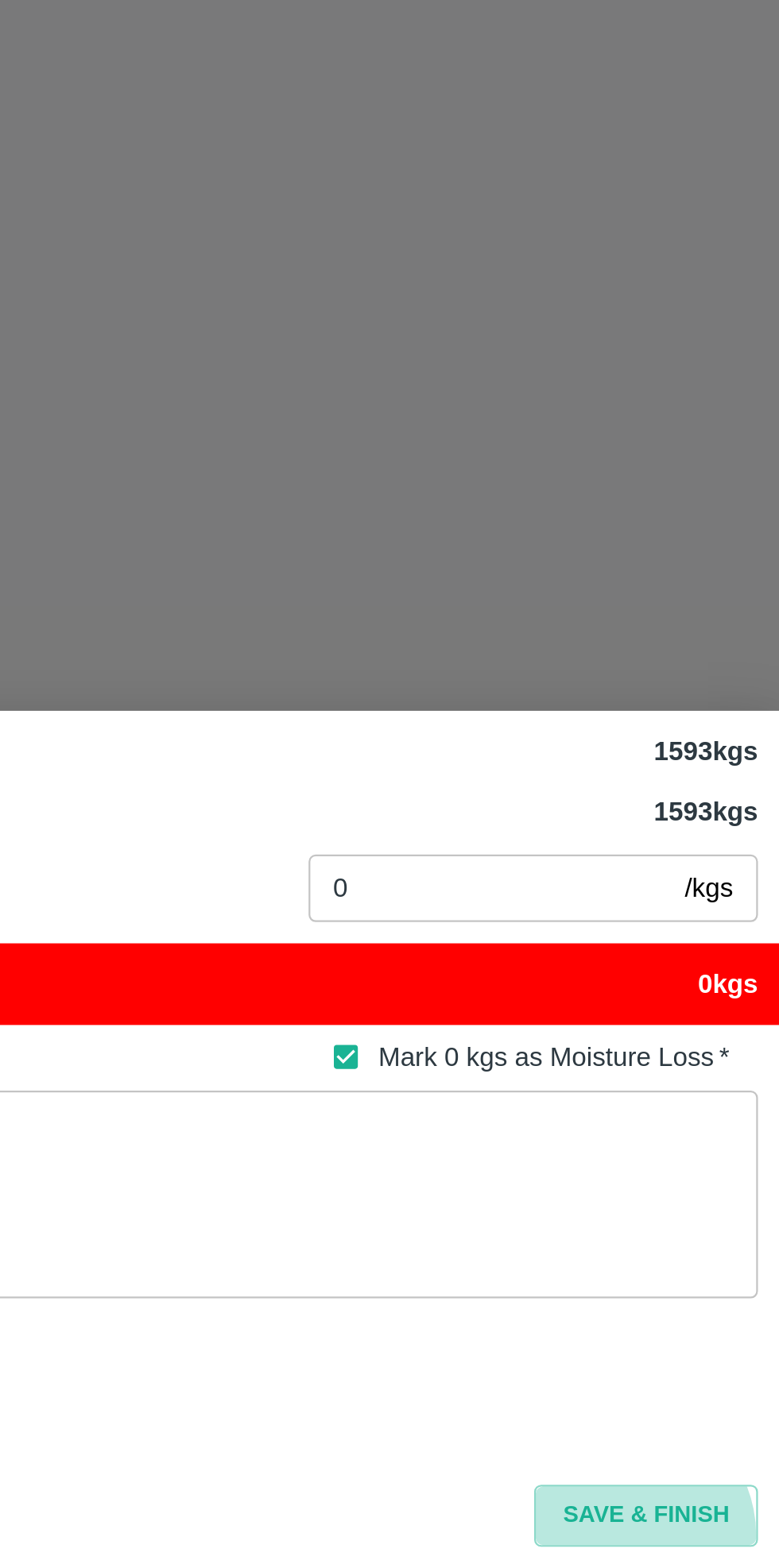
click at [714, 1554] on button "Save & Finish" at bounding box center [719, 1544] width 100 height 28
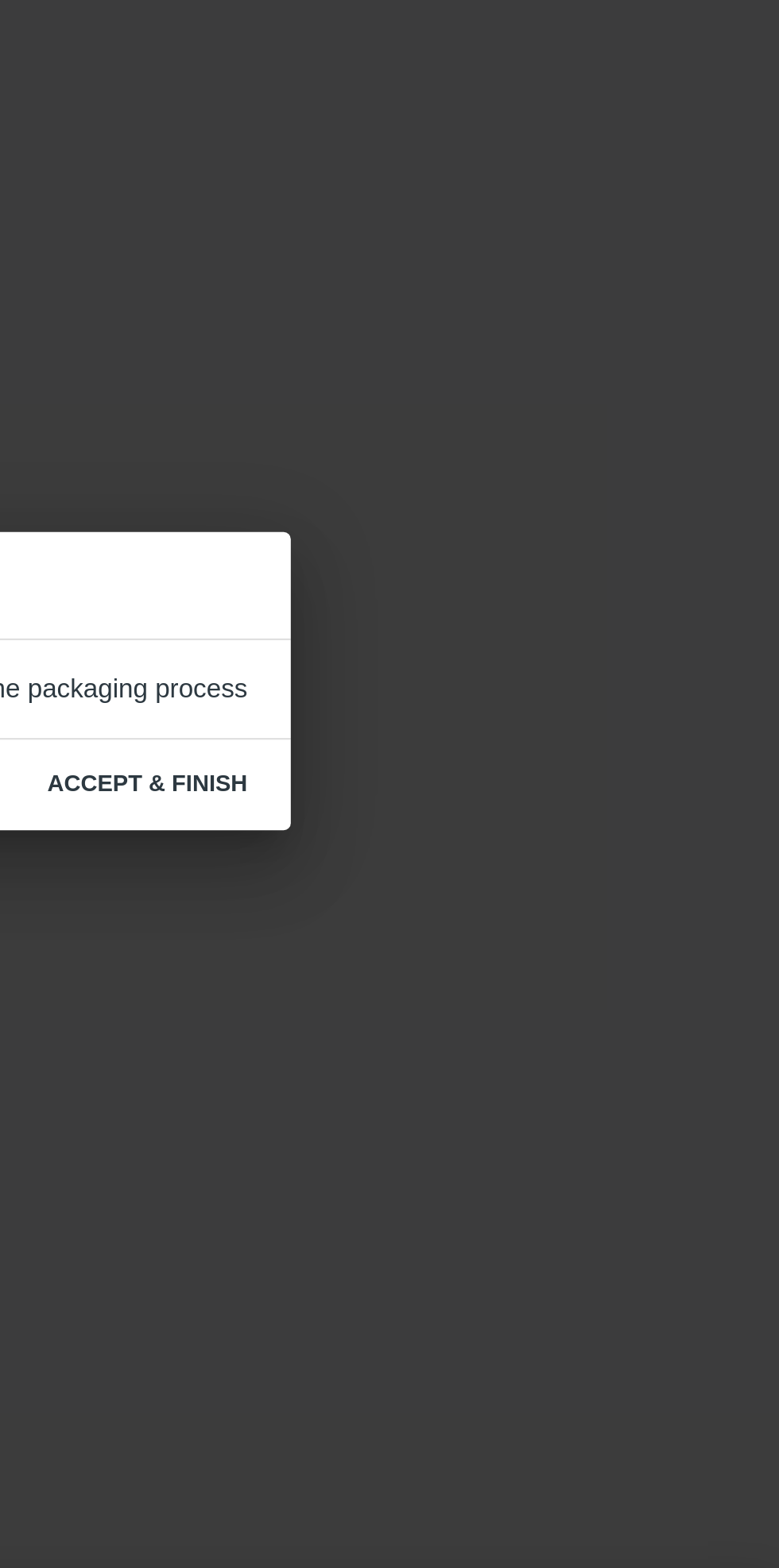
click at [514, 824] on button "ACCEPT & FINISH" at bounding box center [496, 830] width 115 height 28
